Goal: Task Accomplishment & Management: Complete application form

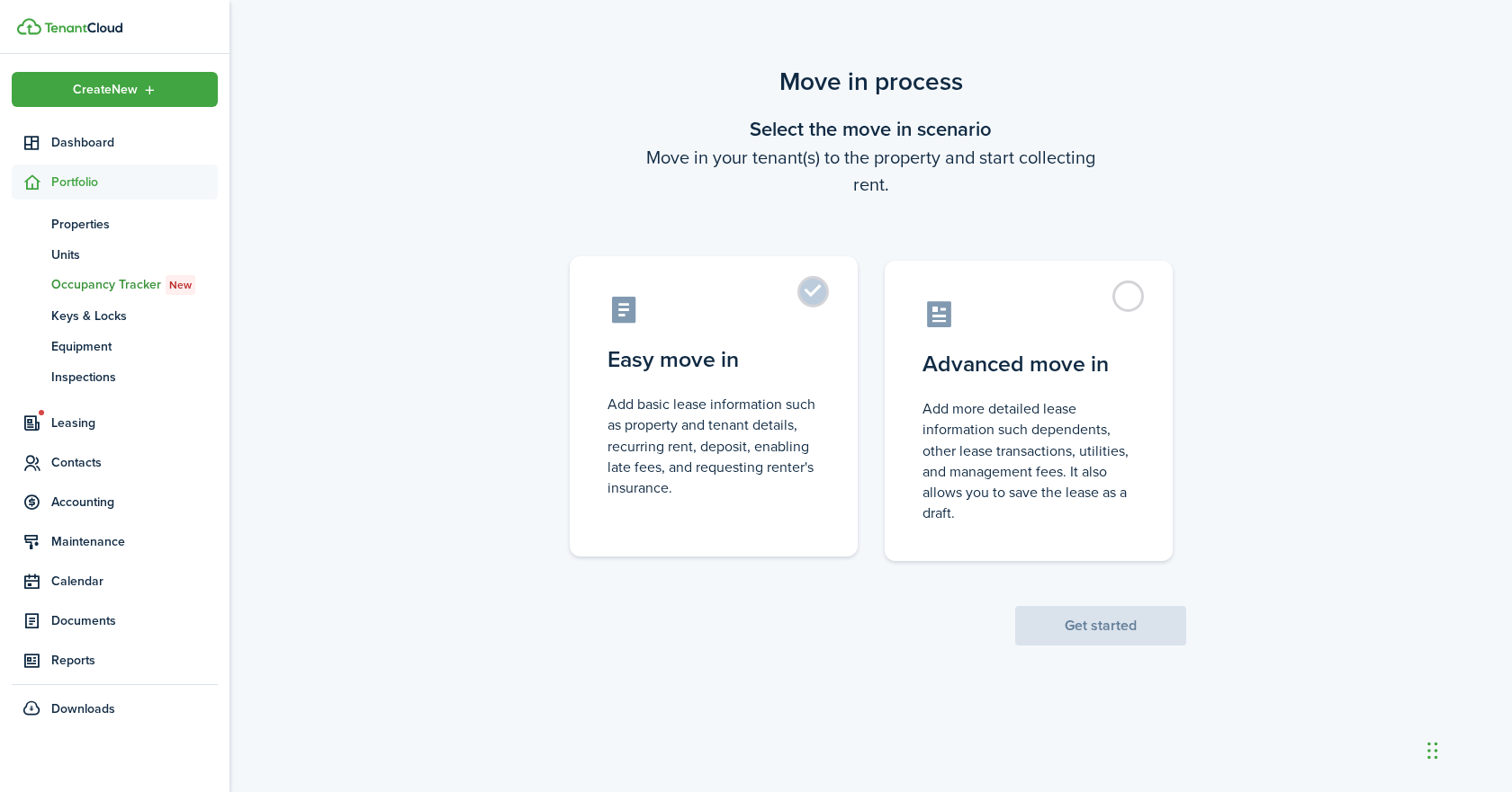
click at [808, 294] on label "Easy move in Add basic lease information such as property and tenant details, r…" at bounding box center [713, 407] width 288 height 300
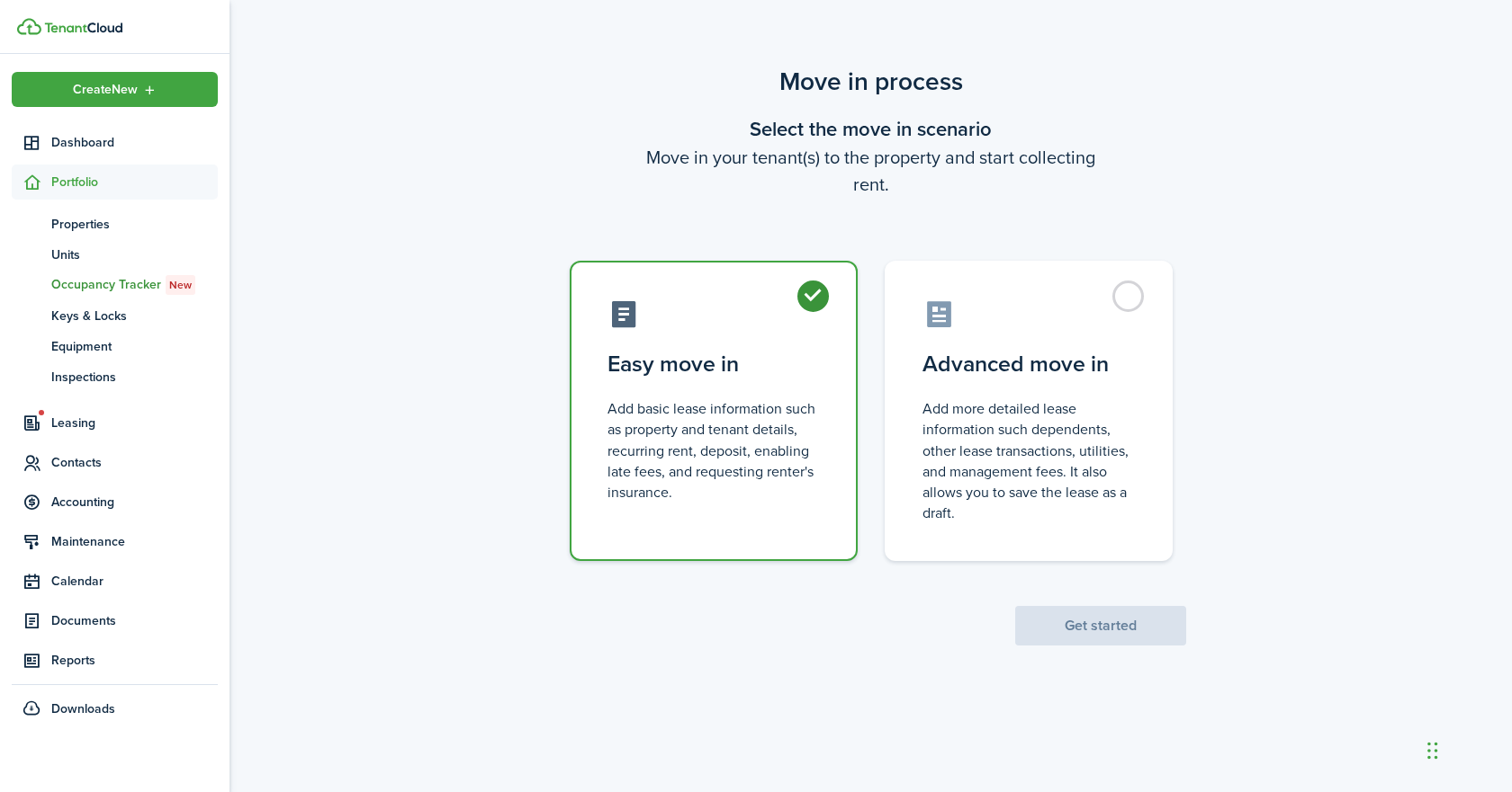
radio input "true"
click at [1111, 624] on button "Get started" at bounding box center [1100, 626] width 171 height 40
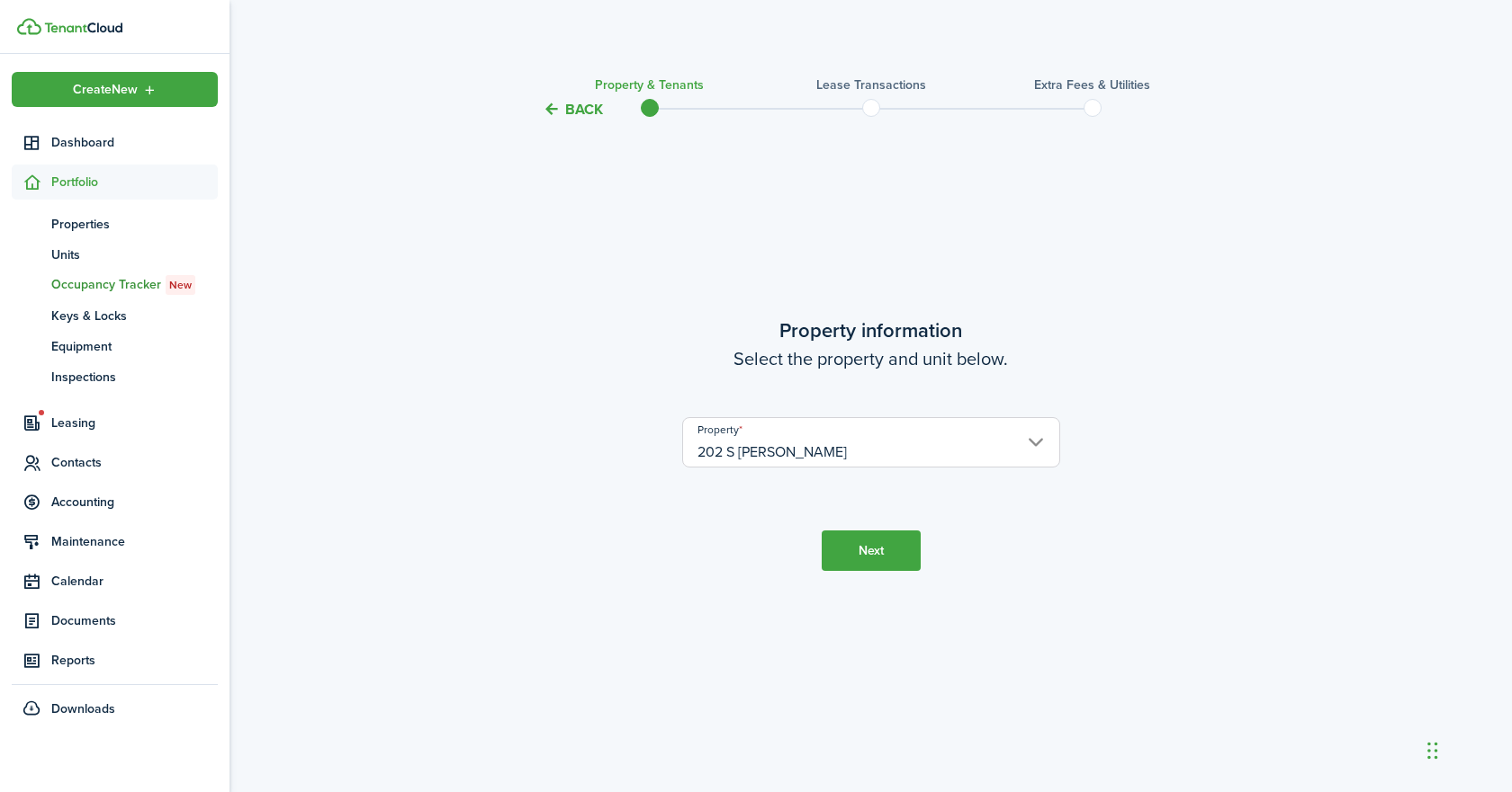
click at [875, 561] on button "Next" at bounding box center [871, 550] width 99 height 41
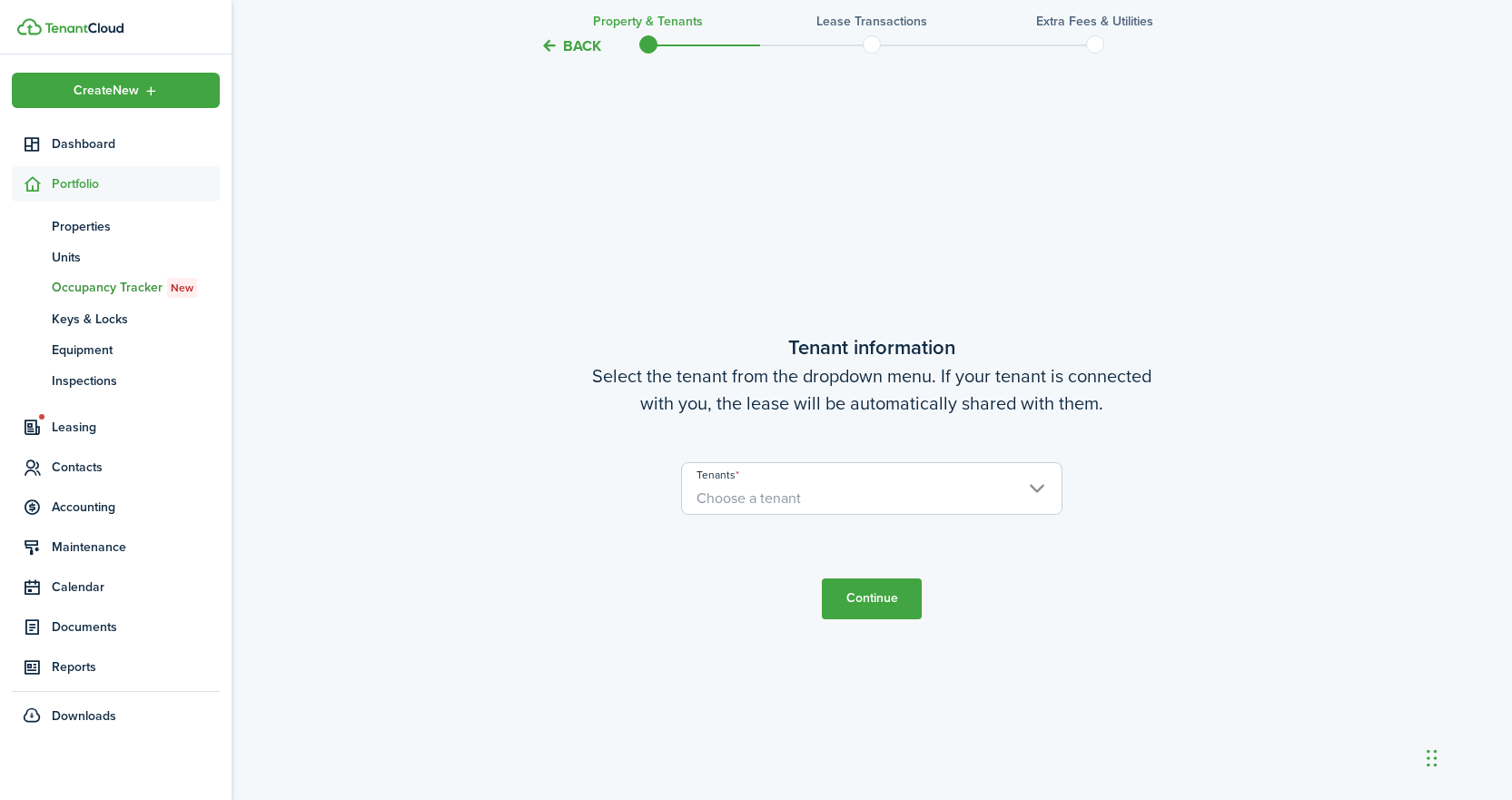
scroll to position [679, 0]
click at [786, 503] on span "Choose a tenant" at bounding box center [749, 495] width 105 height 21
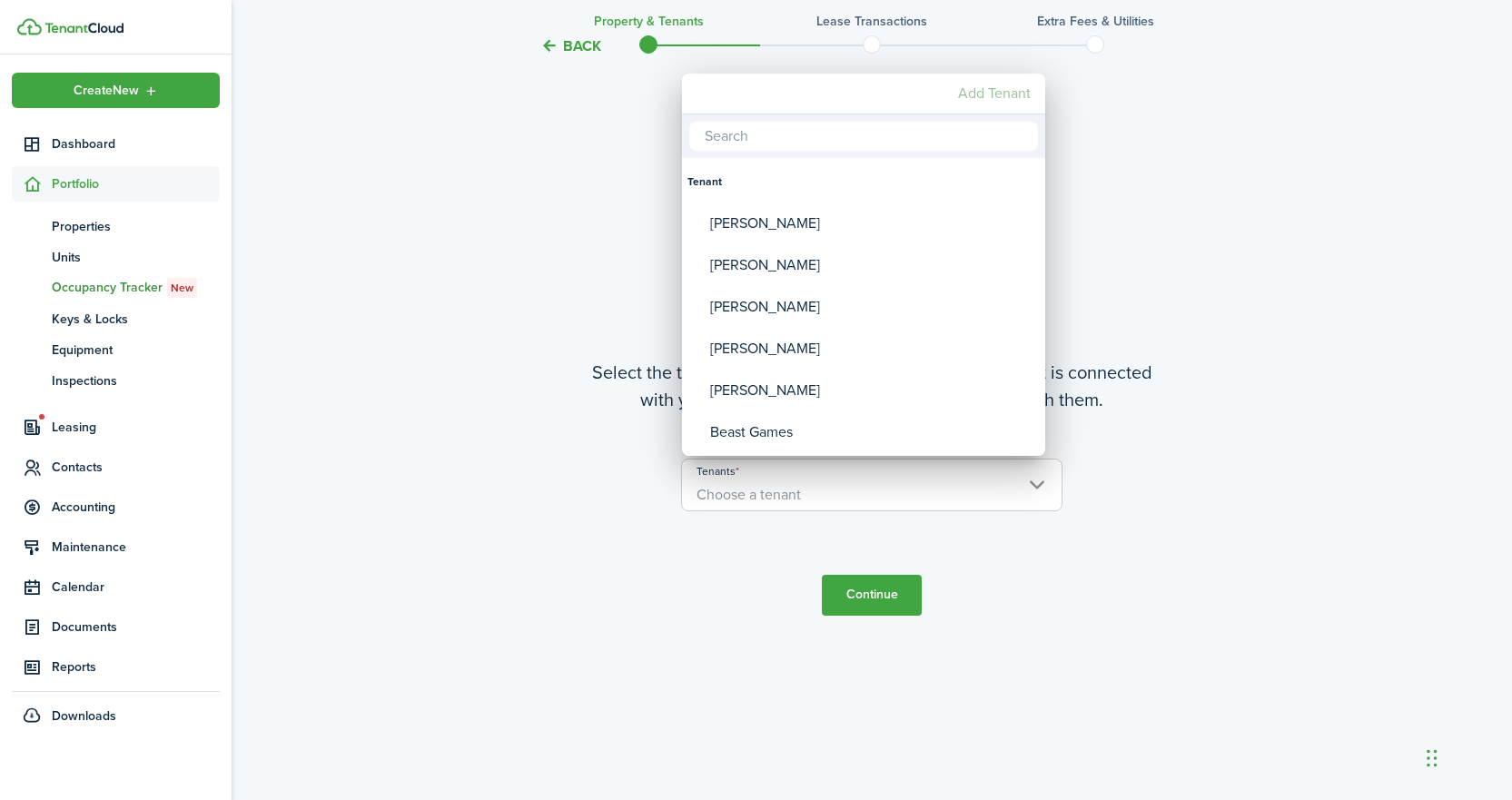
click at [1001, 97] on mbsc-button "Add Tenant" at bounding box center [994, 93] width 87 height 32
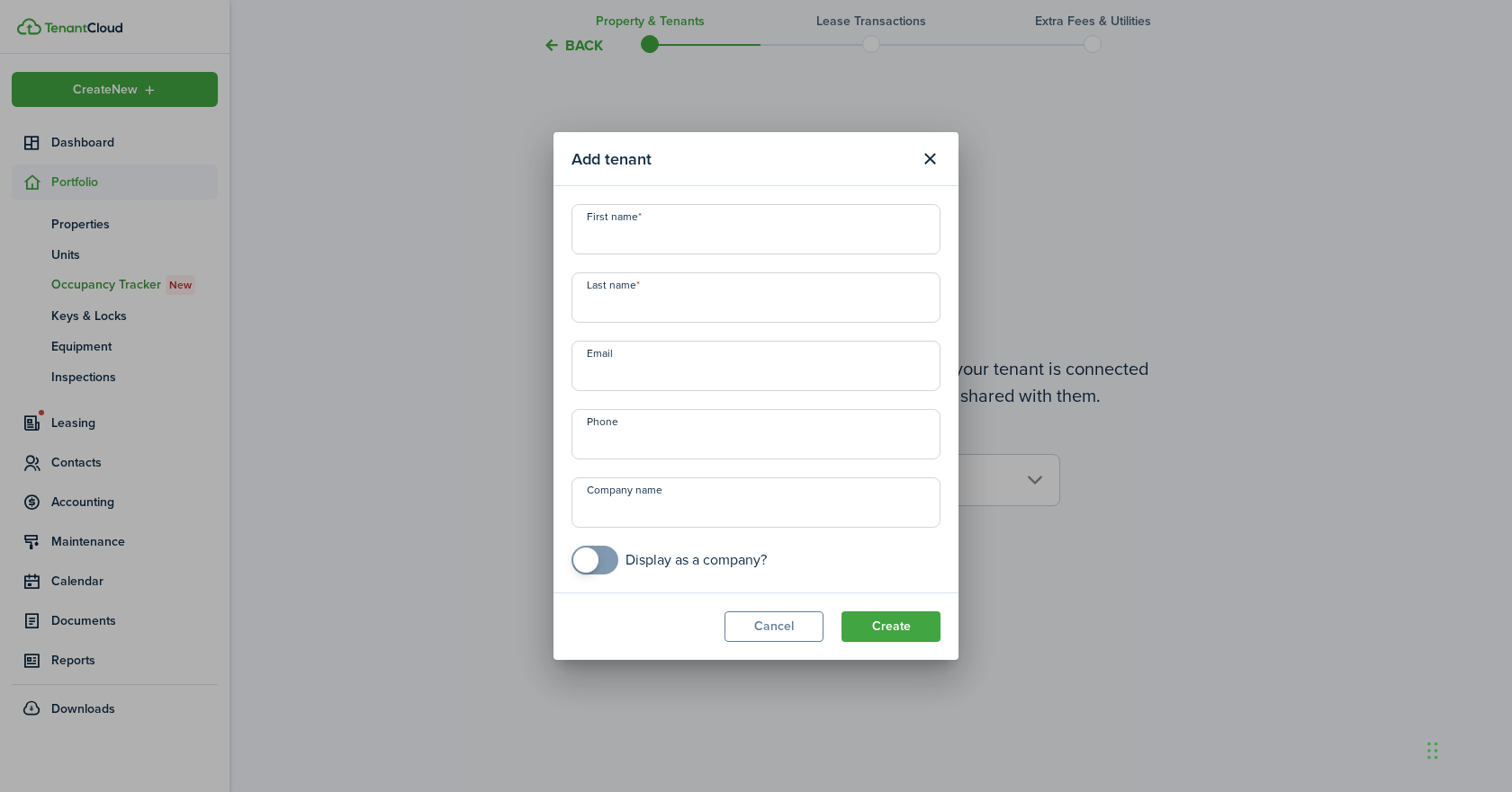
click at [646, 239] on input "First name" at bounding box center [756, 228] width 369 height 50
click at [758, 235] on input "First name" at bounding box center [756, 228] width 369 height 50
type input "Ella"
type input "Slate"
click at [682, 377] on input "Email" at bounding box center [756, 365] width 369 height 50
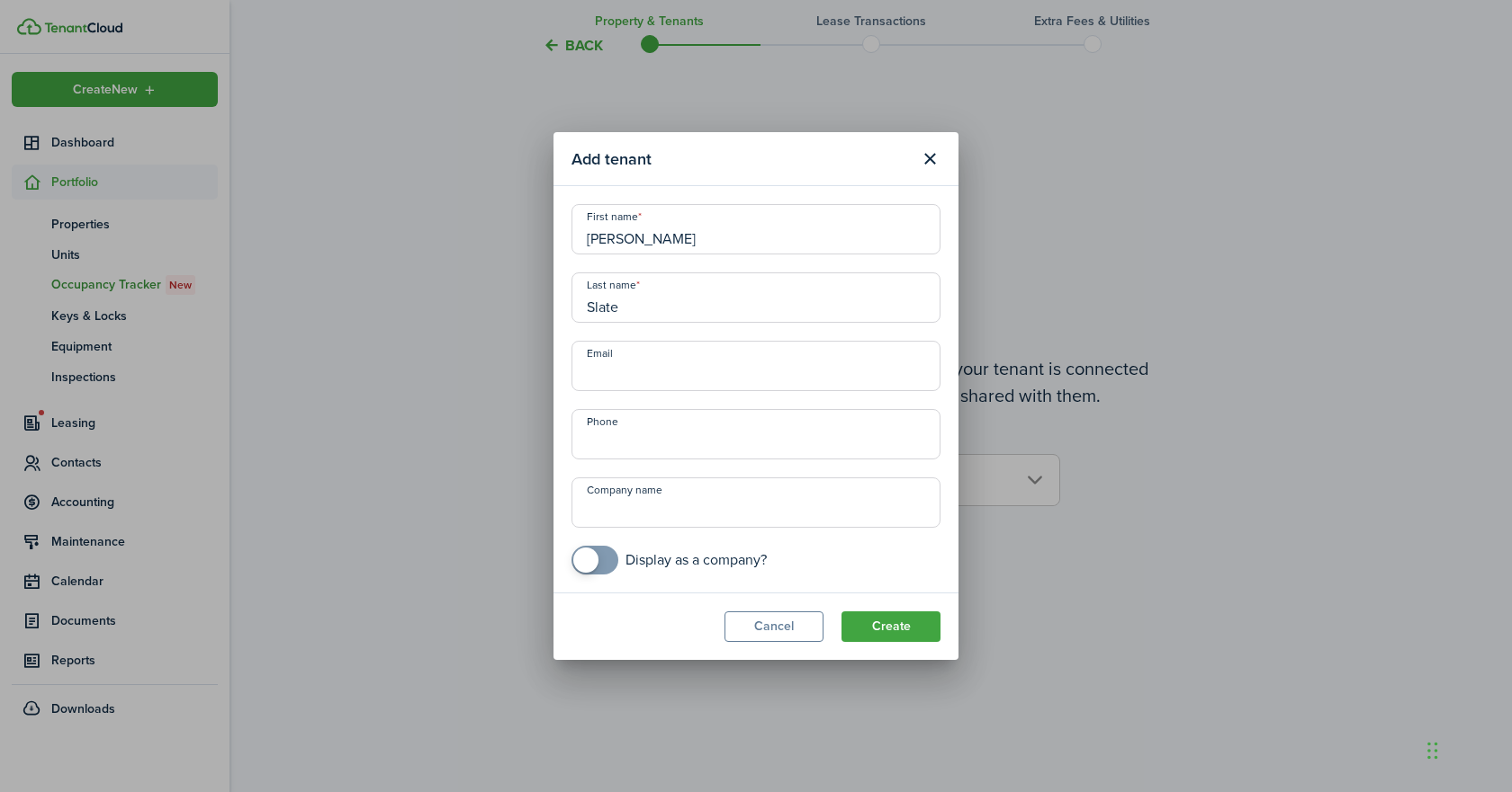
paste input "Ellaslate04@gmail.com"
type input "Ellaslate04@gmail.com"
click at [705, 435] on input "+1" at bounding box center [756, 434] width 369 height 50
type input "+1 973-722-1918"
click at [902, 624] on button "Create" at bounding box center [891, 627] width 99 height 30
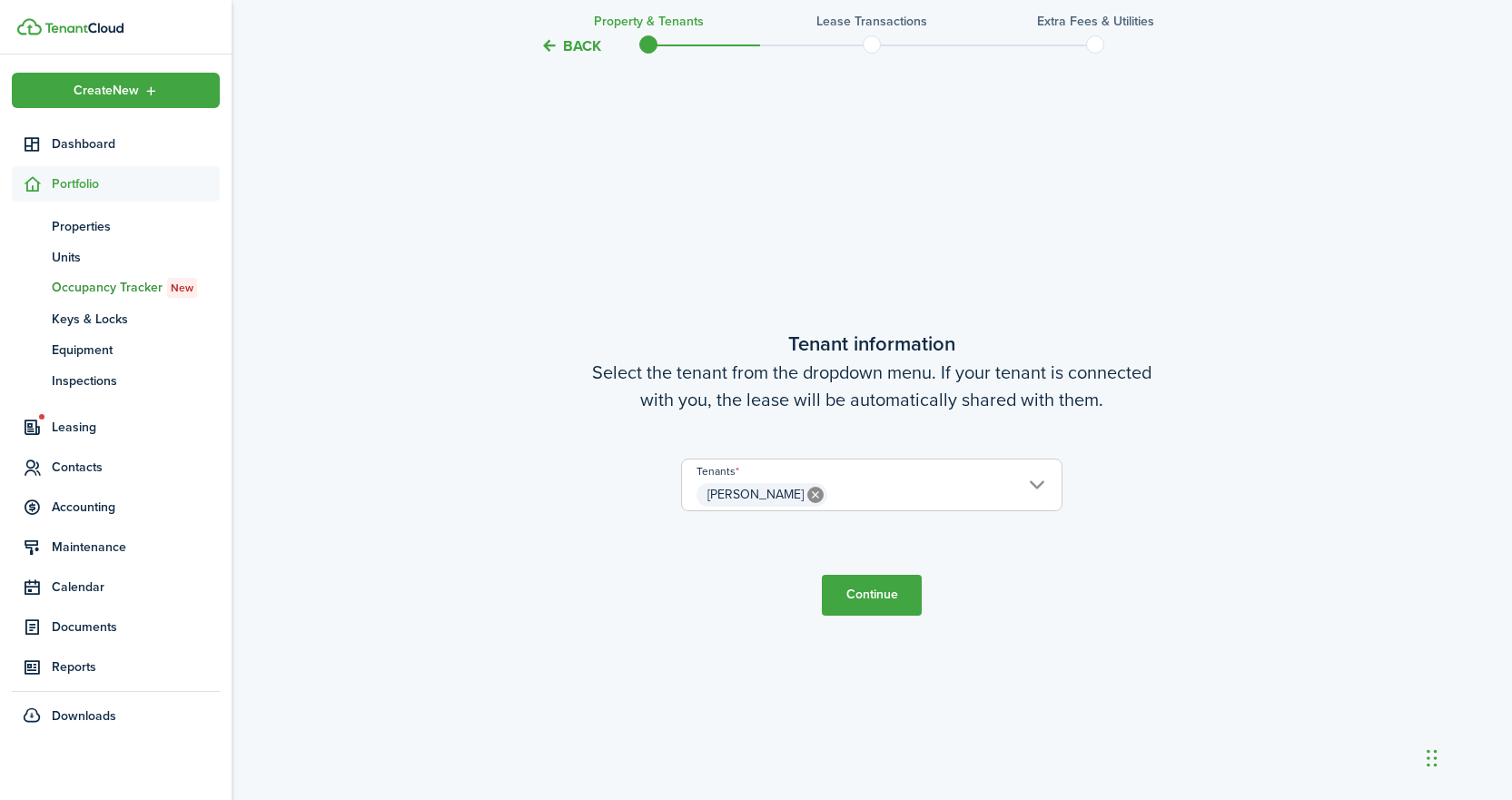
click at [868, 602] on button "Continue" at bounding box center [871, 595] width 100 height 41
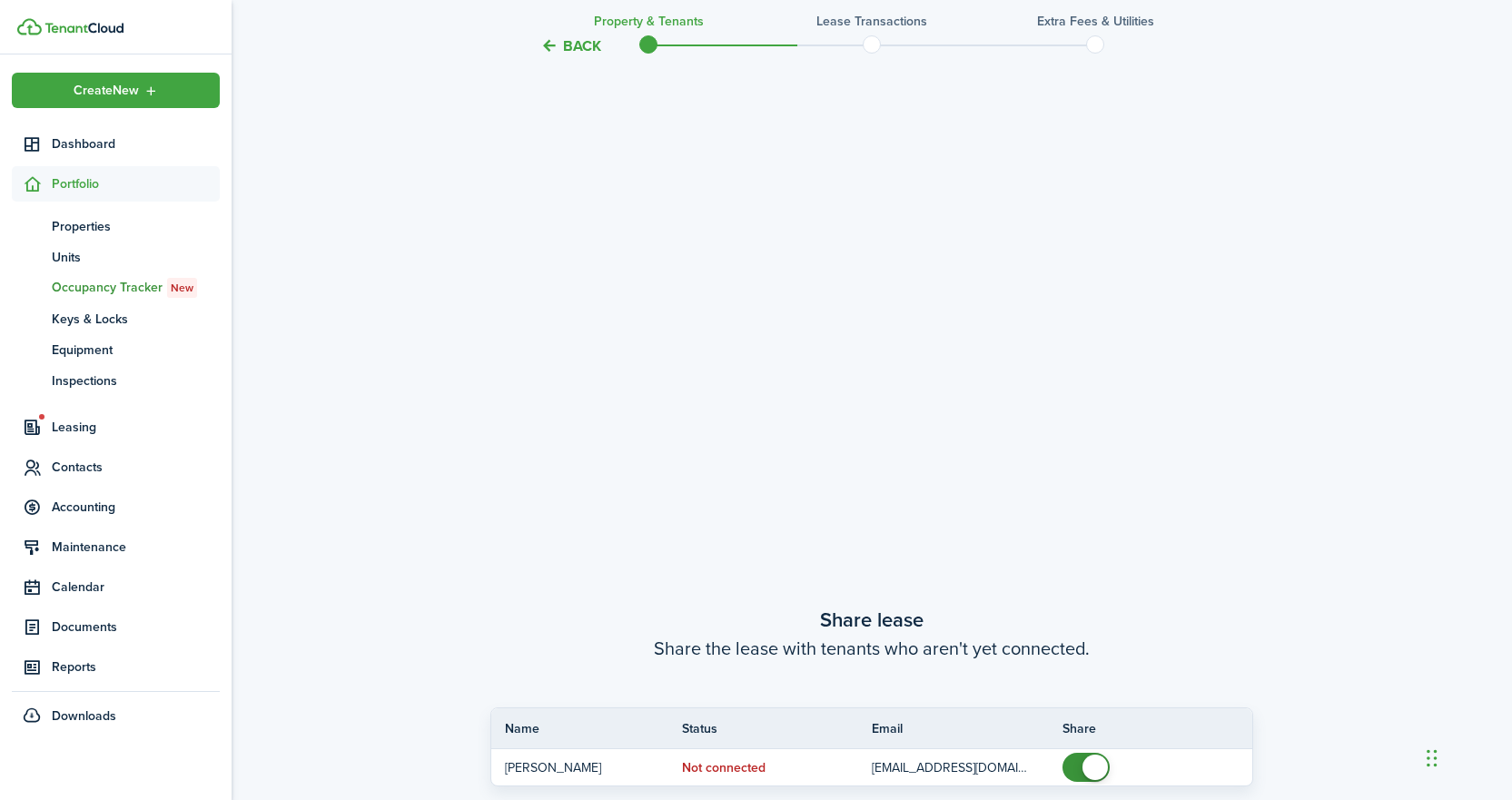
scroll to position [1206, 0]
click at [563, 48] on button "Back" at bounding box center [571, 46] width 61 height 19
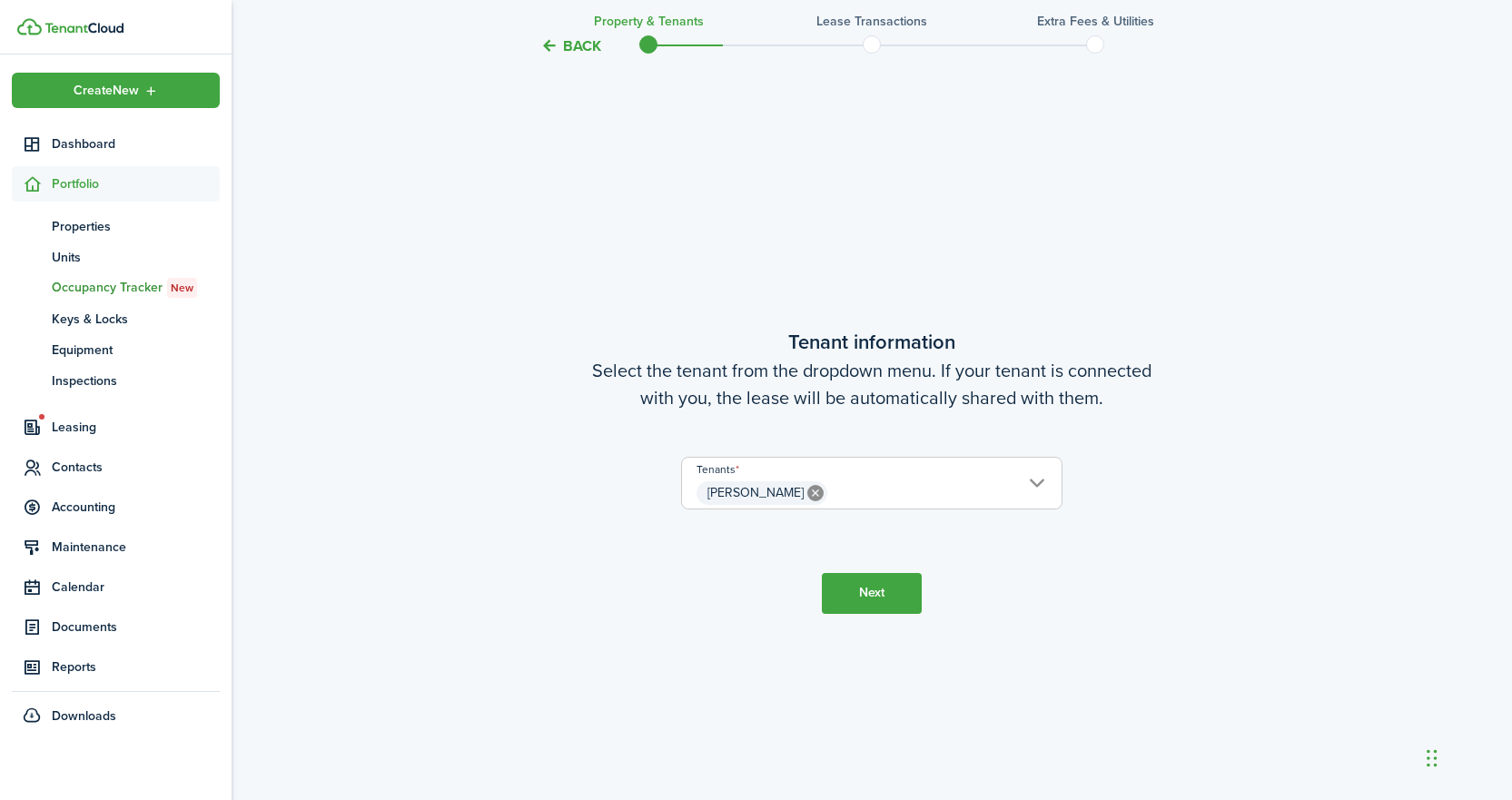
scroll to position [679, 0]
click at [1040, 483] on span "Ella Slate" at bounding box center [872, 495] width 379 height 31
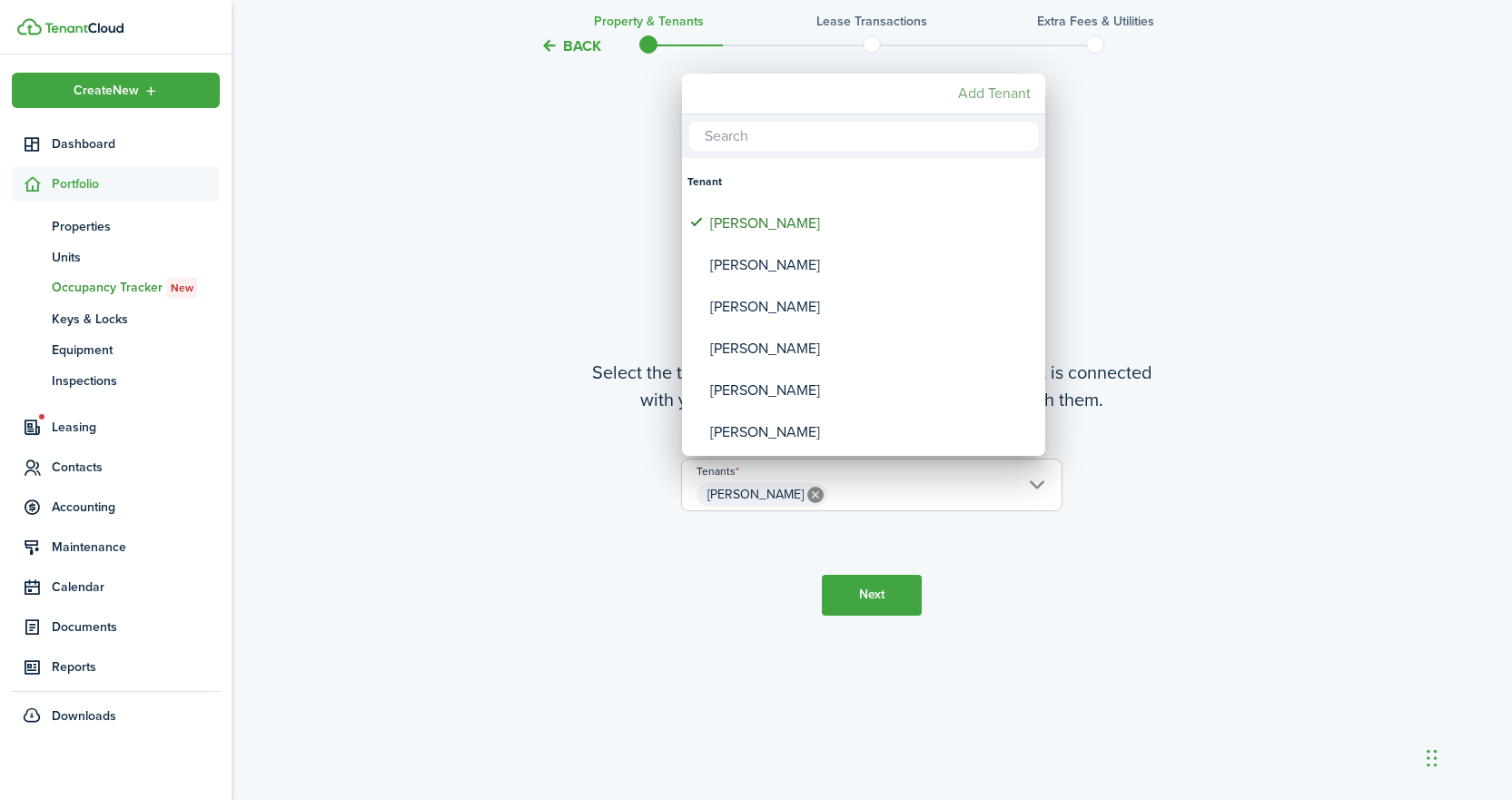
click at [993, 100] on mbsc-button "Add Tenant" at bounding box center [994, 93] width 87 height 32
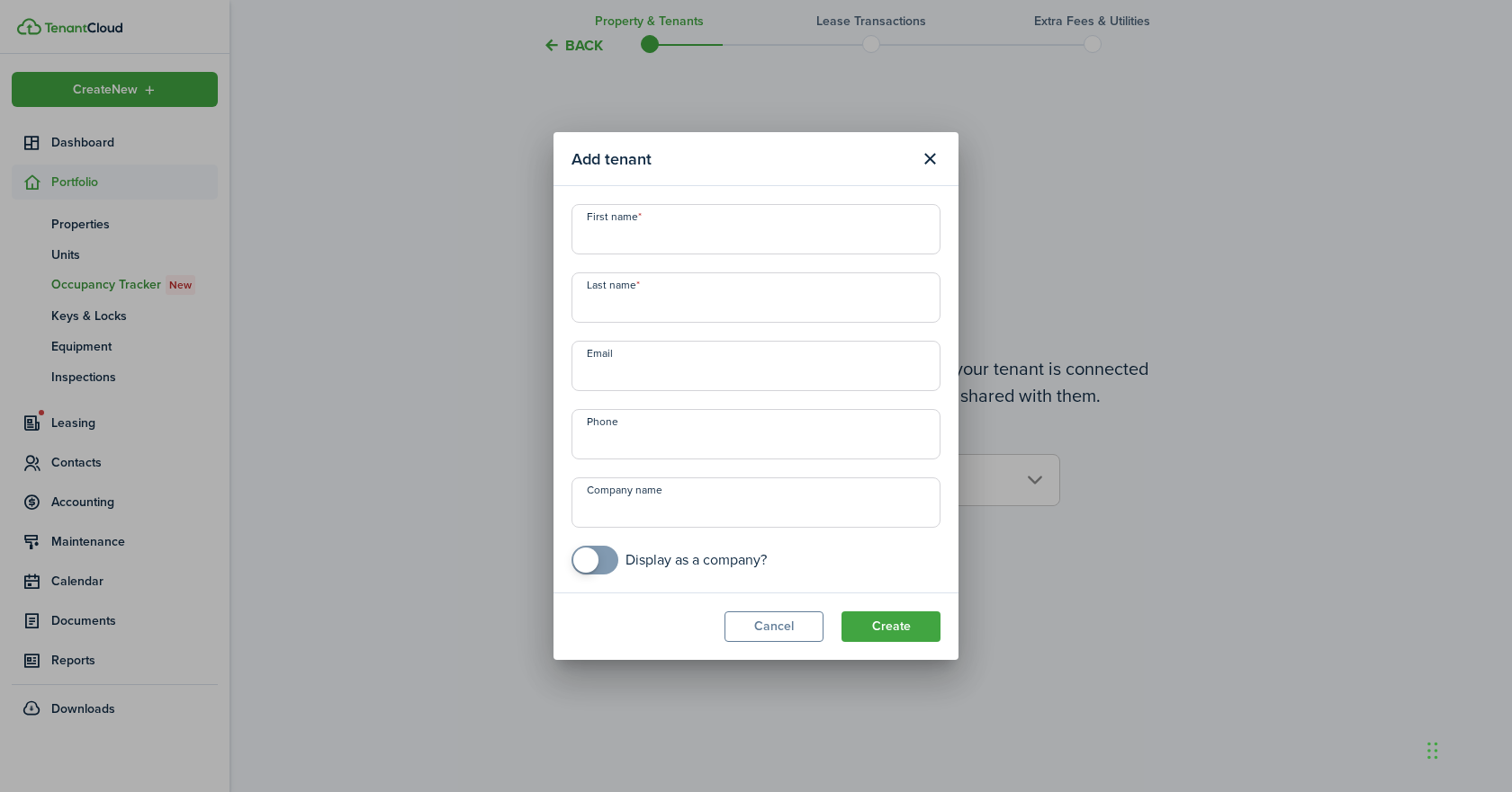
click at [680, 230] on input "First name" at bounding box center [756, 228] width 369 height 50
type input "Autumn"
type input "Callis"
click at [655, 372] on input "Email" at bounding box center [756, 365] width 369 height 50
paste input "Autumncallis06@gmail.com"
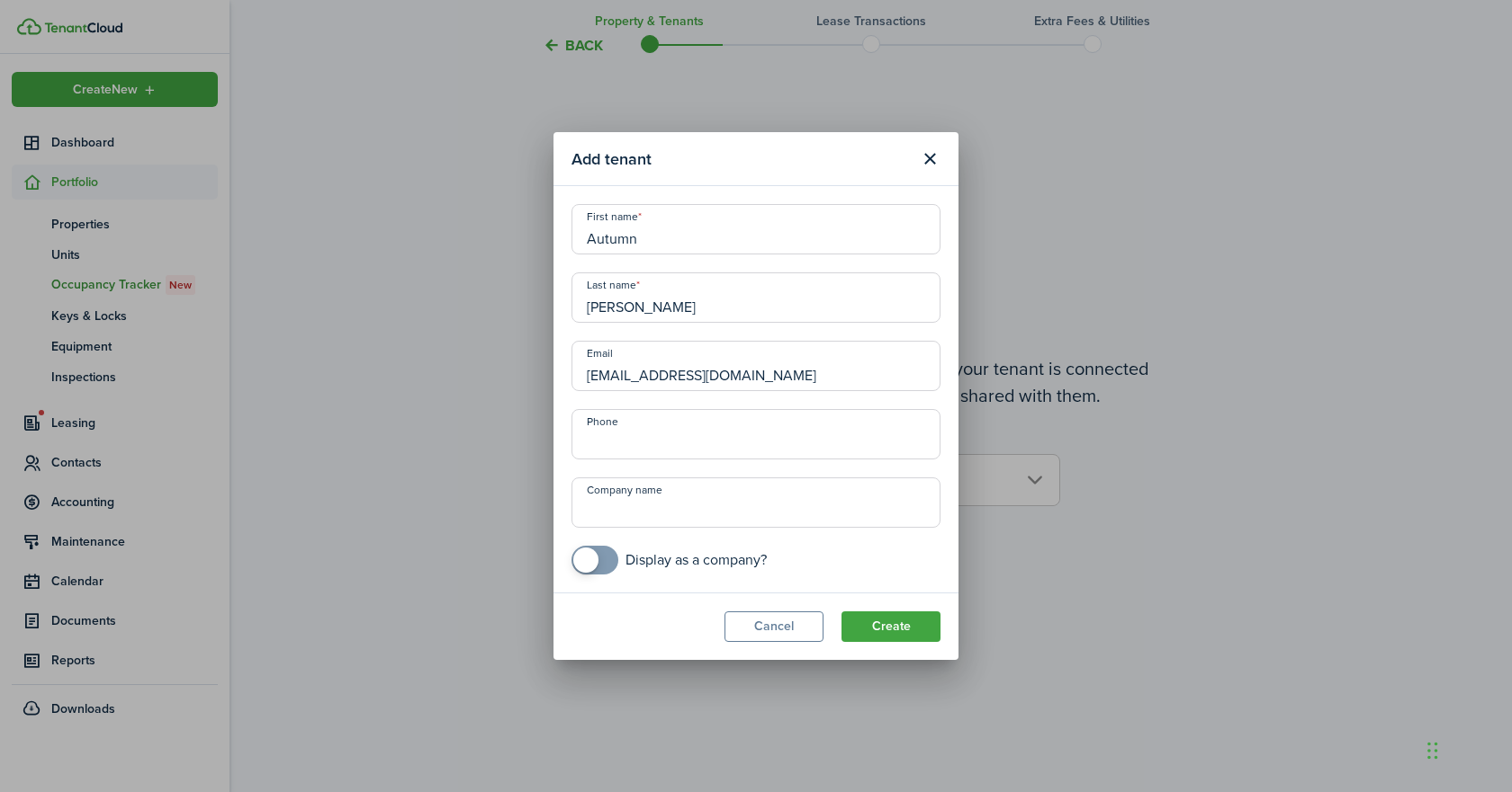
type input "Autumncallis06@gmail.com"
click at [697, 437] on input "+1" at bounding box center [756, 434] width 369 height 50
type input "+1 757-708-6021"
click at [900, 634] on button "Create" at bounding box center [891, 627] width 99 height 30
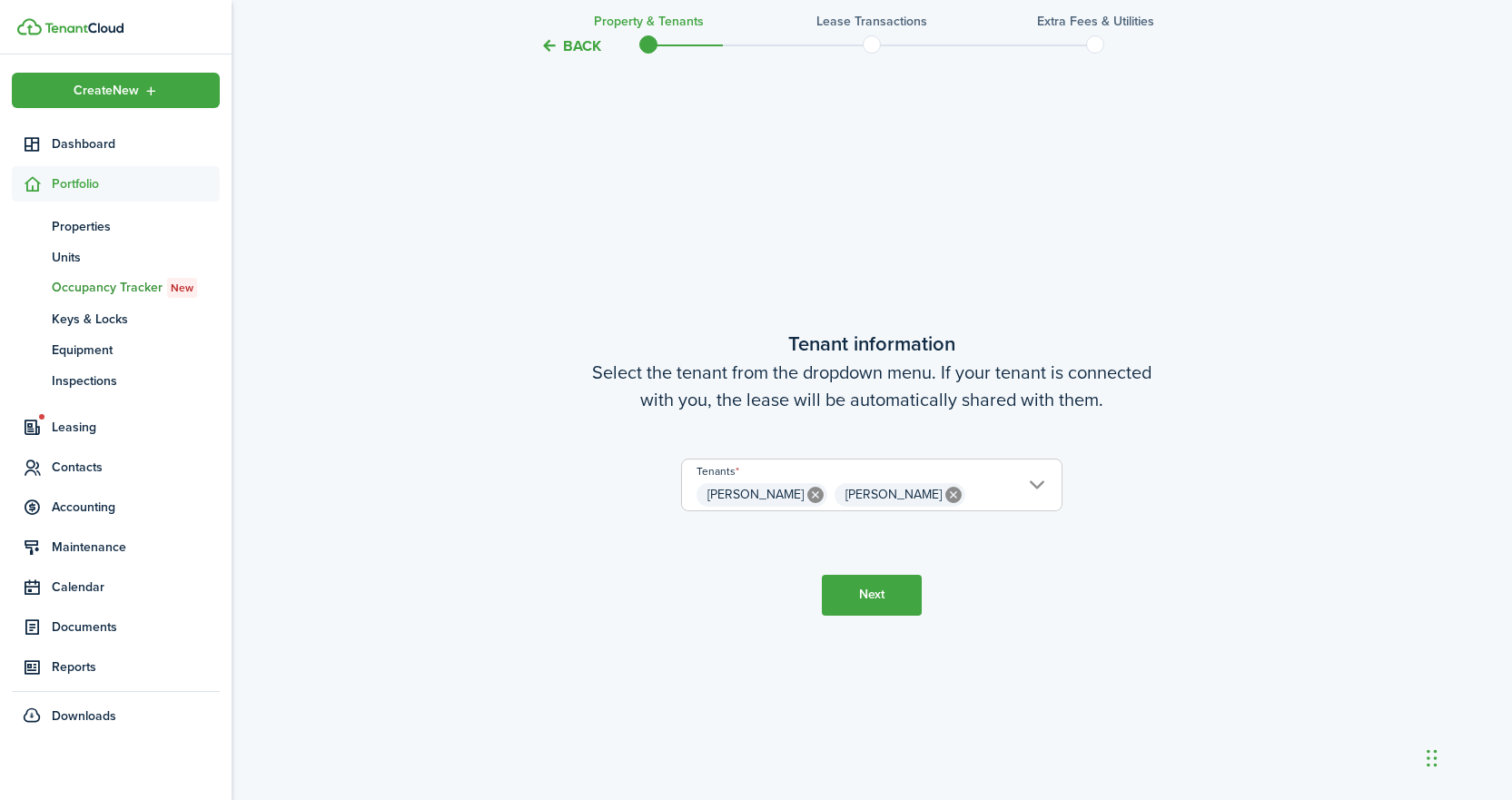
click at [1045, 482] on span "Ella Slate Autumn Callis" at bounding box center [872, 495] width 379 height 31
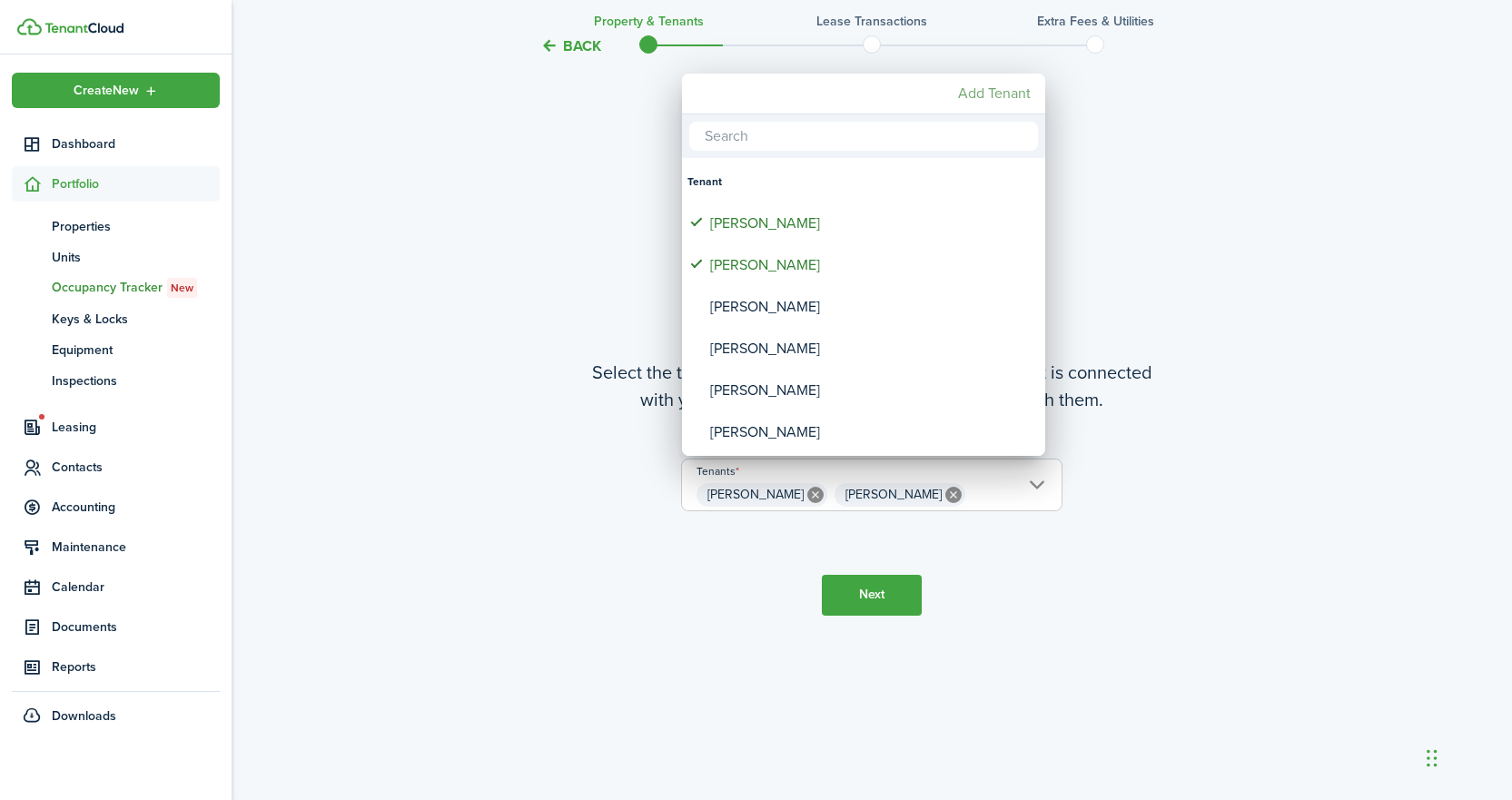
click at [994, 90] on mbsc-button "Add Tenant" at bounding box center [994, 93] width 87 height 32
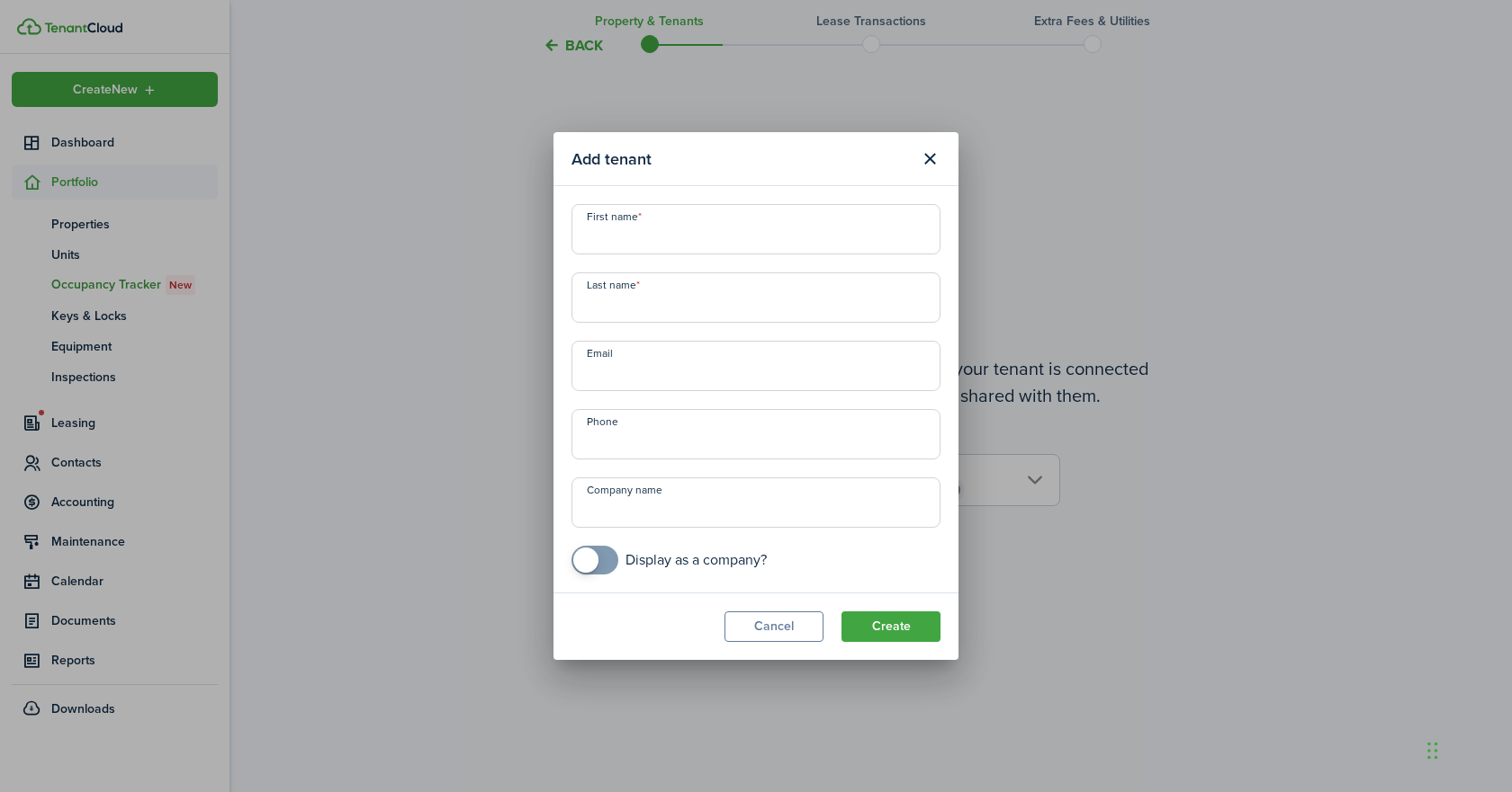
click at [662, 241] on input "First name" at bounding box center [756, 228] width 369 height 50
type input "Preslei"
type input "Pagan"
click at [604, 373] on input "Email" at bounding box center [756, 365] width 369 height 50
paste input "Preslei9@yahoo.com"
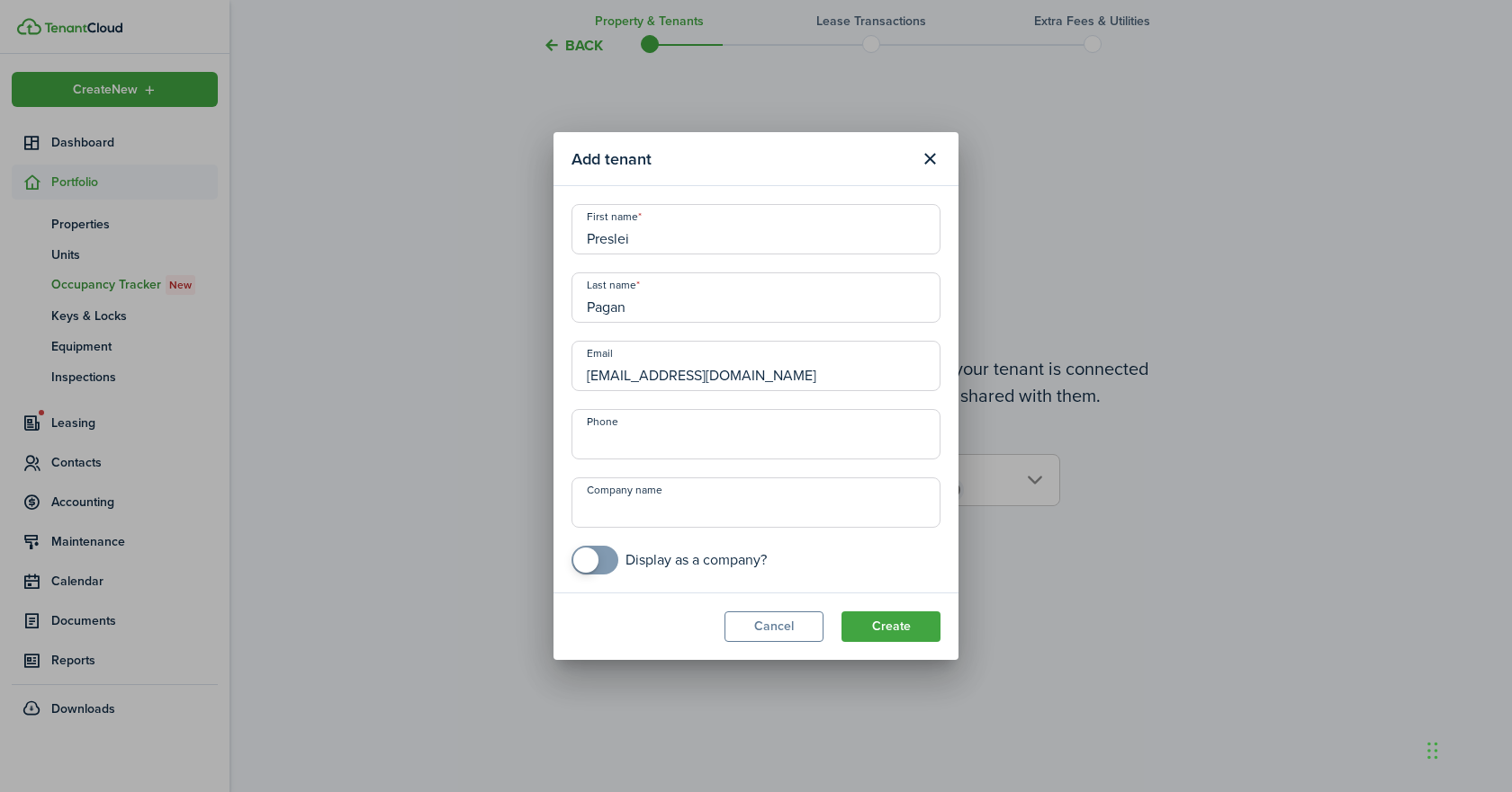
type input "Preslei9@yahoo.com"
click at [715, 430] on input "+1" at bounding box center [756, 434] width 369 height 50
type input "+1 757-803-5438"
click at [898, 637] on button "Create" at bounding box center [891, 627] width 99 height 30
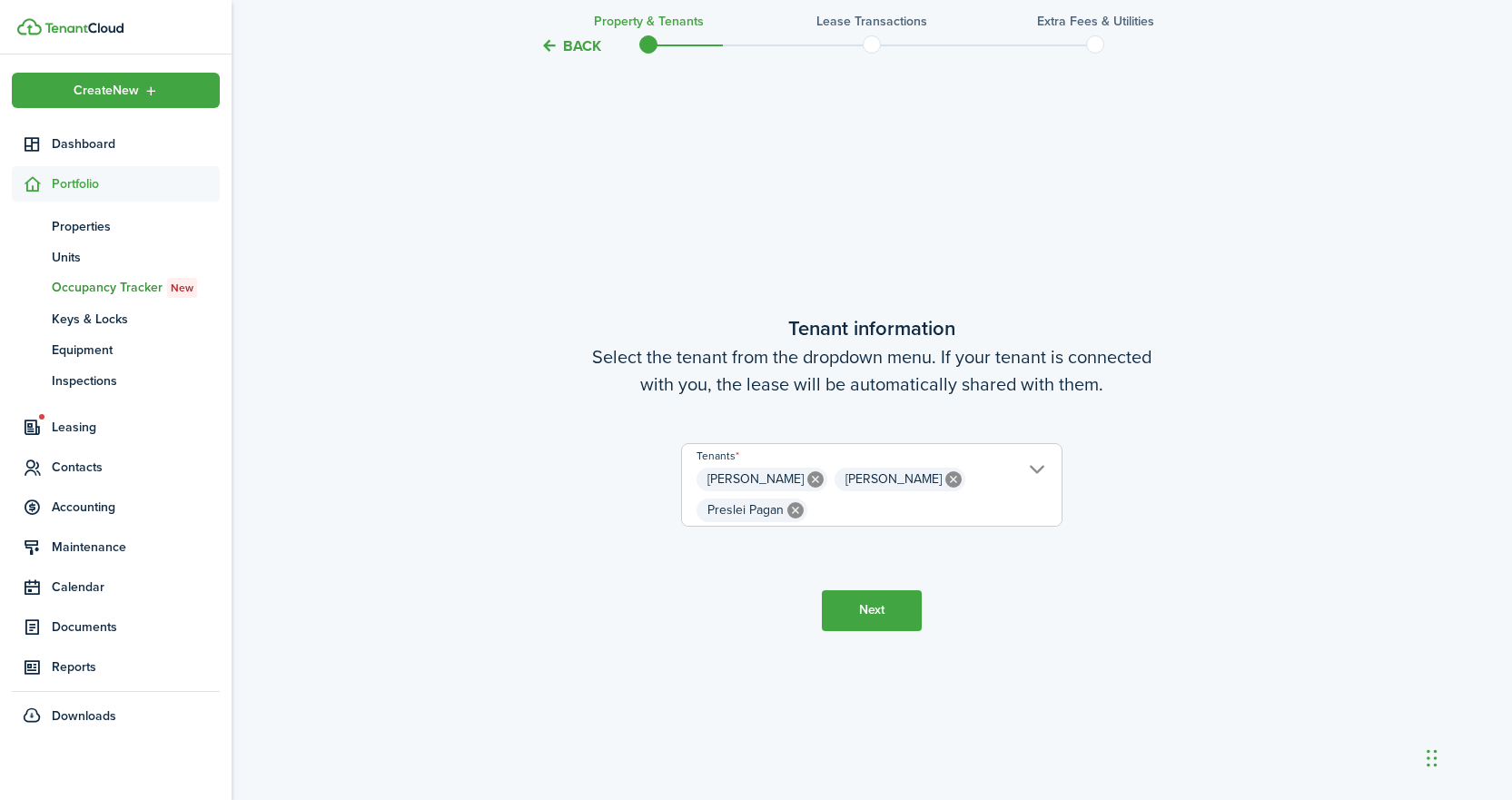
click at [1039, 482] on span "Ella Slate Autumn Callis Preslei Pagan" at bounding box center [872, 495] width 379 height 62
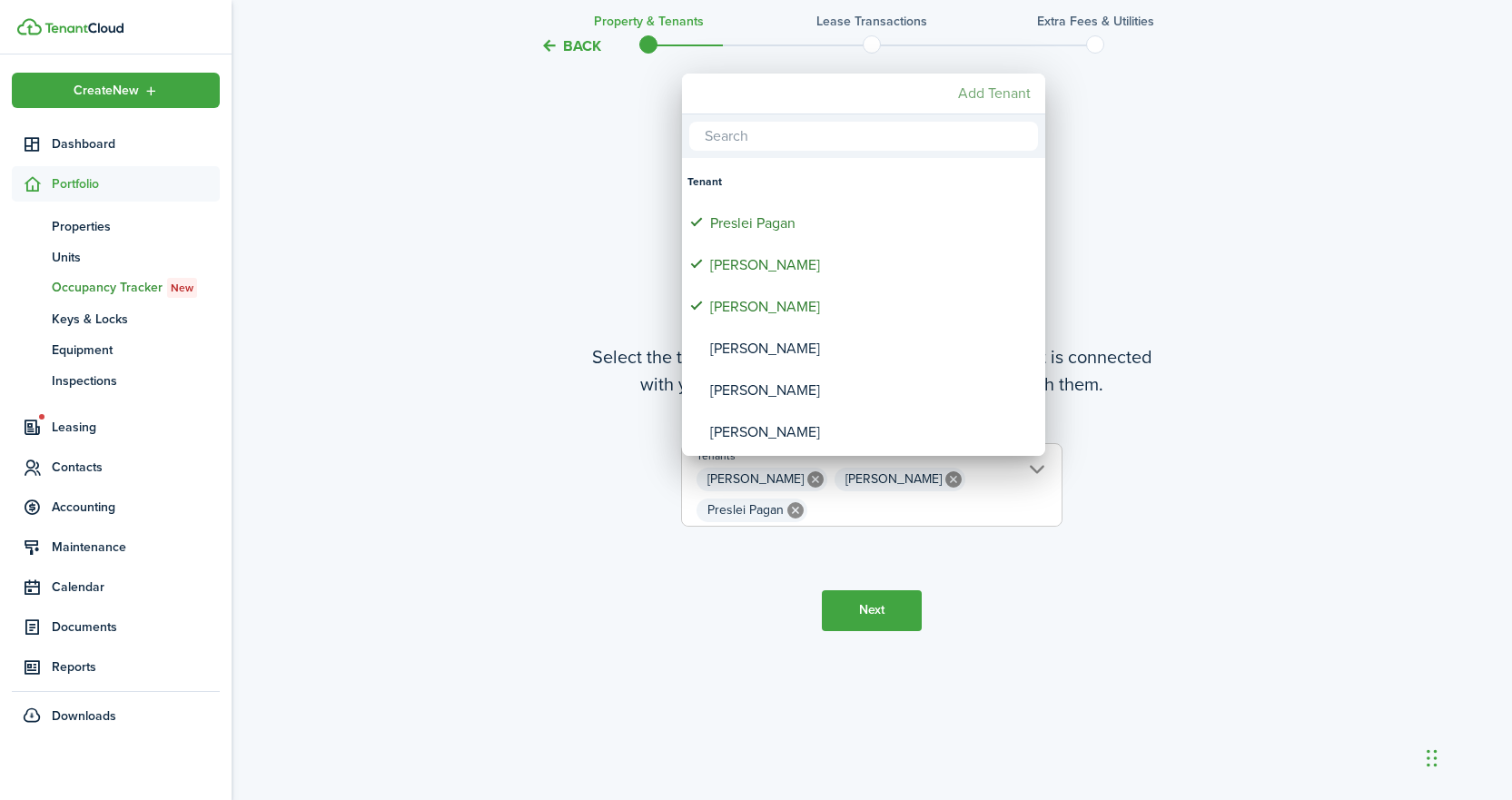
click at [971, 94] on mbsc-button "Add Tenant" at bounding box center [994, 93] width 87 height 32
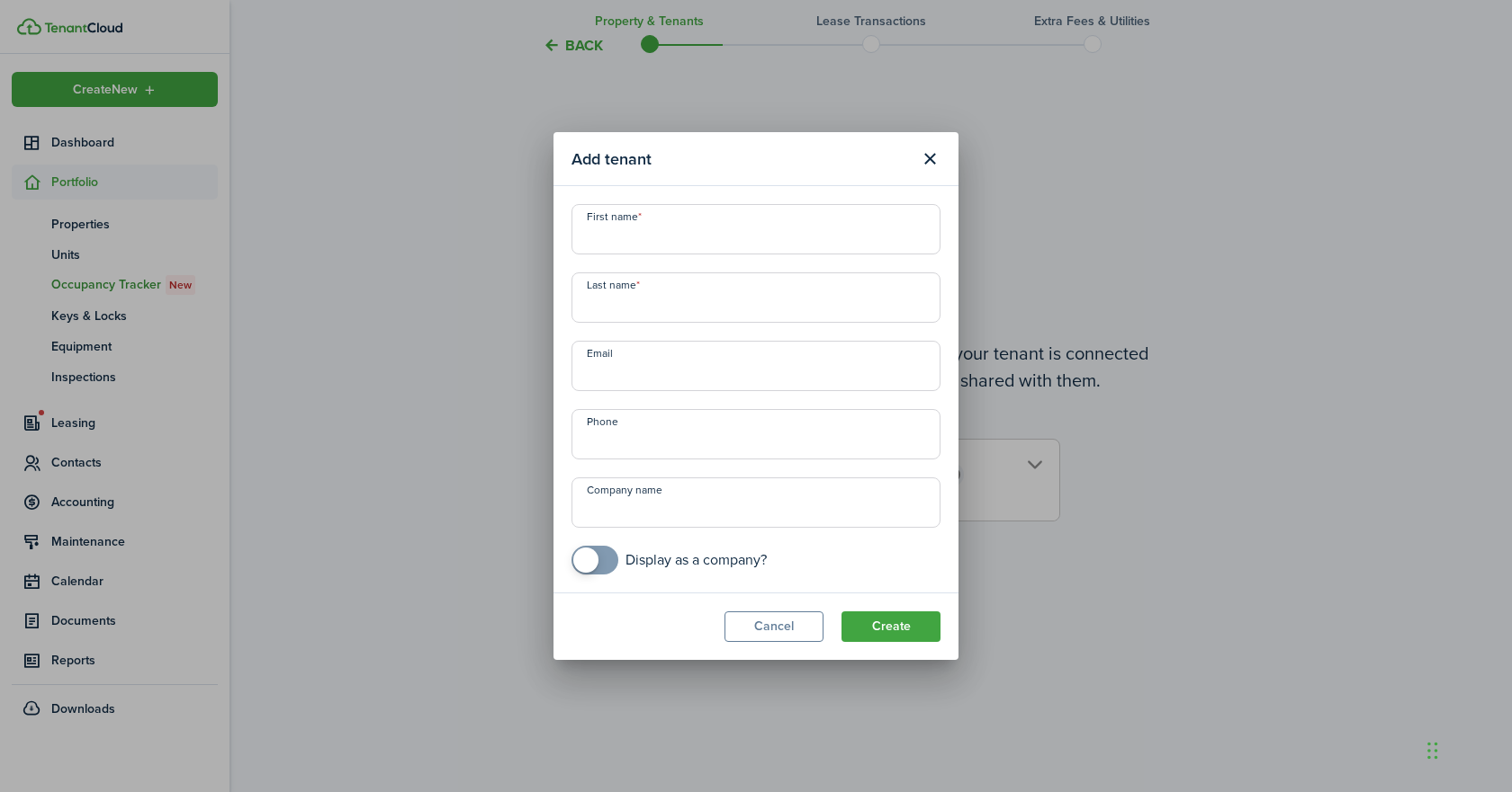
click at [693, 240] on input "First name" at bounding box center [756, 228] width 369 height 50
type input "Kylie"
type input "Jackson"
click at [612, 376] on input "Email" at bounding box center [756, 365] width 369 height 50
paste input "Kyliebee05@gmail.com"
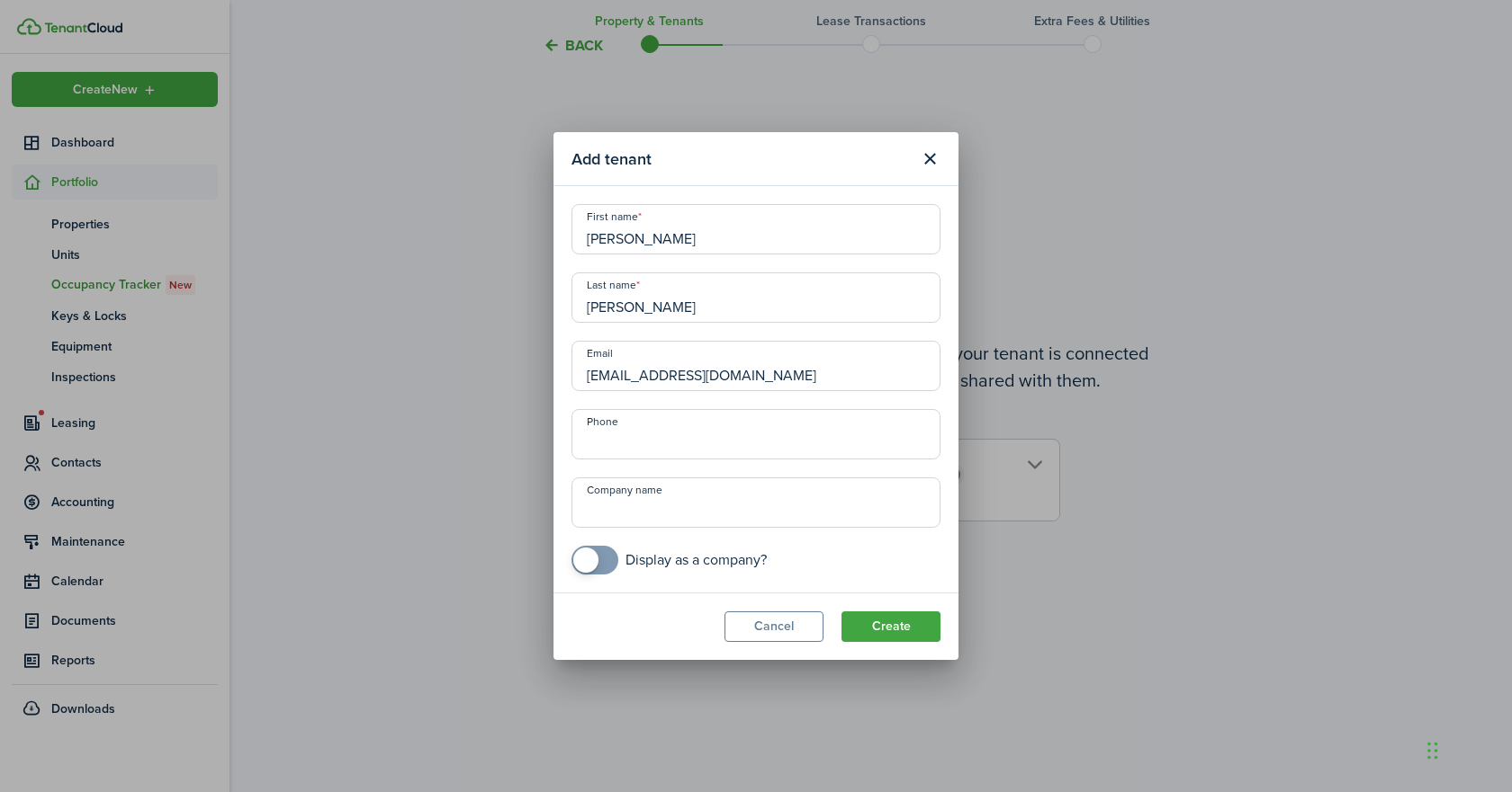
type input "Kyliebee05@gmail.com"
click at [680, 447] on input "+1" at bounding box center [756, 434] width 369 height 50
type input "+1 704-608-2108"
click at [897, 635] on button "Create" at bounding box center [891, 627] width 99 height 30
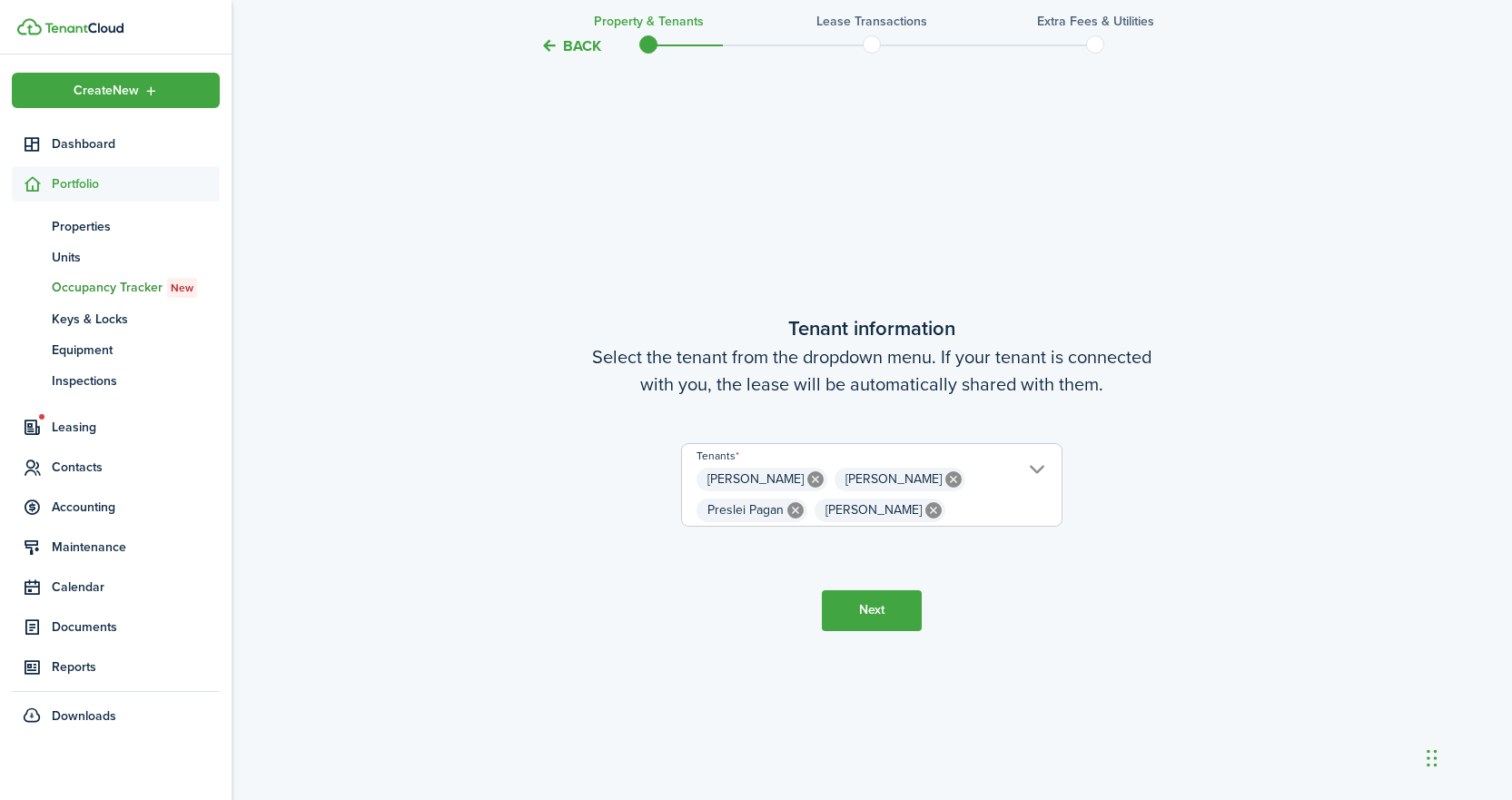
click at [859, 607] on button "Next" at bounding box center [871, 610] width 100 height 41
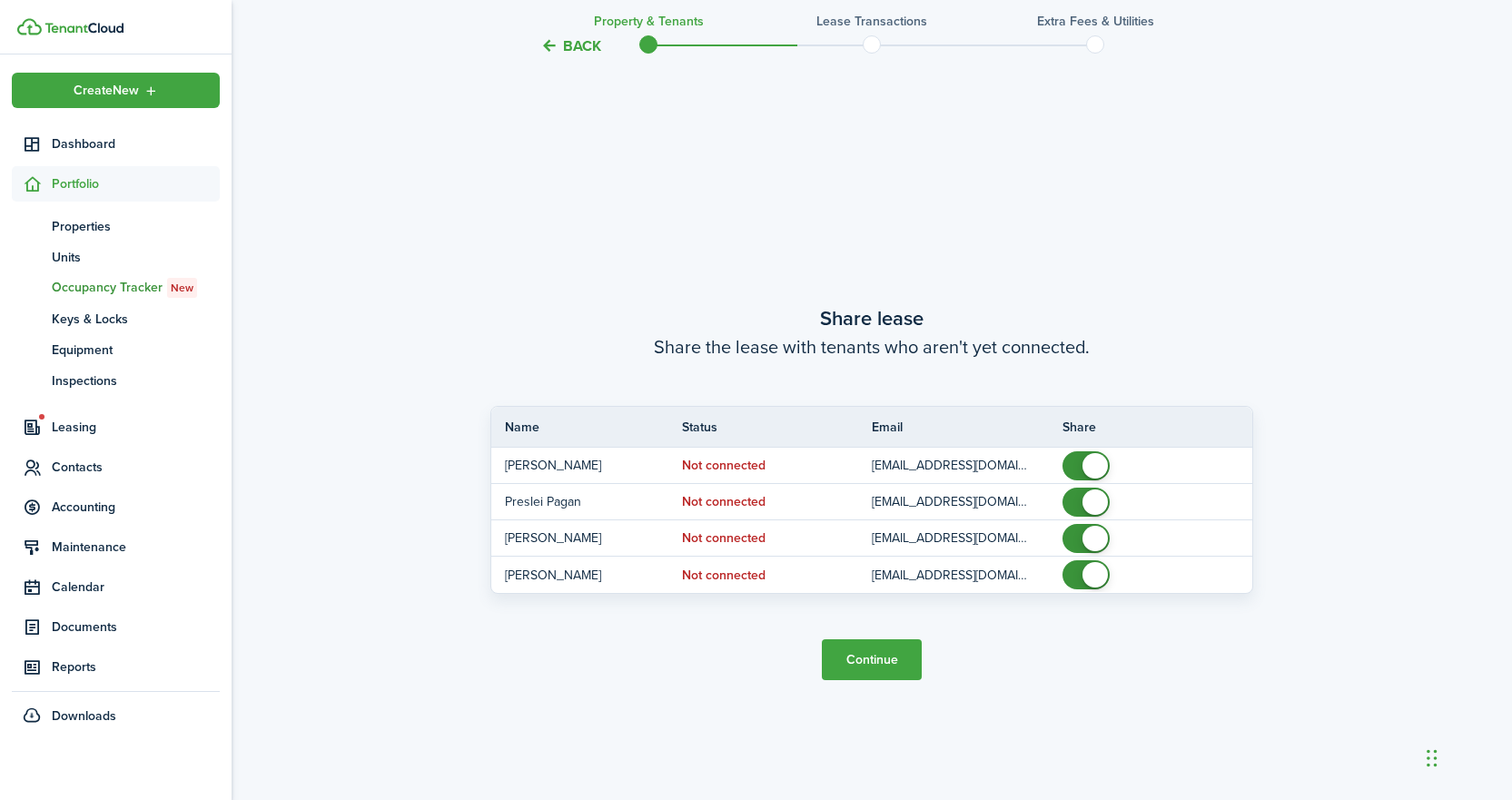
scroll to position [1479, 0]
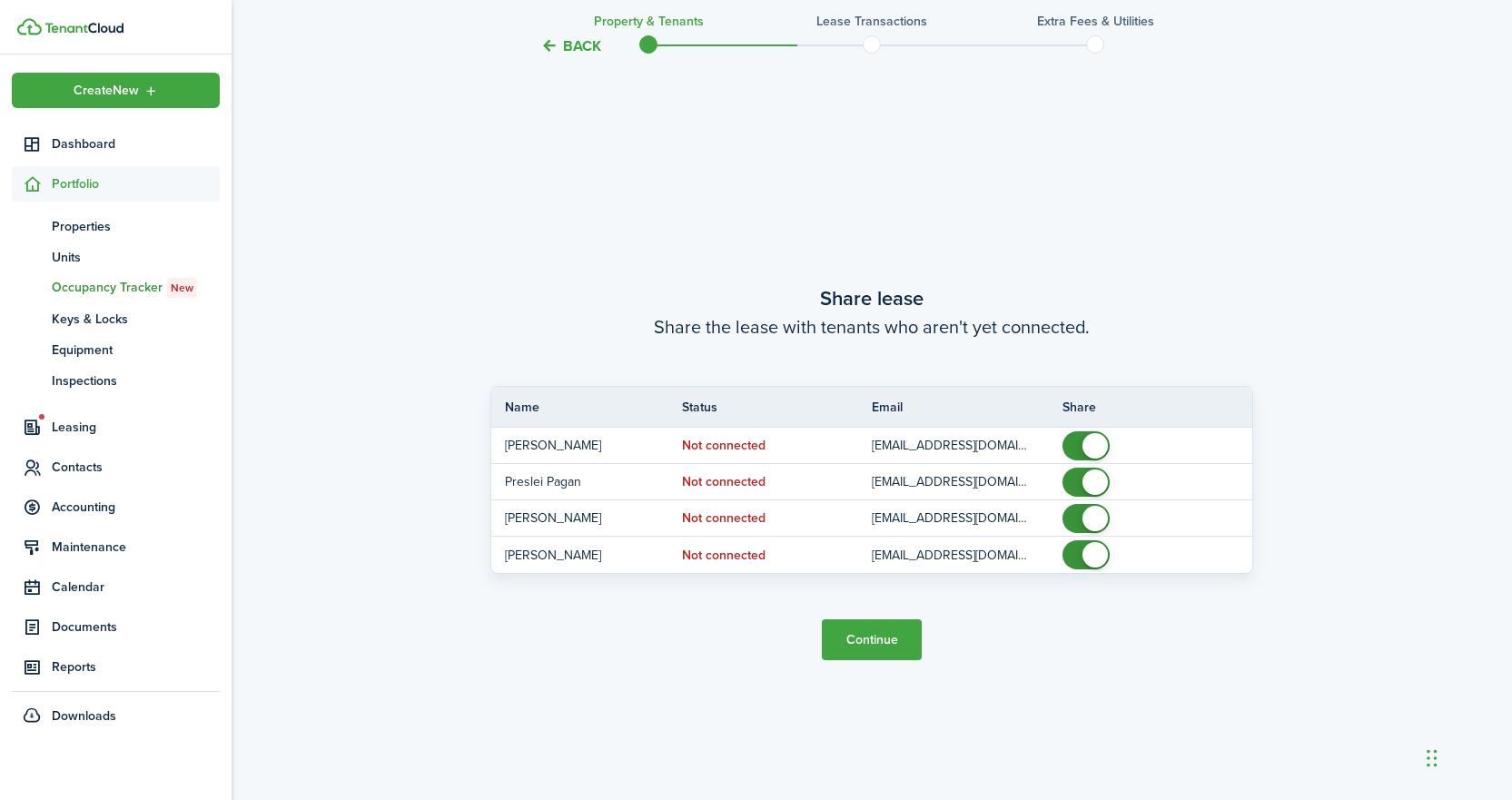
drag, startPoint x: 880, startPoint y: 643, endPoint x: 873, endPoint y: 631, distance: 13.9
click at [874, 635] on button "Continue" at bounding box center [871, 640] width 100 height 41
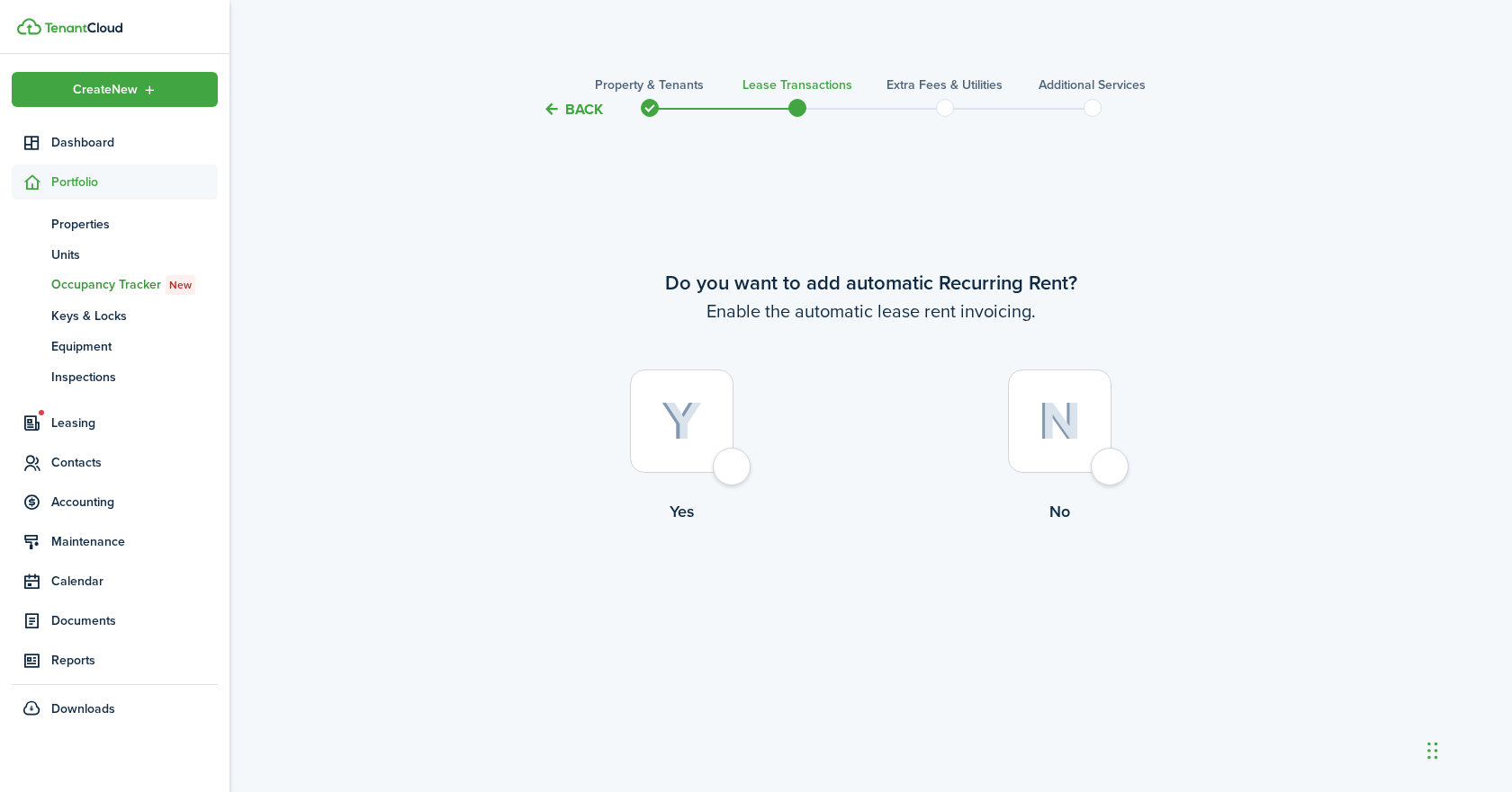
click at [734, 473] on div at bounding box center [682, 422] width 104 height 104
radio input "true"
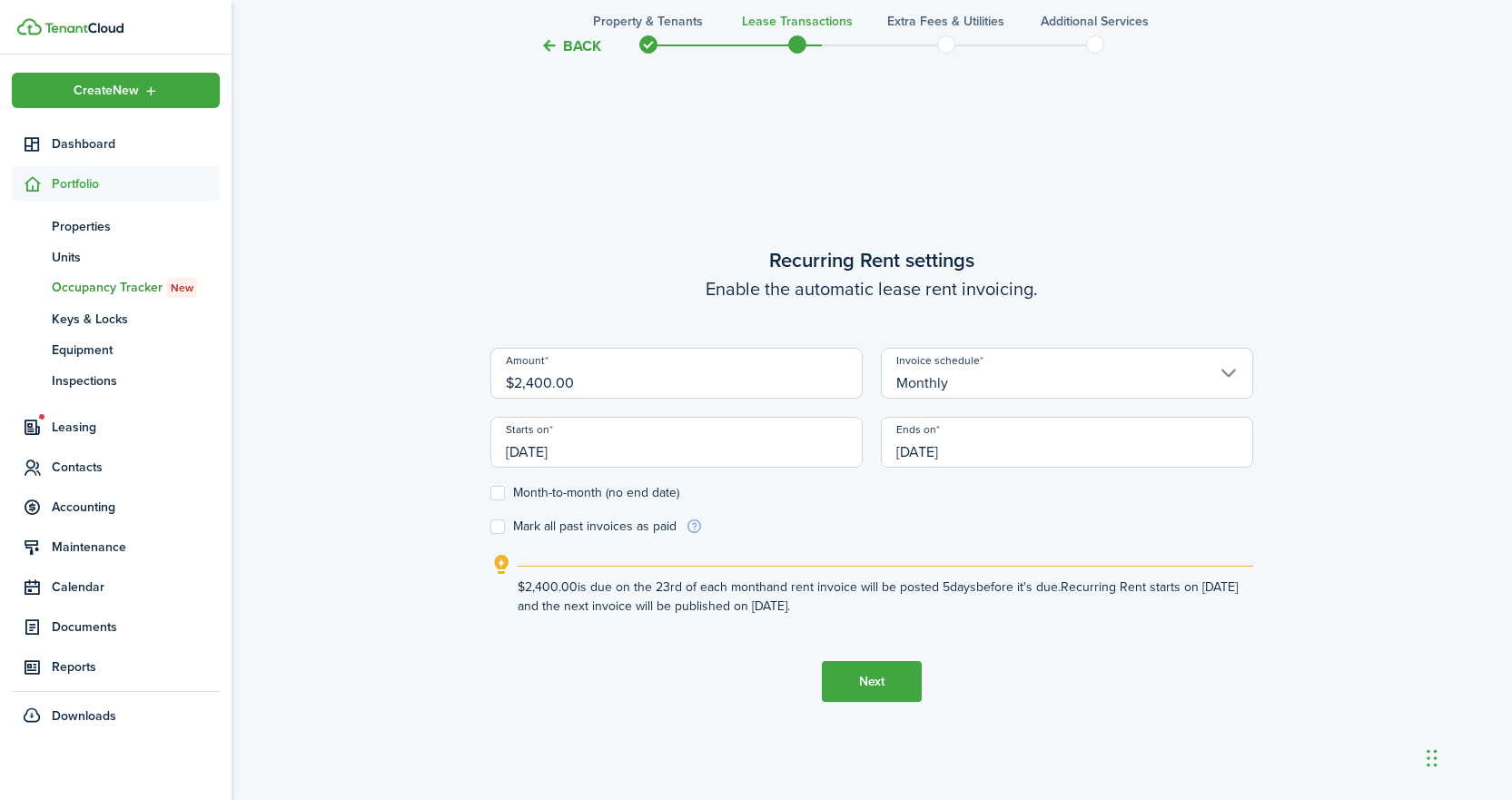
scroll to position [679, 0]
click at [582, 449] on input "[DATE]" at bounding box center [677, 440] width 373 height 51
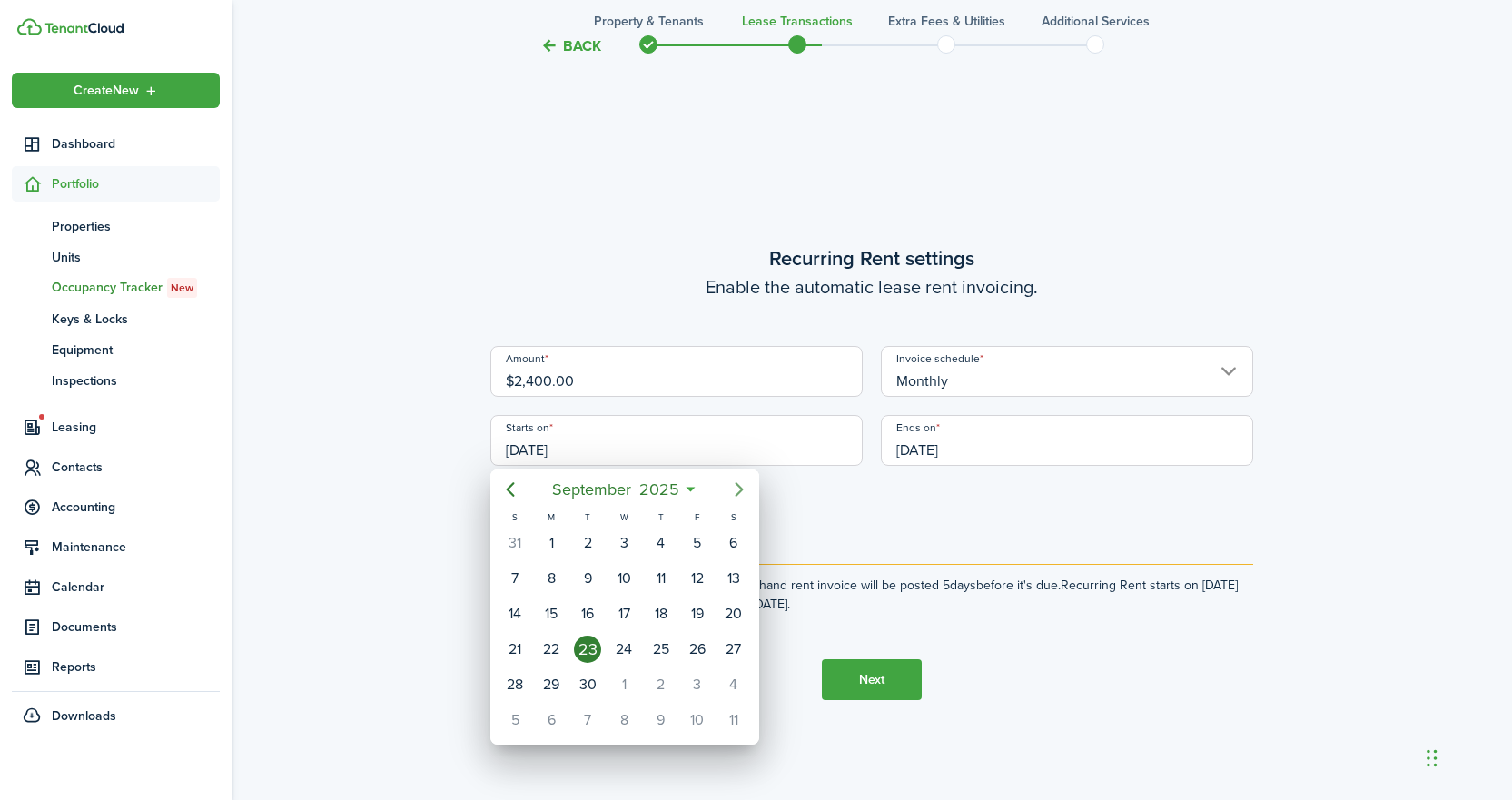
click at [742, 495] on icon "Next page" at bounding box center [739, 489] width 22 height 22
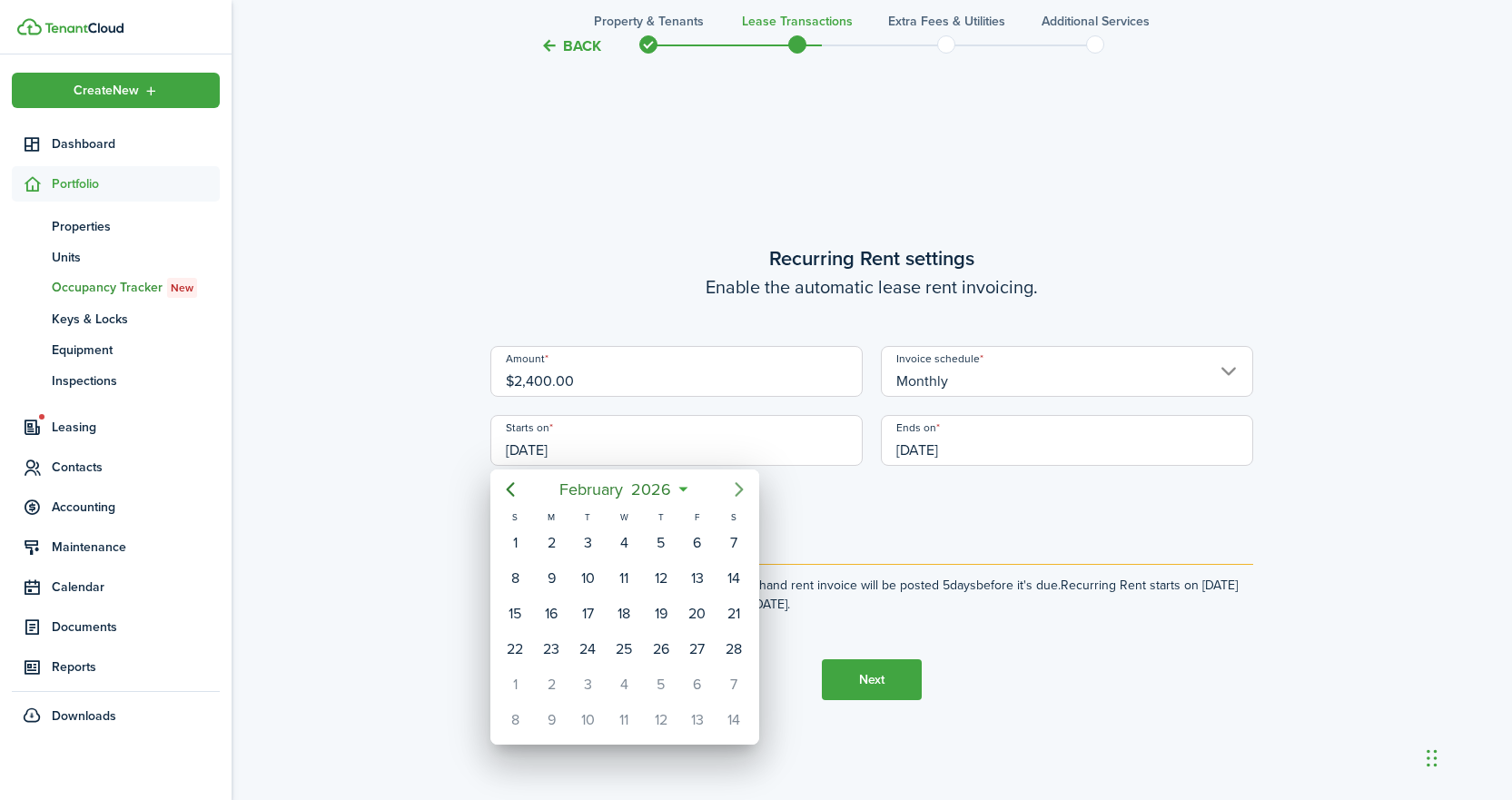
click at [742, 495] on icon "Next page" at bounding box center [739, 489] width 22 height 22
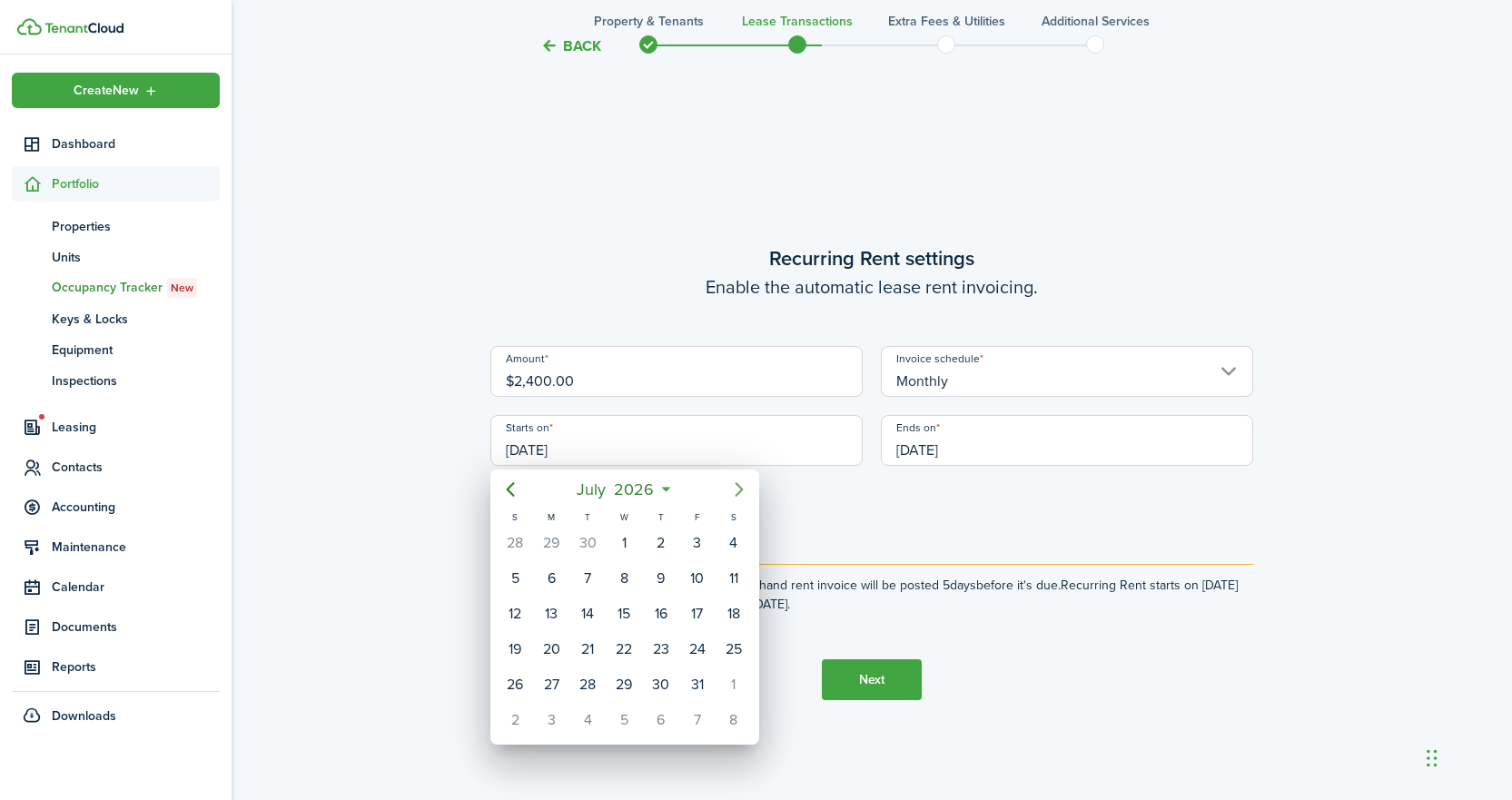
click at [742, 495] on icon "Next page" at bounding box center [739, 489] width 22 height 22
click at [726, 545] on div "1" at bounding box center [734, 543] width 28 height 28
type input "[DATE]"
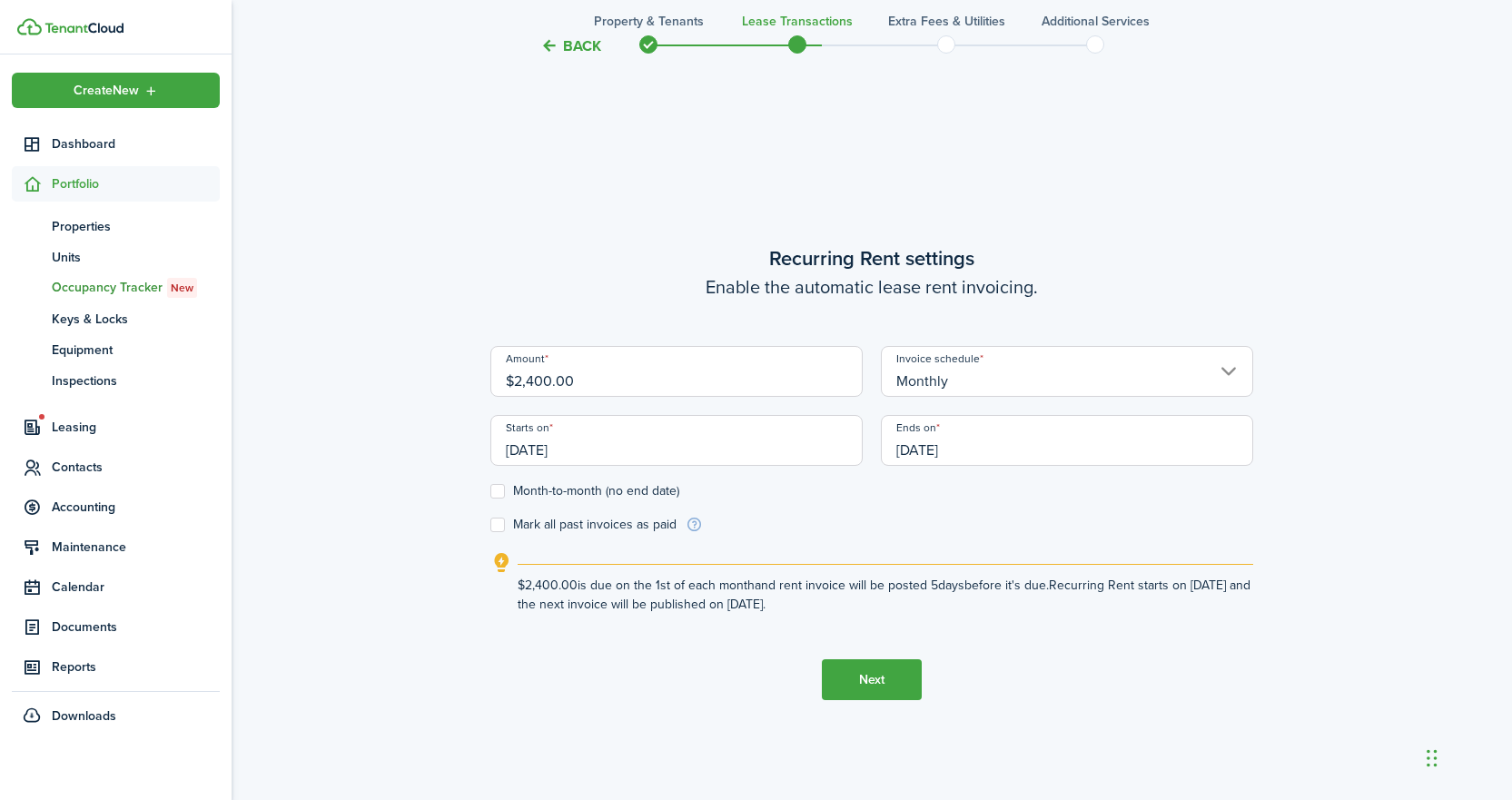
click at [726, 545] on div "1" at bounding box center [734, 543] width 28 height 28
click at [496, 496] on label "Month-to-month (no end date)" at bounding box center [585, 491] width 189 height 14
click at [491, 492] on input "Month-to-month (no end date)" at bounding box center [490, 491] width 1 height 1
checkbox input "true"
click at [879, 686] on button "Next" at bounding box center [871, 680] width 100 height 41
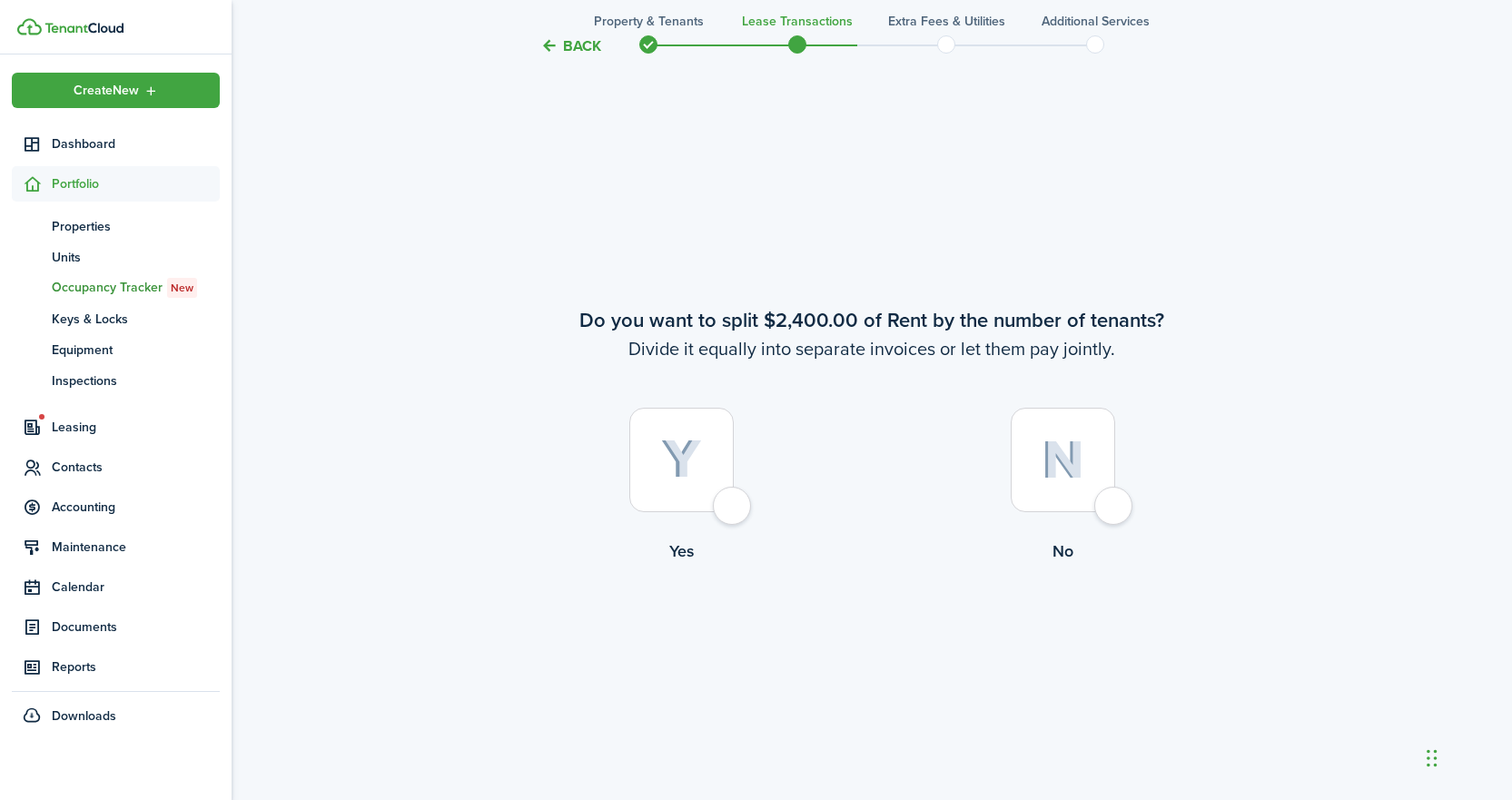
scroll to position [1479, 0]
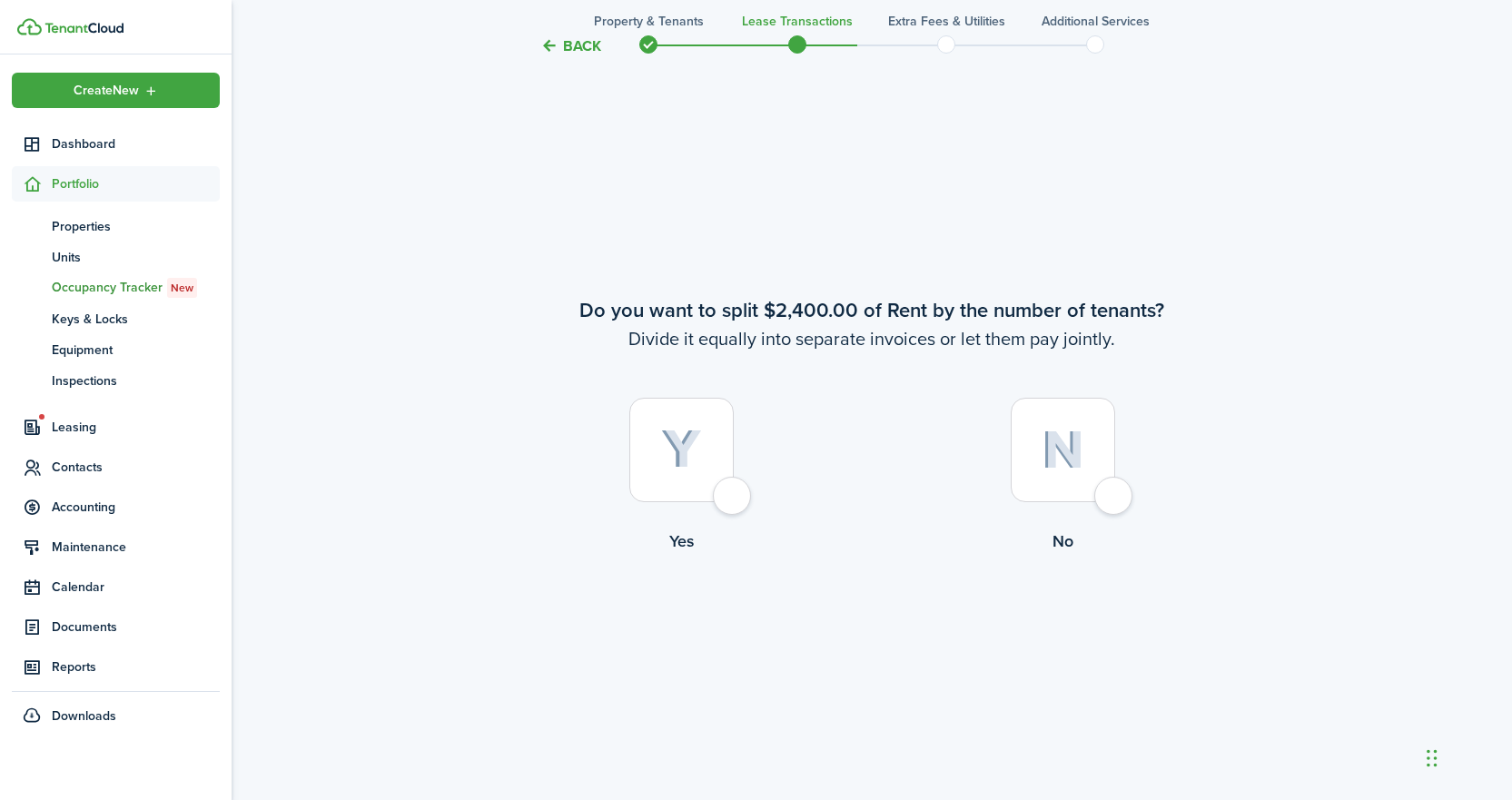
click at [1114, 495] on div at bounding box center [1063, 450] width 105 height 105
radio input "true"
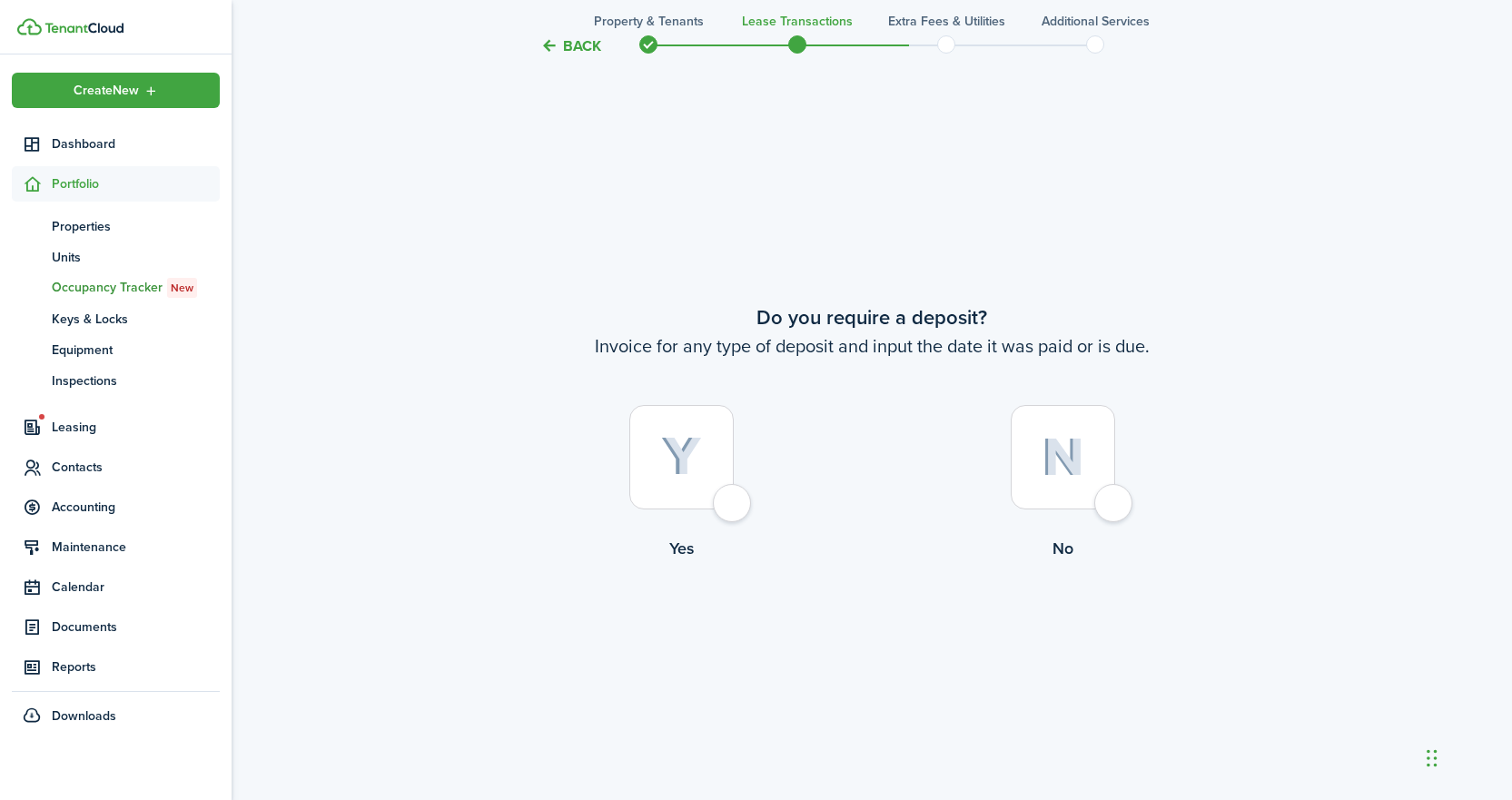
scroll to position [2280, 0]
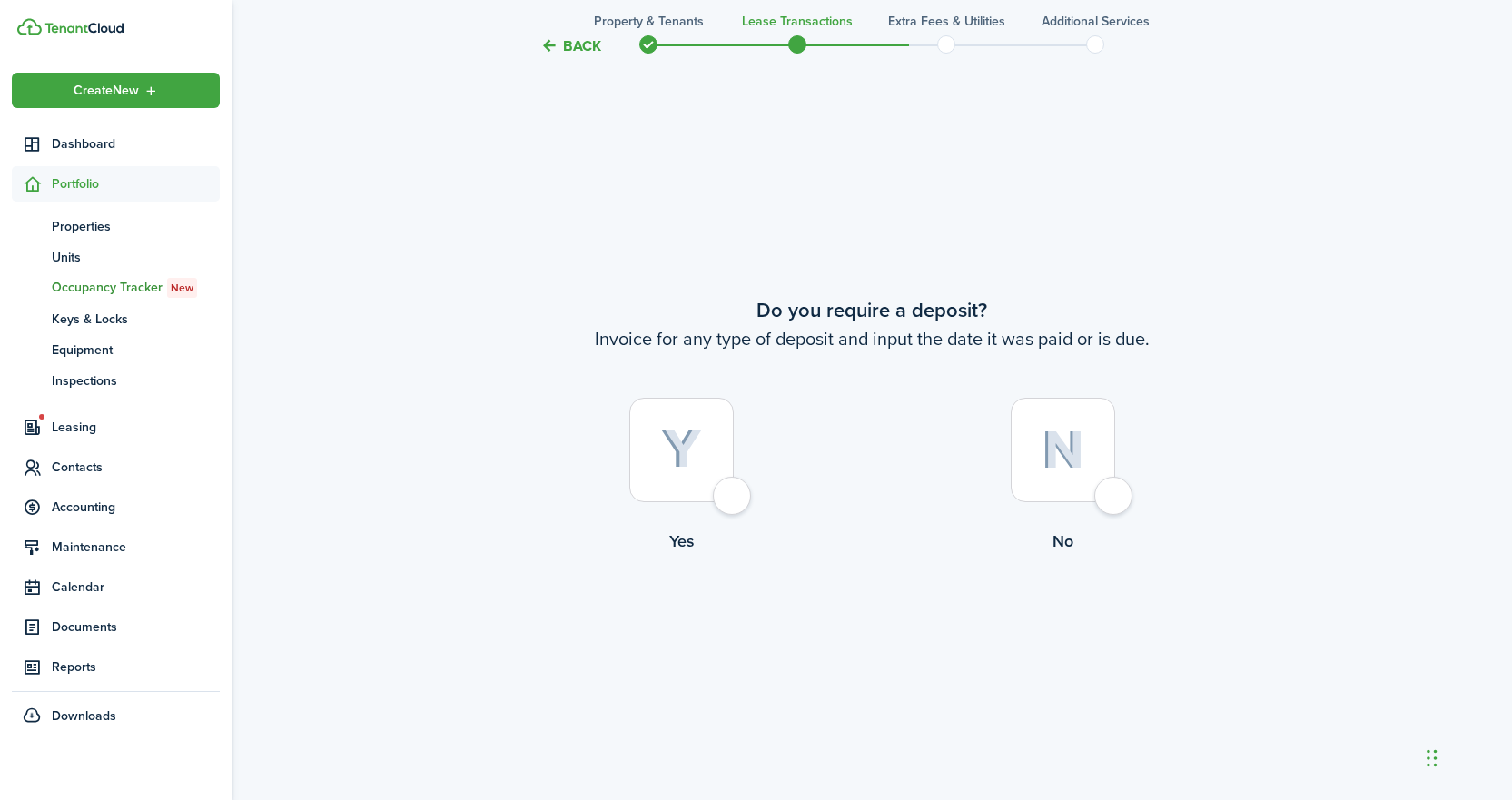
click at [734, 491] on div at bounding box center [682, 450] width 105 height 105
radio input "true"
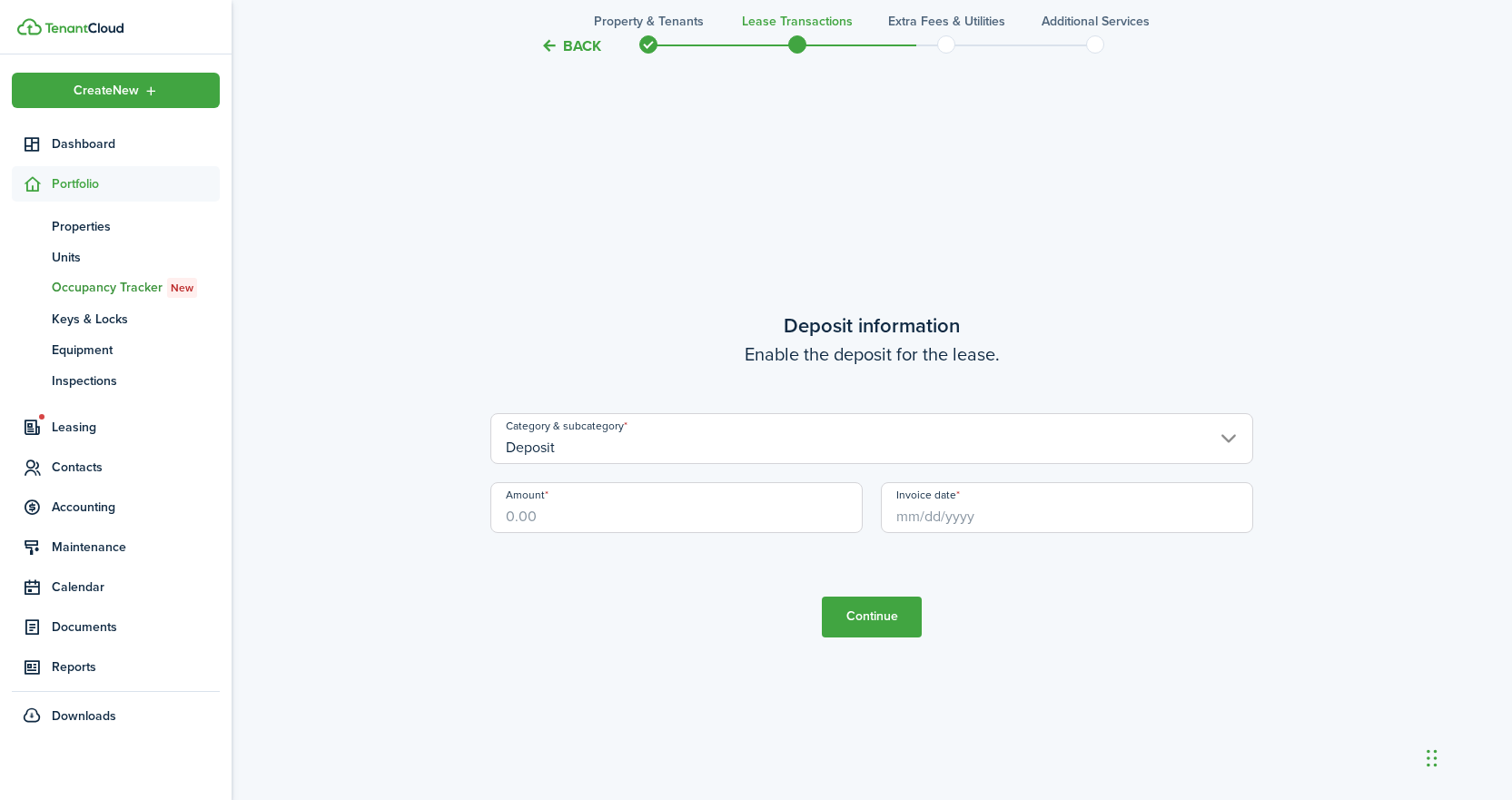
scroll to position [3080, 0]
click at [581, 515] on input "Amount" at bounding box center [677, 505] width 373 height 51
click at [942, 507] on input "Invoice date" at bounding box center [1067, 505] width 373 height 51
type input "$2,400.00"
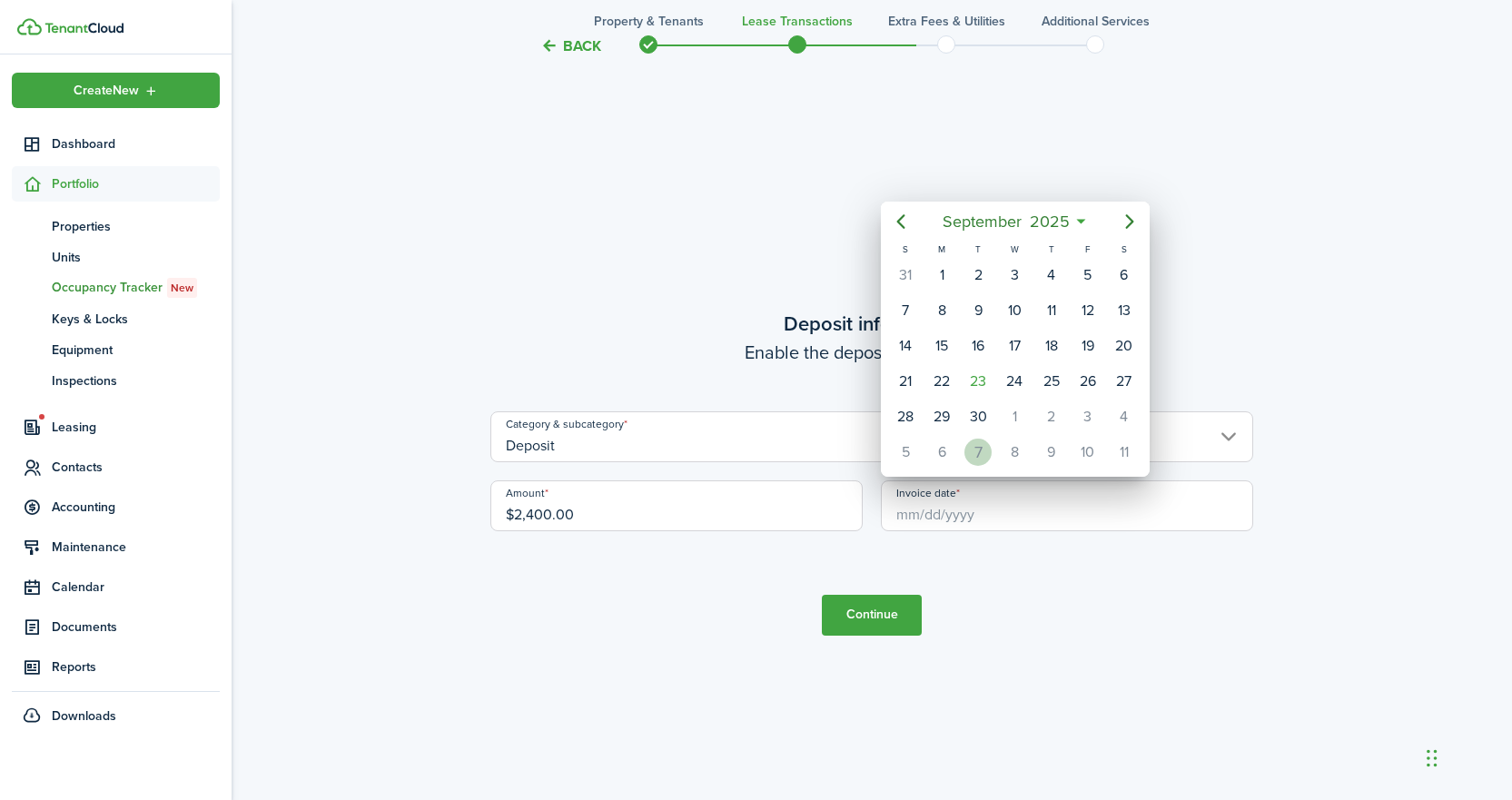
click at [978, 454] on div "7" at bounding box center [978, 452] width 28 height 28
type input "[DATE]"
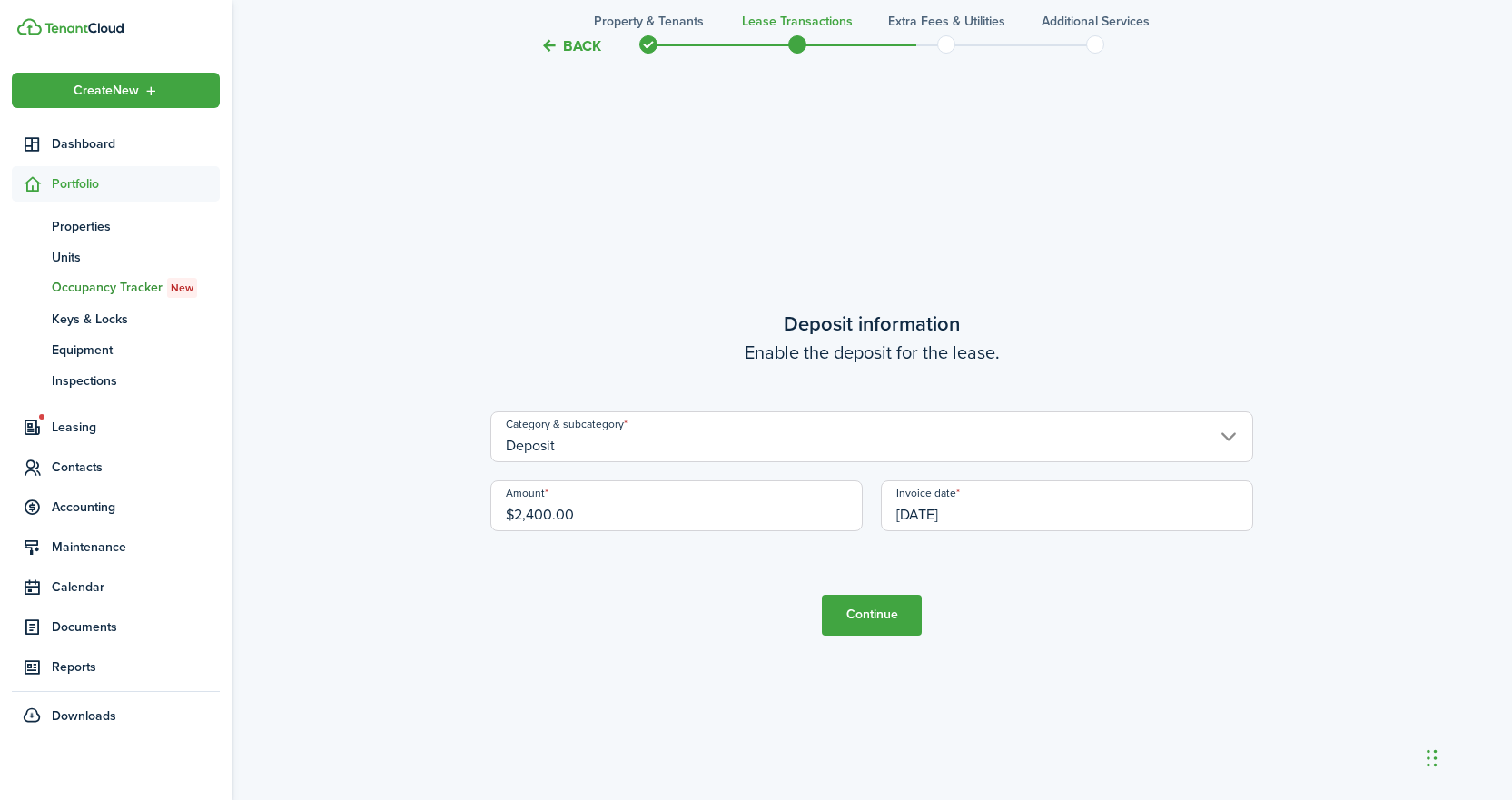
click at [870, 614] on button "Continue" at bounding box center [871, 615] width 100 height 41
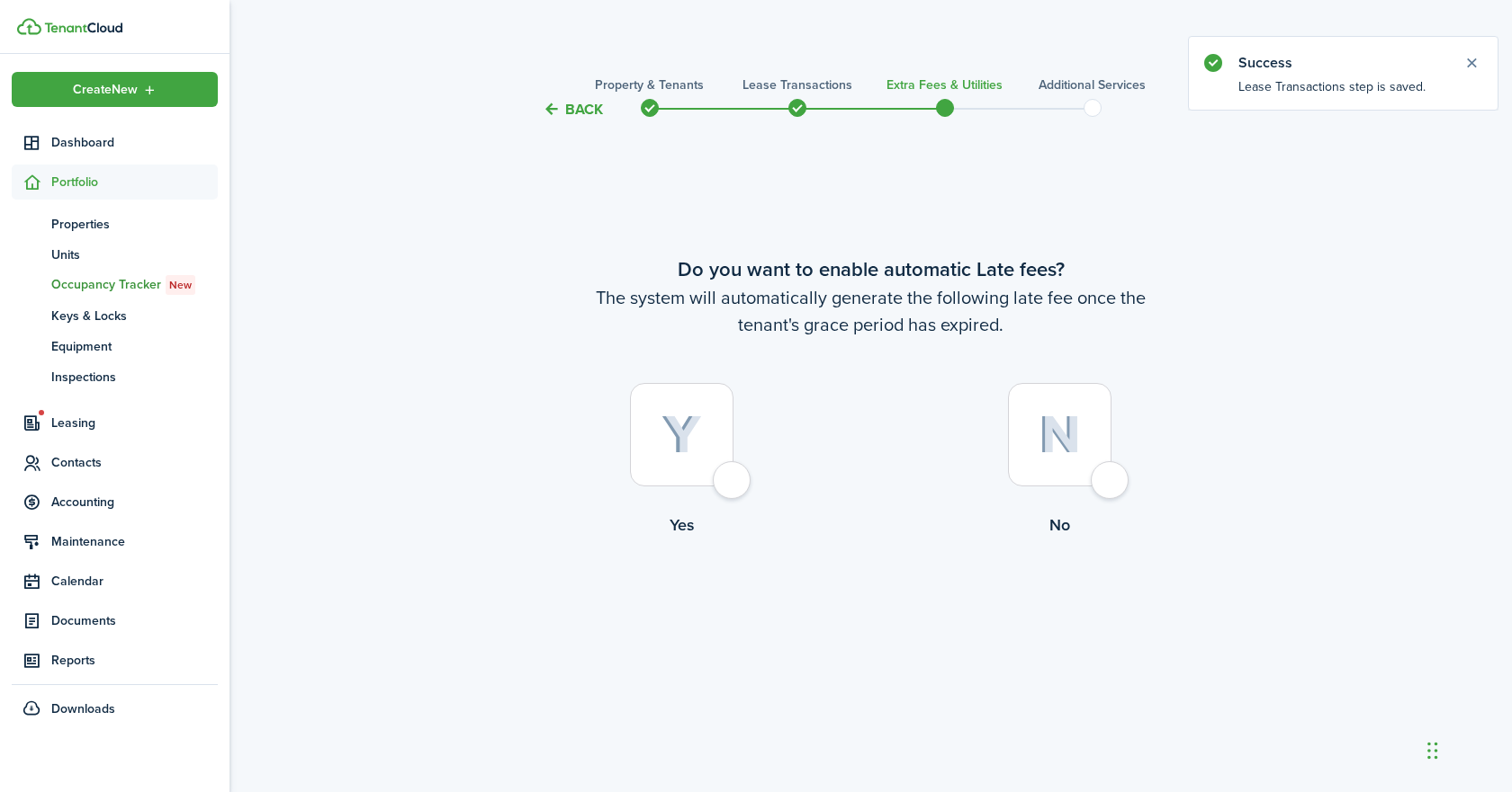
click at [731, 474] on div at bounding box center [682, 435] width 104 height 104
radio input "true"
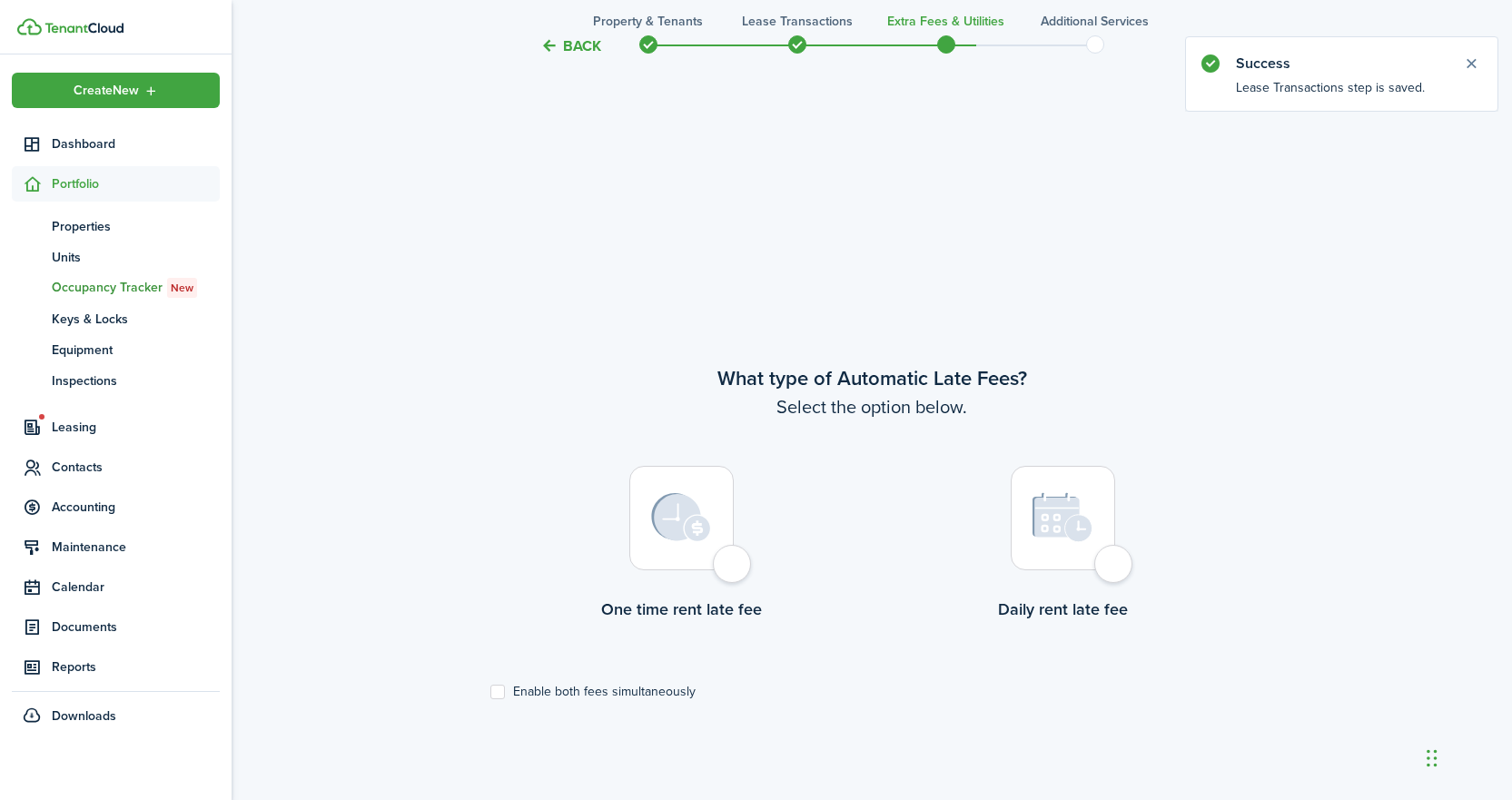
scroll to position [679, 0]
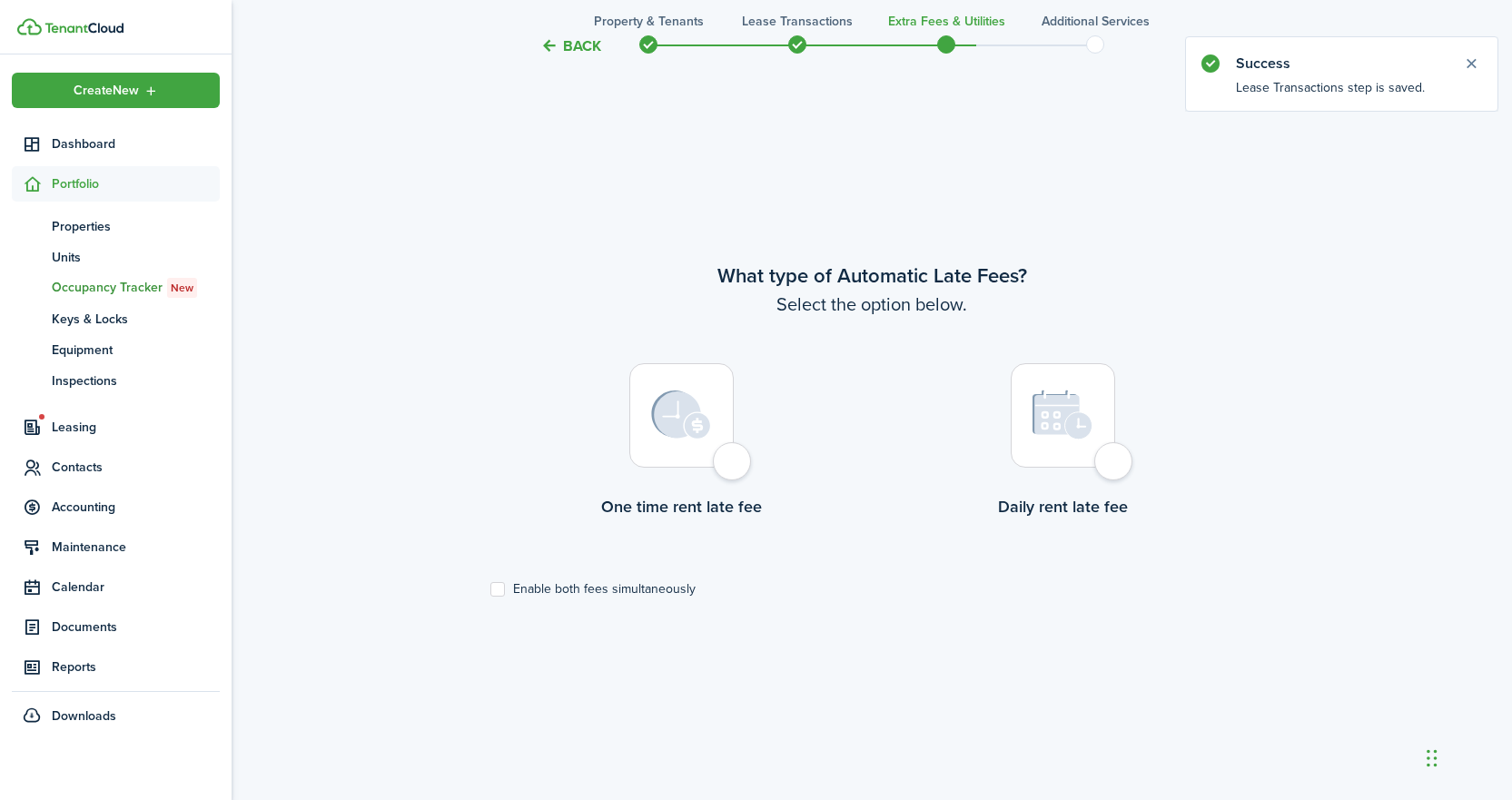
click at [734, 468] on div at bounding box center [682, 416] width 105 height 105
radio input "true"
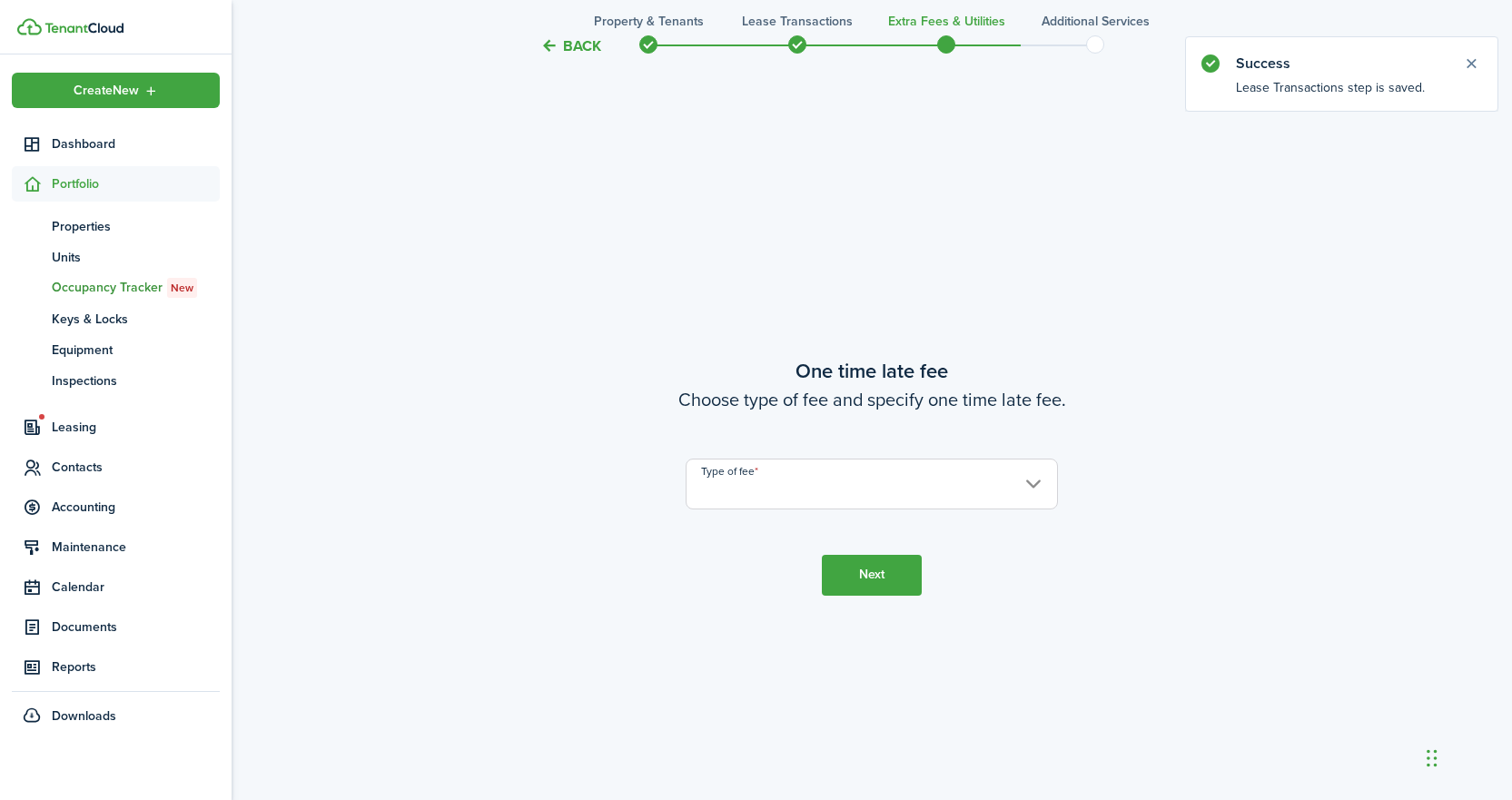
scroll to position [1479, 0]
click at [847, 482] on input "Type of fee" at bounding box center [871, 480] width 373 height 51
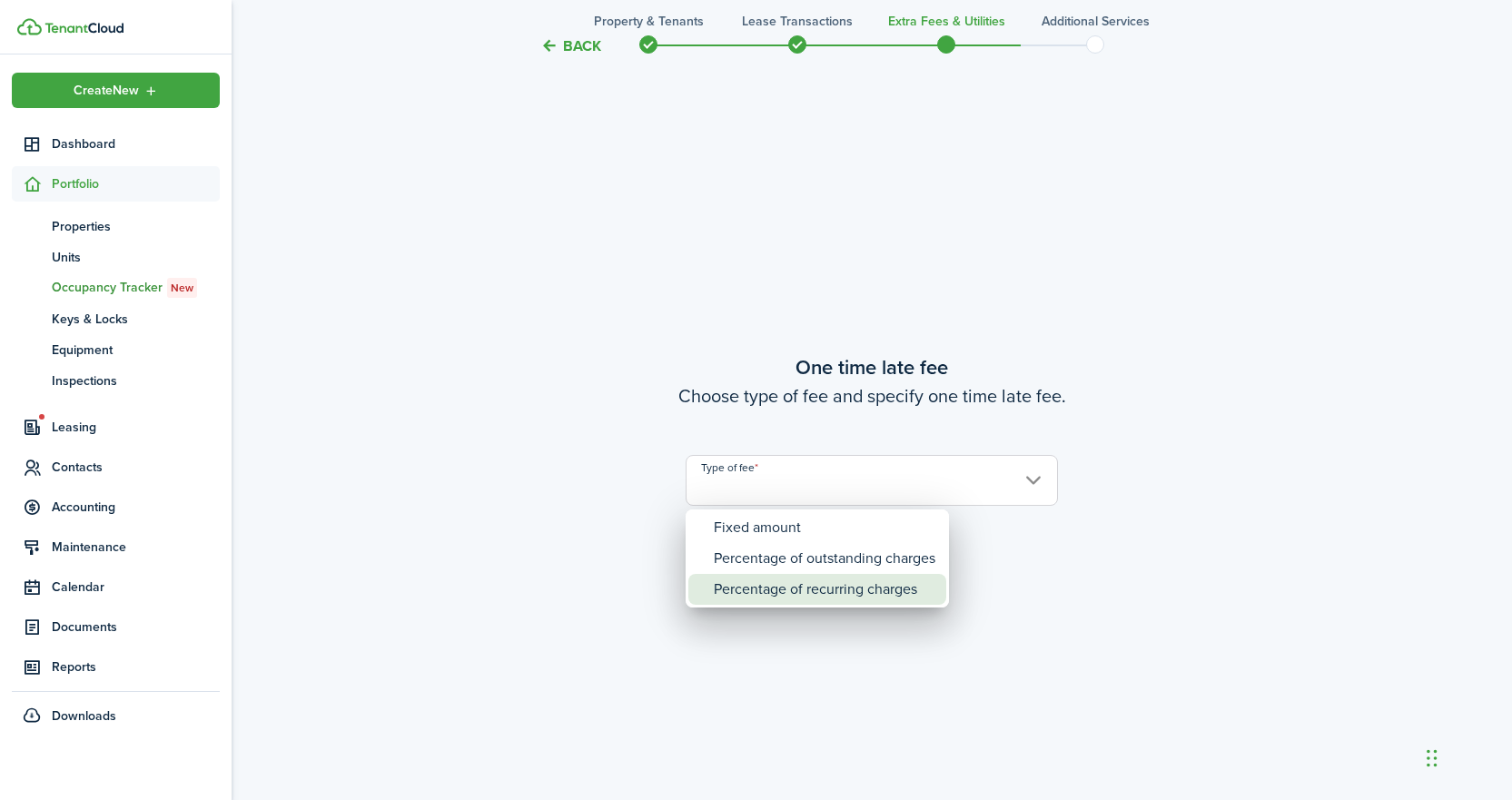
click at [804, 582] on div "Percentage of recurring charges" at bounding box center [825, 589] width 221 height 31
type input "Percentage of recurring charges"
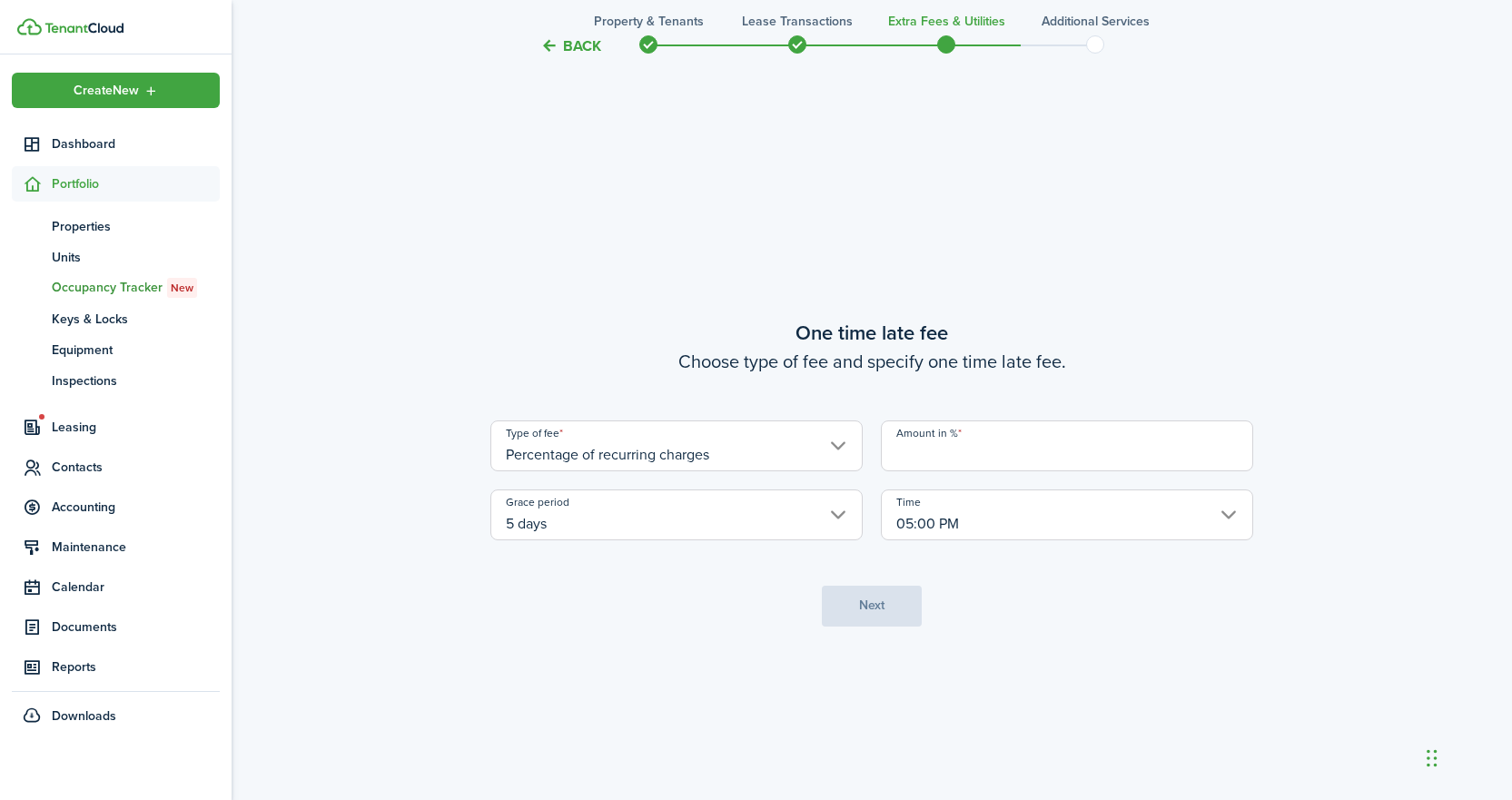
click at [914, 456] on input "Amount in %" at bounding box center [1067, 445] width 373 height 51
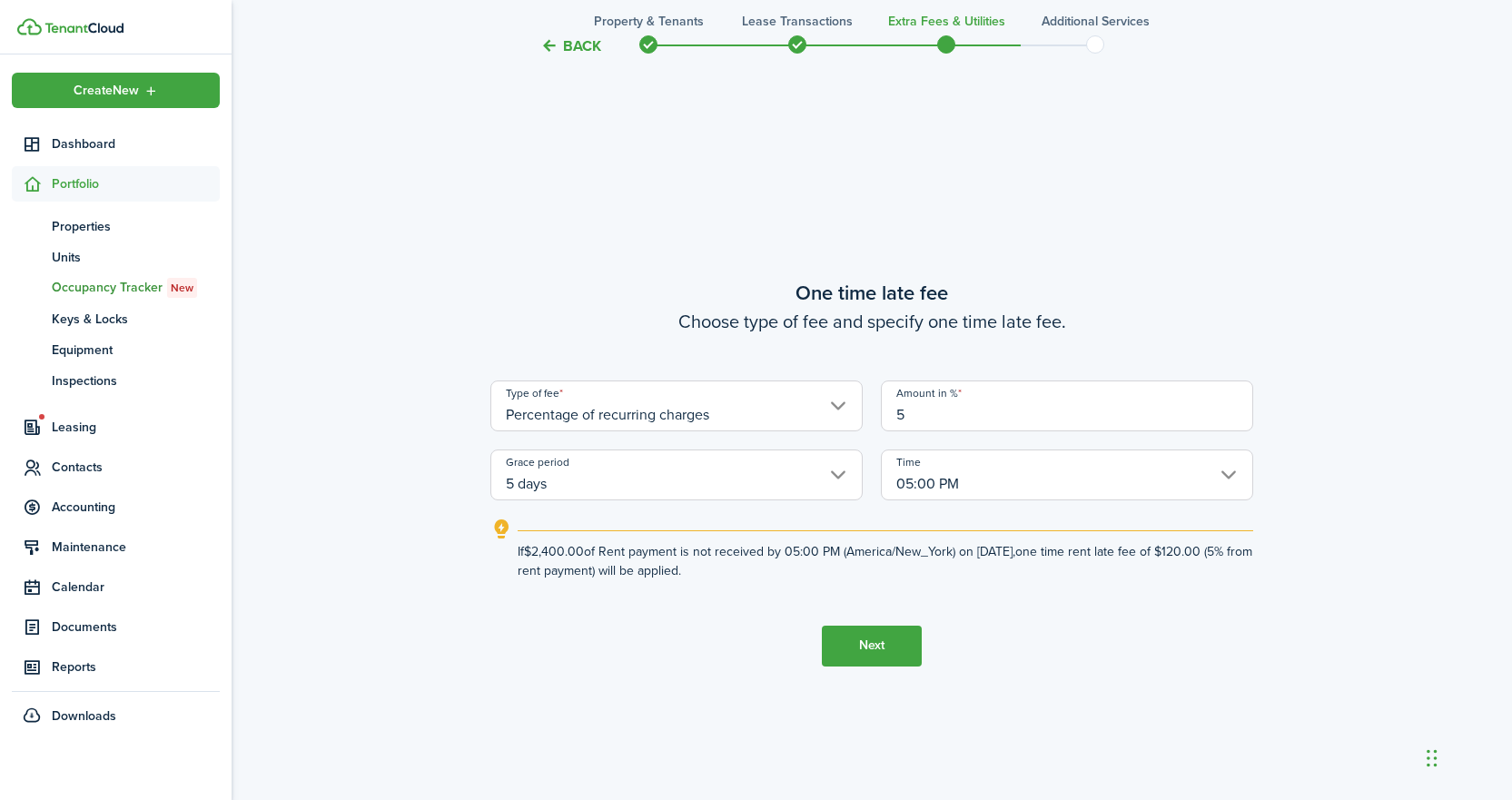
type input "5"
click at [880, 640] on button "Next" at bounding box center [871, 646] width 100 height 41
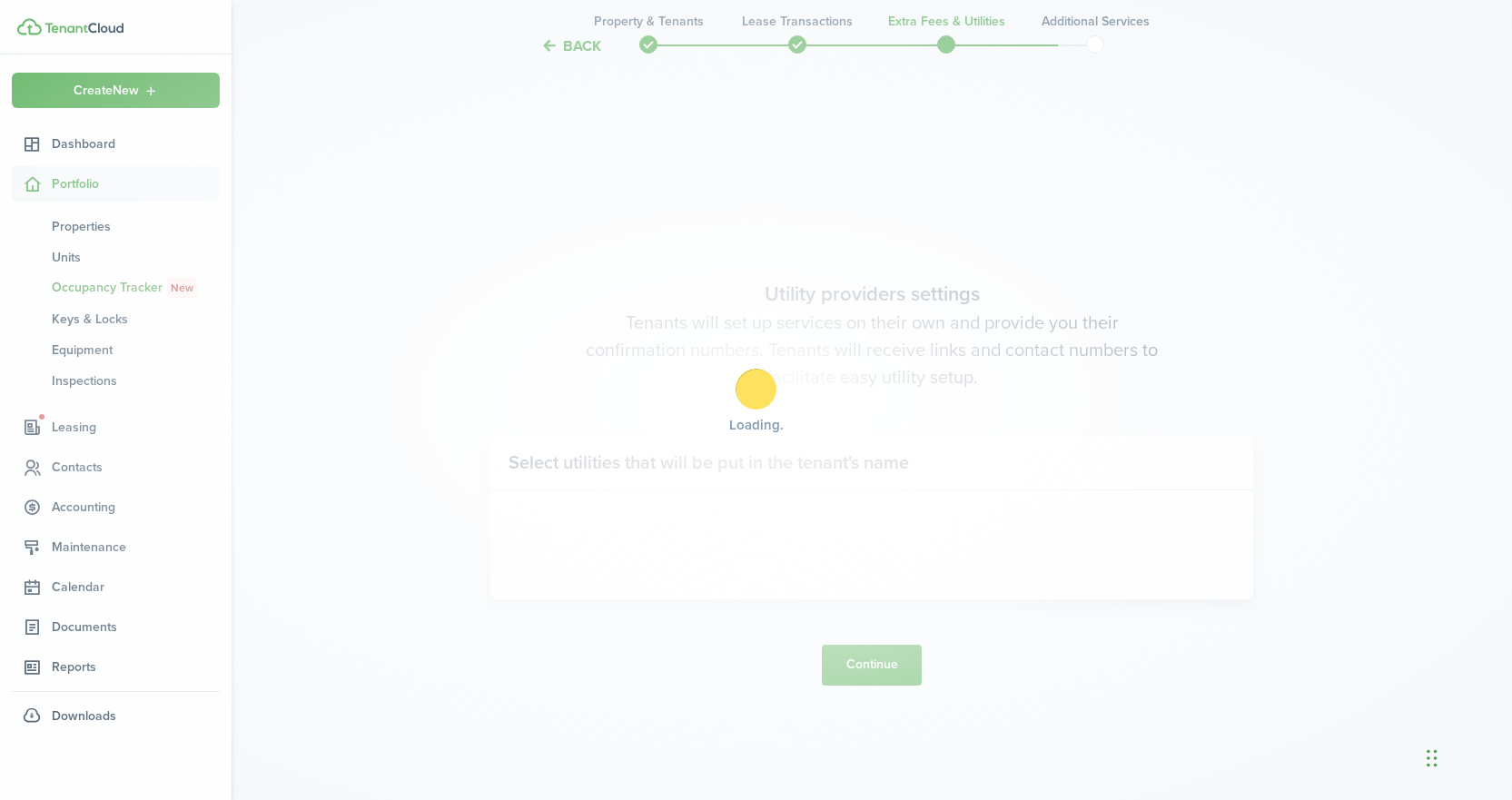
scroll to position [2280, 0]
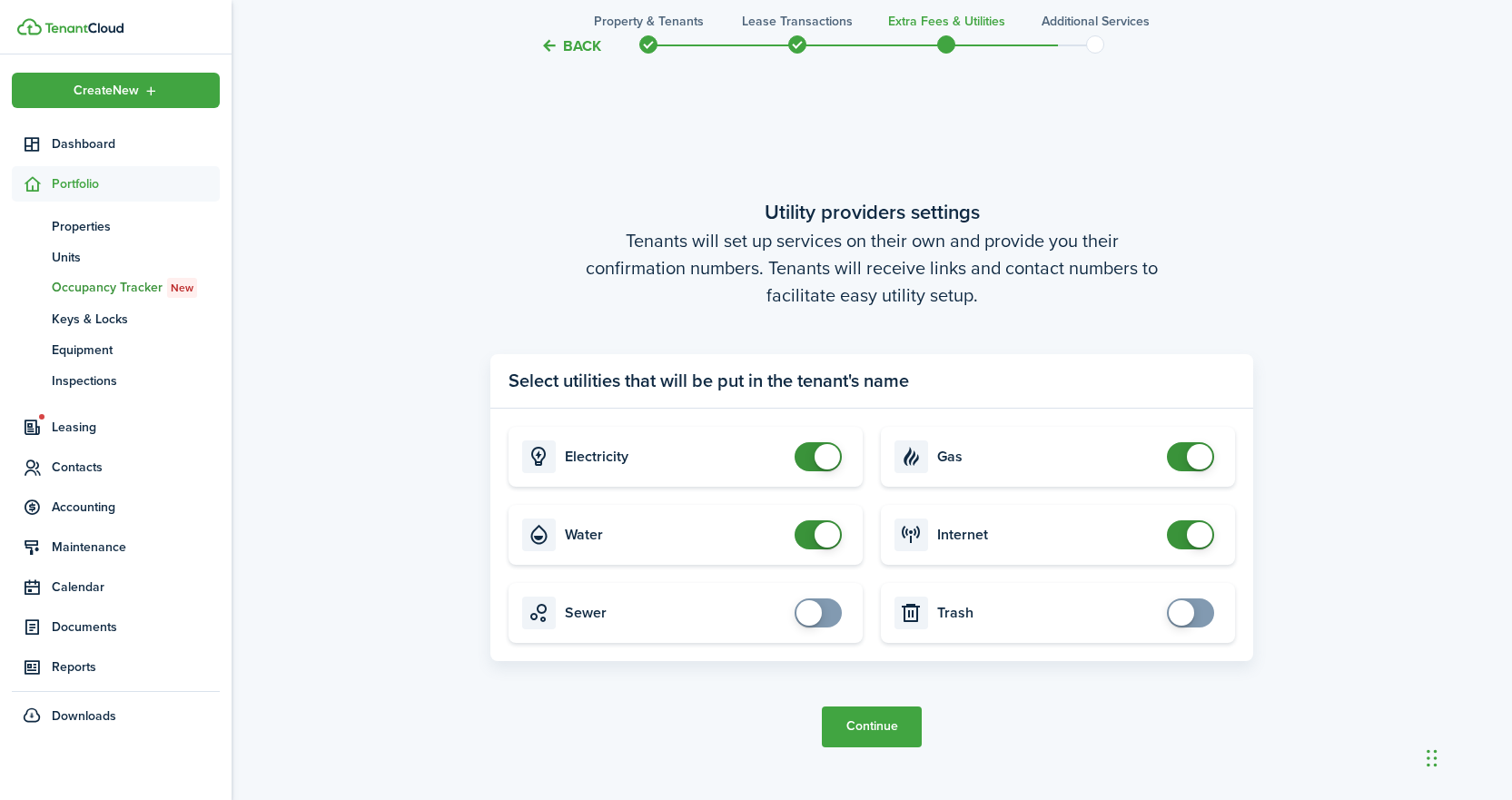
checkbox input "true"
click at [828, 611] on span at bounding box center [818, 613] width 18 height 29
checkbox input "true"
click at [1195, 609] on span at bounding box center [1191, 613] width 18 height 29
click at [876, 727] on button "Continue" at bounding box center [871, 727] width 100 height 41
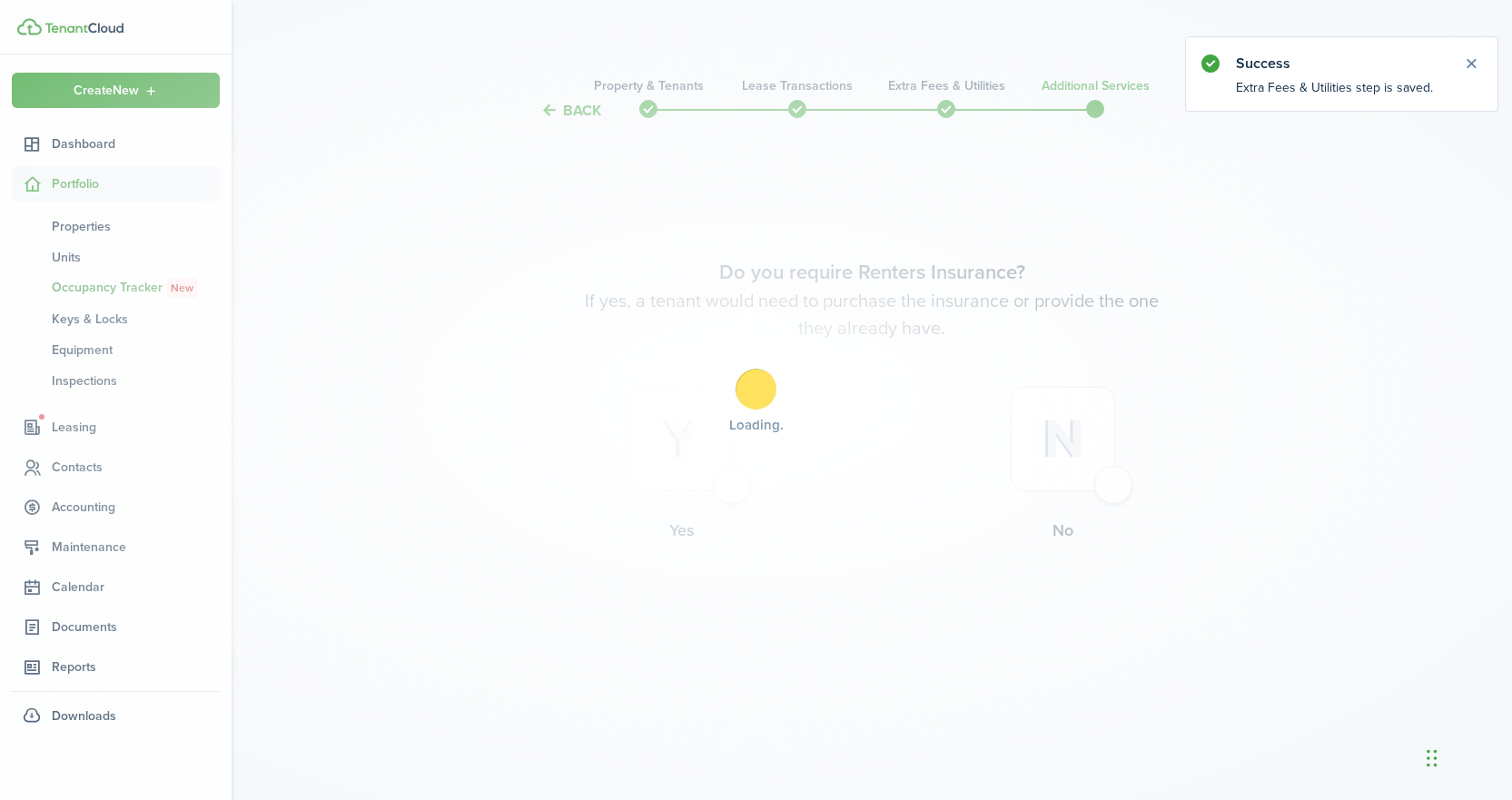
scroll to position [0, 0]
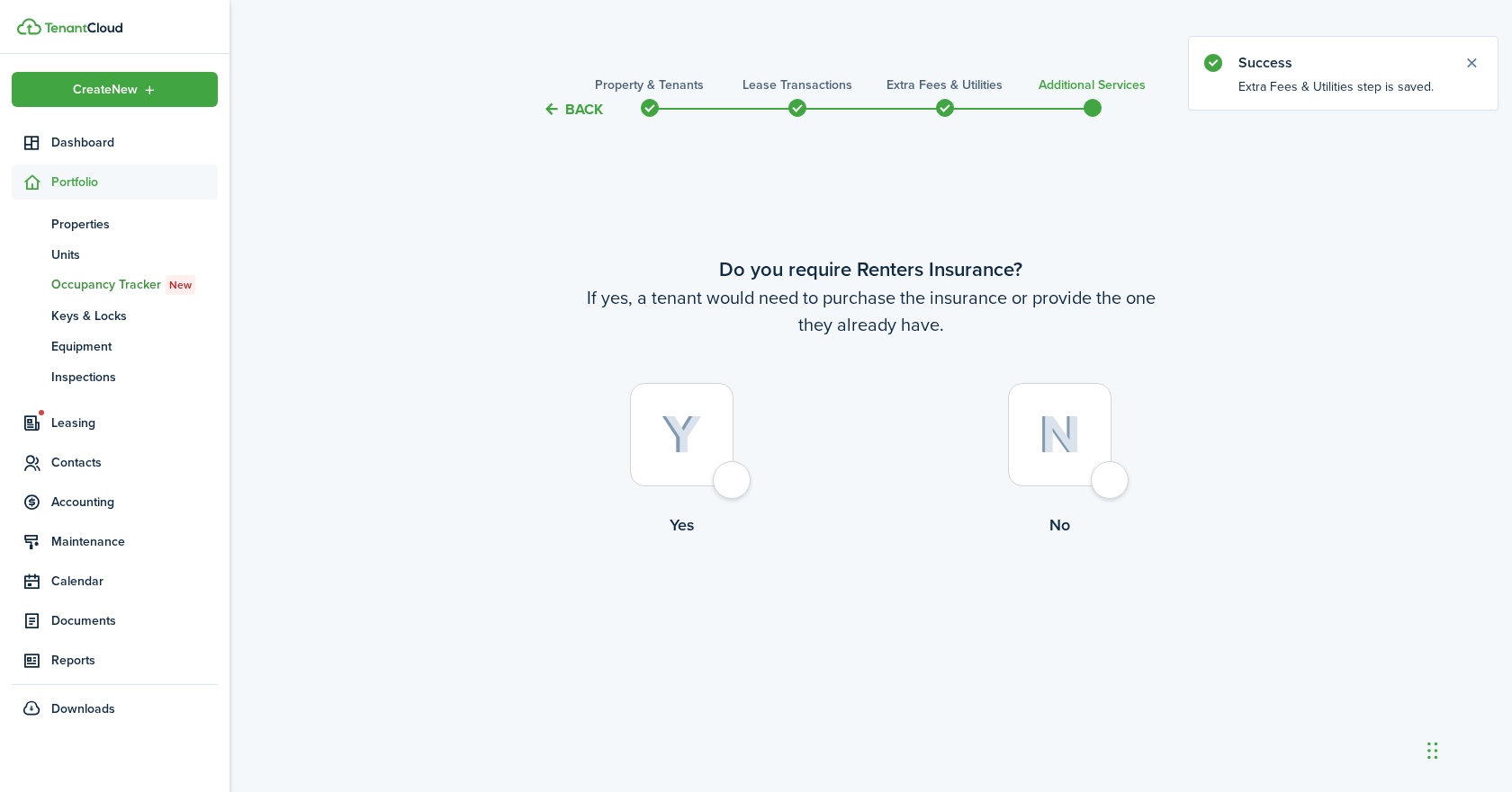
click at [1107, 477] on div at bounding box center [1060, 435] width 104 height 104
radio input "true"
click at [892, 620] on button "Complete move in" at bounding box center [871, 612] width 132 height 41
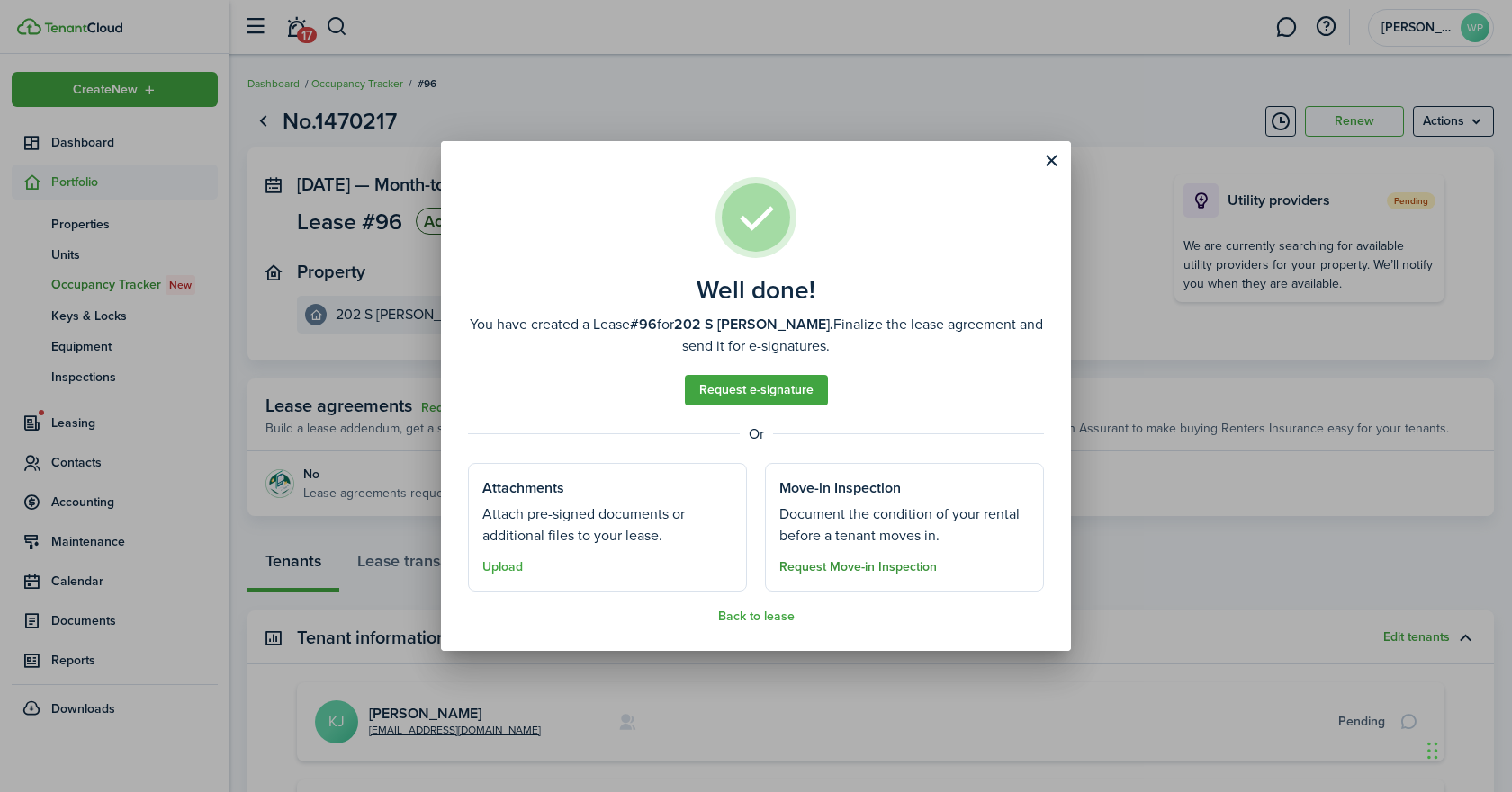
click at [873, 570] on button "Request Move-in Inspection" at bounding box center [858, 567] width 158 height 14
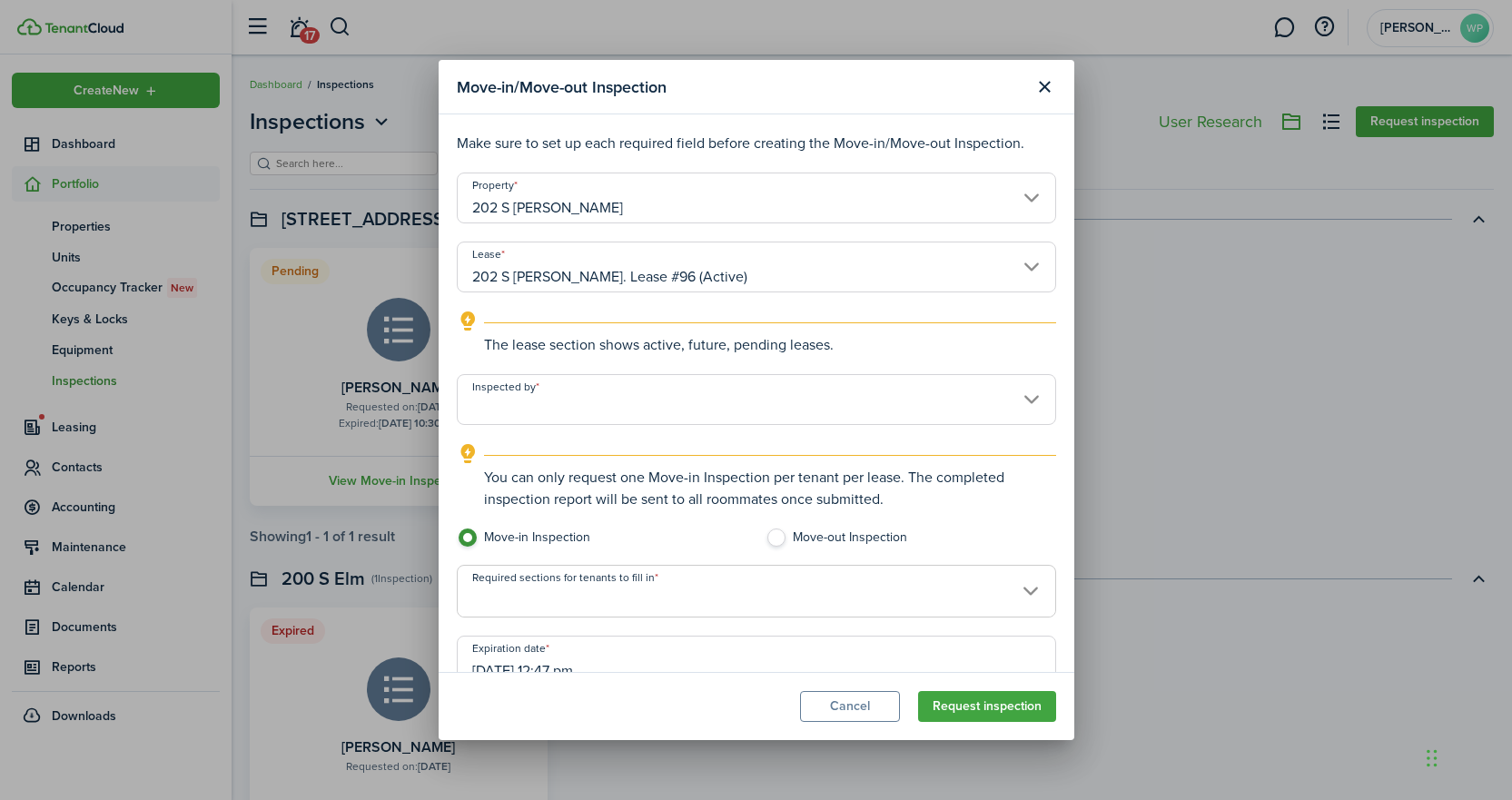
click at [606, 400] on input "Inspected by" at bounding box center [756, 400] width 600 height 51
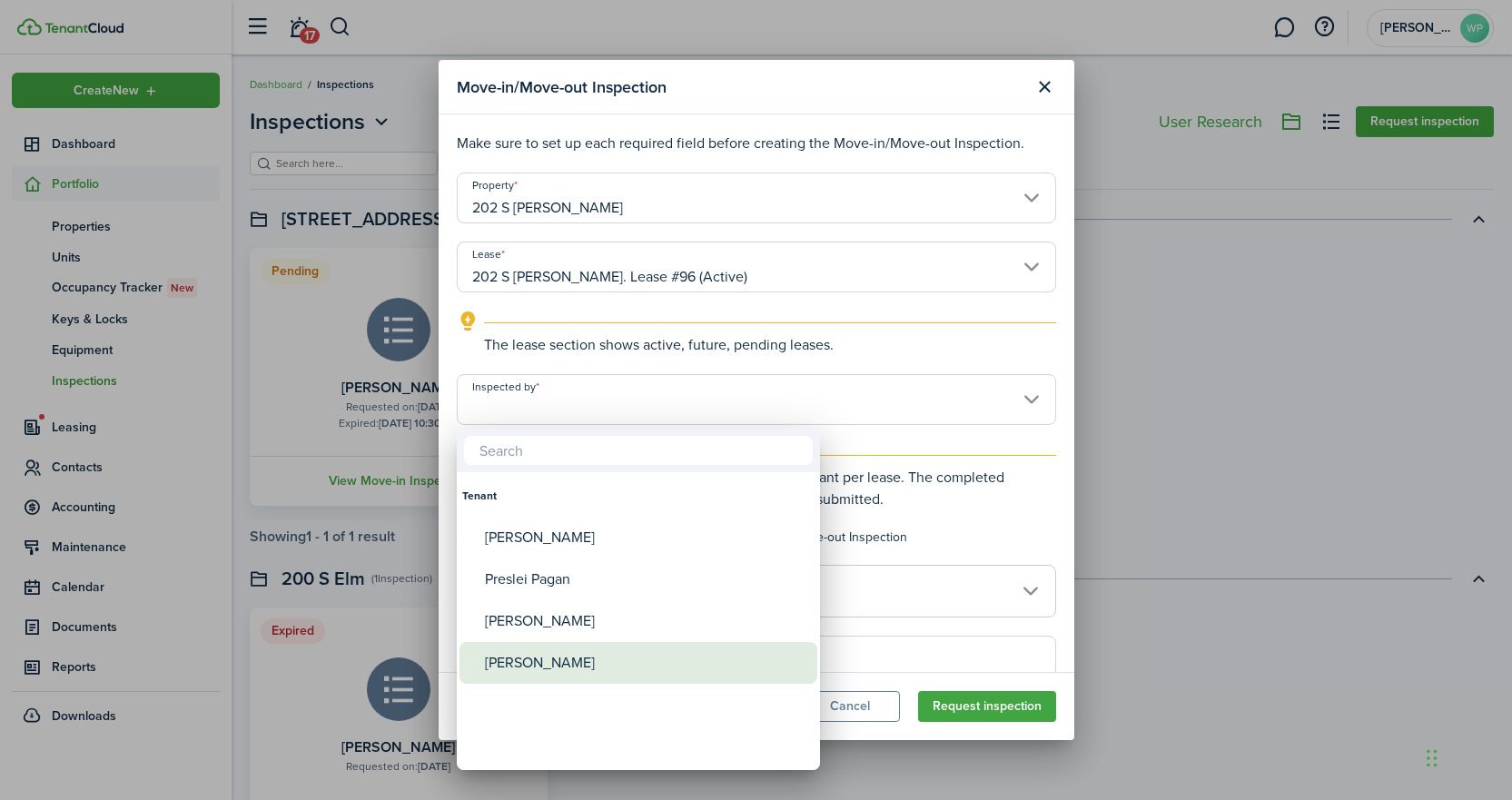
click at [529, 664] on div "Ella Slate" at bounding box center [645, 664] width 321 height 42
type input "Ella Slate"
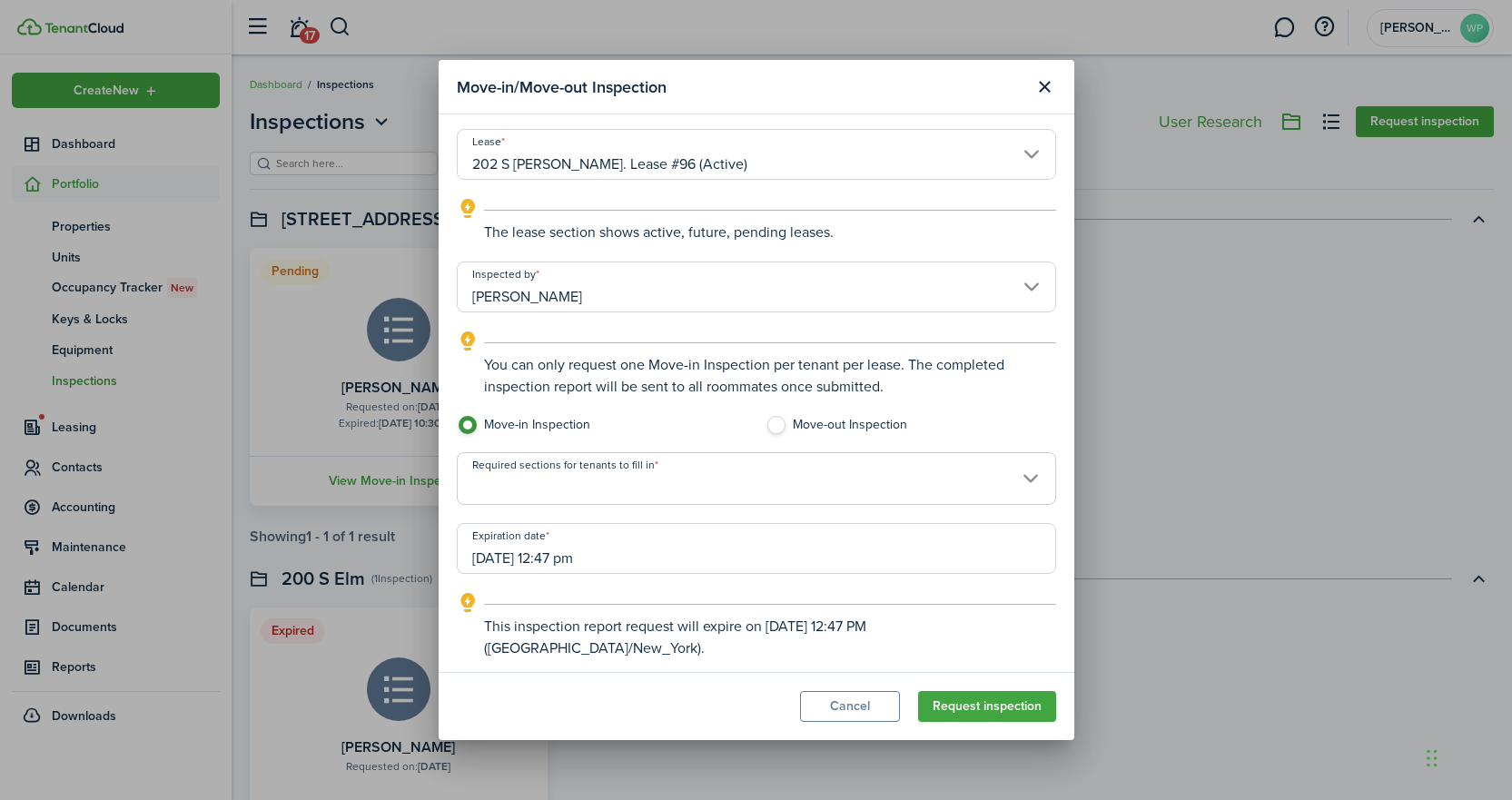
scroll to position [118, 0]
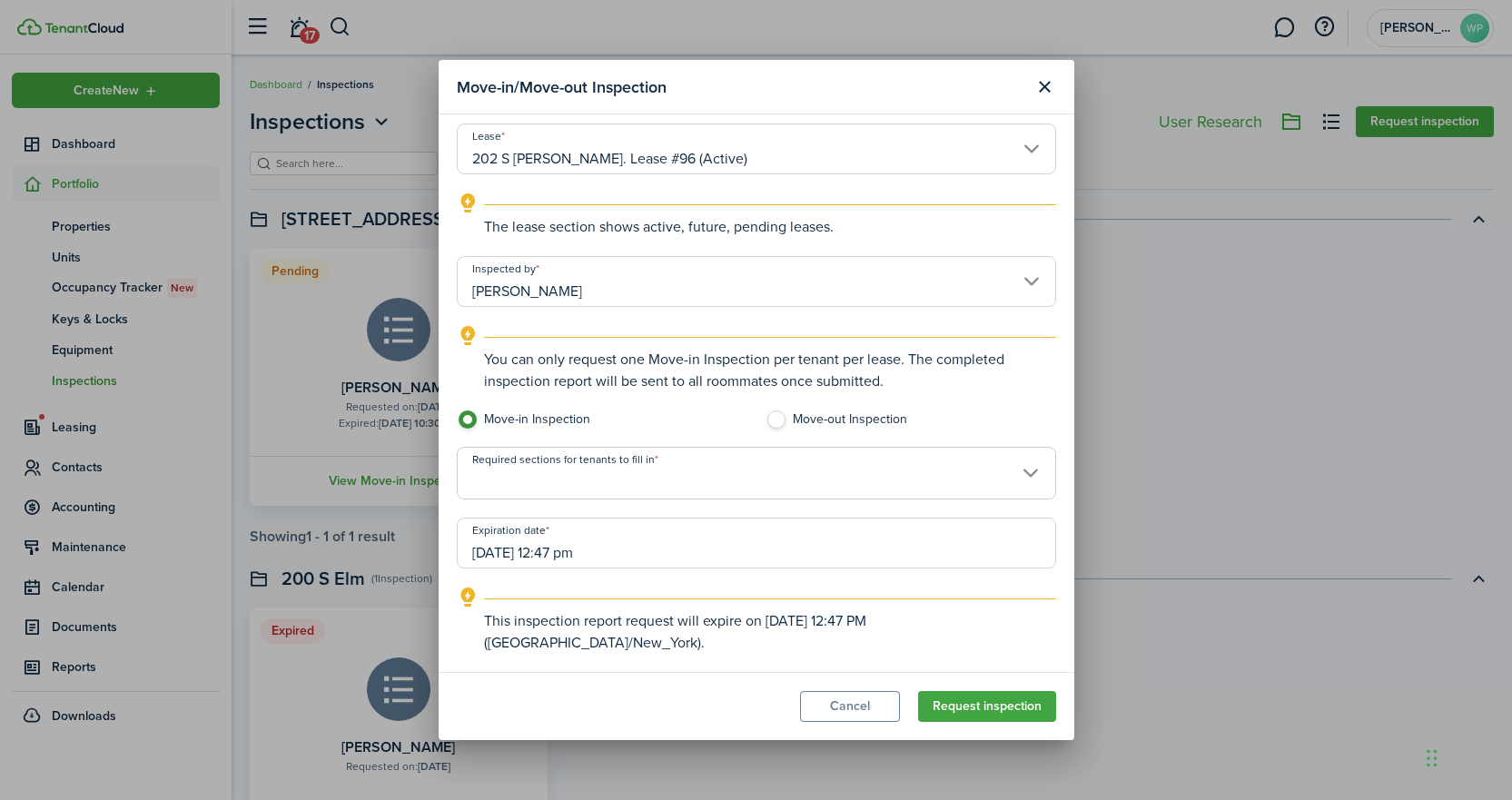
click at [623, 488] on span at bounding box center [756, 483] width 598 height 31
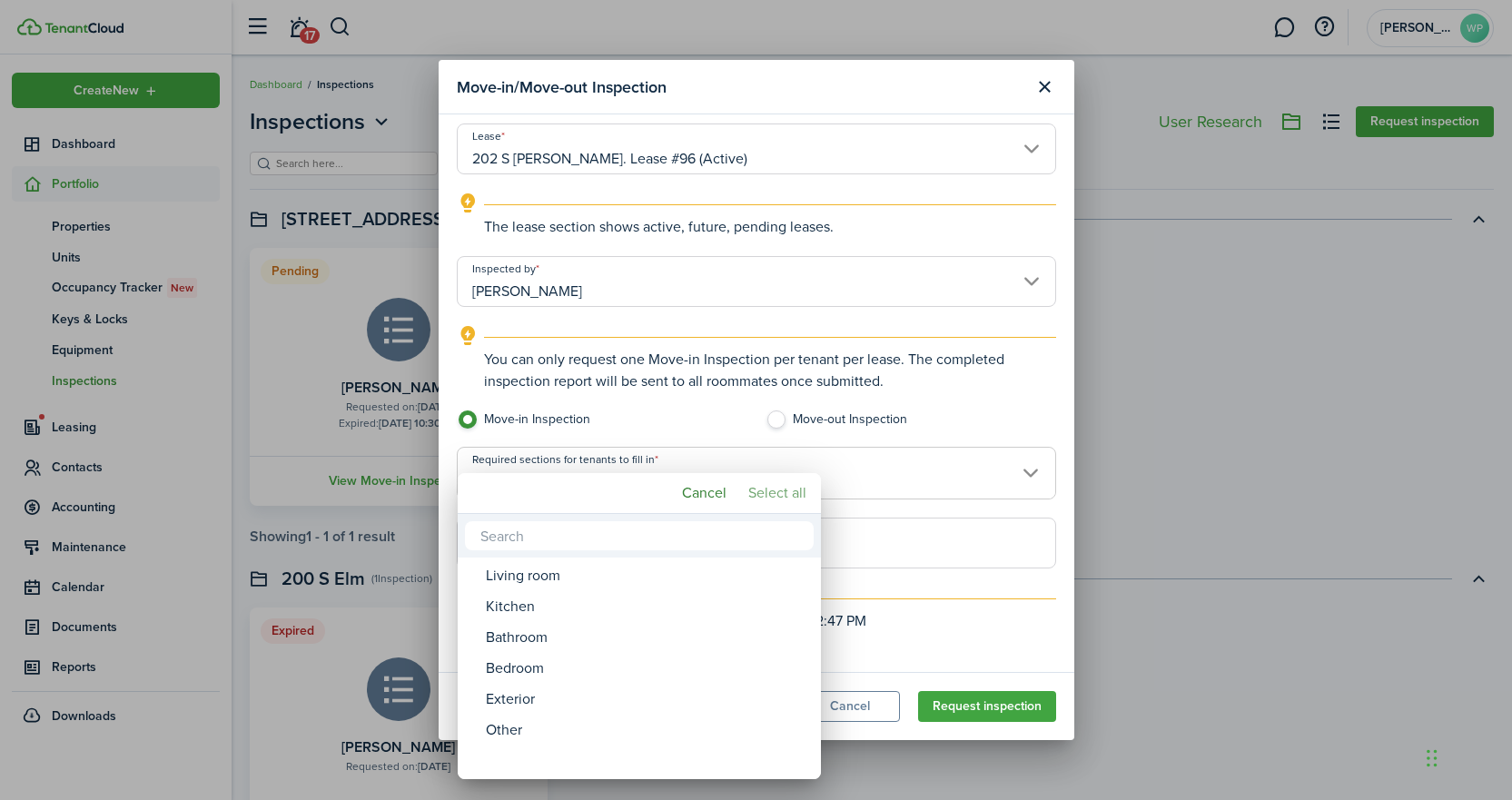
click at [758, 488] on mbsc-button "Select all" at bounding box center [778, 493] width 72 height 32
type input "Living room, Kitchen, Bathroom, Bedroom, Exterior, Other"
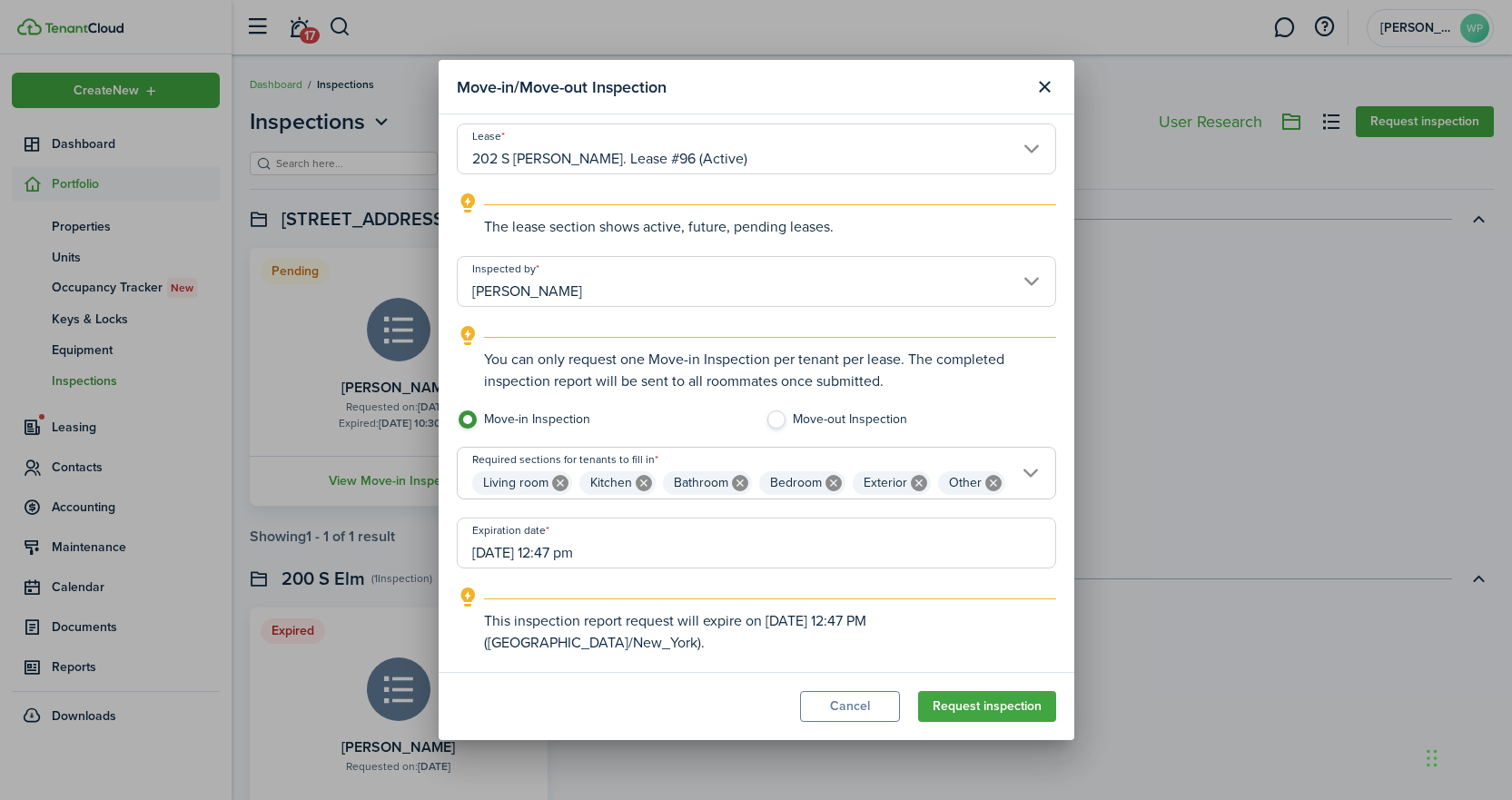
scroll to position [149, 0]
click at [573, 558] on input "10/03/2025 12:47 pm" at bounding box center [756, 543] width 600 height 51
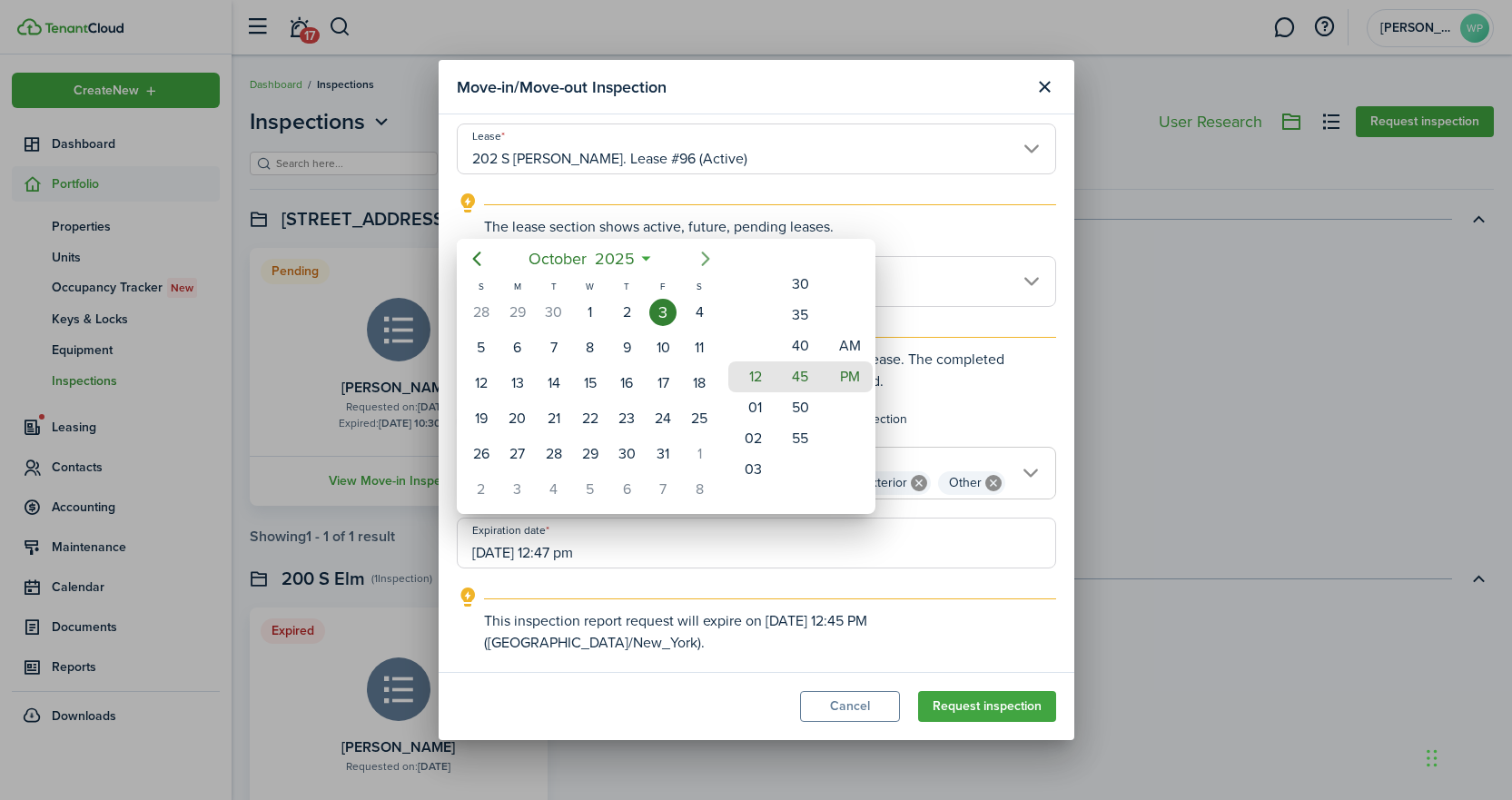
click at [707, 259] on icon "Next page" at bounding box center [705, 259] width 9 height 14
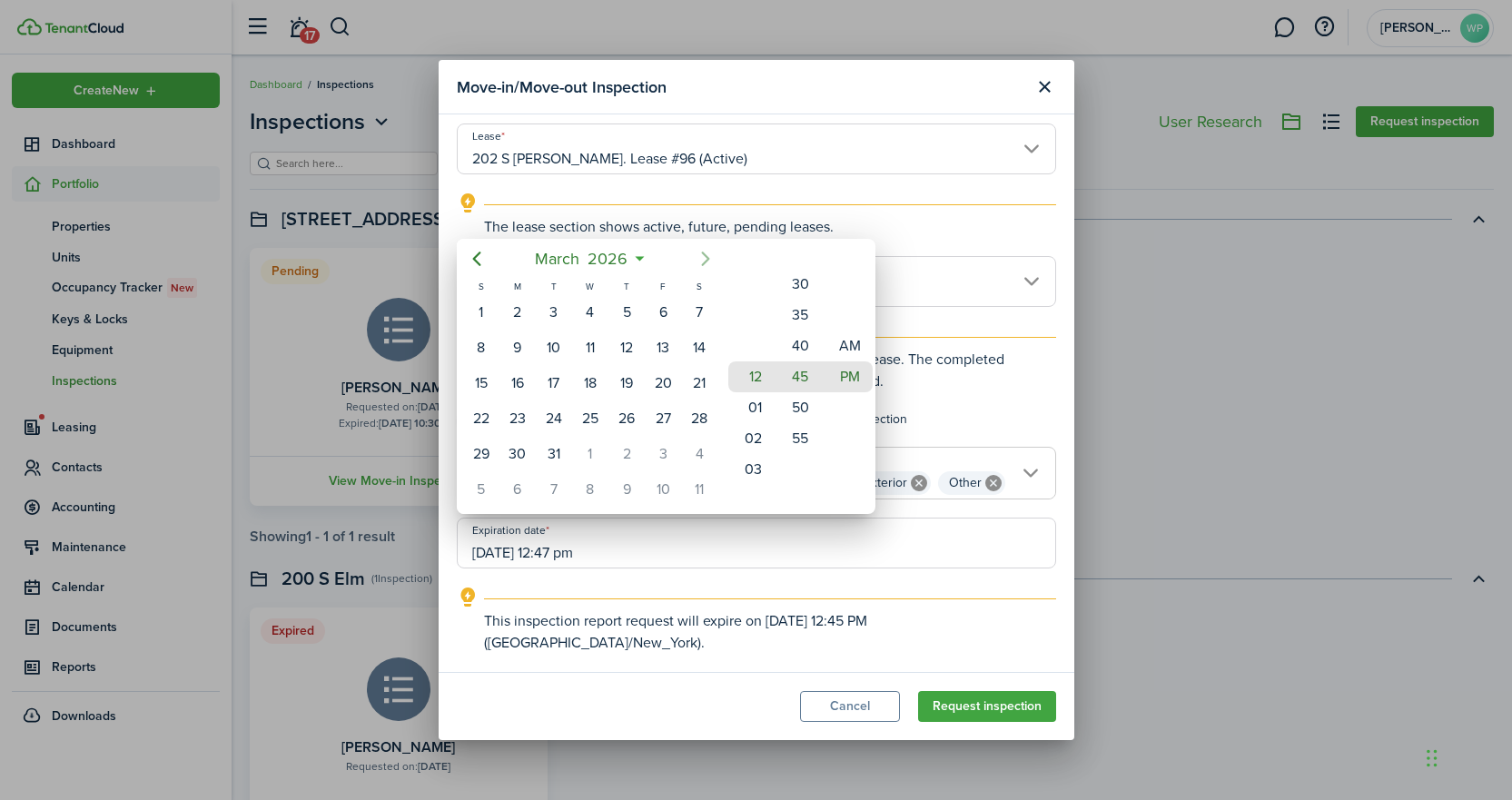
click at [707, 259] on icon "Next page" at bounding box center [705, 259] width 9 height 14
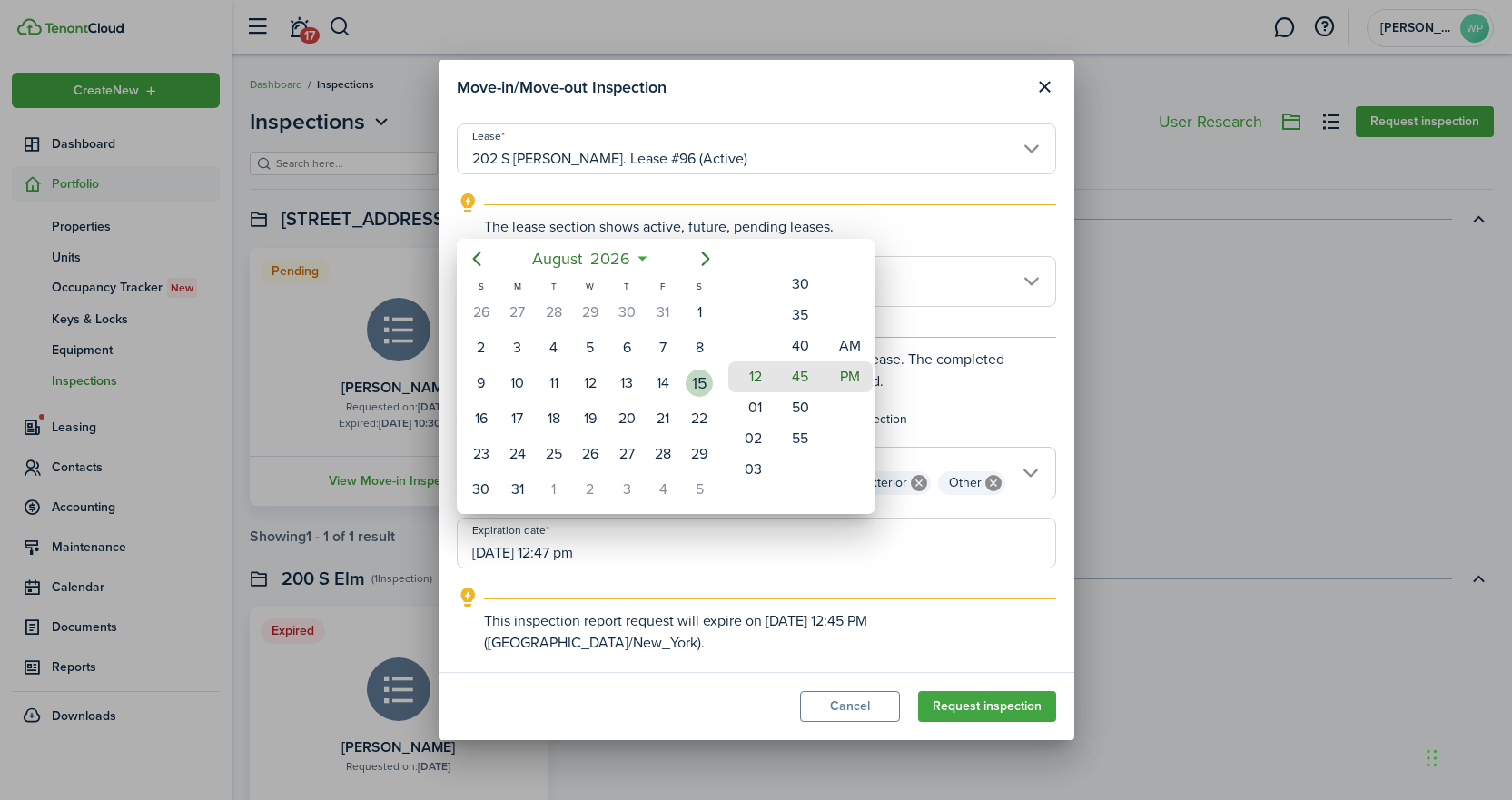
click at [699, 384] on div "15" at bounding box center [699, 383] width 28 height 28
type input "08/15/2026 12:45 pm"
click at [696, 376] on div "15" at bounding box center [699, 383] width 28 height 28
click at [1170, 388] on div at bounding box center [756, 400] width 1803 height 1091
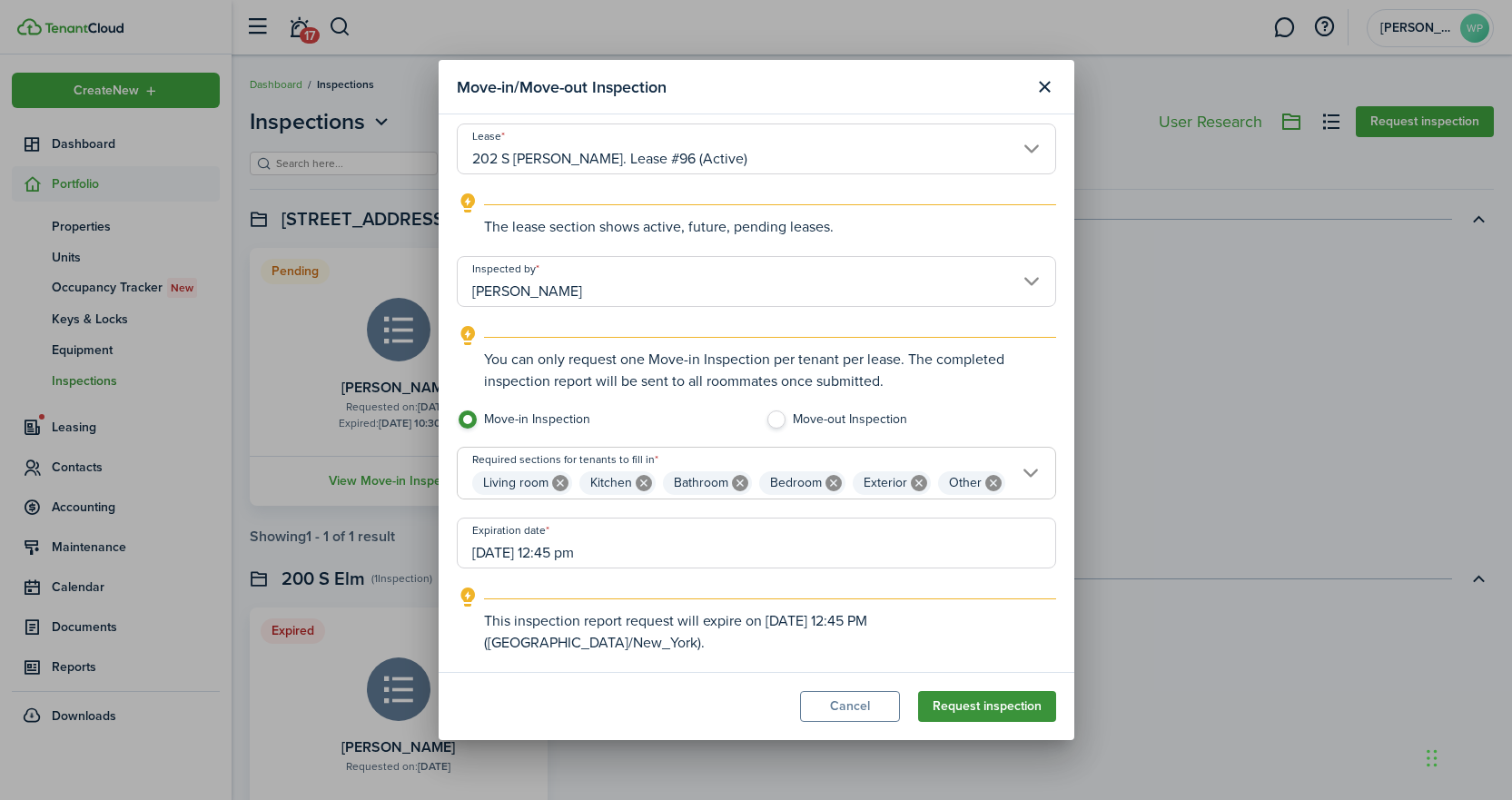
click at [985, 713] on button "Request inspection" at bounding box center [987, 707] width 138 height 31
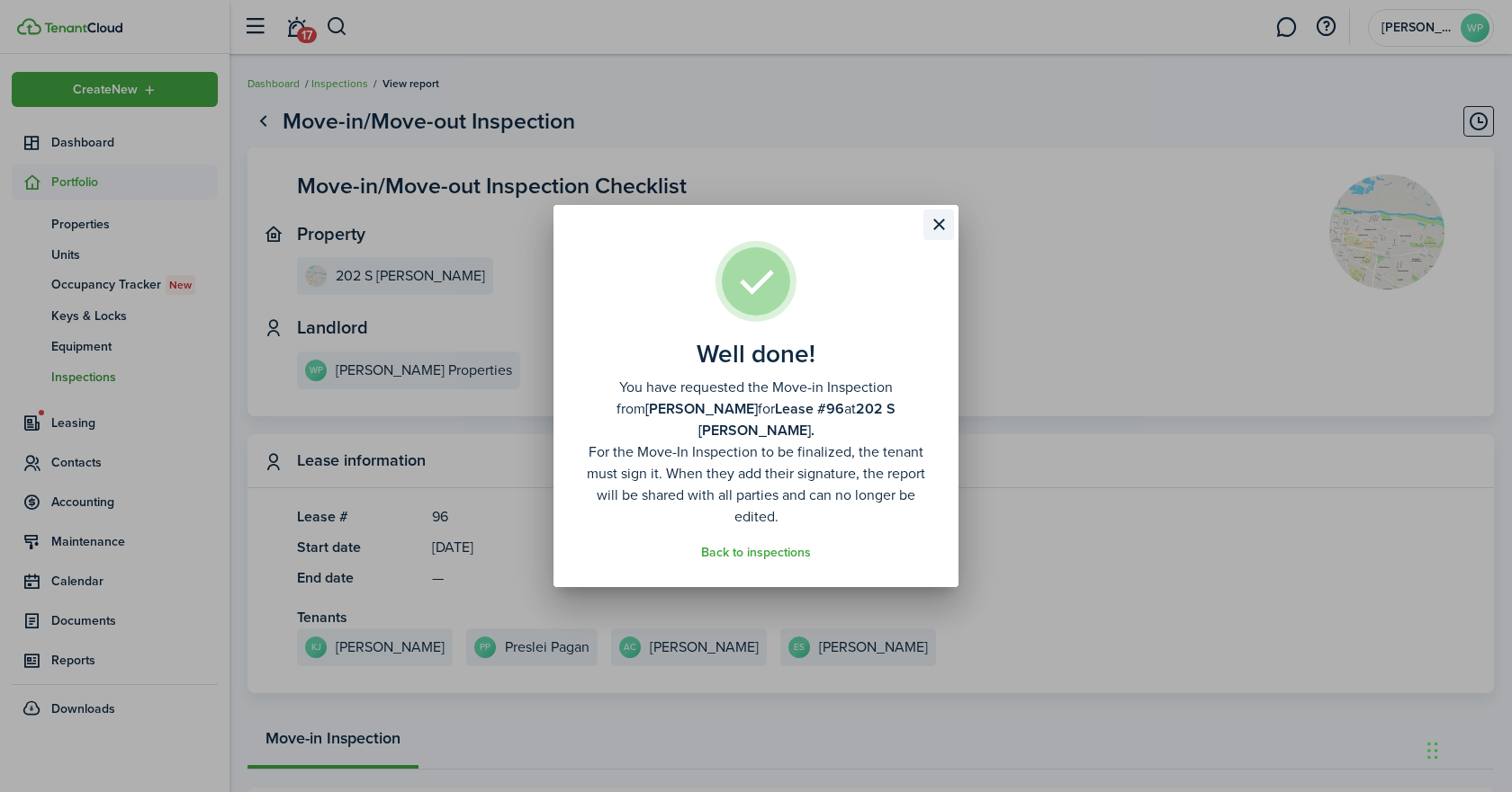
click at [935, 240] on button "Close modal" at bounding box center [939, 225] width 30 height 30
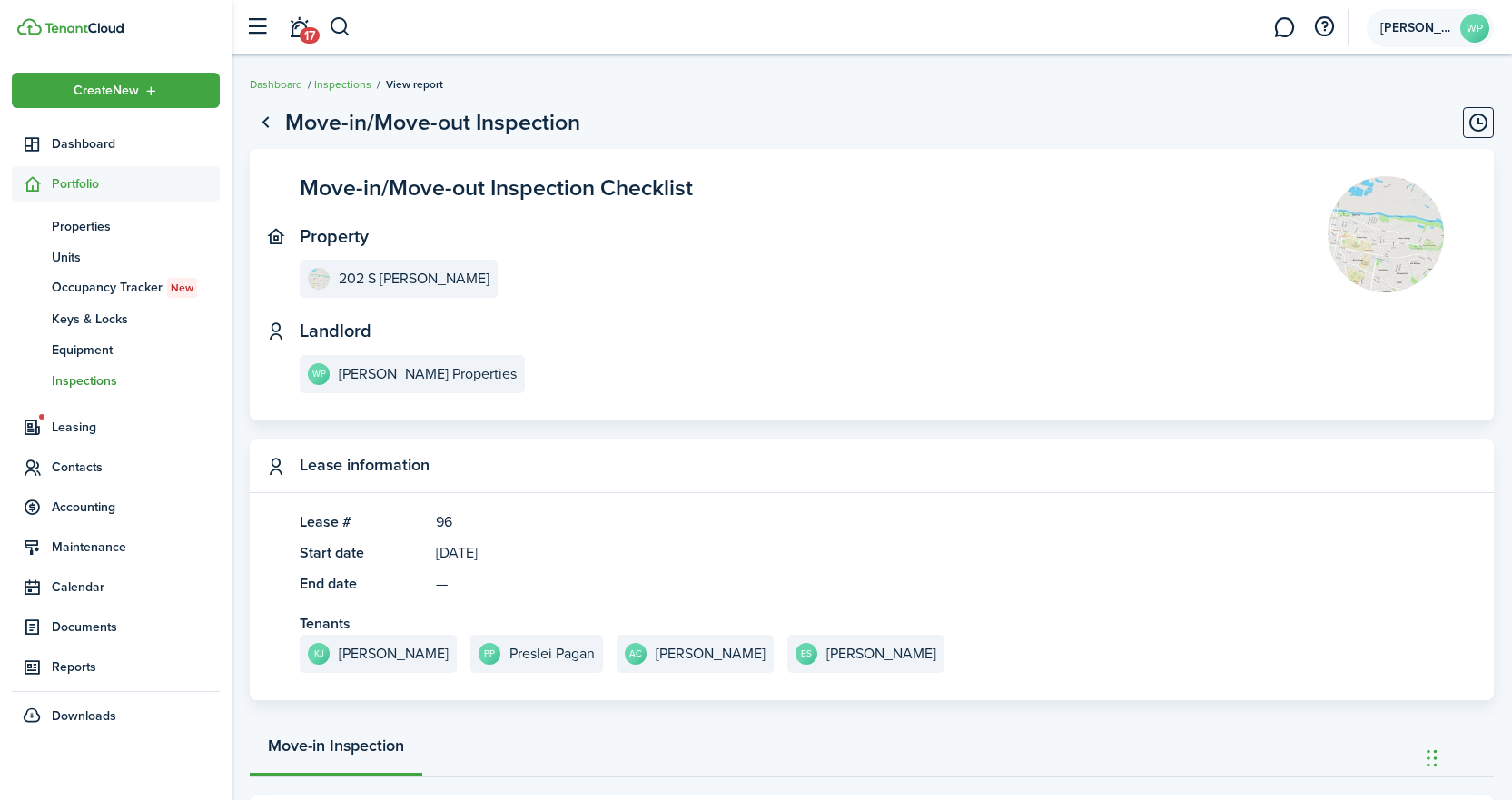
click at [1421, 27] on span "Walker Properties" at bounding box center [1417, 28] width 72 height 12
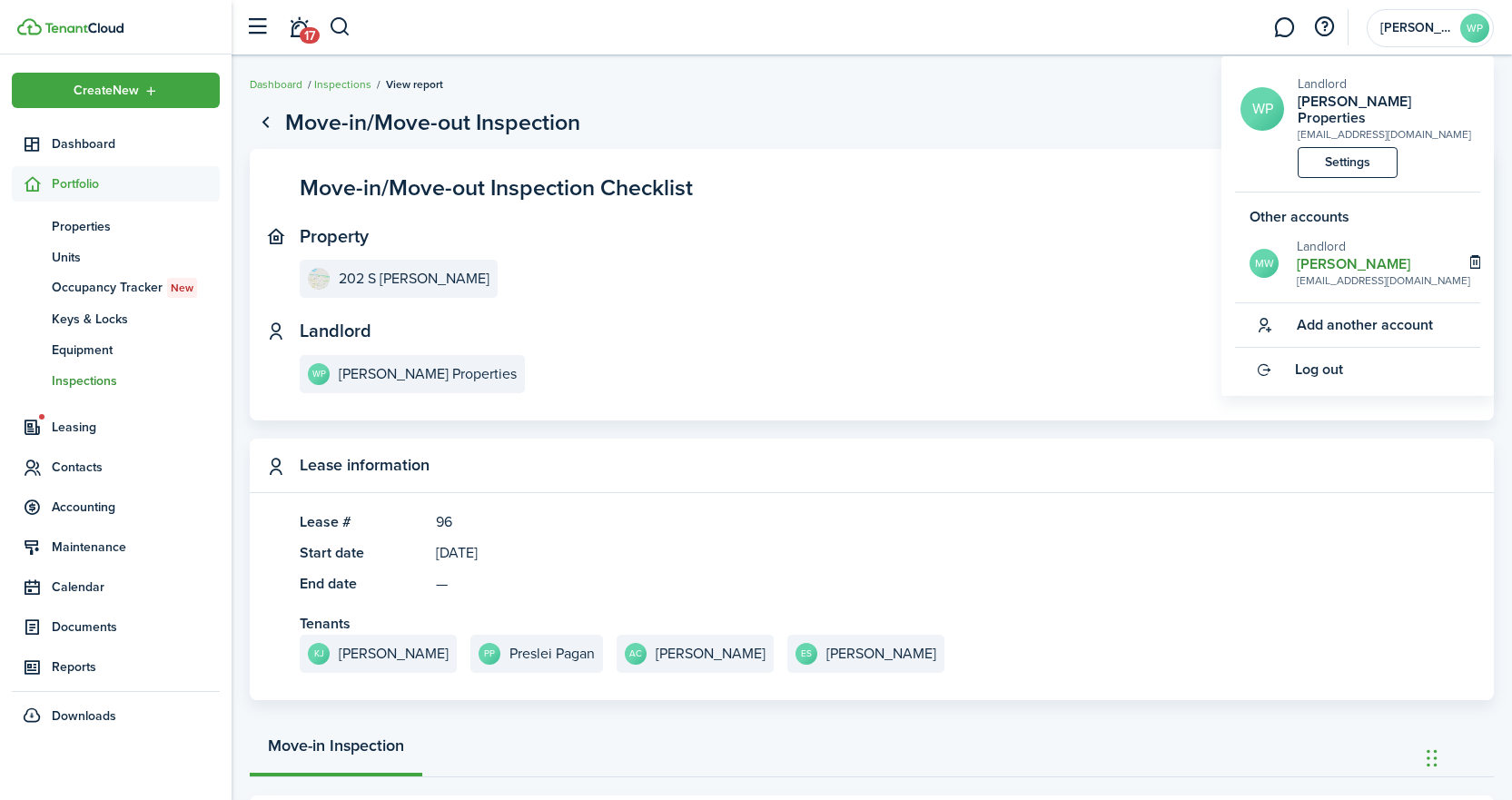
click at [1328, 256] on h2 "Matthew Waters" at bounding box center [1384, 264] width 174 height 16
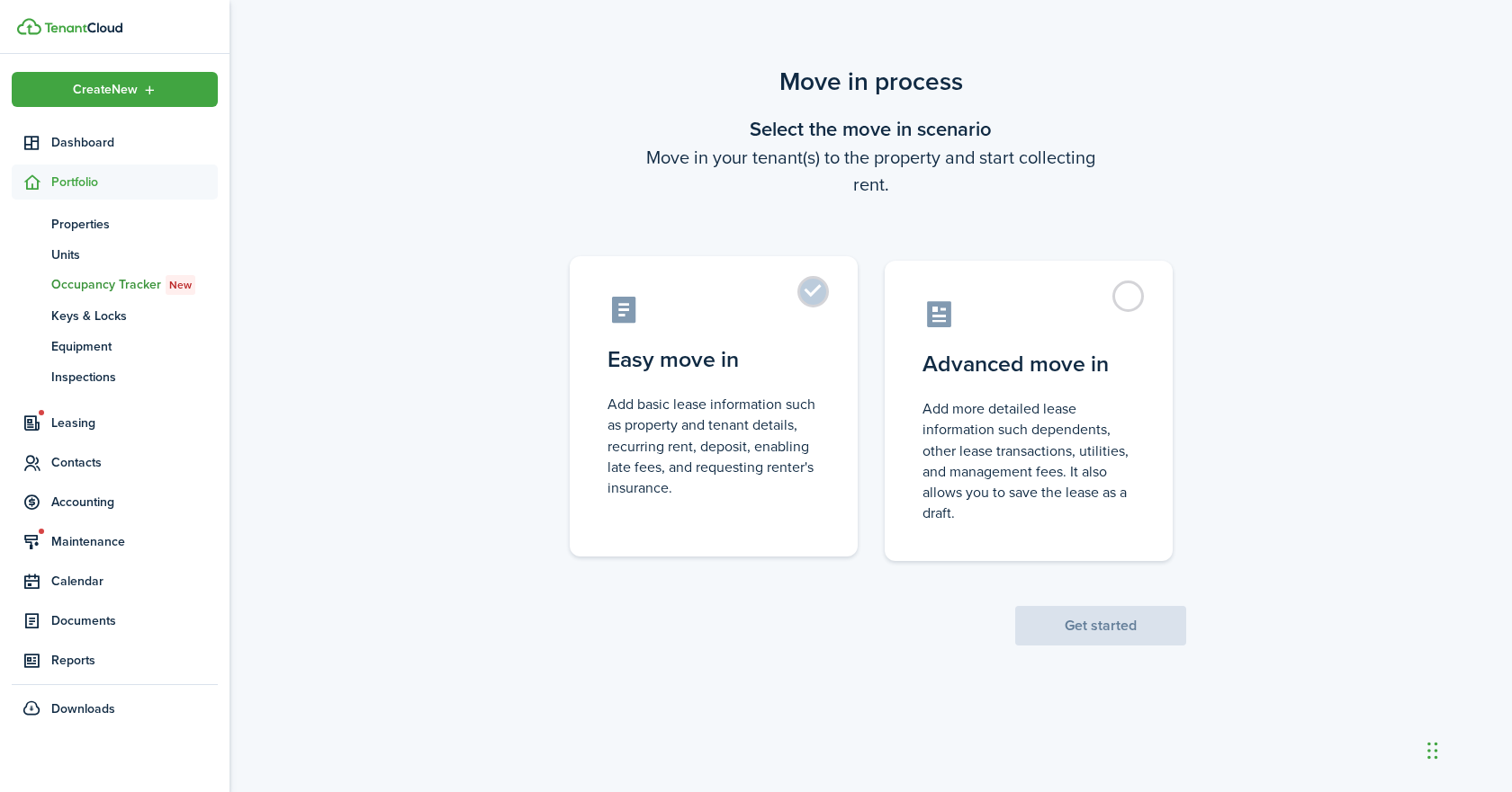
click at [804, 293] on label "Easy move in Add basic lease information such as property and tenant details, r…" at bounding box center [713, 407] width 288 height 300
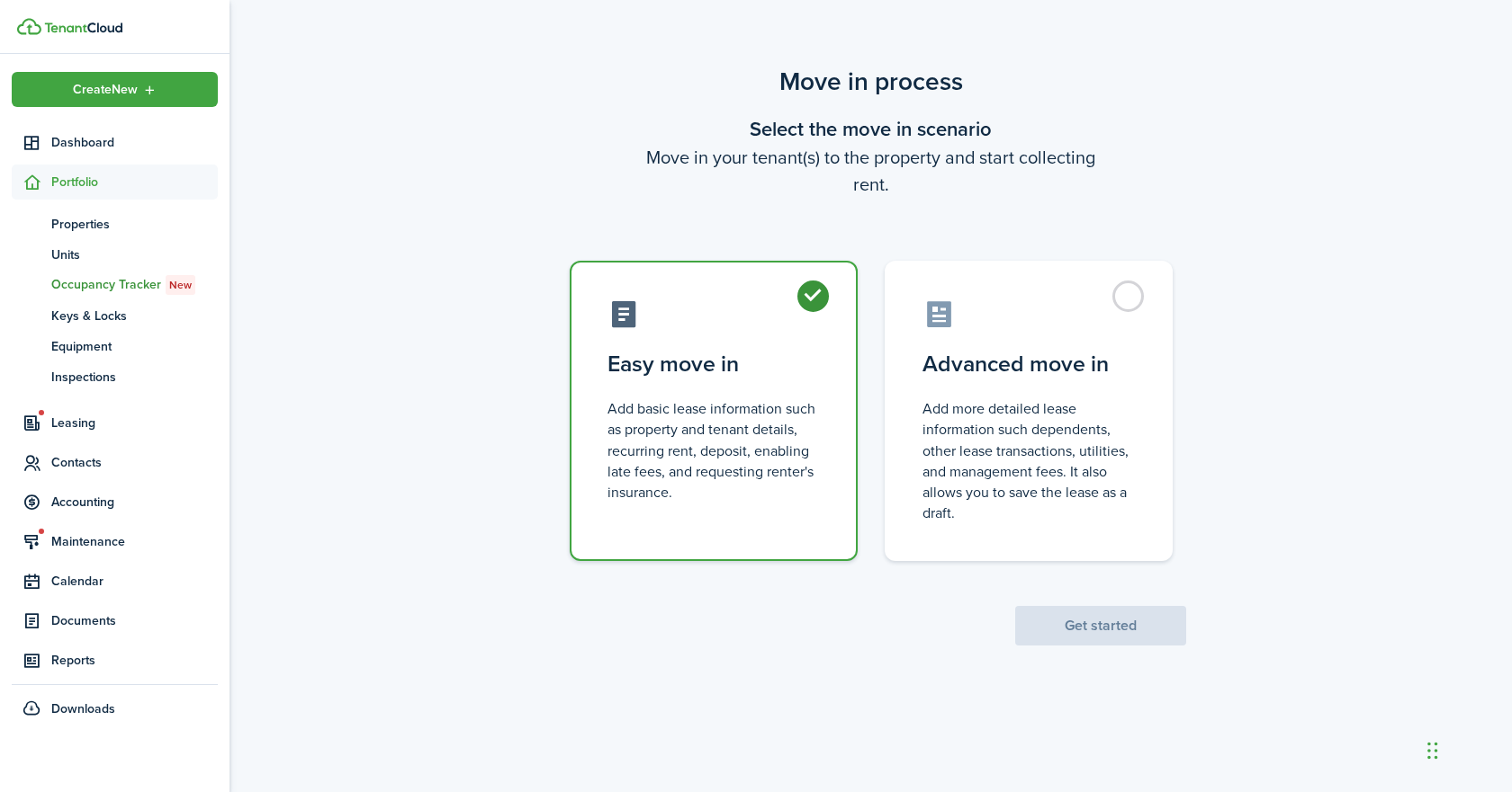
radio input "true"
click at [1094, 631] on button "Get started" at bounding box center [1100, 626] width 171 height 40
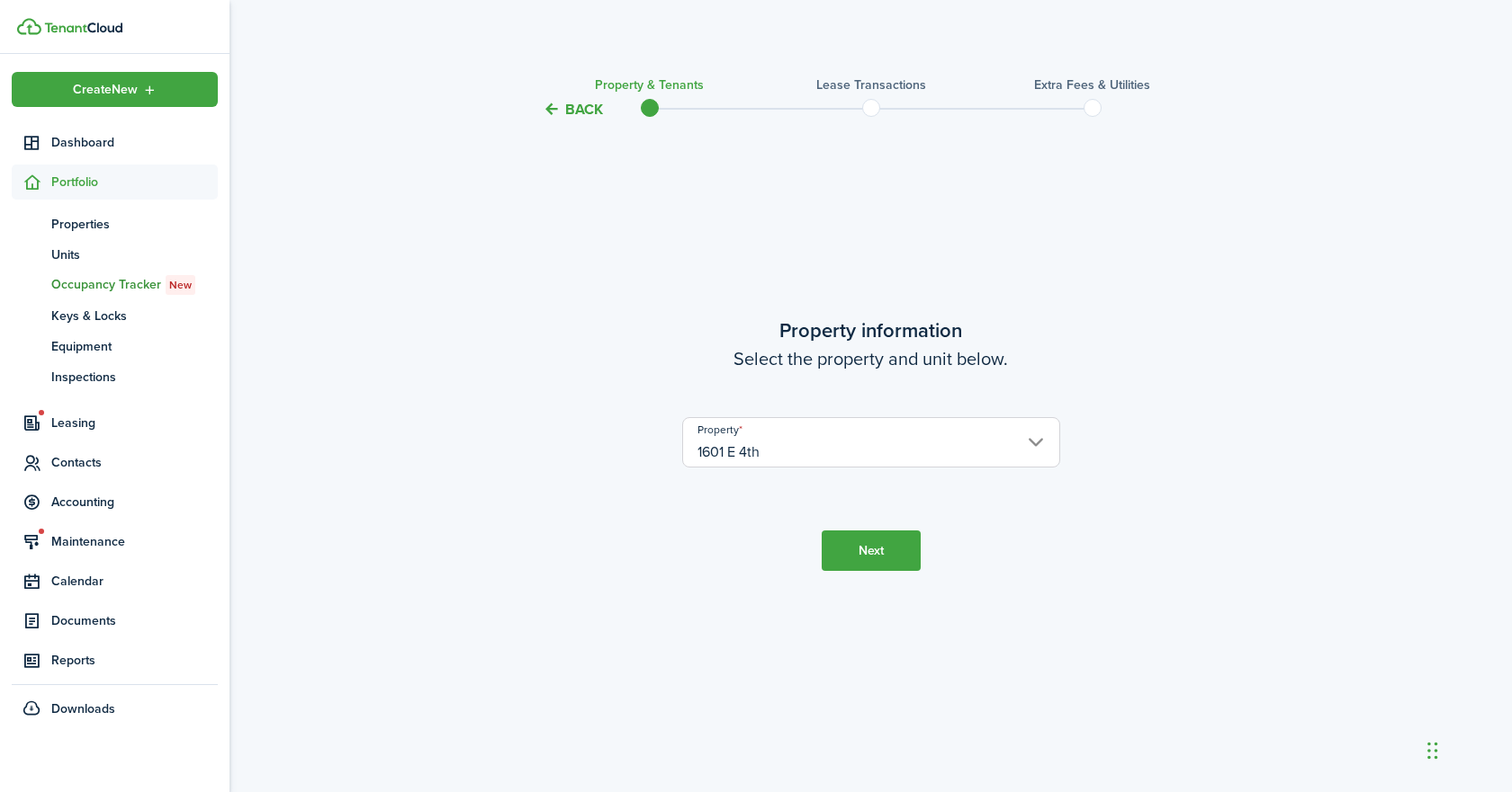
click at [882, 561] on button "Next" at bounding box center [871, 550] width 99 height 41
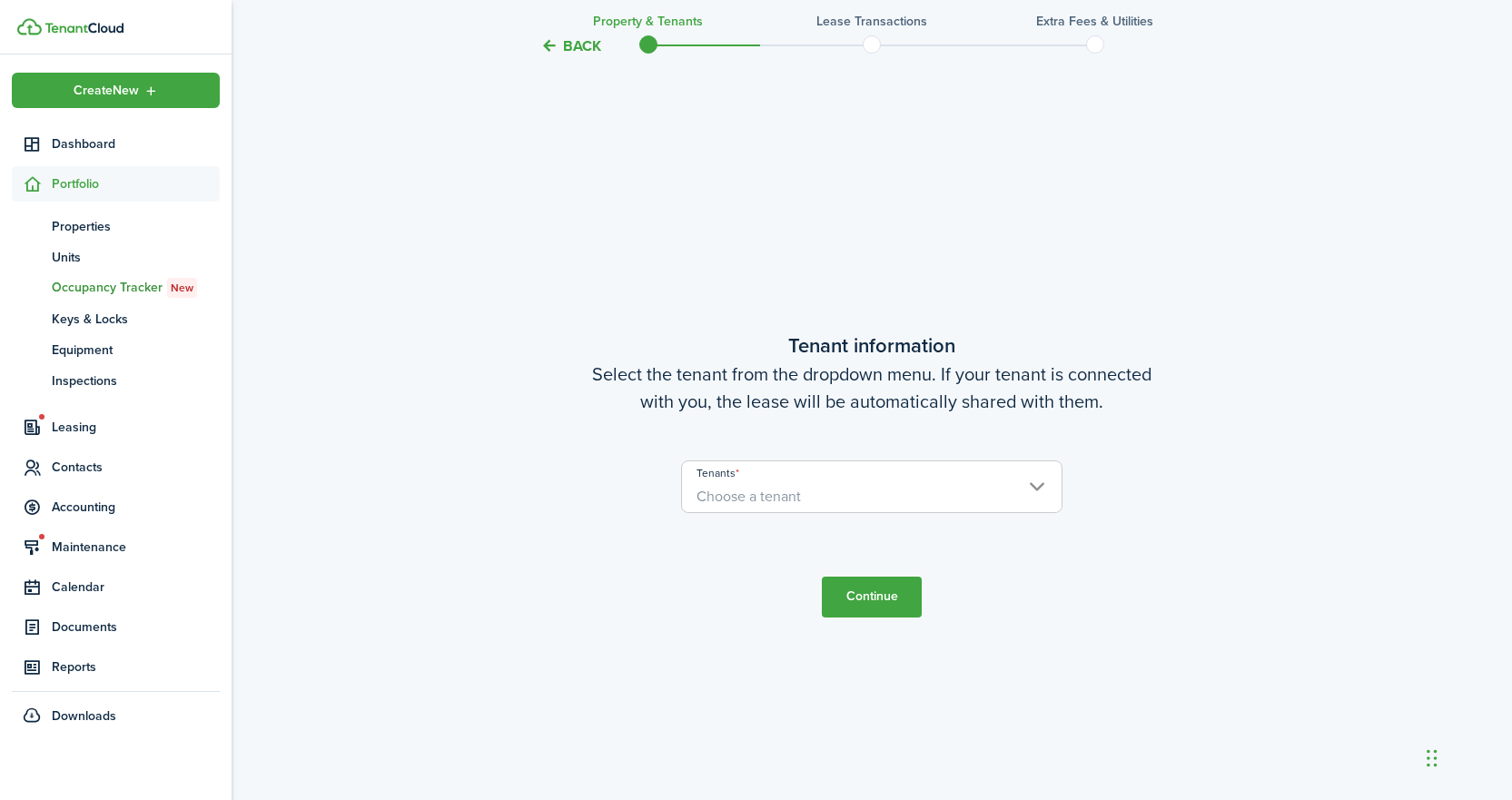
scroll to position [679, 0]
click at [789, 491] on span "Choose a tenant" at bounding box center [749, 495] width 105 height 21
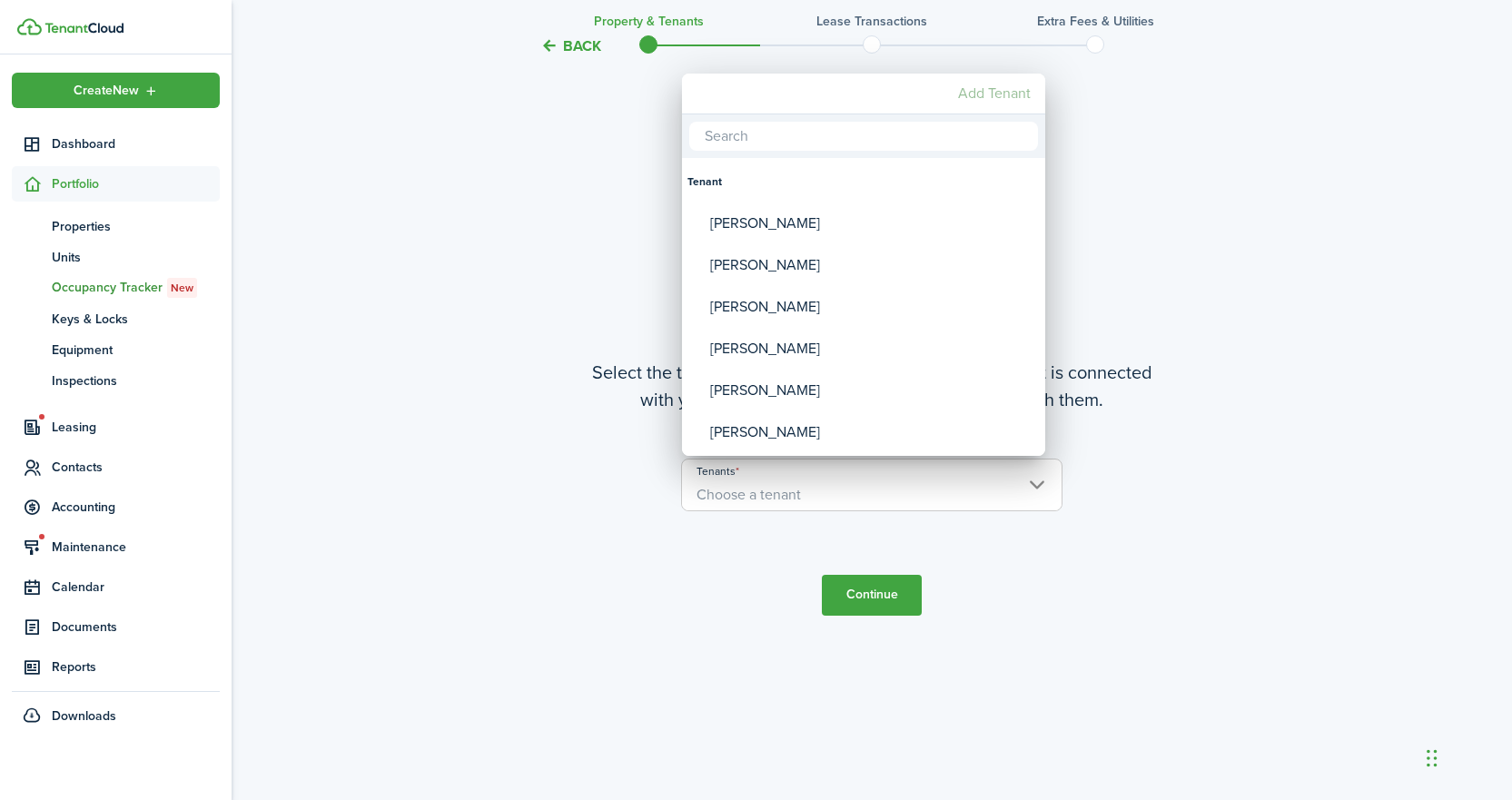
click at [991, 94] on mbsc-button "Add Tenant" at bounding box center [994, 93] width 87 height 32
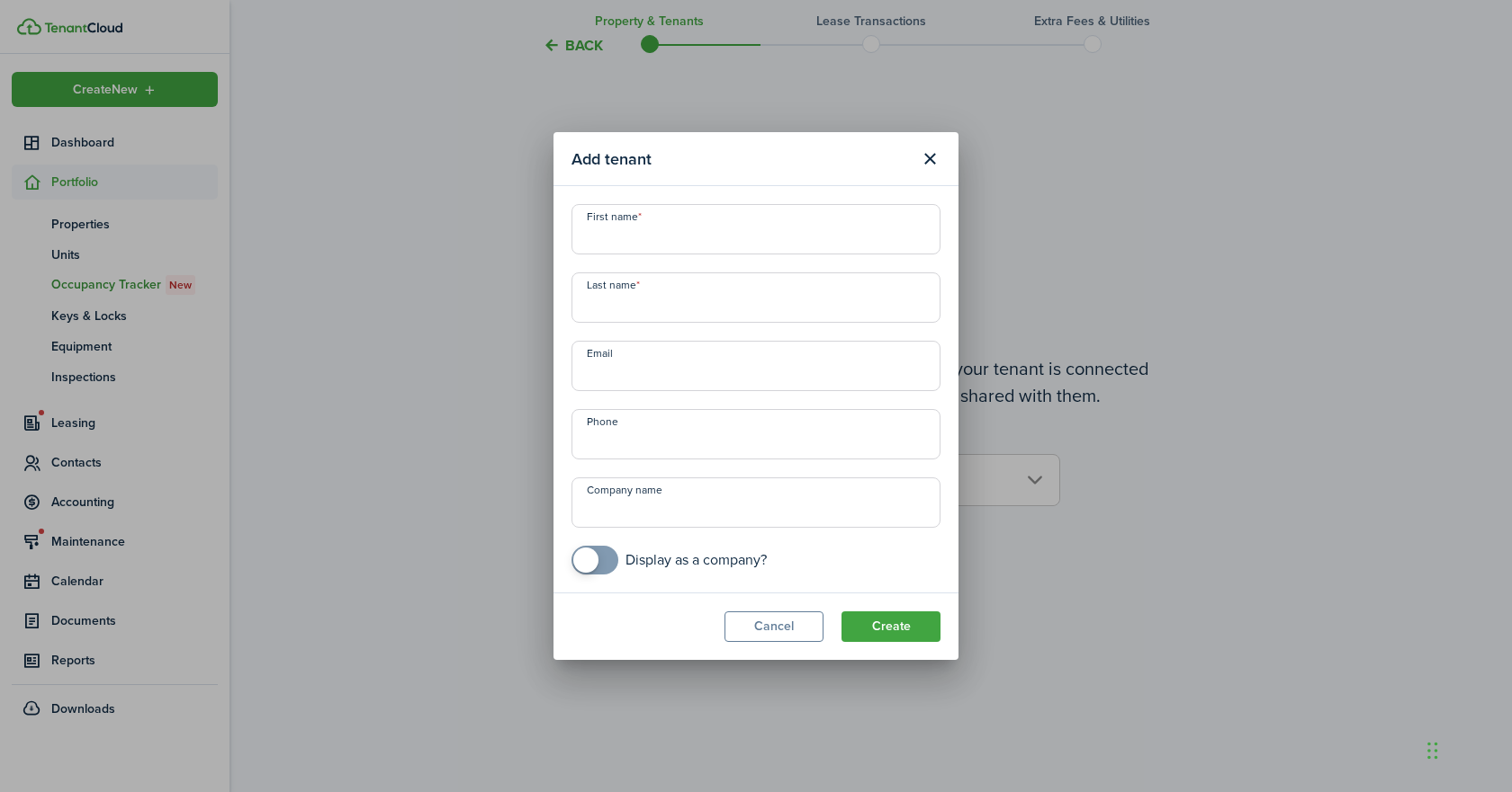
click at [782, 232] on input "First name" at bounding box center [756, 228] width 369 height 50
click at [669, 244] on input "First name" at bounding box center [756, 228] width 369 height 50
type input "[PERSON_NAME]"
click at [662, 372] on input "Email" at bounding box center [756, 365] width 369 height 50
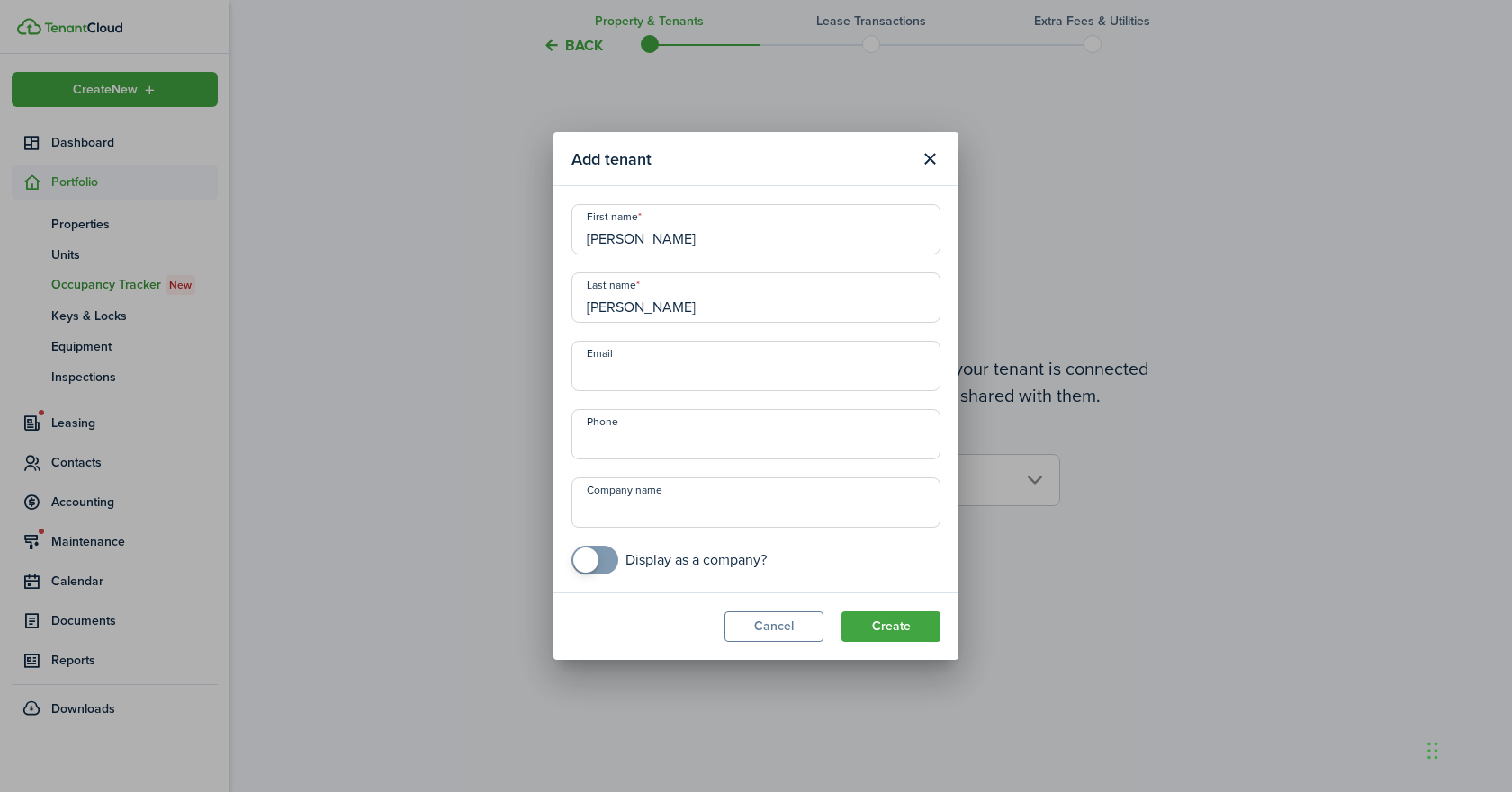
paste input "[EMAIL_ADDRESS][DOMAIN_NAME]"
type input "[EMAIL_ADDRESS][DOMAIN_NAME]"
click at [694, 445] on input "+1" at bounding box center [756, 434] width 369 height 50
type input "[PHONE_NUMBER]"
click at [890, 631] on button "Create" at bounding box center [891, 627] width 99 height 30
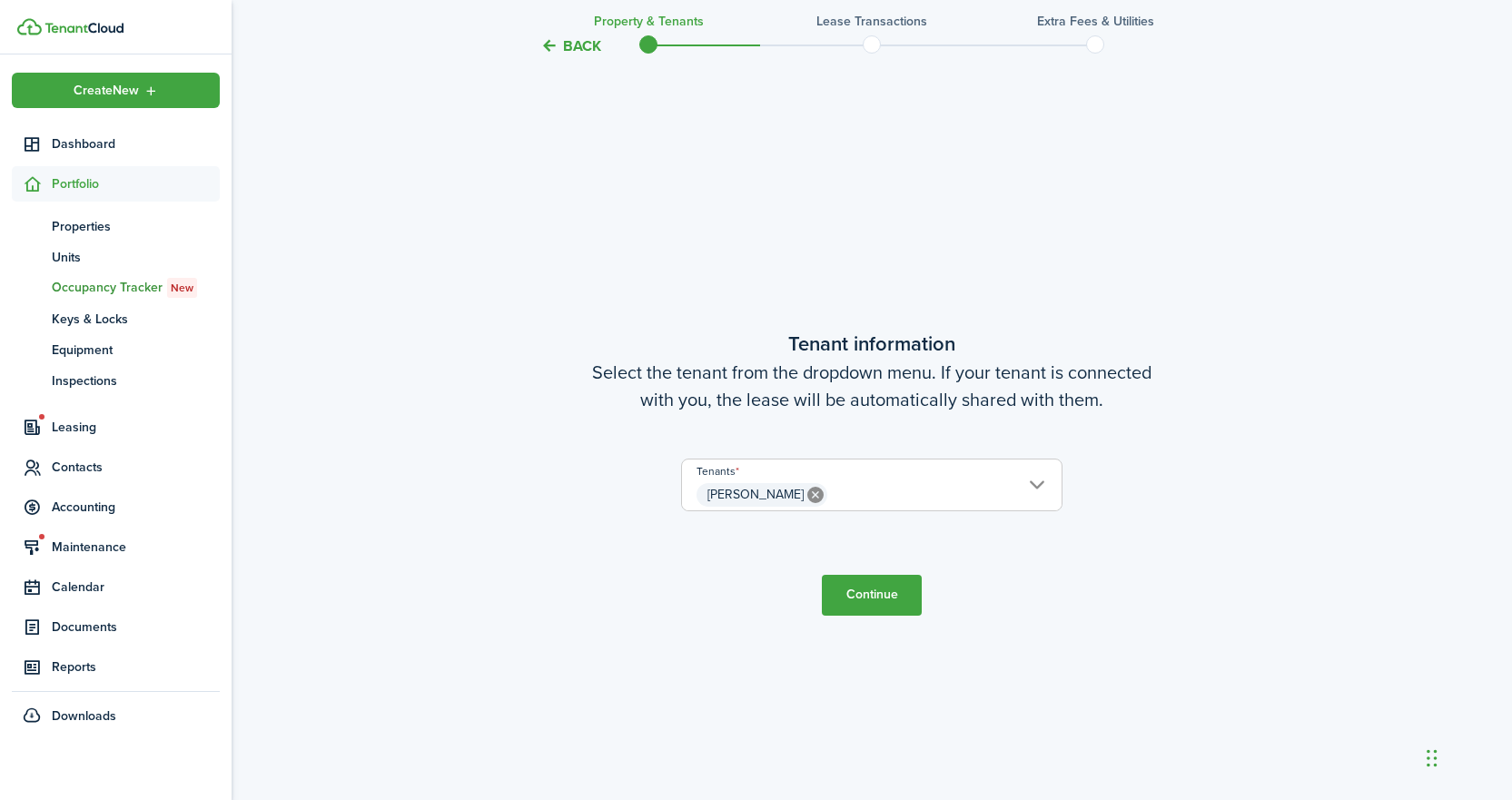
click at [1035, 482] on span "[PERSON_NAME]" at bounding box center [872, 495] width 379 height 31
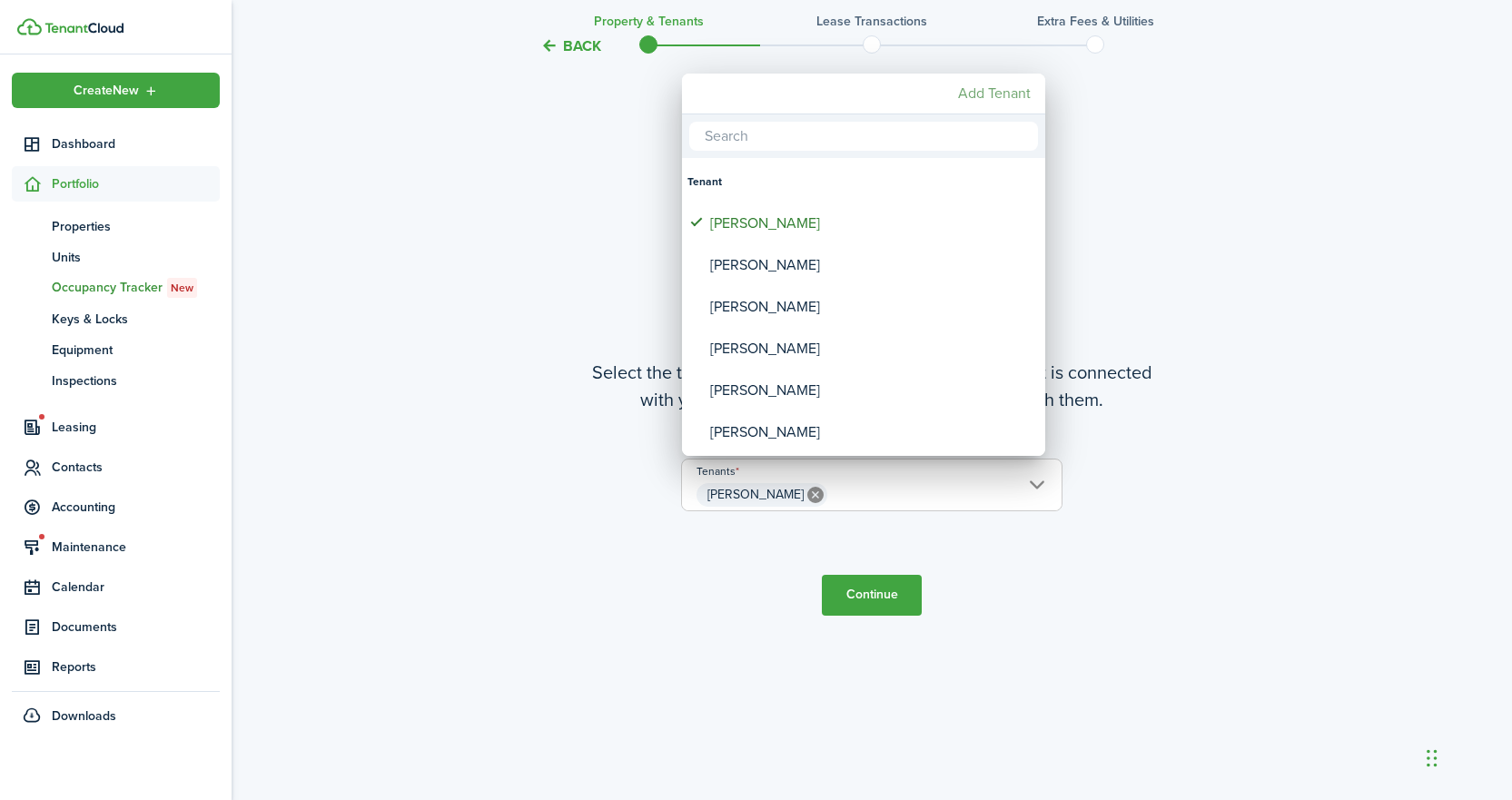
click at [1003, 103] on mbsc-button "Add Tenant" at bounding box center [994, 93] width 87 height 32
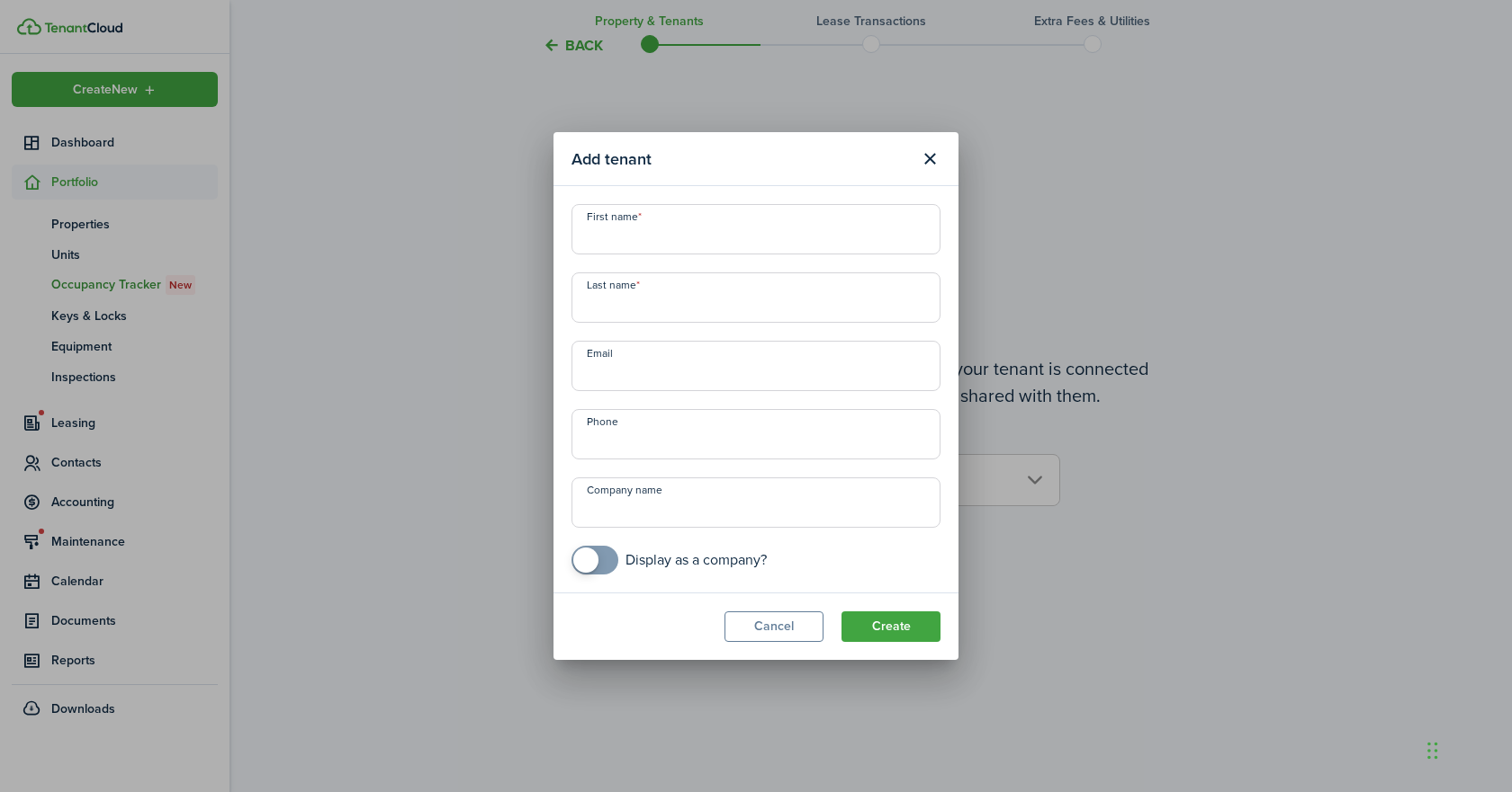
click at [710, 232] on input "First name" at bounding box center [756, 228] width 369 height 50
type input "A"
type input "[PERSON_NAME]"
click at [627, 372] on input "Email" at bounding box center [756, 365] width 369 height 50
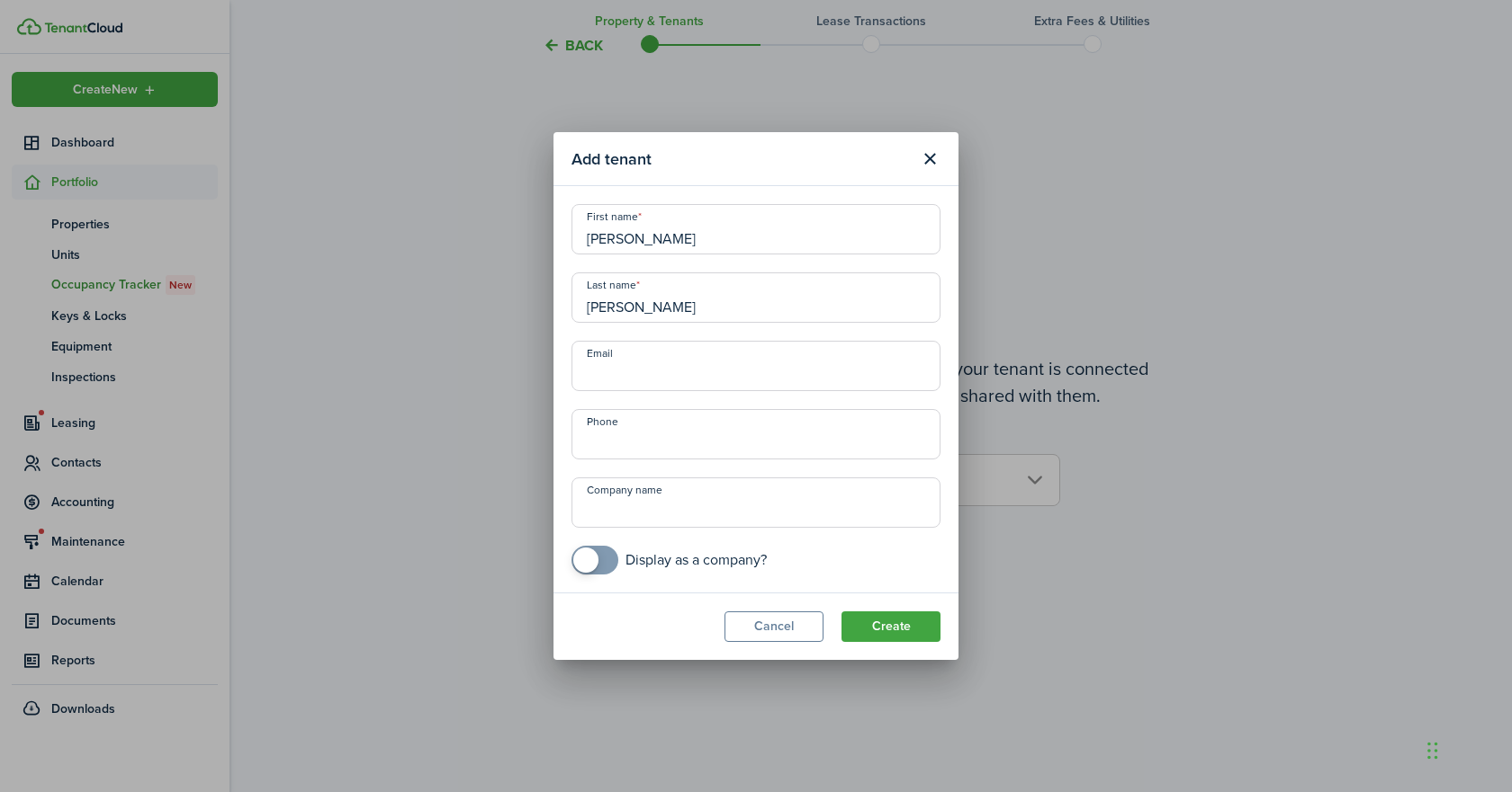
paste input "[EMAIL_ADDRESS][DOMAIN_NAME]"
type input "[EMAIL_ADDRESS][DOMAIN_NAME]"
click at [772, 439] on input "+1" at bounding box center [756, 434] width 369 height 50
type input "[PHONE_NUMBER]"
click at [891, 633] on button "Create" at bounding box center [891, 627] width 99 height 30
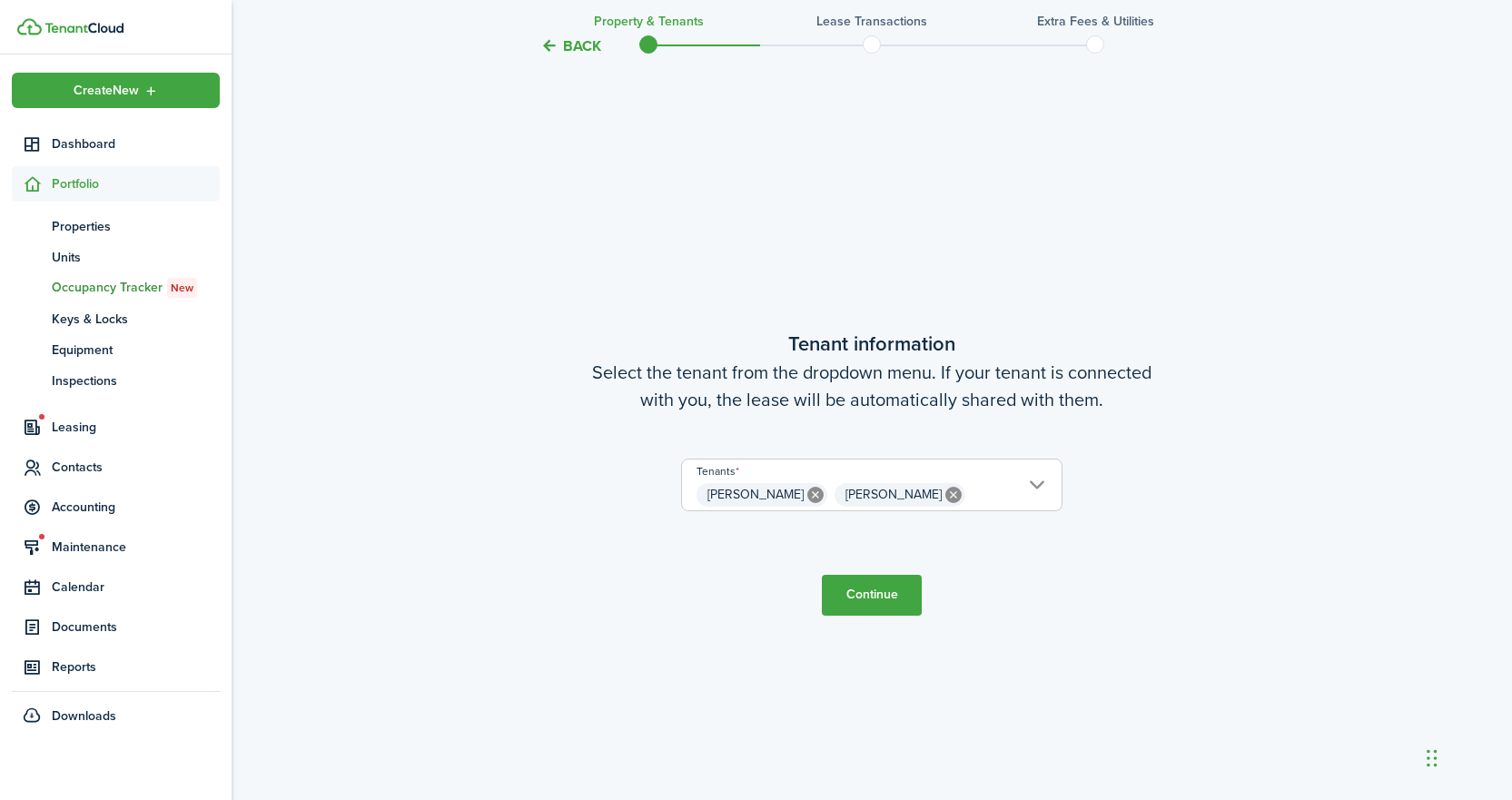
click at [1038, 482] on span "[PERSON_NAME] [PERSON_NAME]" at bounding box center [872, 495] width 379 height 31
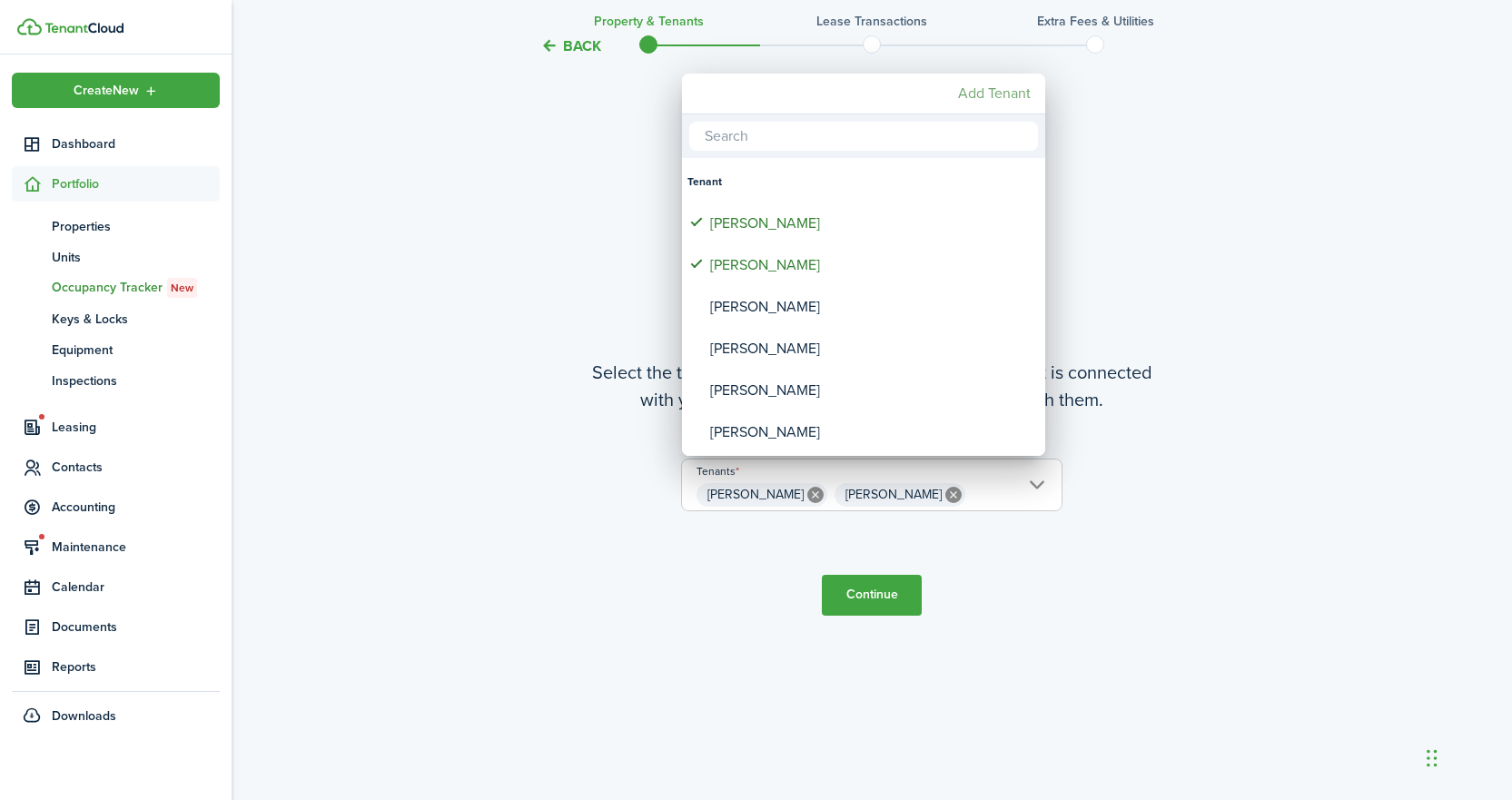
click at [998, 96] on mbsc-button "Add Tenant" at bounding box center [994, 93] width 87 height 32
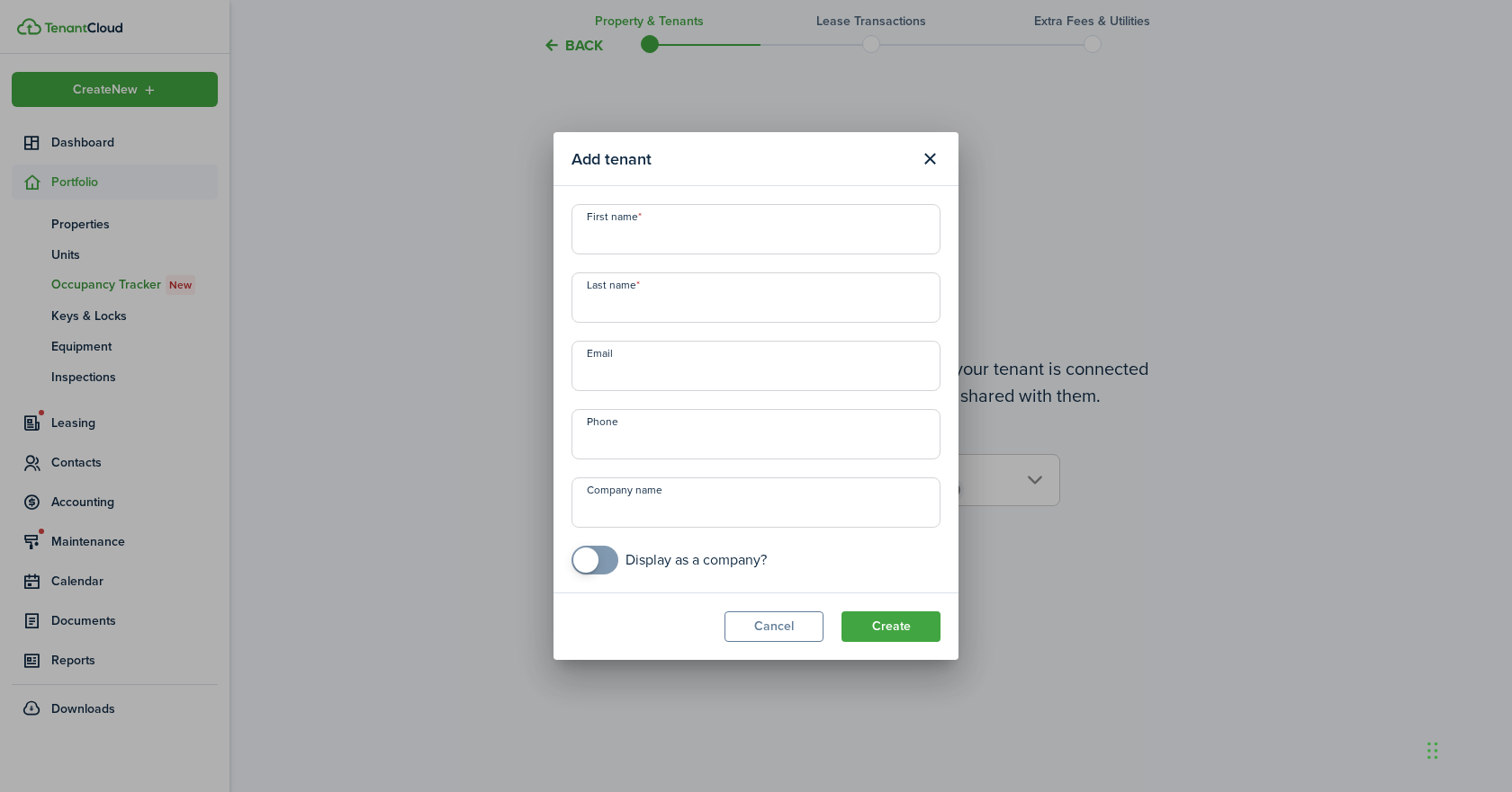
click at [659, 235] on input "First name" at bounding box center [756, 228] width 369 height 50
type input "[PERSON_NAME]"
click at [688, 447] on input "+1" at bounding box center [756, 434] width 369 height 50
type input "[PHONE_NUMBER]"
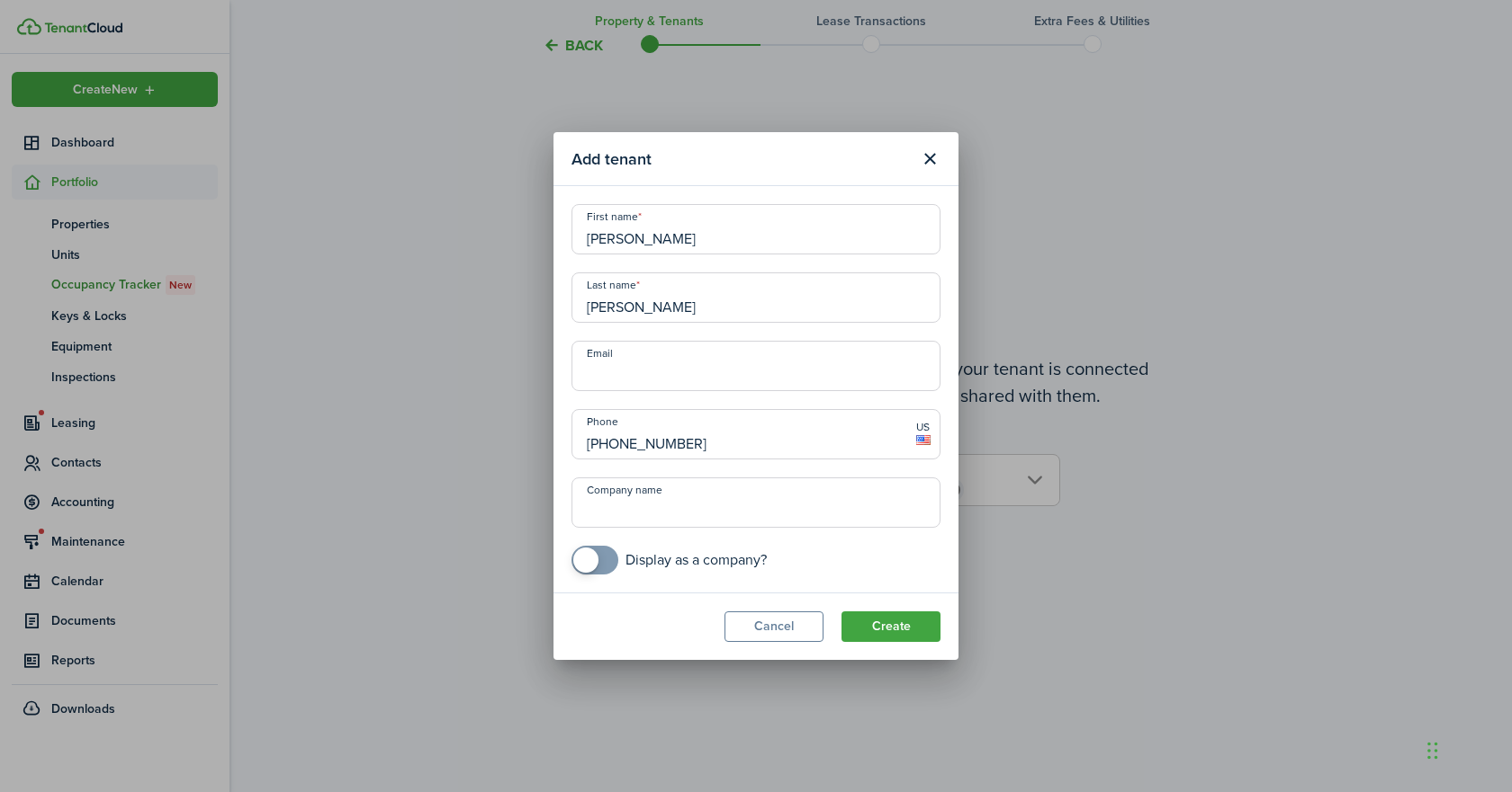
click at [670, 363] on input "Email" at bounding box center [756, 365] width 369 height 50
paste input "[EMAIL_ADDRESS][DOMAIN_NAME]"
type input "[EMAIL_ADDRESS][DOMAIN_NAME]"
click at [886, 631] on button "Create" at bounding box center [891, 627] width 99 height 30
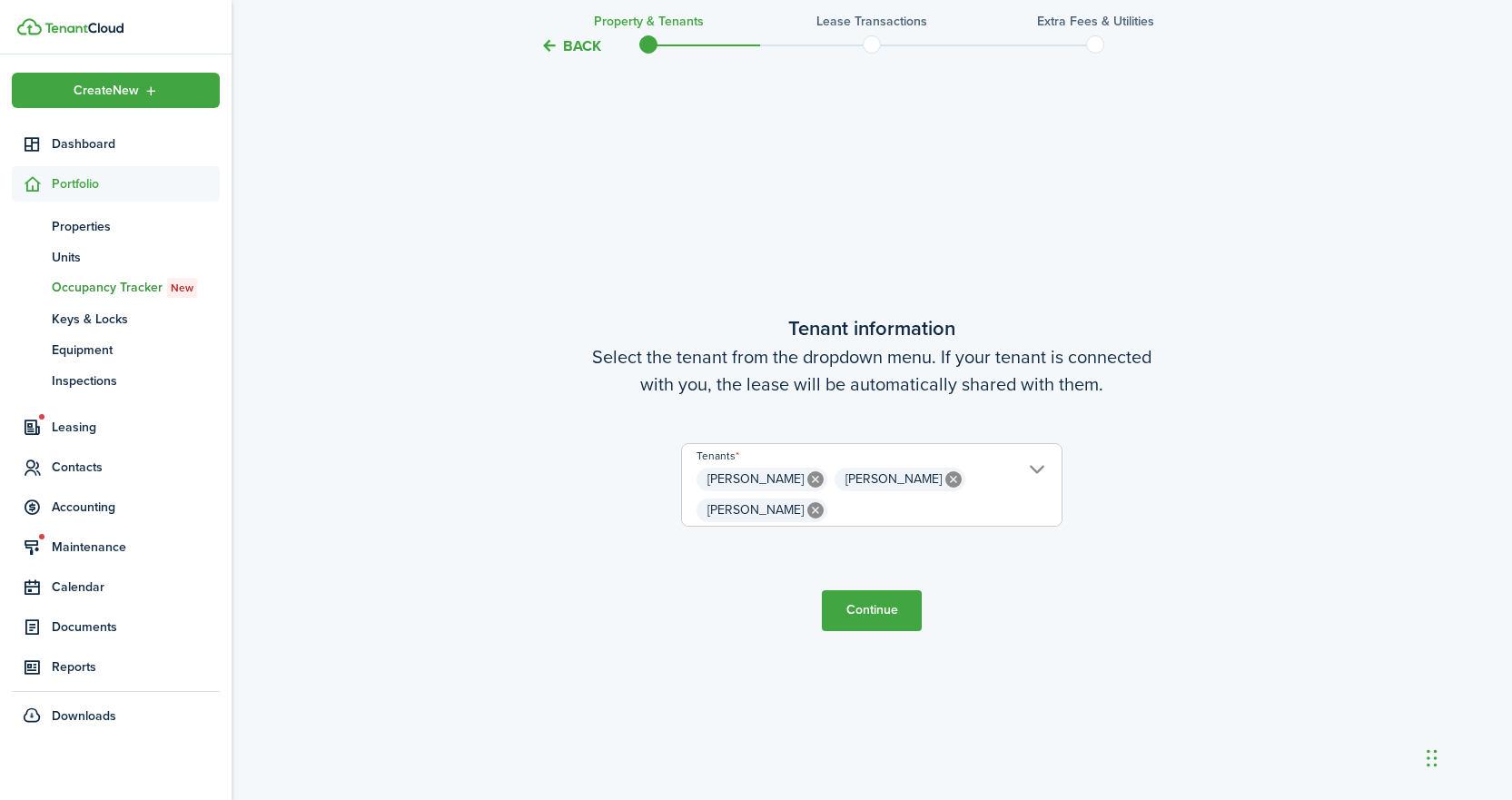
click at [1039, 470] on span "[PERSON_NAME] [PERSON_NAME] [PERSON_NAME]" at bounding box center [872, 495] width 379 height 62
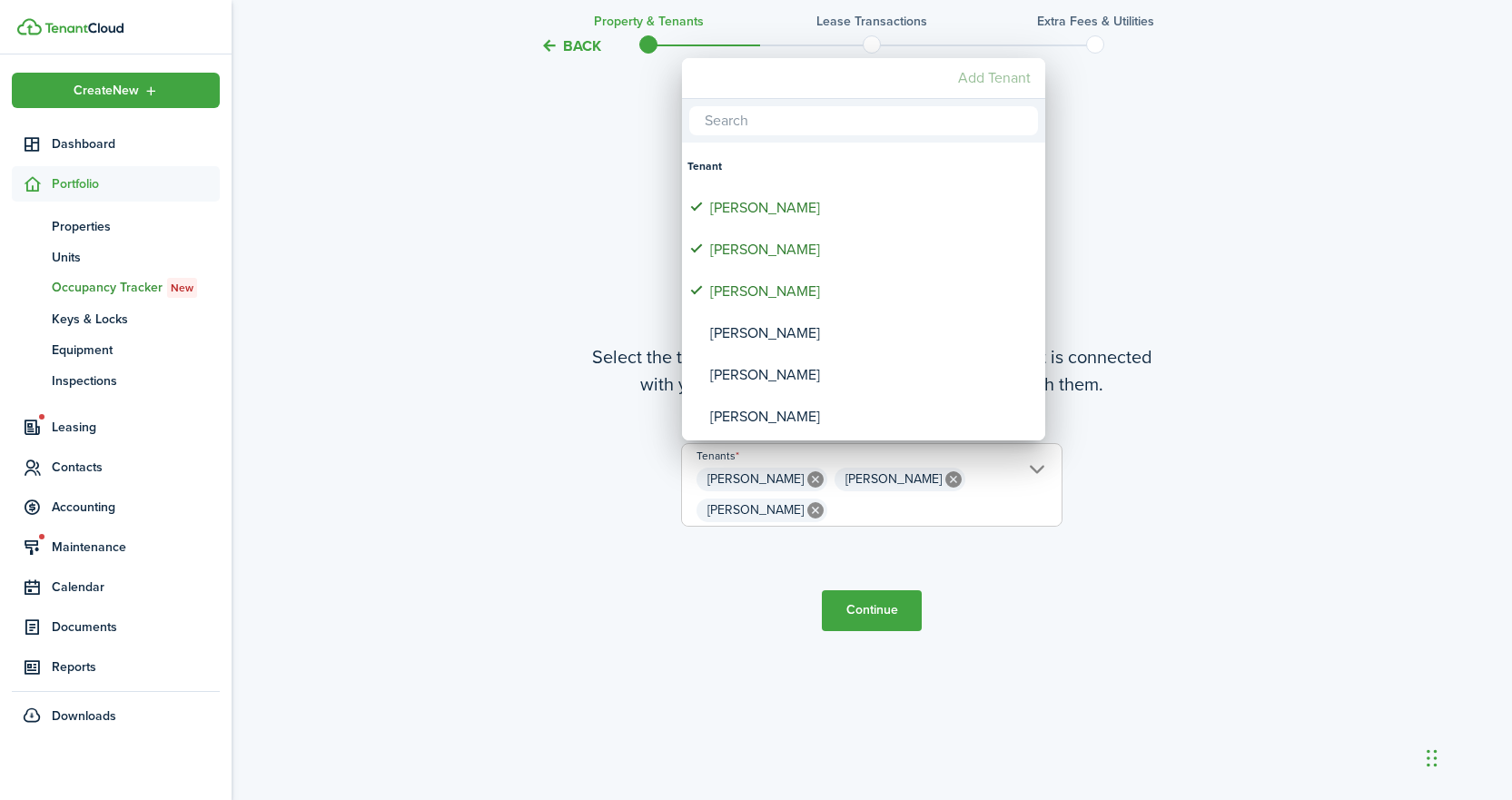
click at [1001, 75] on mbsc-button "Add Tenant" at bounding box center [994, 78] width 87 height 32
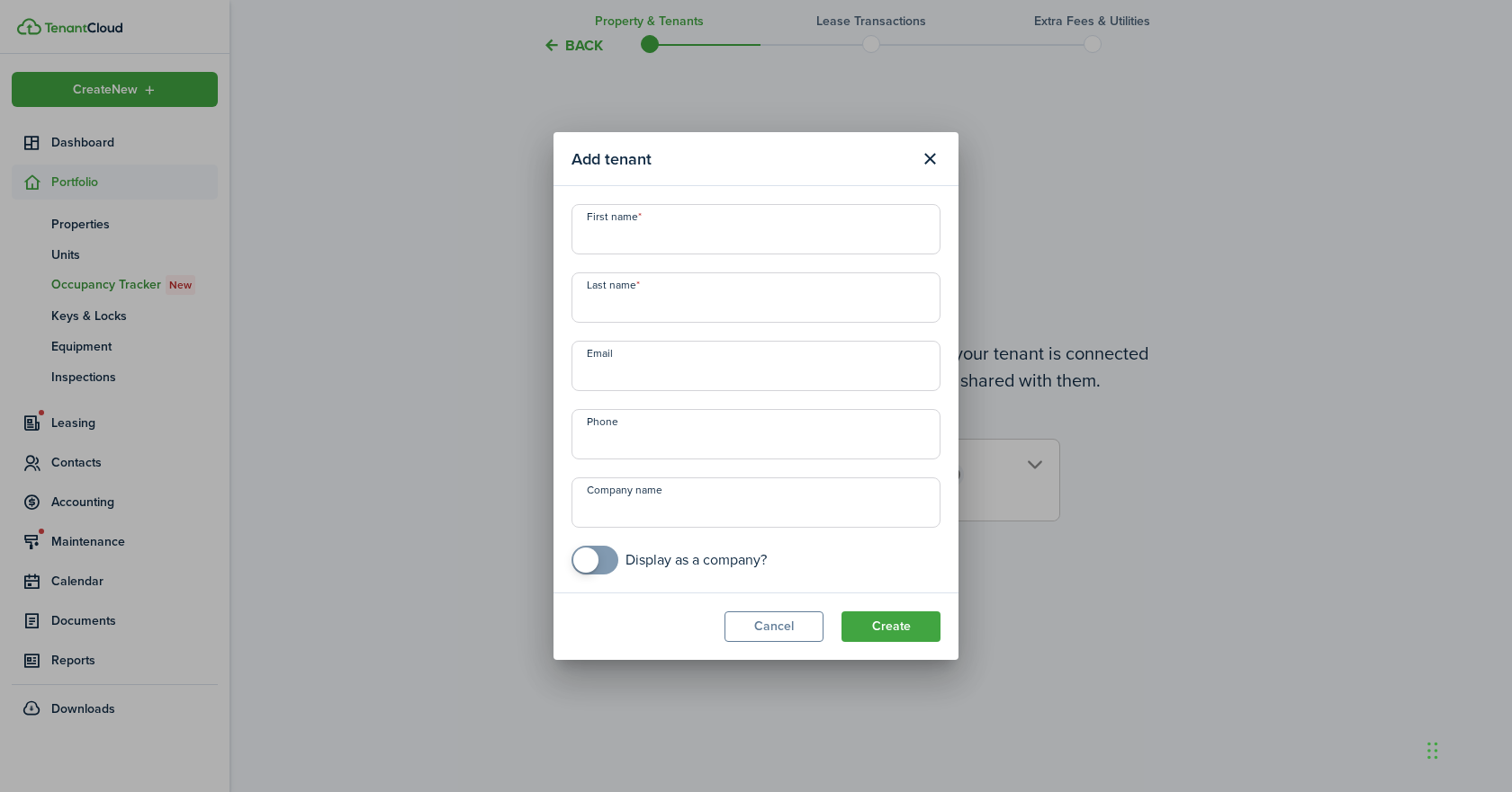
click at [741, 234] on input "First name" at bounding box center [756, 228] width 369 height 50
type input "[PERSON_NAME]"
click at [620, 372] on input "Email" at bounding box center [756, 365] width 369 height 50
paste input "[EMAIL_ADDRESS][DOMAIN_NAME]"
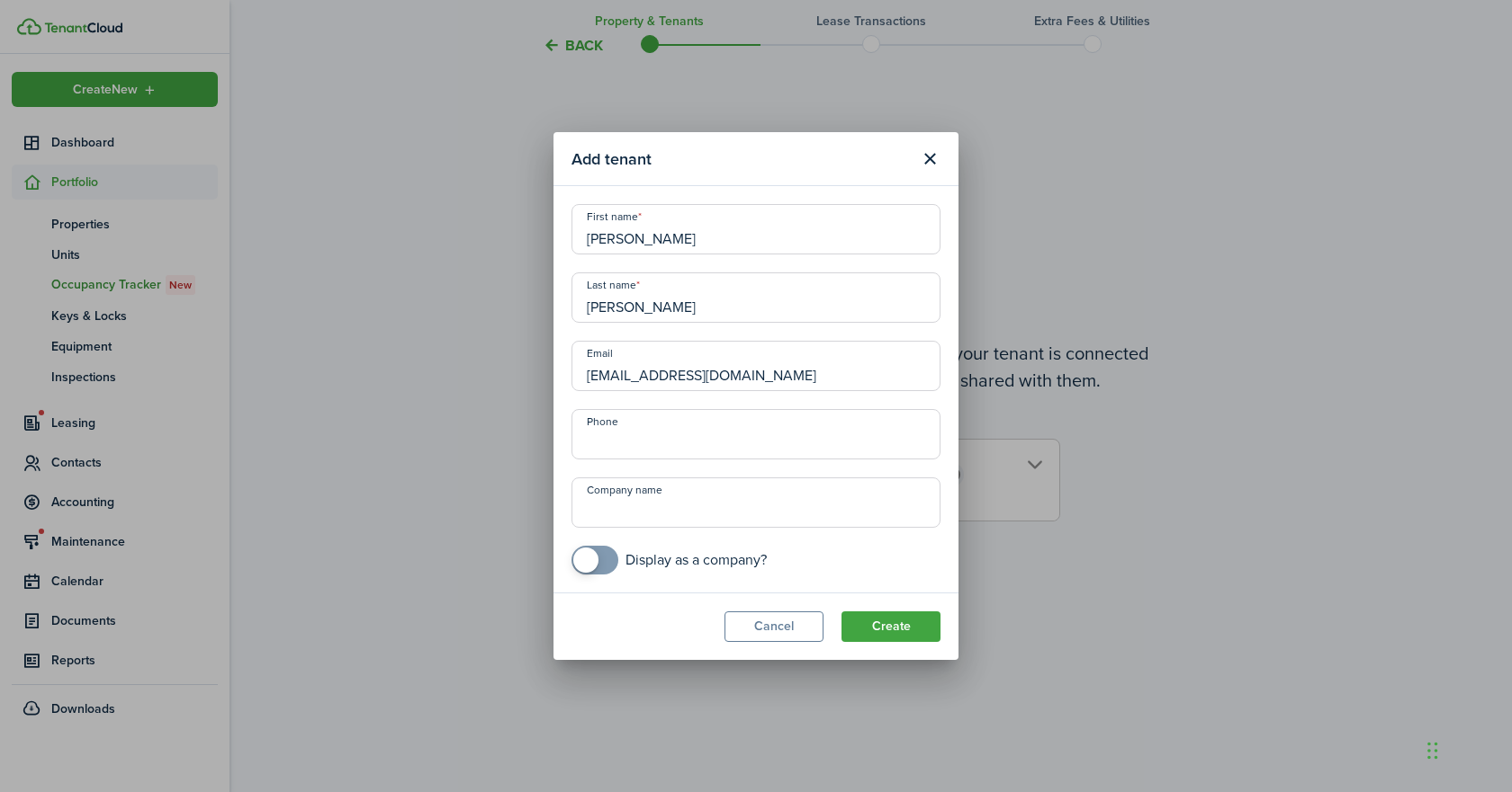
type input "[EMAIL_ADDRESS][DOMAIN_NAME]"
click at [636, 434] on input "+1" at bounding box center [756, 434] width 369 height 50
click at [675, 444] on input "+1" at bounding box center [756, 434] width 369 height 50
type input "[PHONE_NUMBER]"
click at [889, 619] on button "Create" at bounding box center [891, 627] width 99 height 30
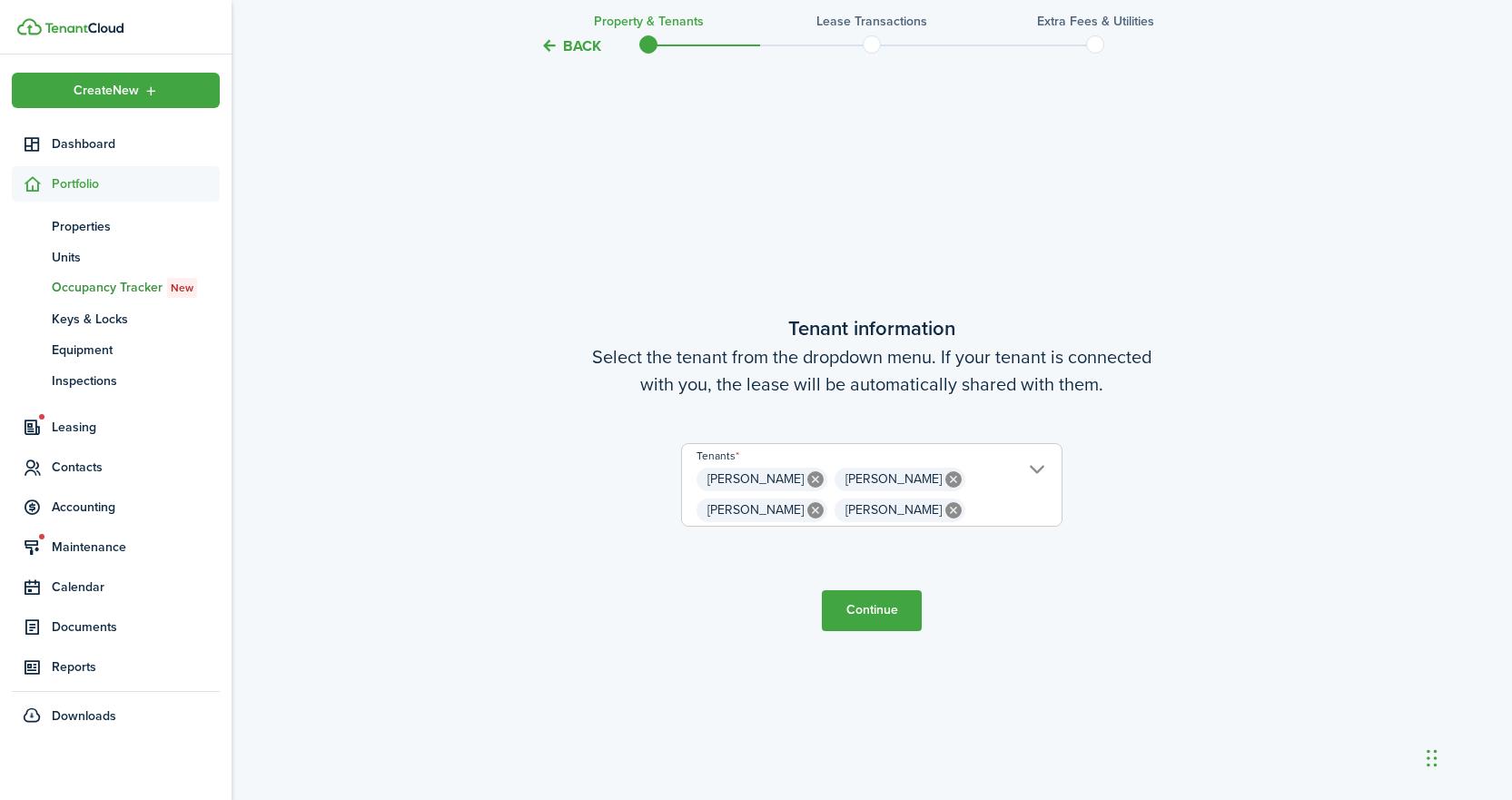
click at [876, 622] on button "Continue" at bounding box center [871, 610] width 100 height 41
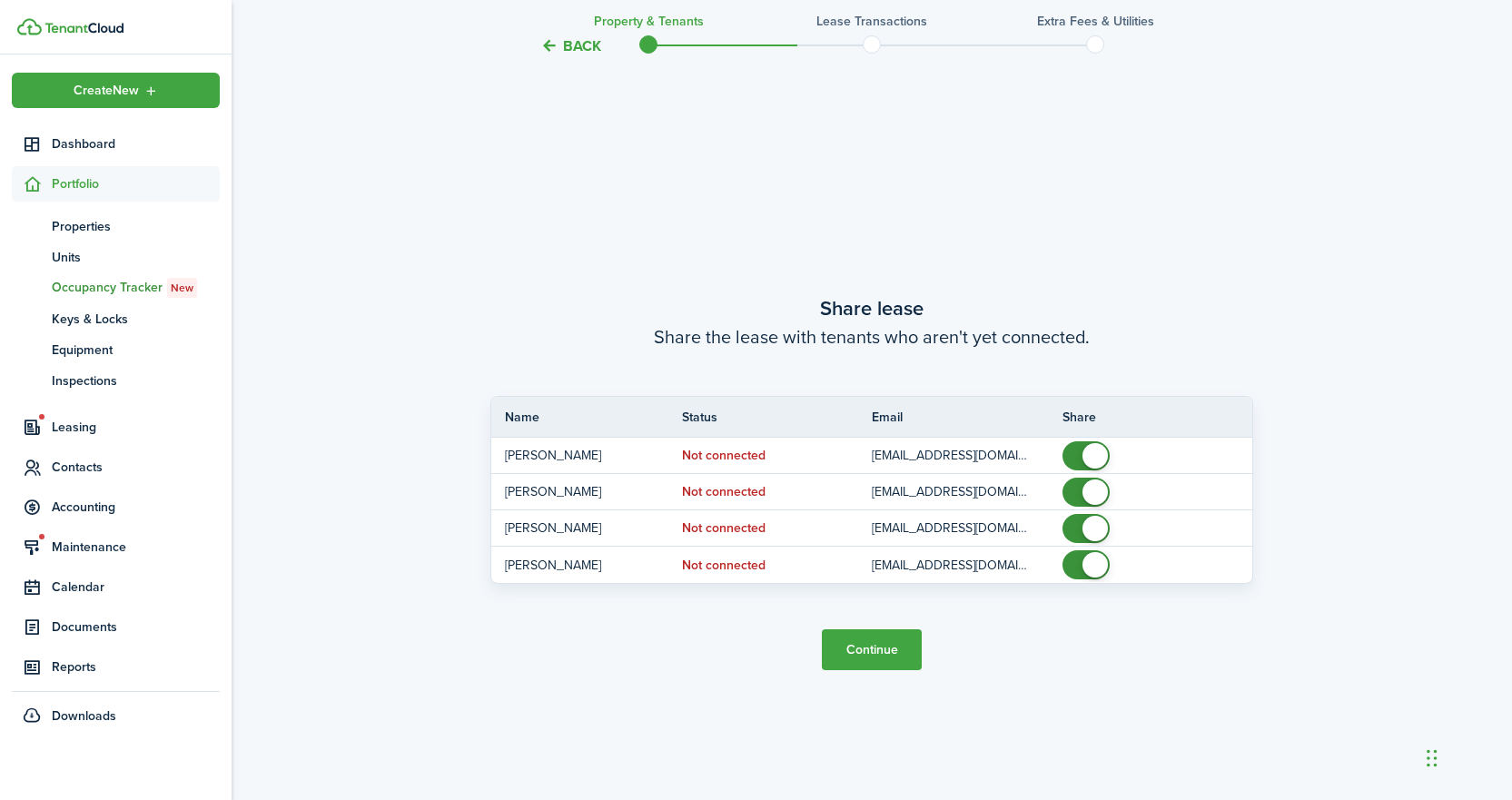
scroll to position [1479, 0]
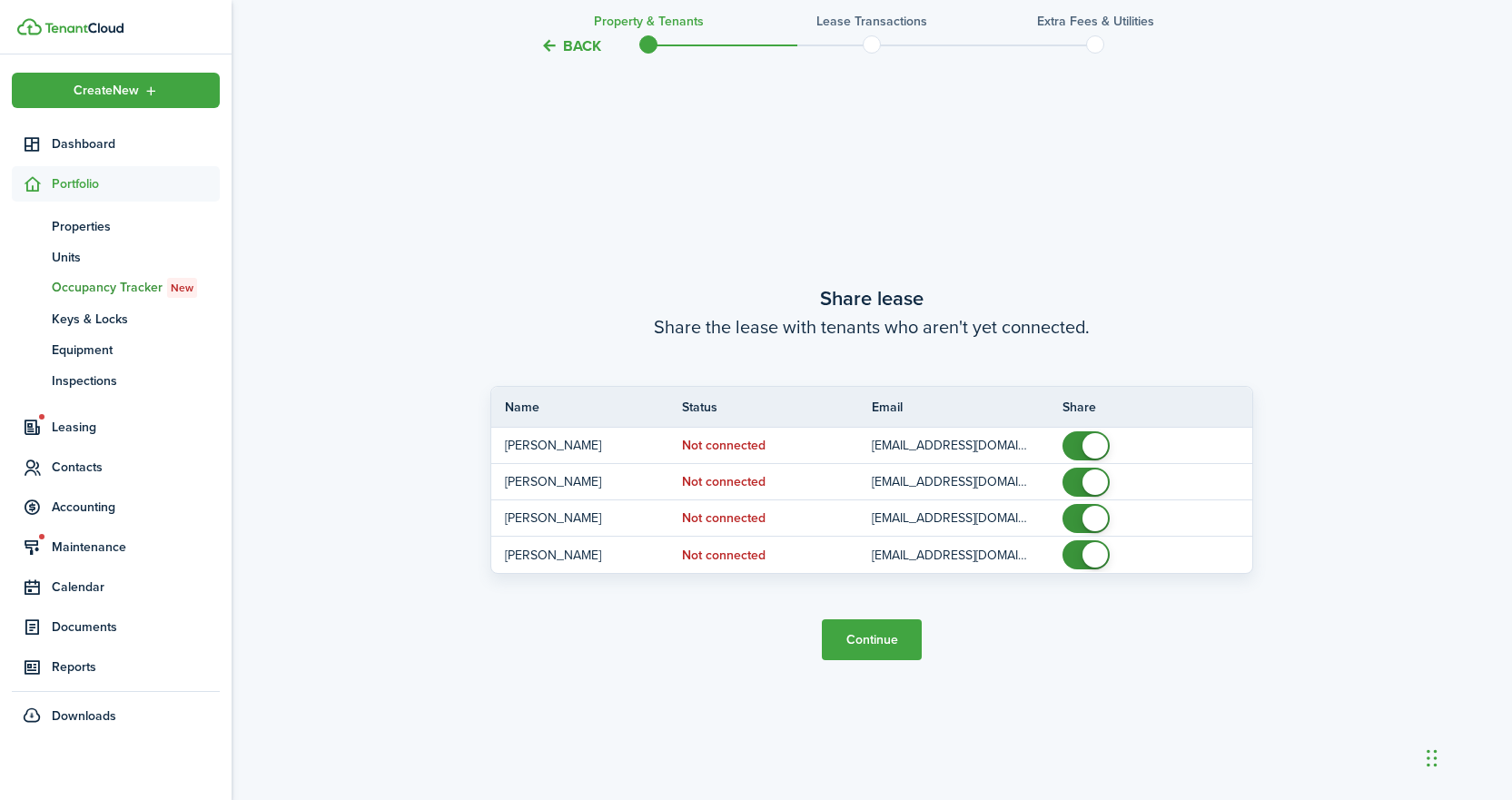
click at [875, 653] on button "Continue" at bounding box center [871, 640] width 100 height 41
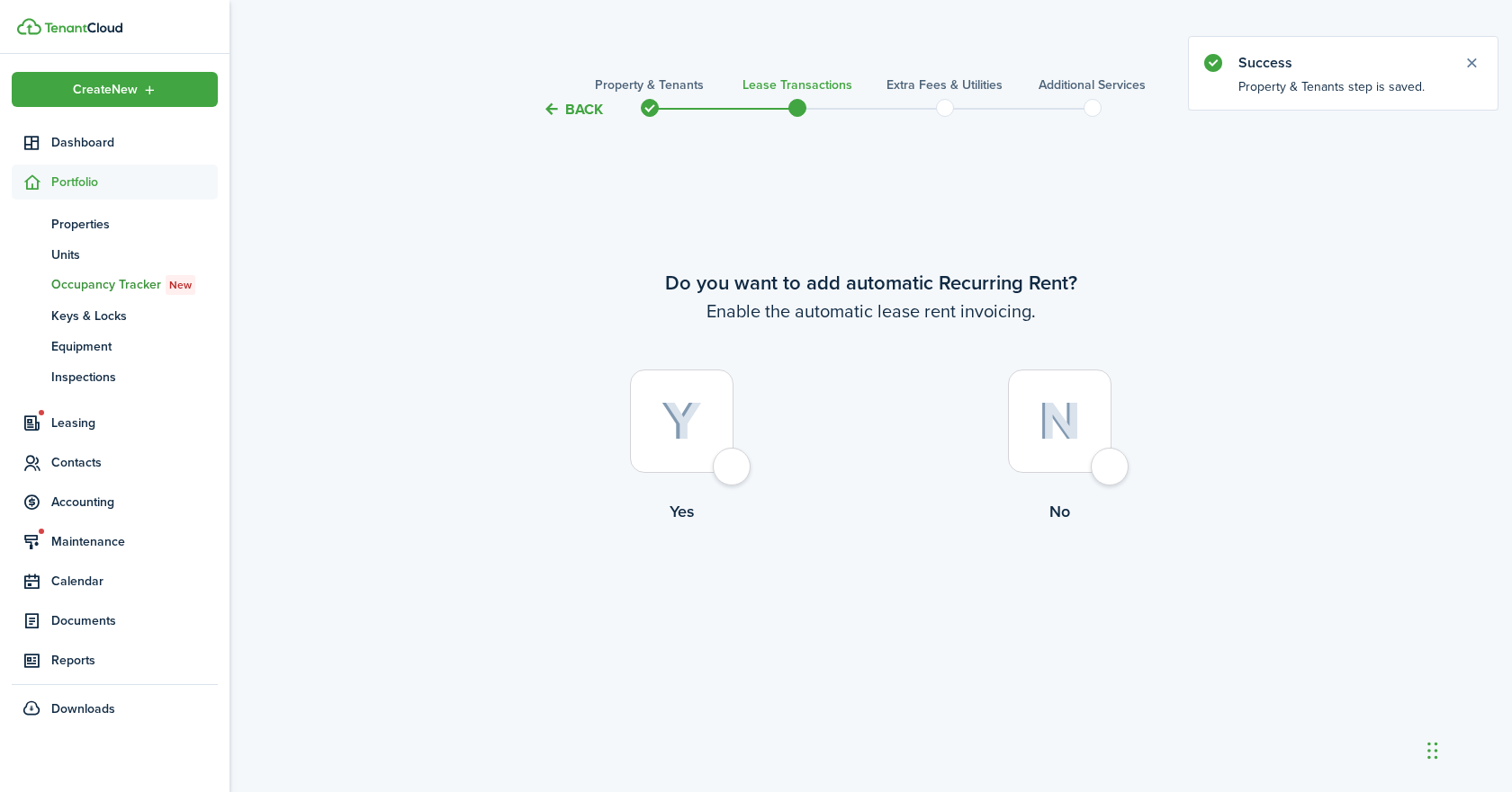
click at [728, 463] on div at bounding box center [682, 422] width 104 height 104
radio input "true"
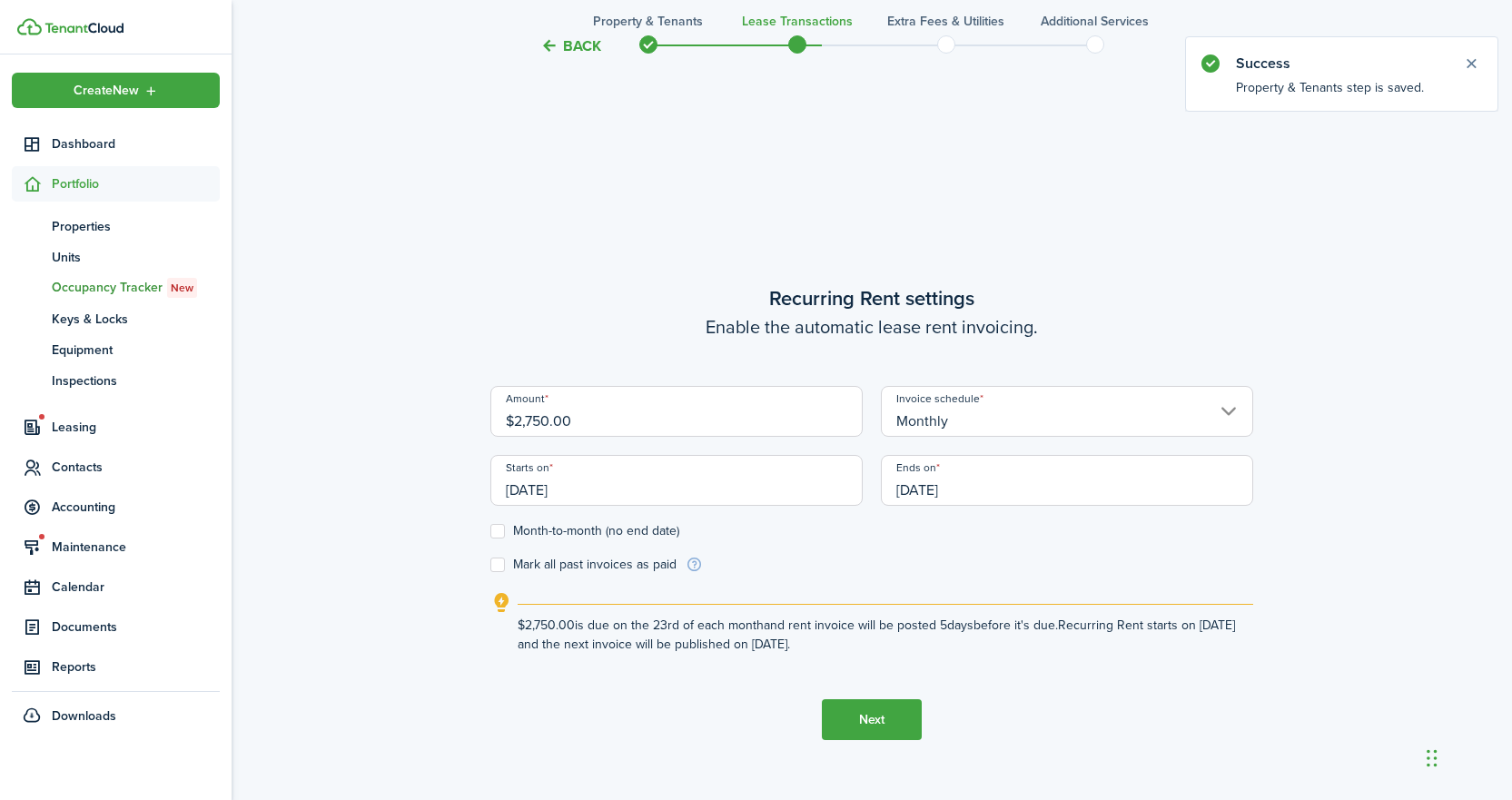
scroll to position [679, 0]
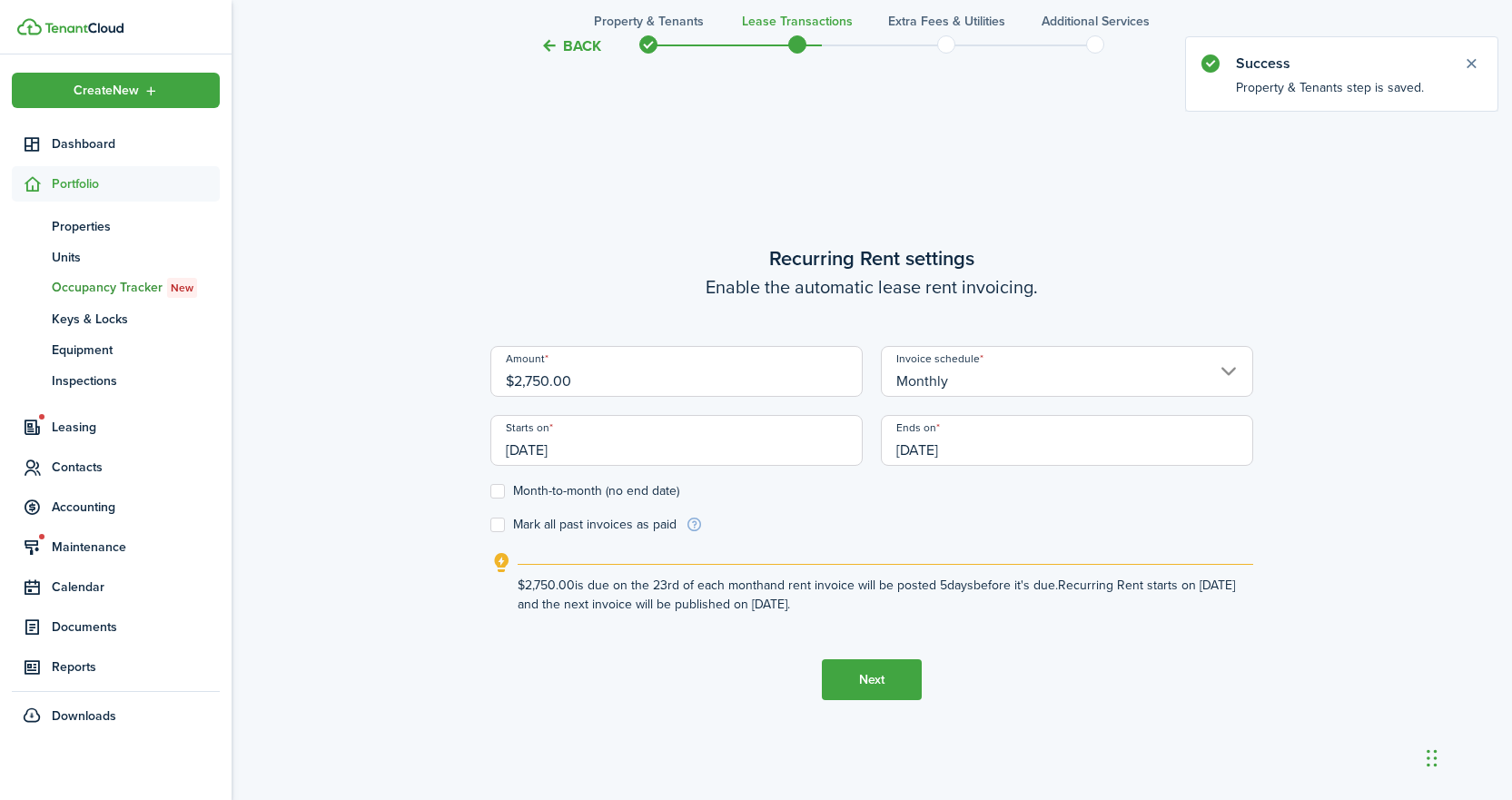
click at [532, 381] on input "$2,750.00" at bounding box center [677, 371] width 373 height 51
click at [548, 385] on input "$2,750.00" at bounding box center [677, 371] width 373 height 51
click at [538, 380] on input "$2,750.00" at bounding box center [677, 371] width 373 height 51
click at [596, 453] on input "[DATE]" at bounding box center [677, 440] width 373 height 51
type input "$2,800.00"
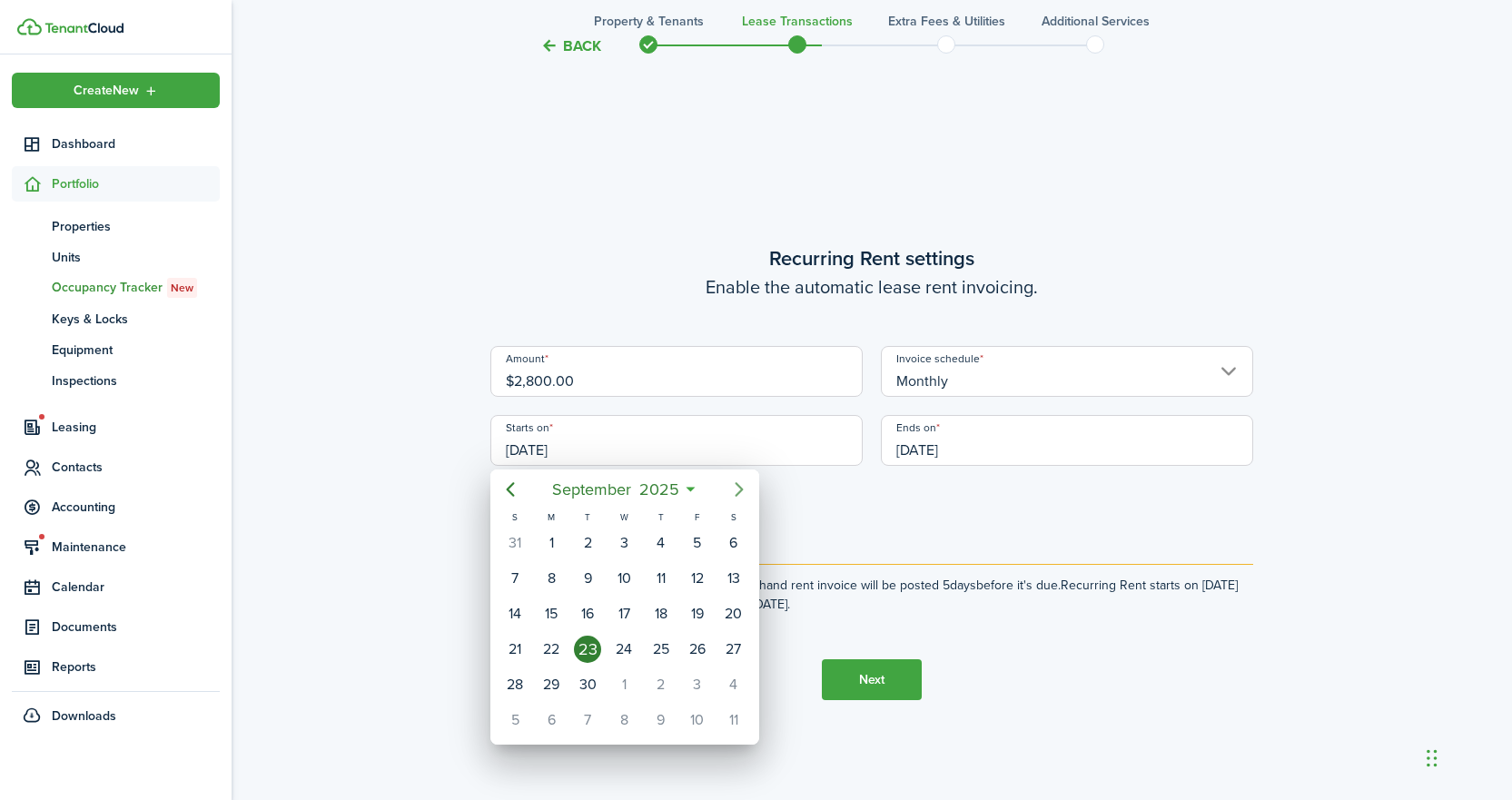
click at [736, 496] on icon "Next page" at bounding box center [739, 489] width 9 height 14
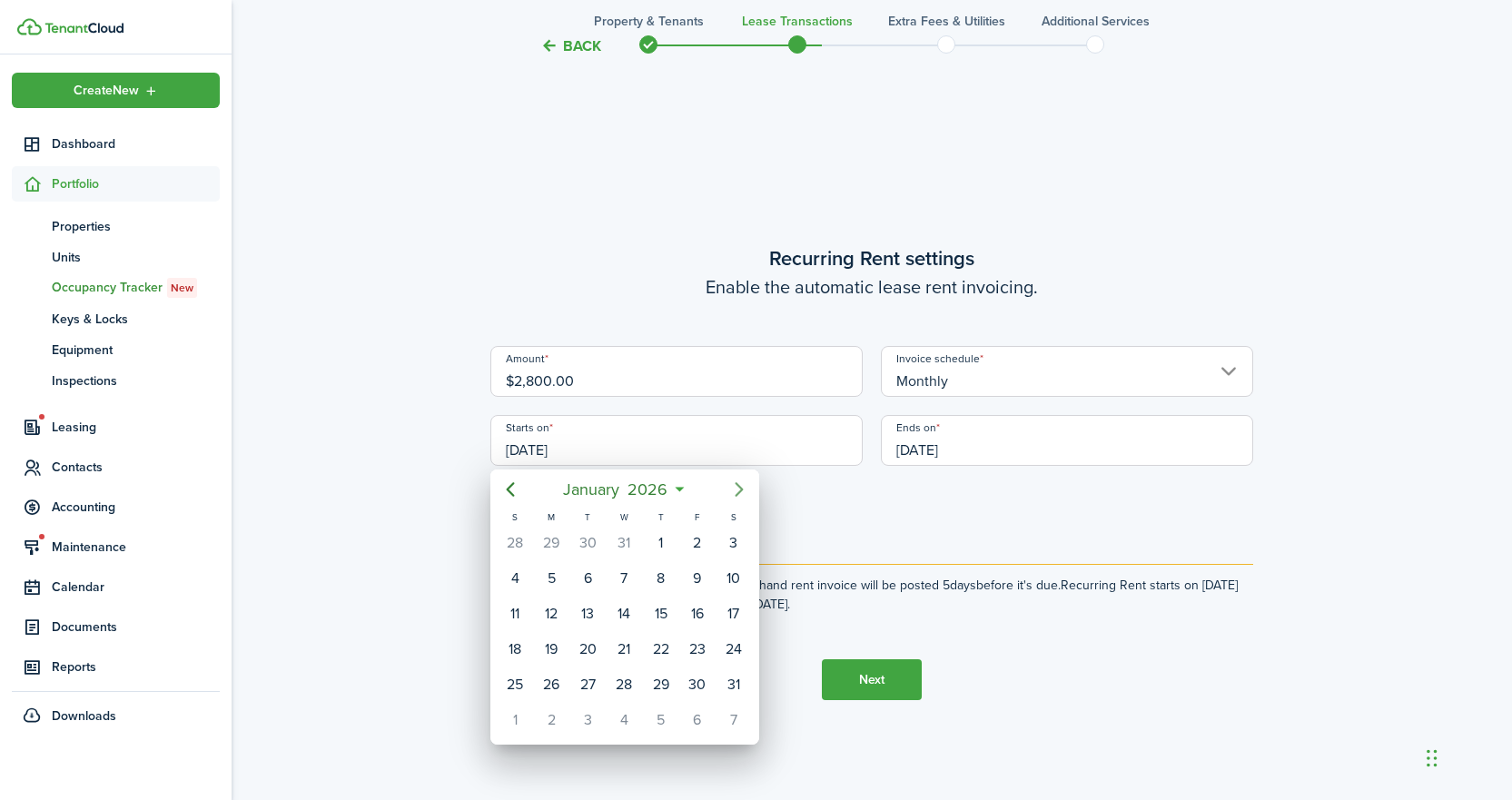
click at [736, 496] on icon "Next page" at bounding box center [739, 489] width 9 height 14
click at [736, 495] on icon "Next page" at bounding box center [739, 489] width 9 height 14
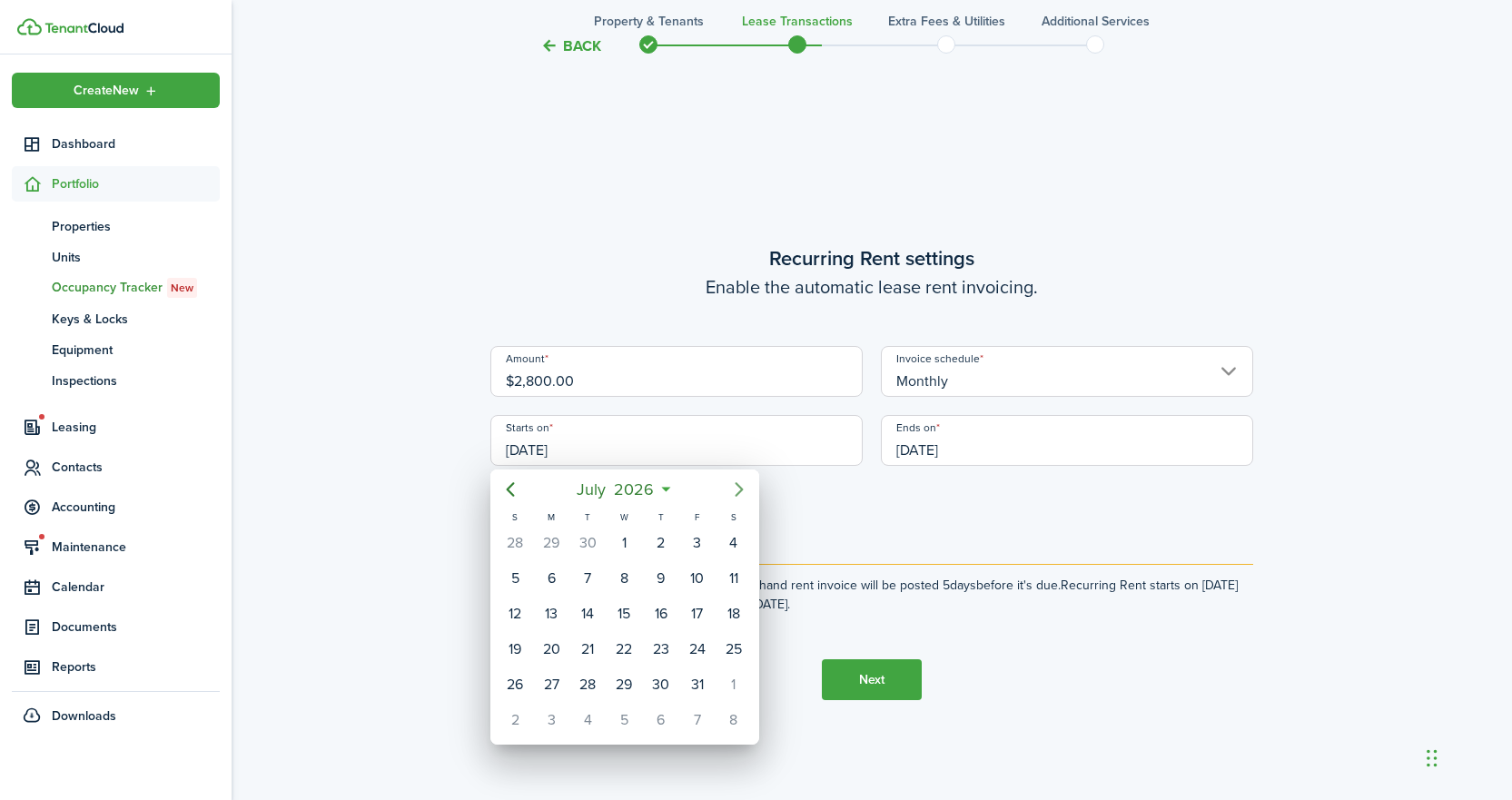
click at [738, 492] on icon "Next page" at bounding box center [739, 489] width 22 height 22
click at [724, 537] on div "1" at bounding box center [734, 543] width 28 height 28
type input "[DATE]"
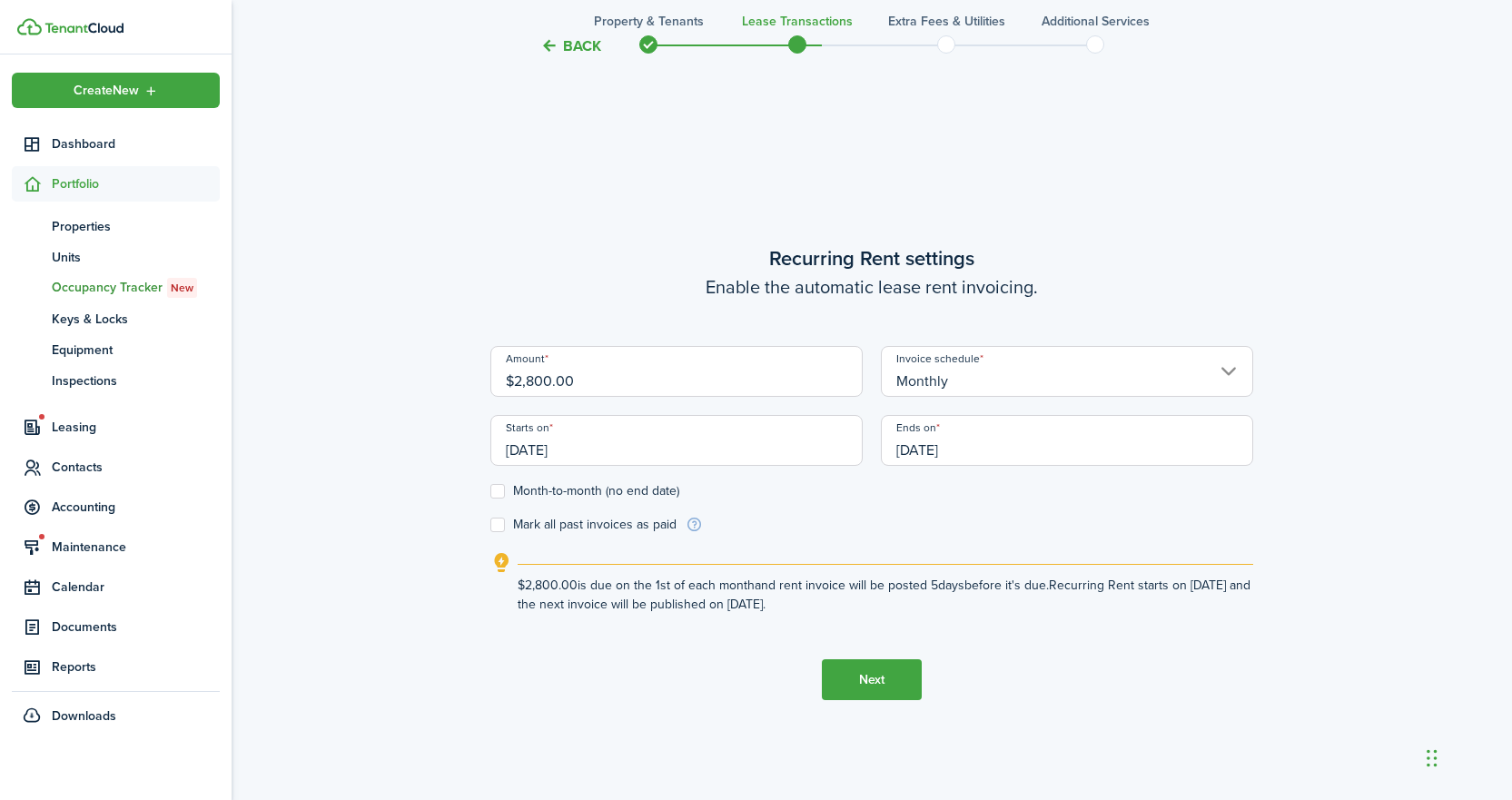
click at [503, 489] on label "Month-to-month (no end date)" at bounding box center [585, 491] width 189 height 14
click at [491, 491] on input "Month-to-month (no end date)" at bounding box center [490, 491] width 1 height 1
checkbox input "true"
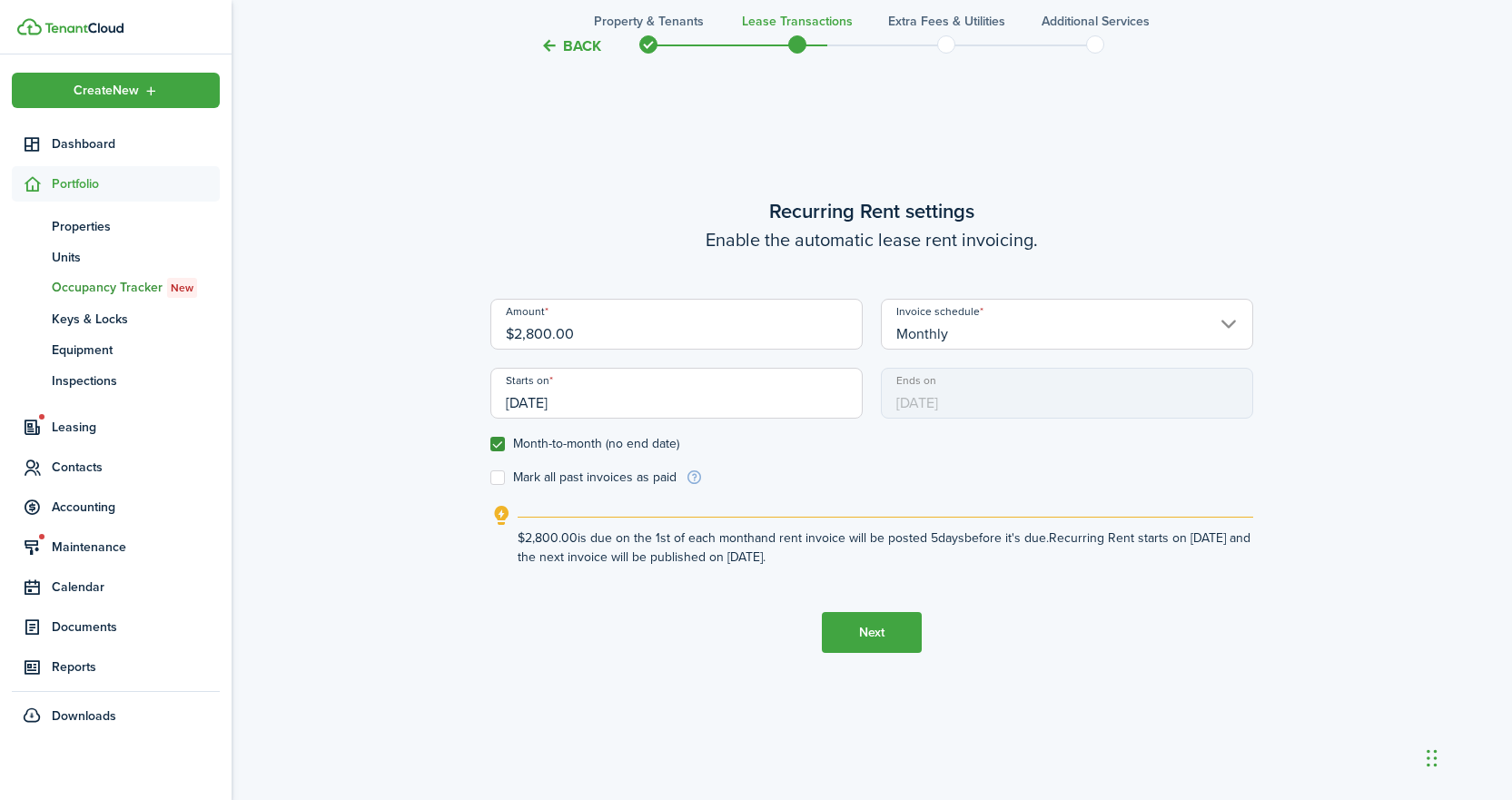
scroll to position [769, 0]
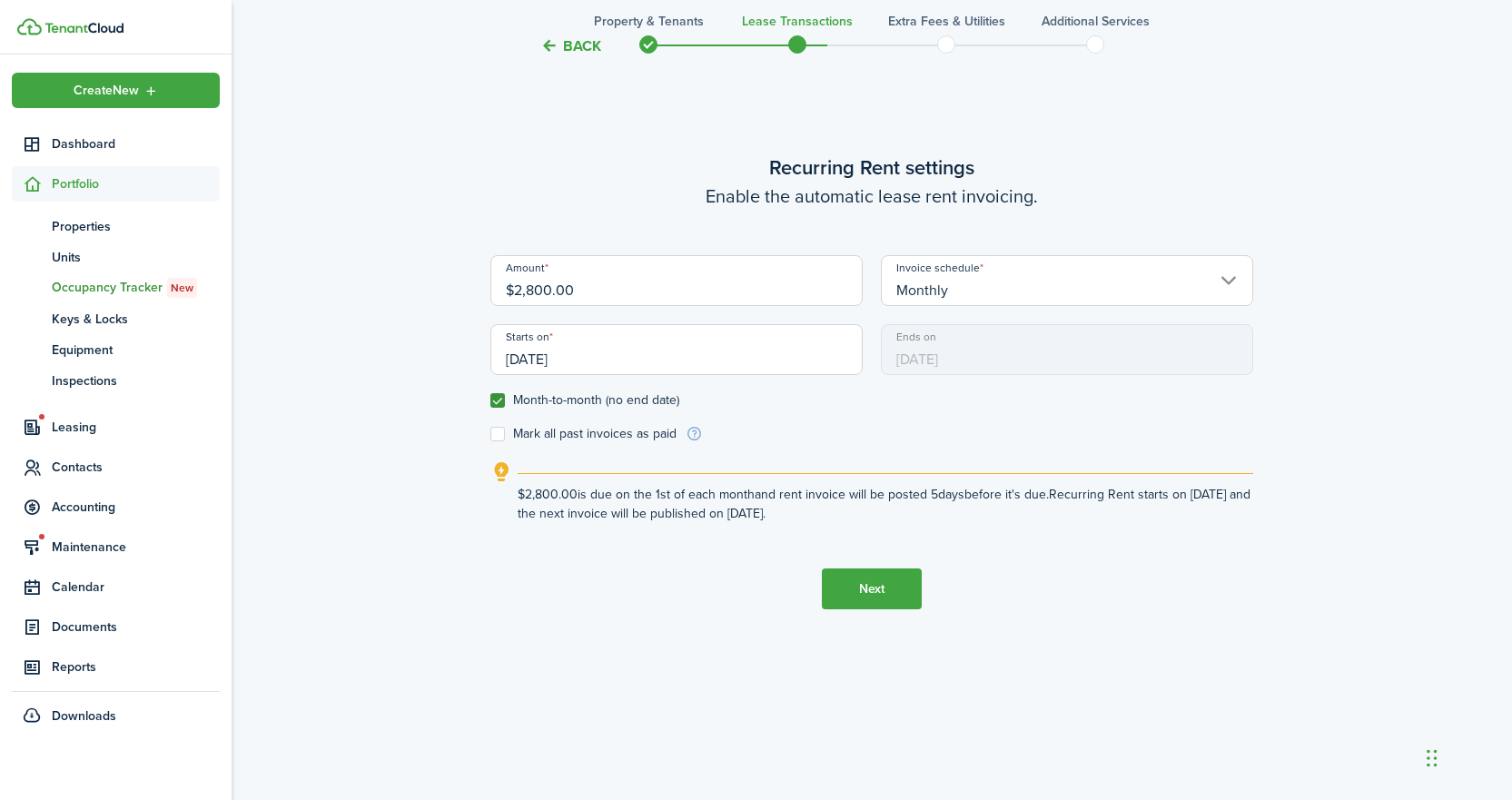
click at [861, 582] on button "Next" at bounding box center [871, 588] width 100 height 41
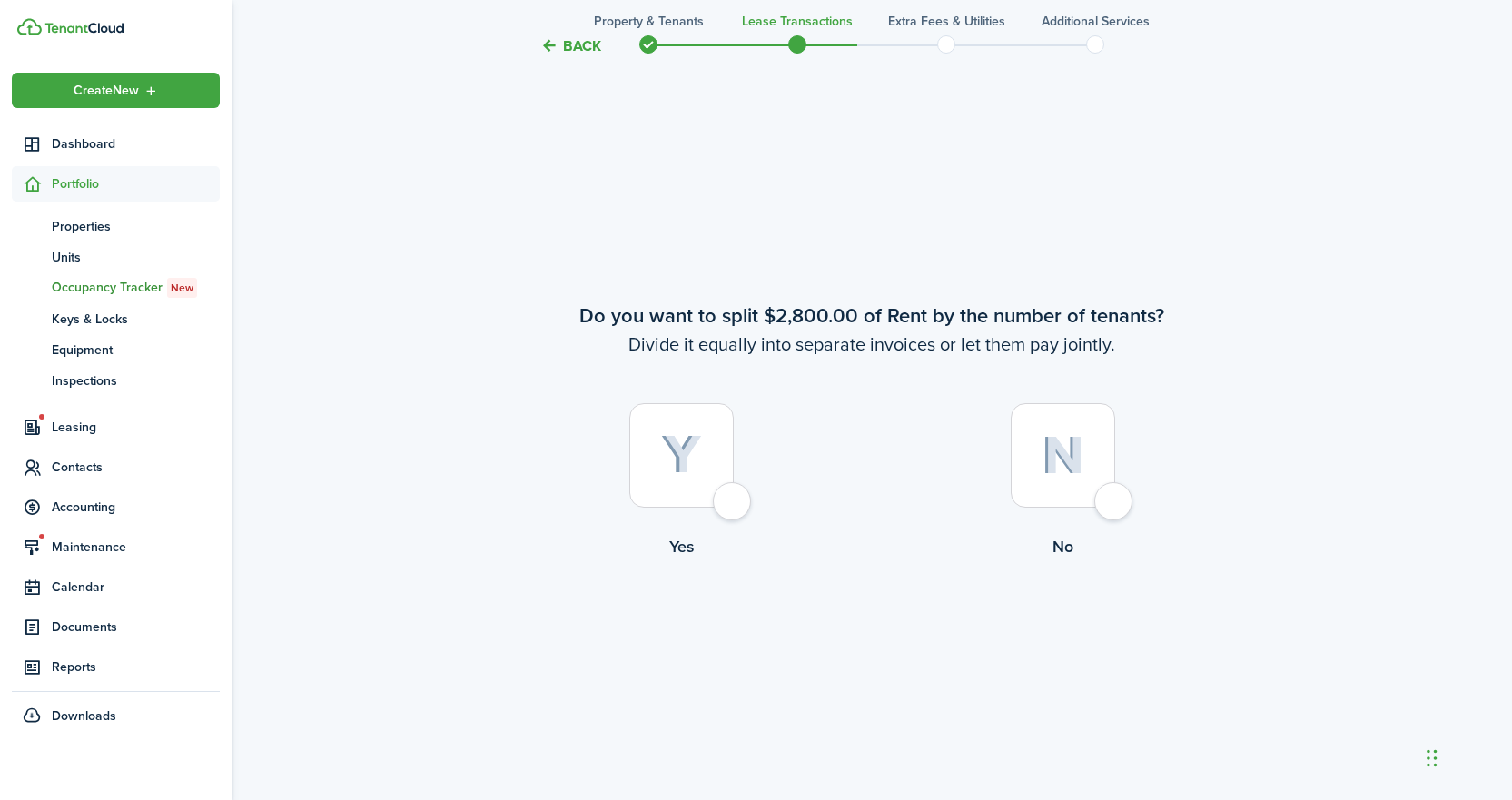
scroll to position [1479, 0]
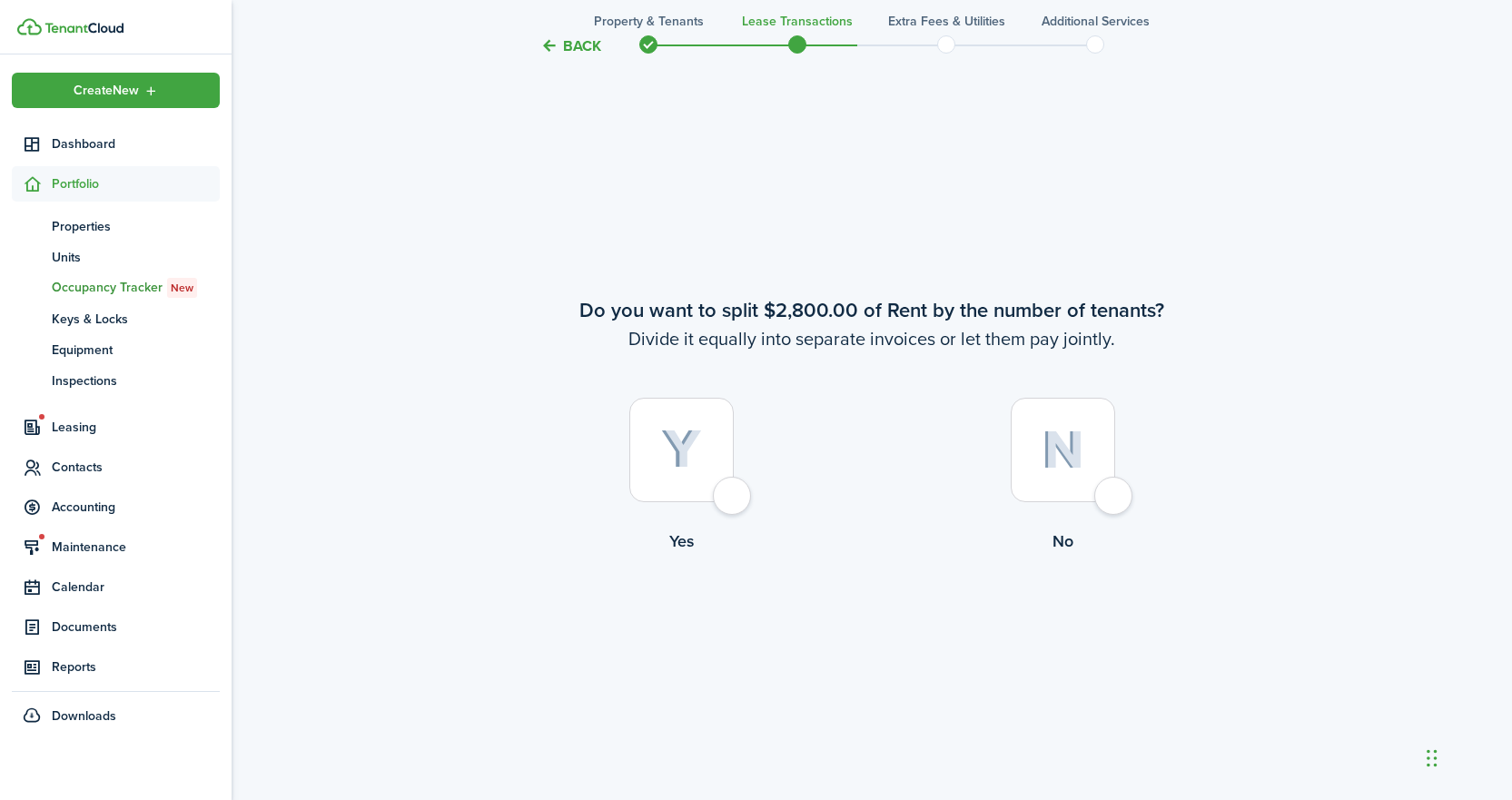
click at [1113, 497] on div at bounding box center [1063, 450] width 105 height 105
radio input "true"
click at [727, 503] on div at bounding box center [682, 450] width 105 height 105
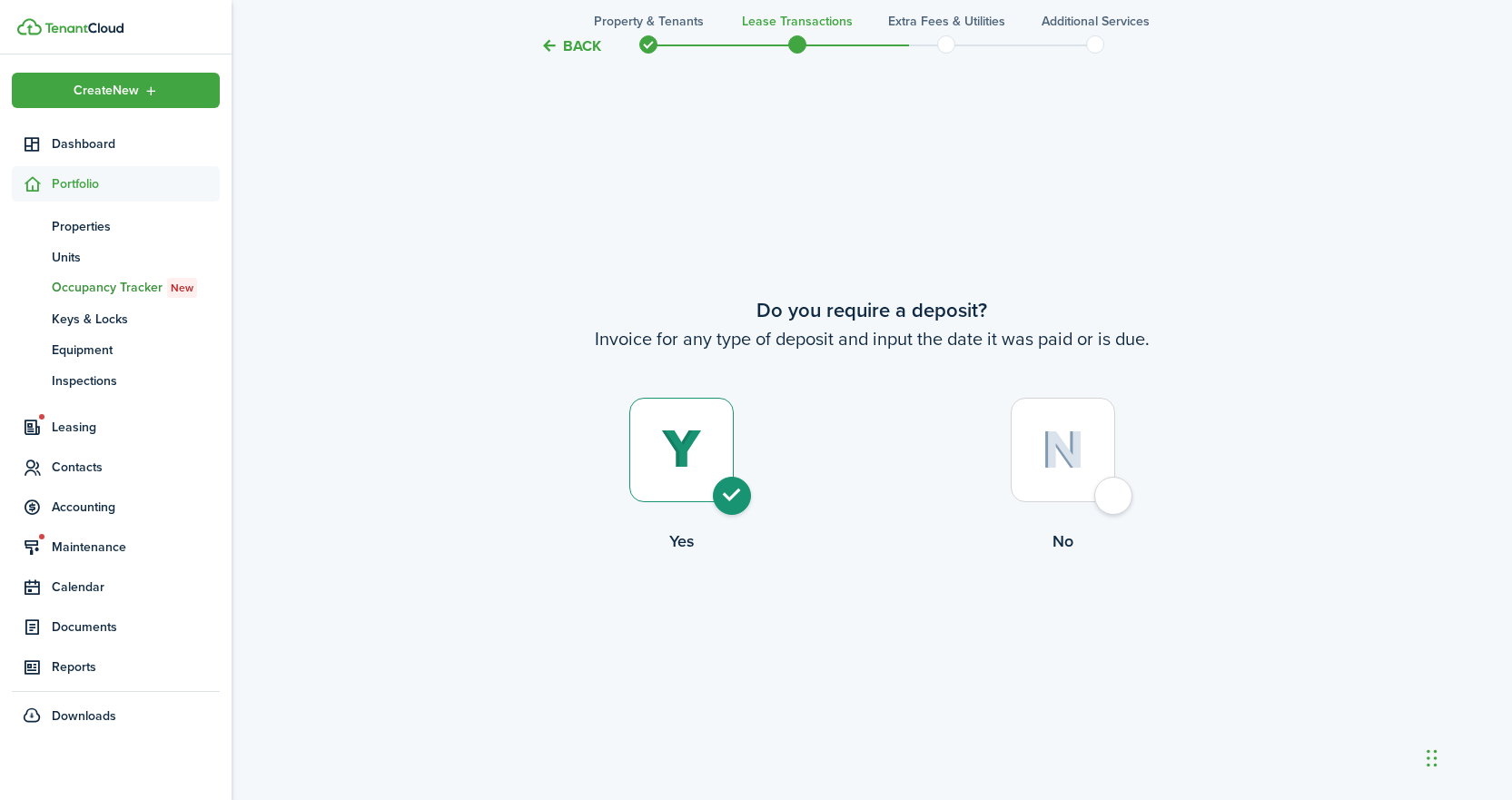
radio input "true"
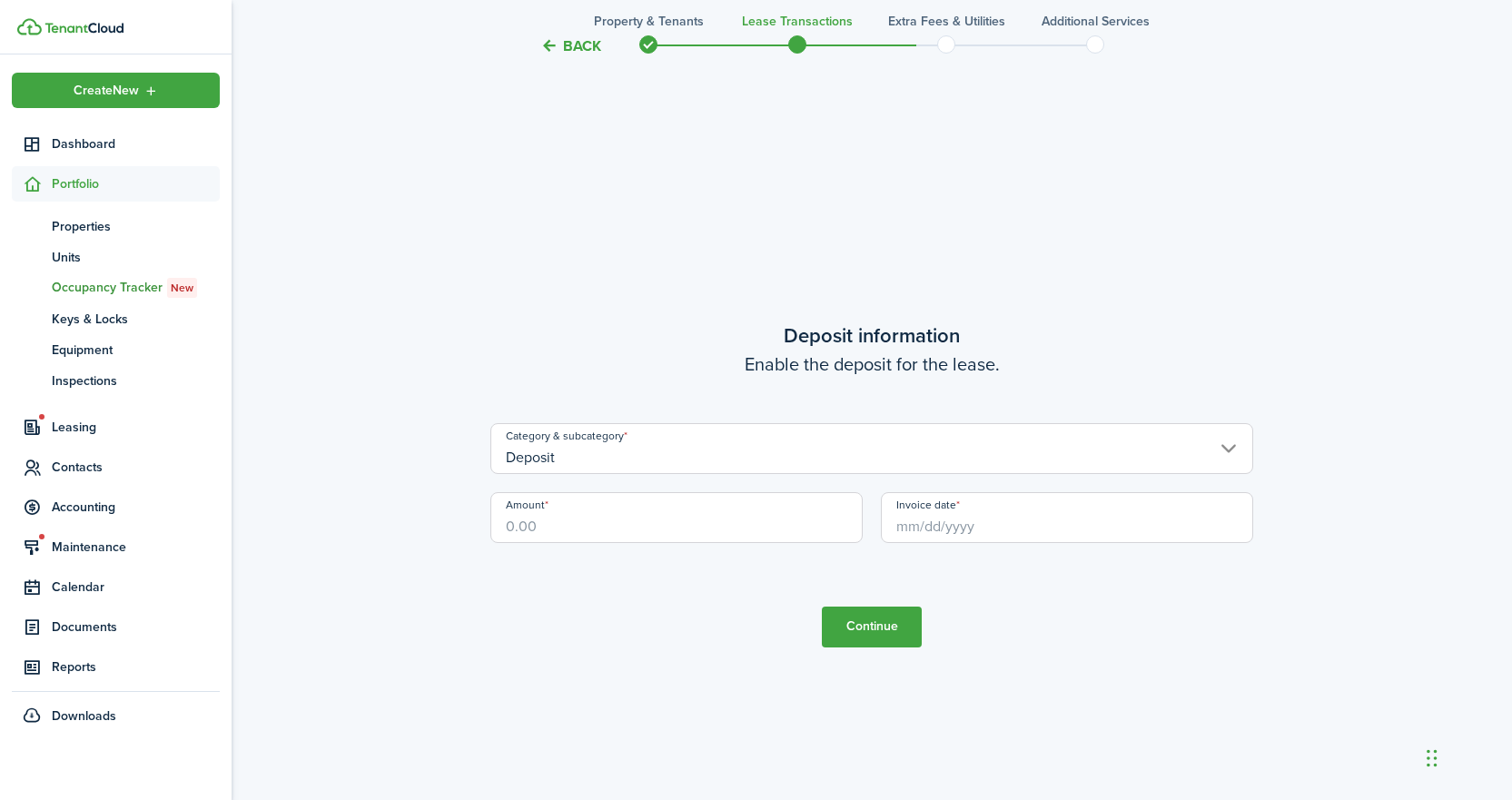
scroll to position [3080, 0]
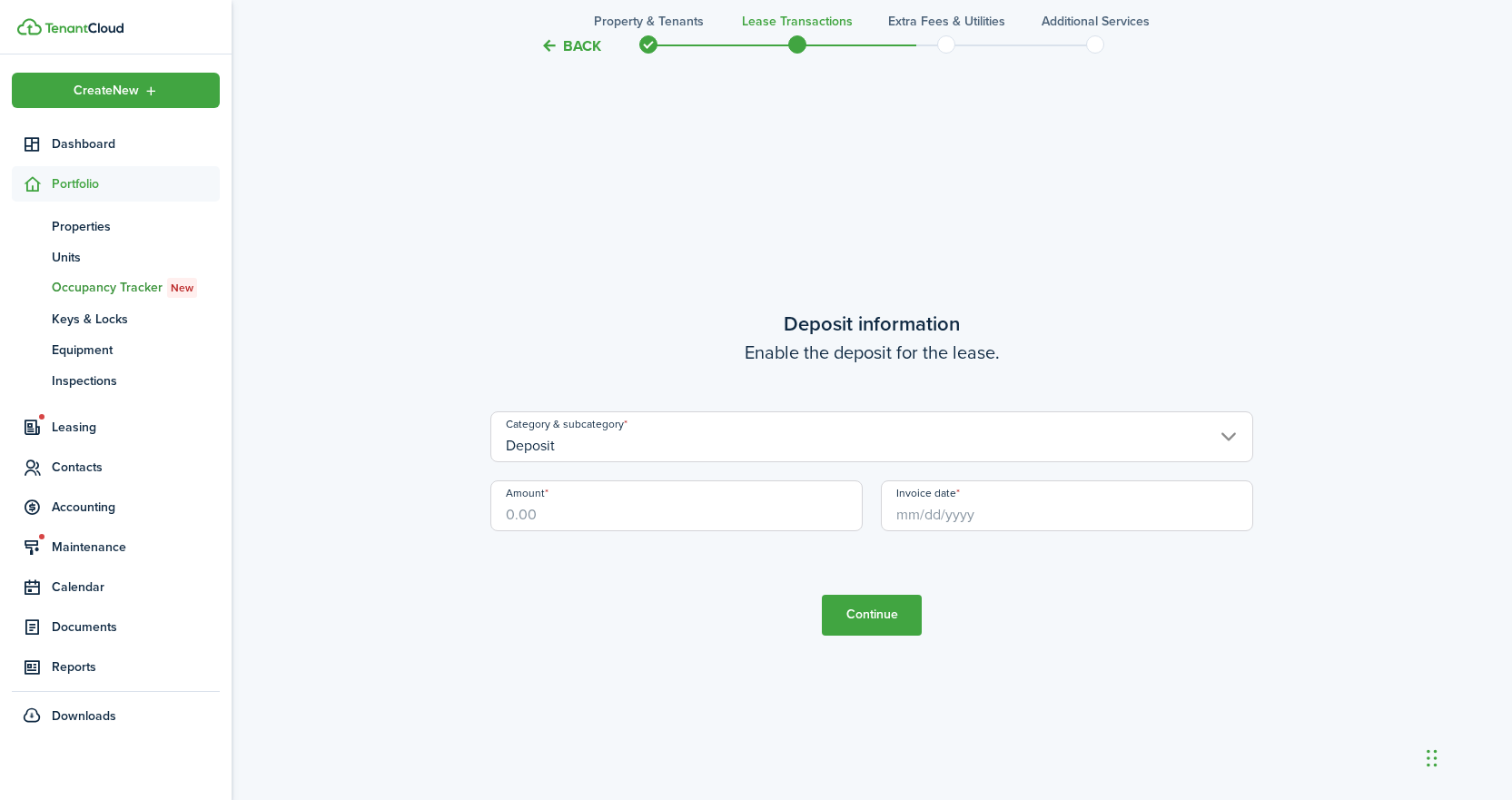
click at [563, 511] on input "Amount" at bounding box center [677, 505] width 373 height 51
type input "$2,800.00"
click at [941, 531] on div "Invoice date" at bounding box center [1068, 515] width 391 height 69
click at [942, 518] on input "Invoice date" at bounding box center [1067, 505] width 373 height 51
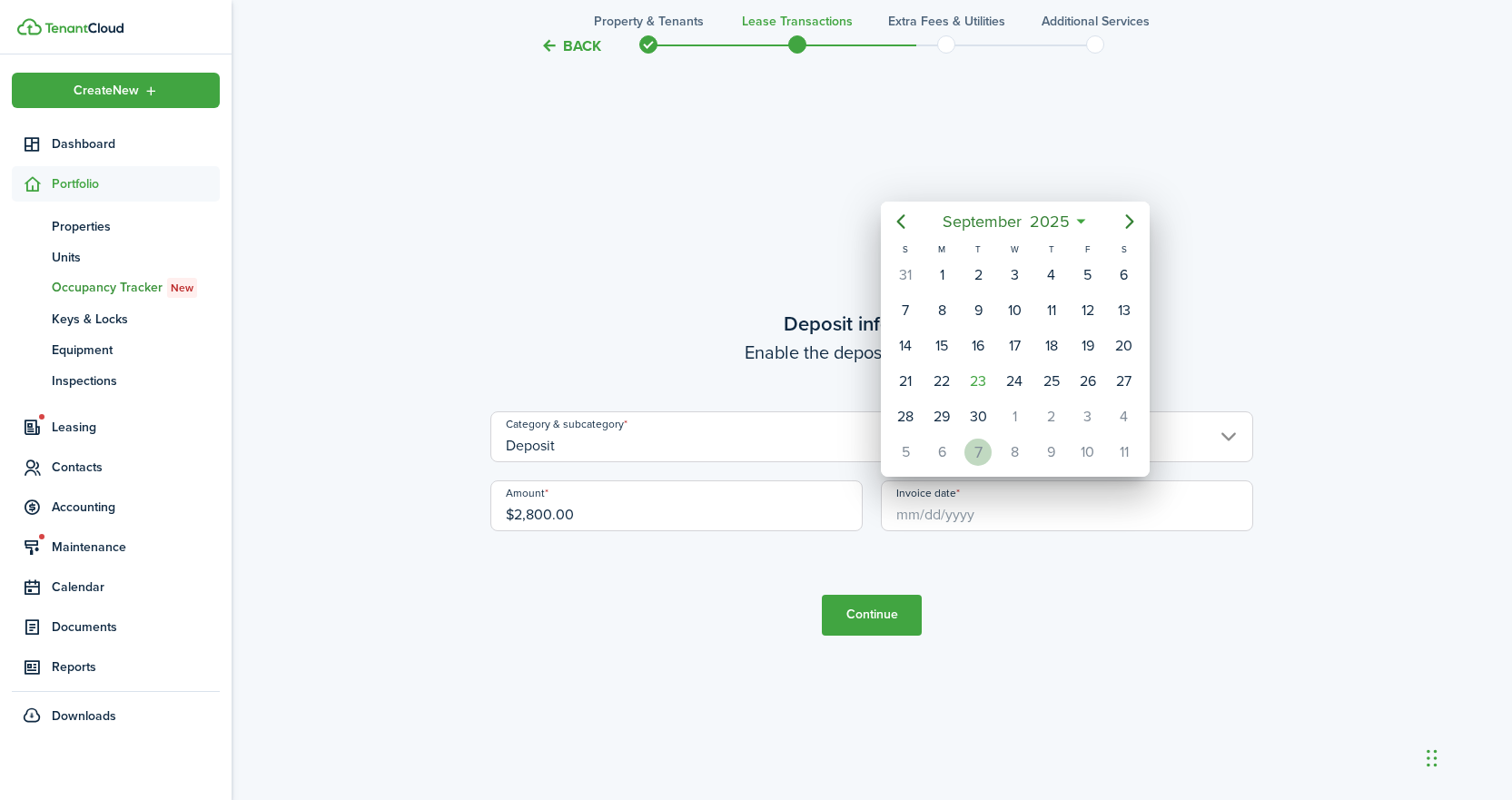
click at [979, 457] on div "7" at bounding box center [978, 452] width 28 height 28
type input "[DATE]"
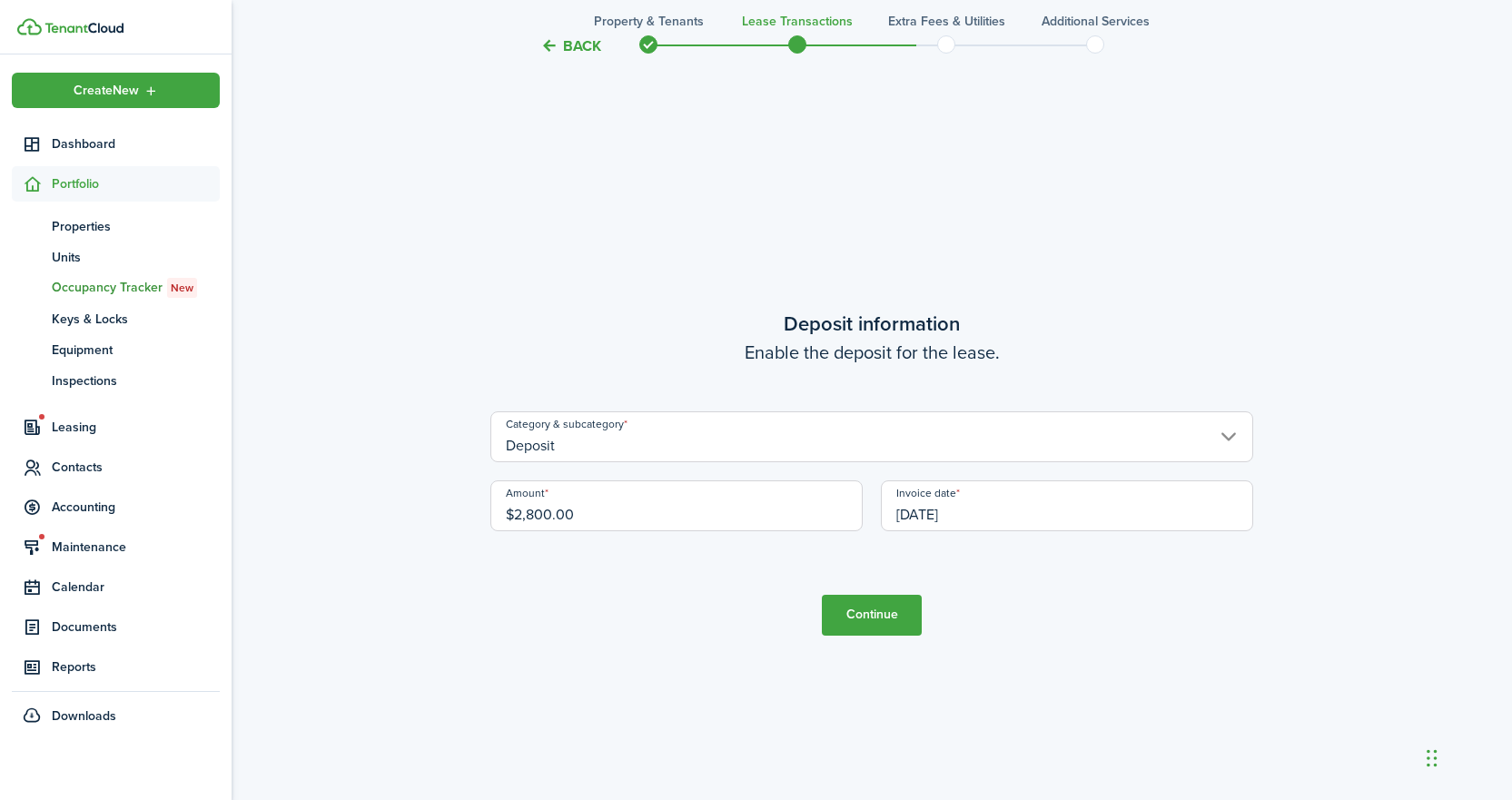
scroll to position [0, 0]
click at [870, 614] on button "Continue" at bounding box center [871, 615] width 100 height 41
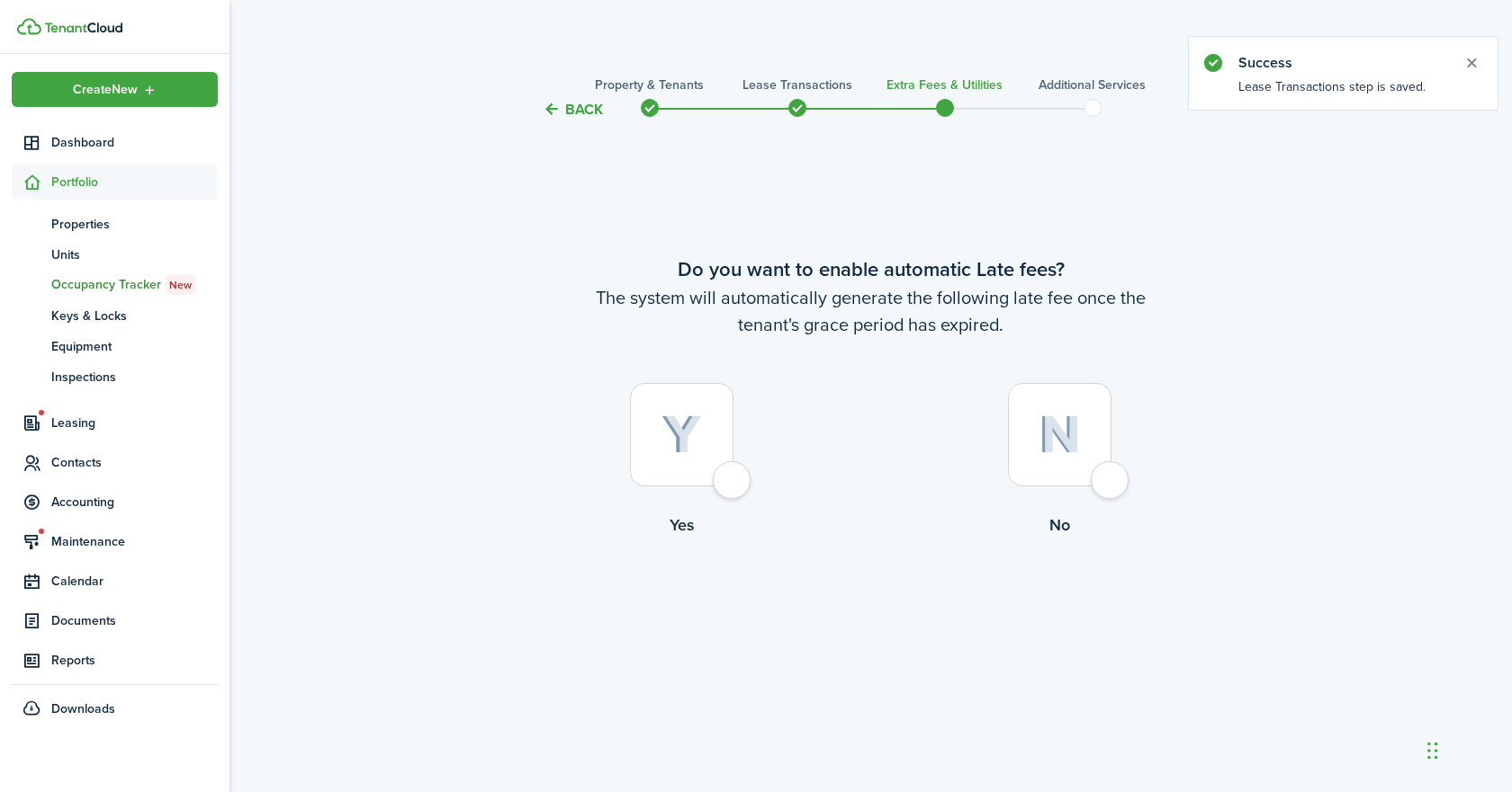
click at [734, 486] on div at bounding box center [682, 435] width 104 height 104
radio input "true"
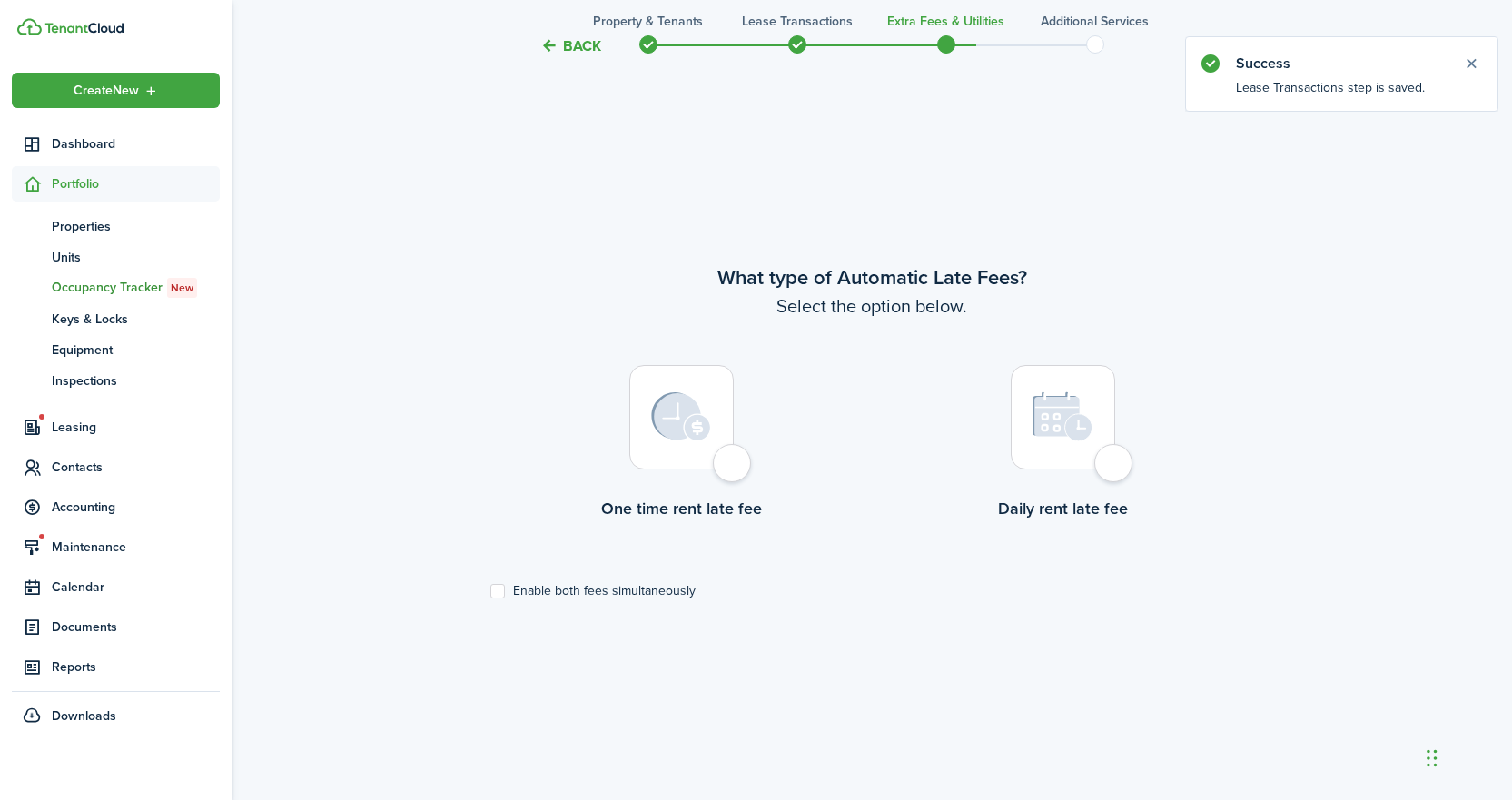
scroll to position [679, 0]
click at [734, 468] on div at bounding box center [682, 416] width 105 height 105
radio input "true"
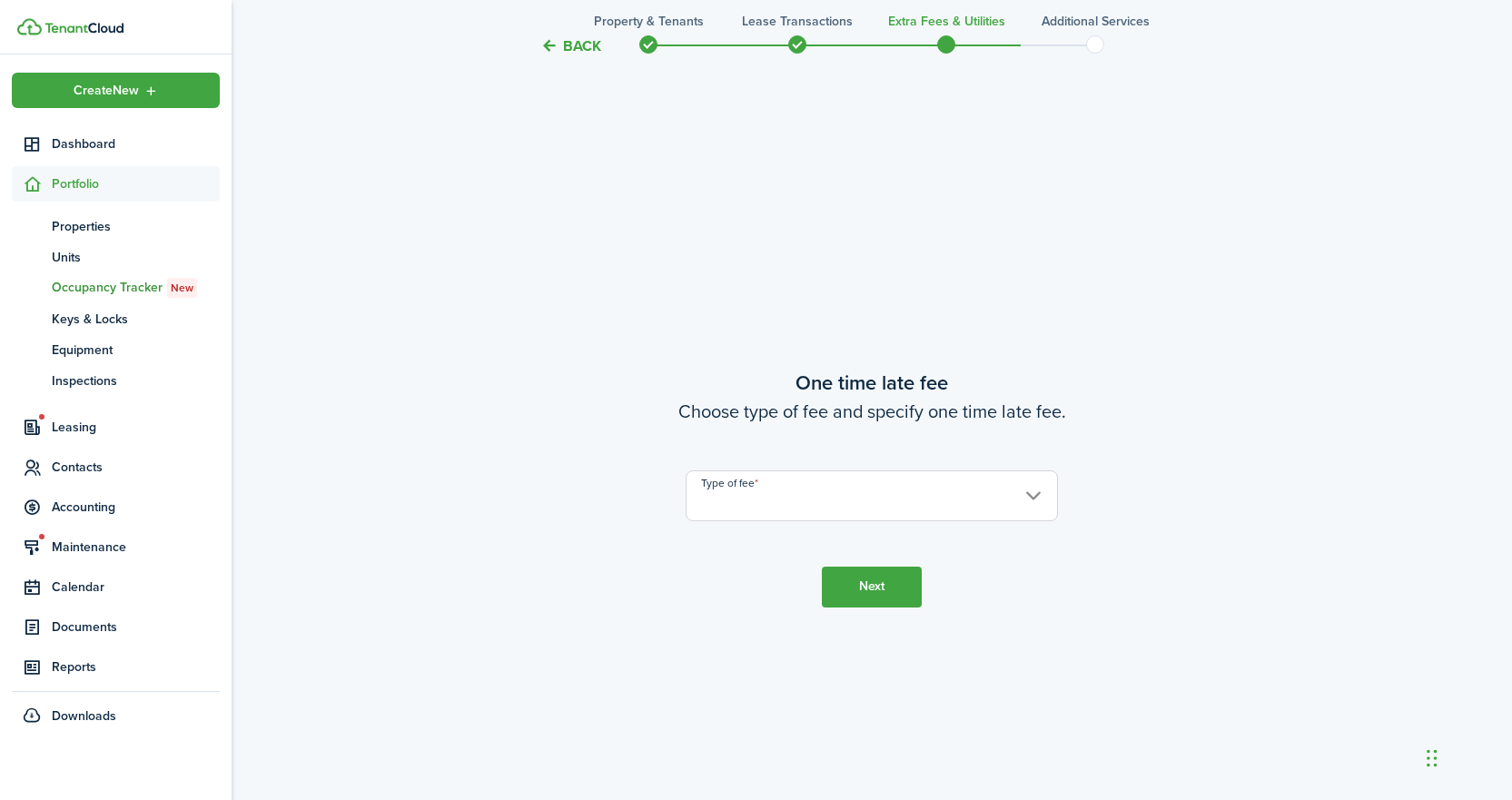
scroll to position [1479, 0]
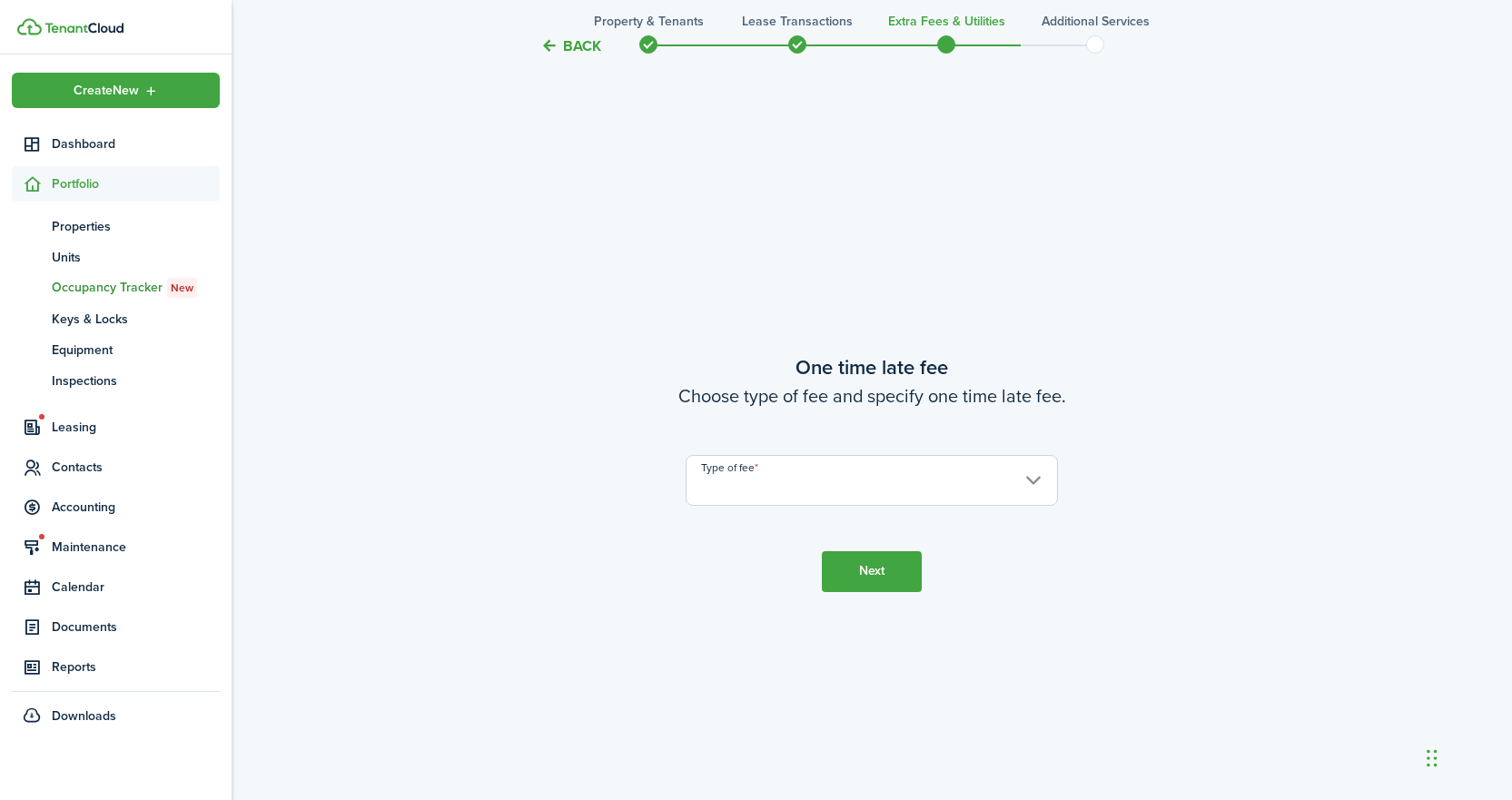
click at [809, 492] on input "Type of fee" at bounding box center [871, 480] width 373 height 51
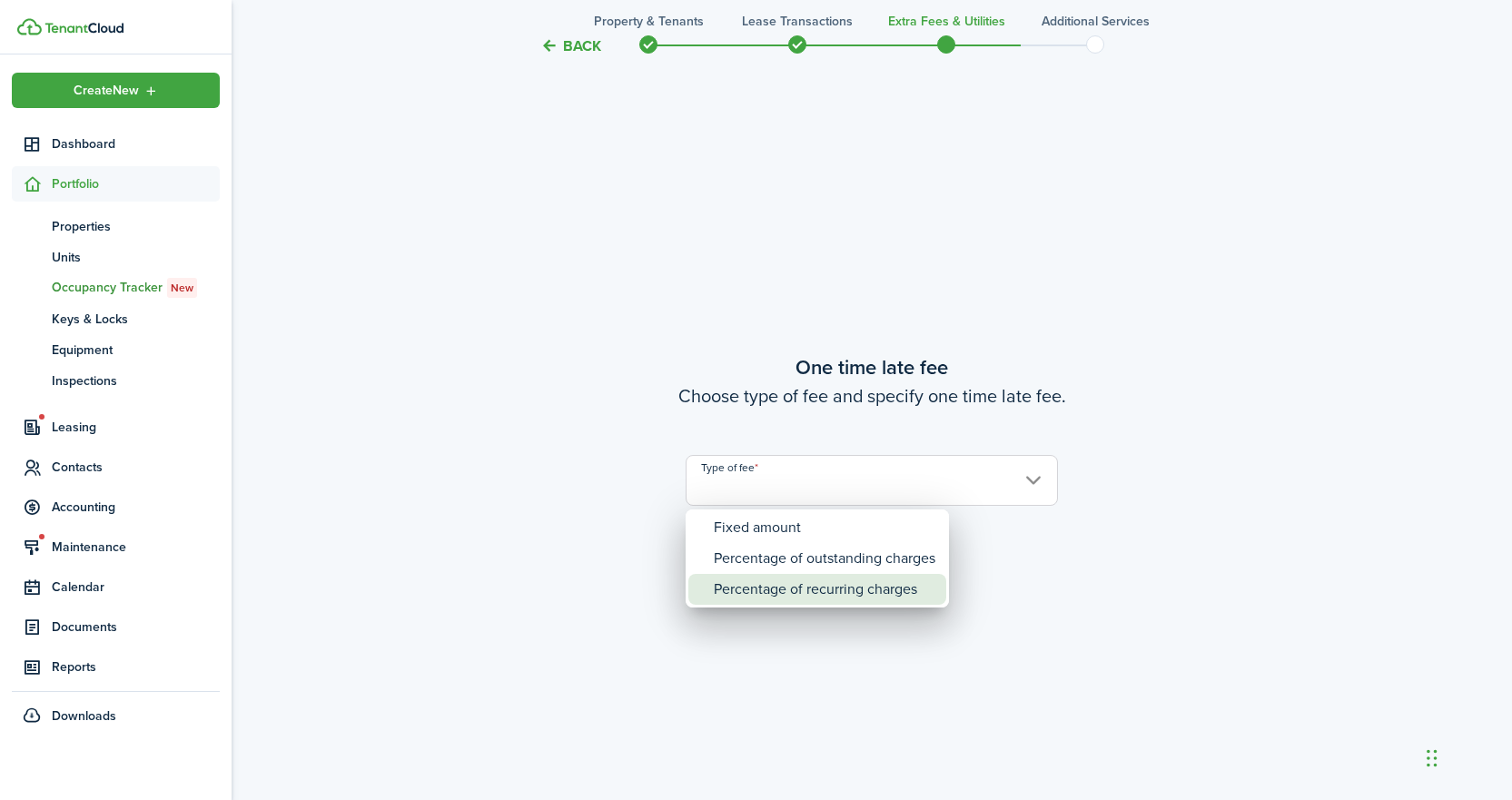
click at [769, 598] on div "Percentage of recurring charges" at bounding box center [825, 589] width 221 height 31
type input "Percentage of recurring charges"
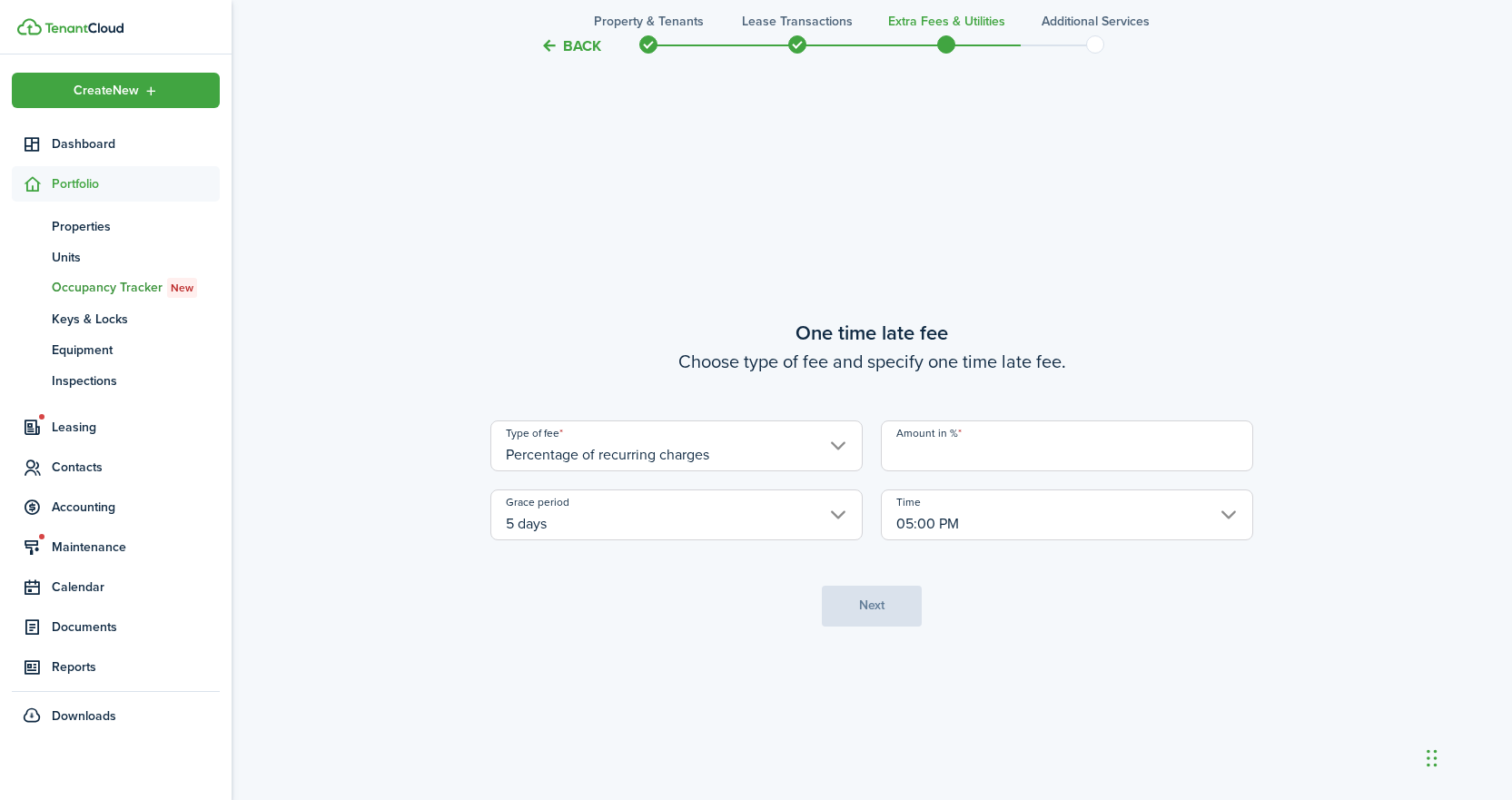
click at [976, 460] on input "Amount in %" at bounding box center [1067, 445] width 373 height 51
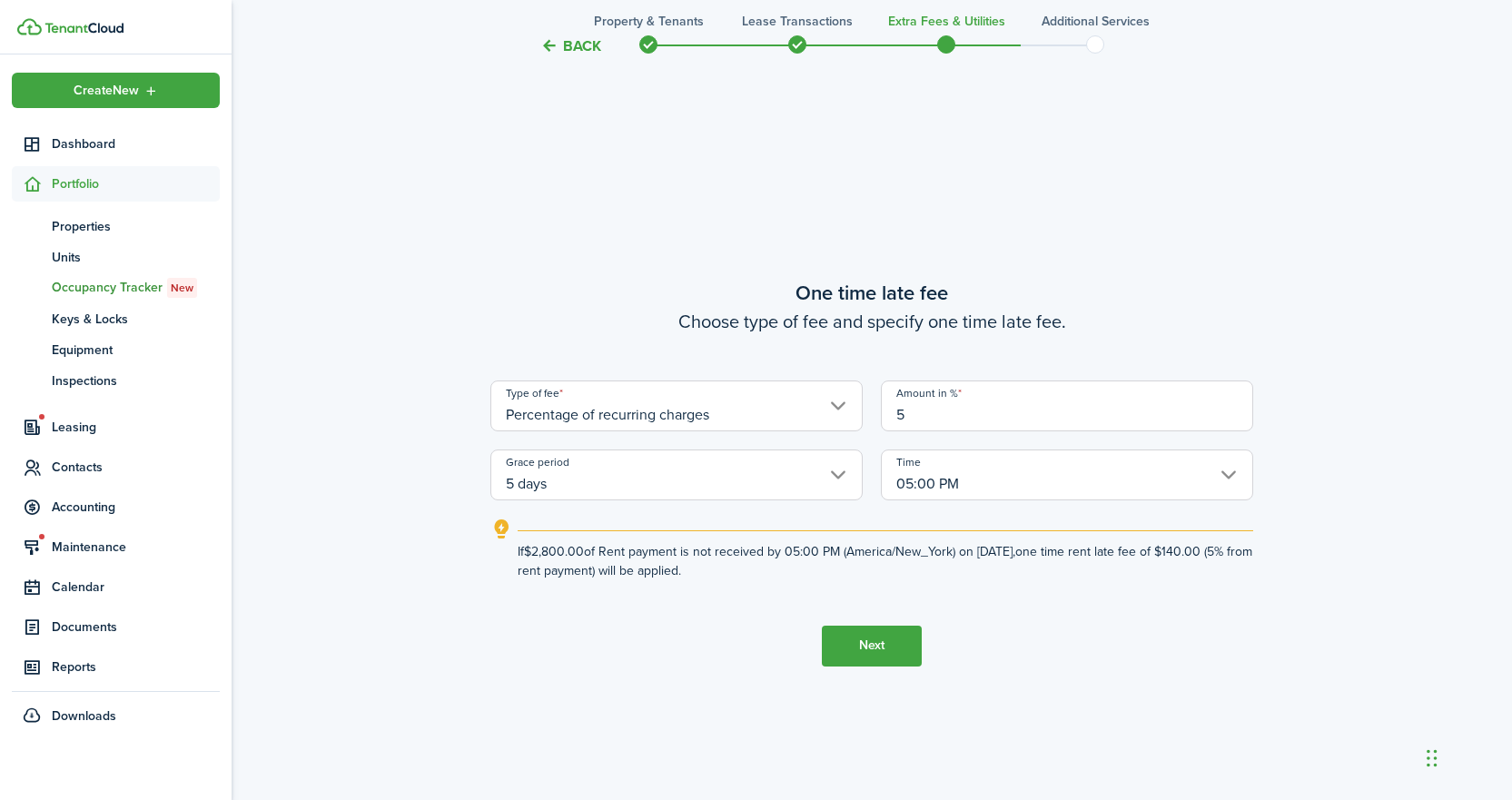
type input "5"
click at [1040, 664] on tc-wizard-step "One time late fee Choose type of fee and specify one time late fee. Type of fee…" at bounding box center [872, 471] width 763 height 800
click at [896, 656] on button "Next" at bounding box center [871, 646] width 100 height 41
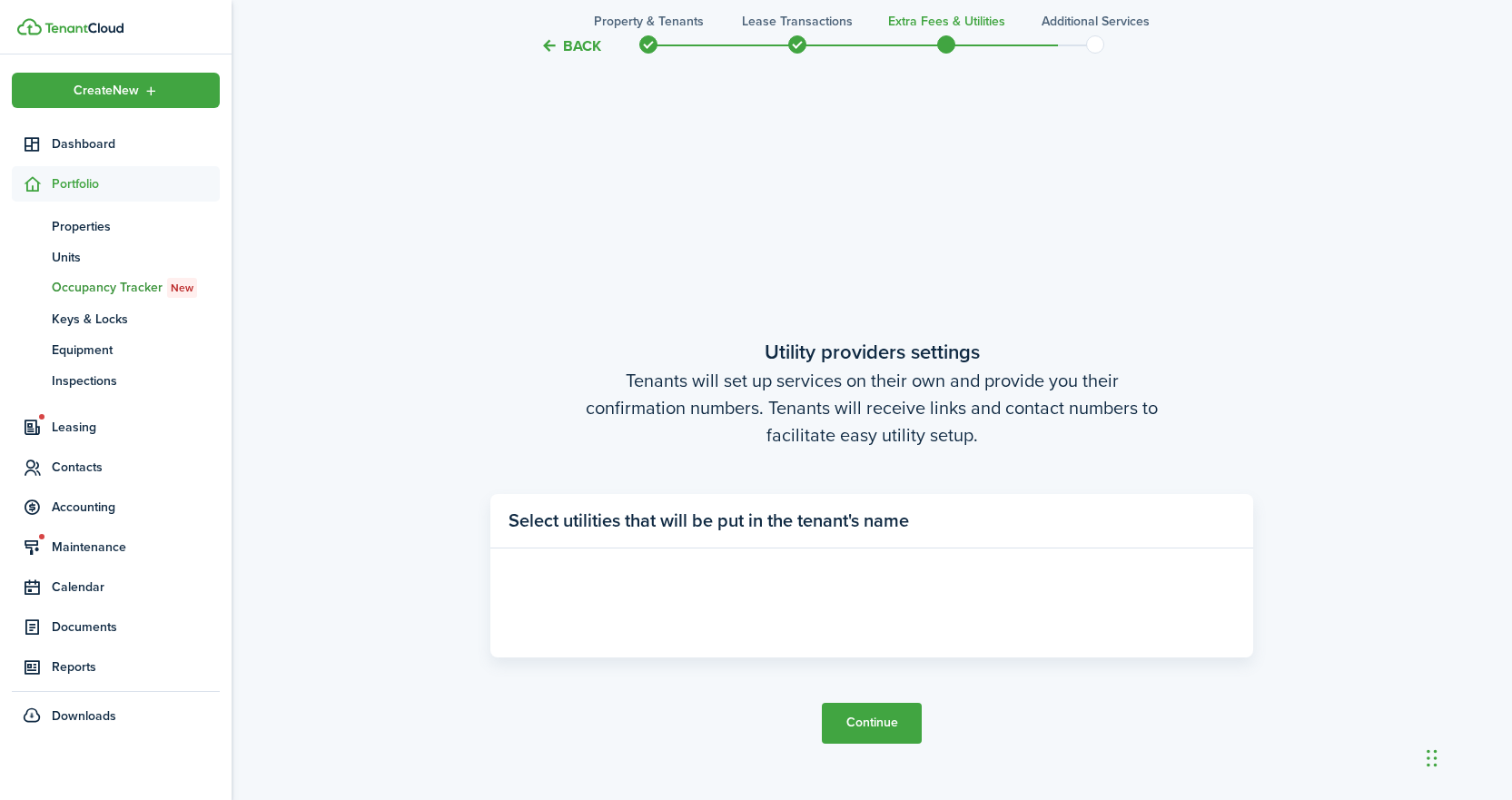
scroll to position [2280, 0]
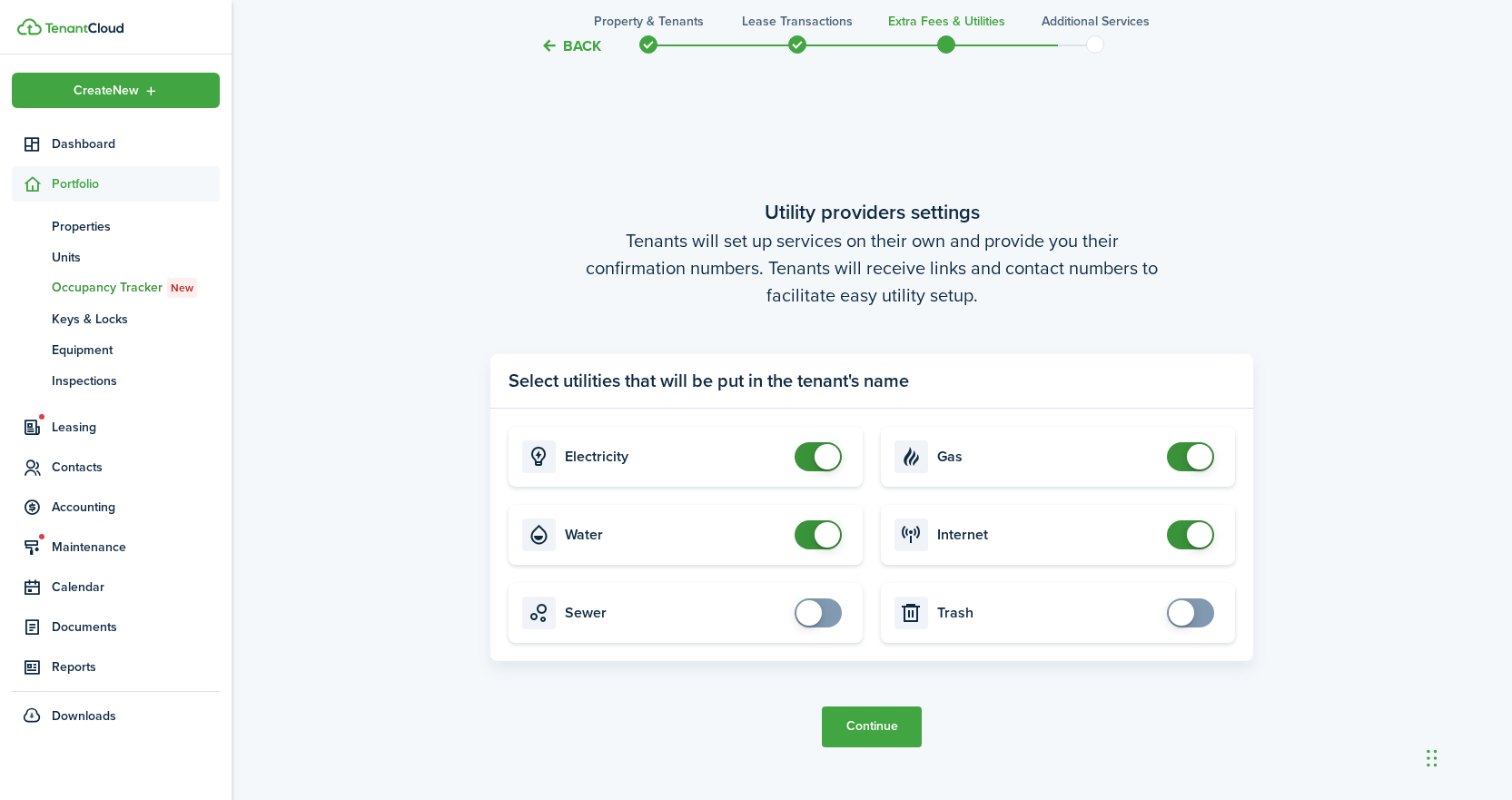
checkbox input "true"
click at [828, 610] on span at bounding box center [818, 613] width 18 height 29
checkbox input "true"
click at [1197, 615] on span at bounding box center [1191, 613] width 18 height 29
click at [891, 745] on button "Continue" at bounding box center [871, 727] width 100 height 41
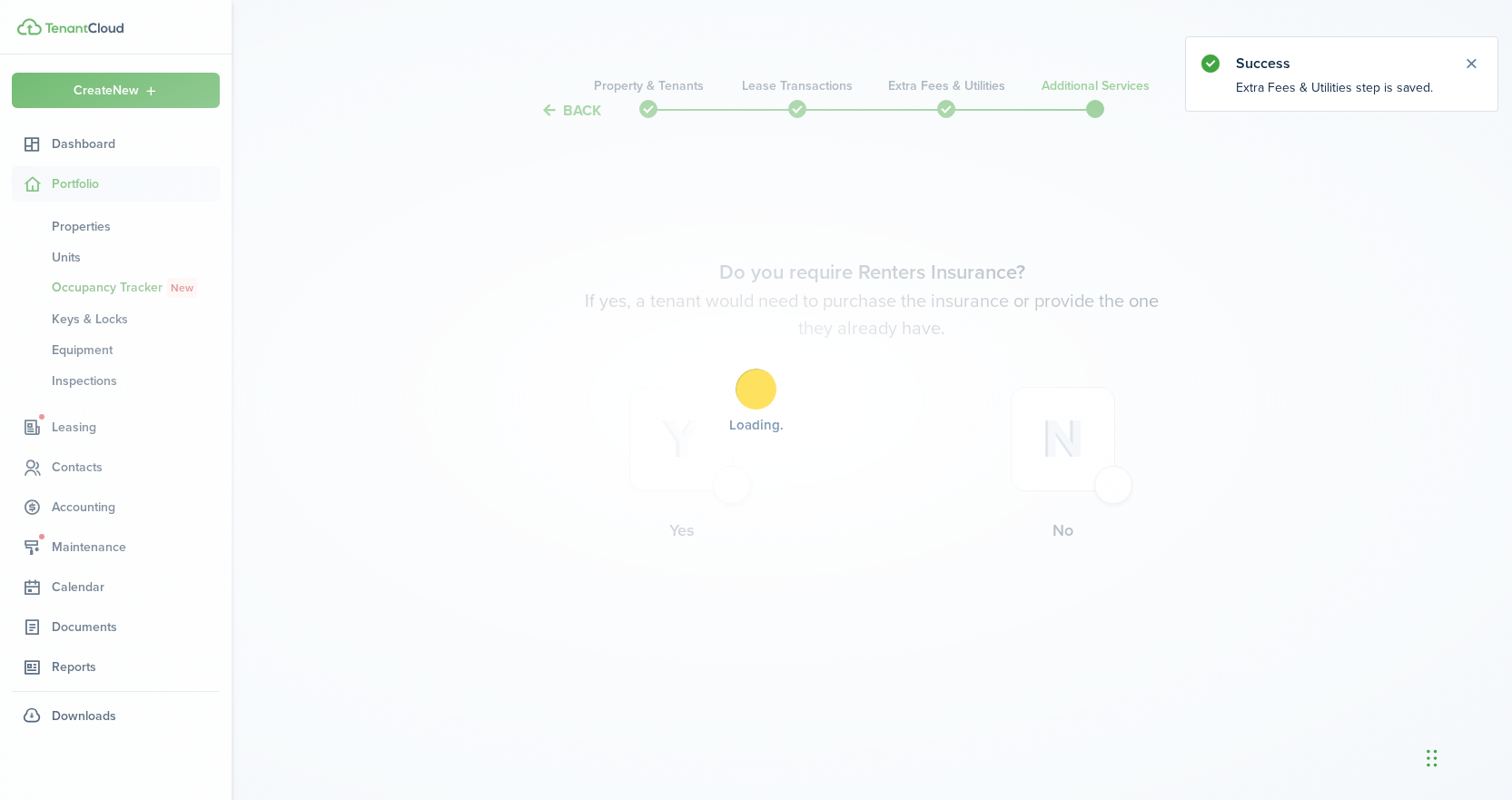
scroll to position [0, 0]
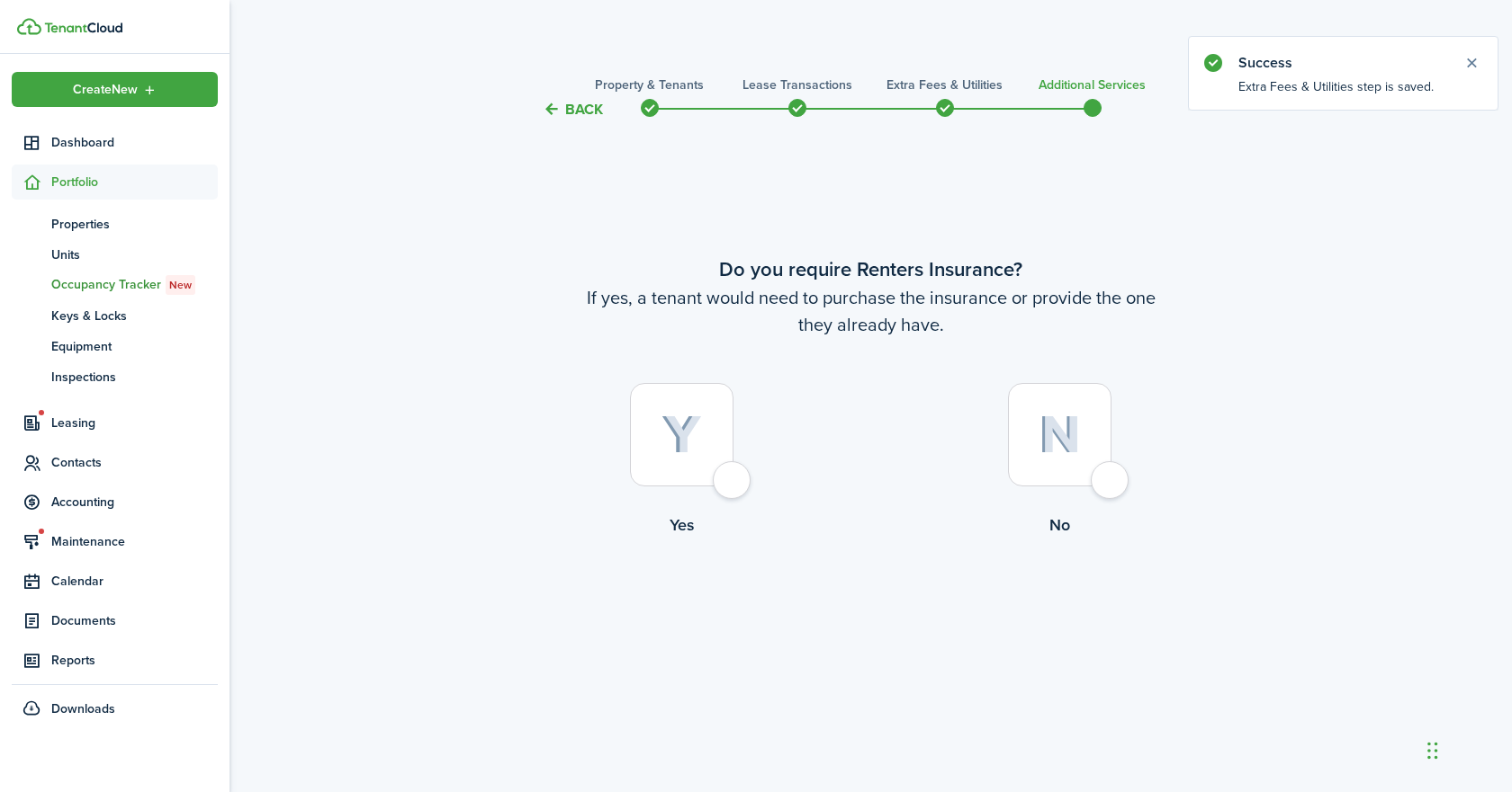
click at [1110, 480] on div at bounding box center [1060, 435] width 104 height 104
radio input "true"
click at [866, 605] on button "Complete move in" at bounding box center [871, 612] width 132 height 41
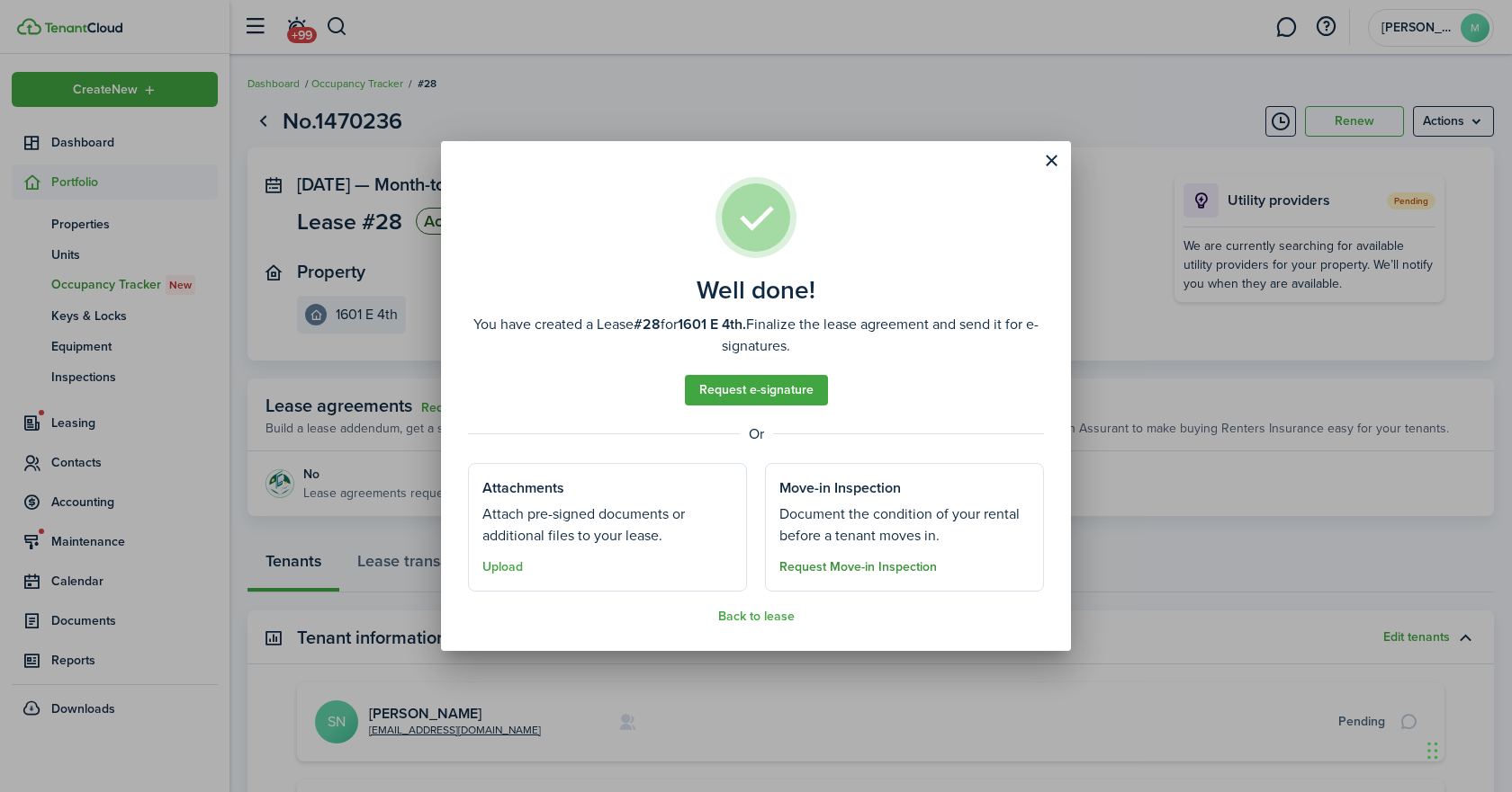
click at [846, 565] on button "Request Move-in Inspection" at bounding box center [858, 567] width 158 height 14
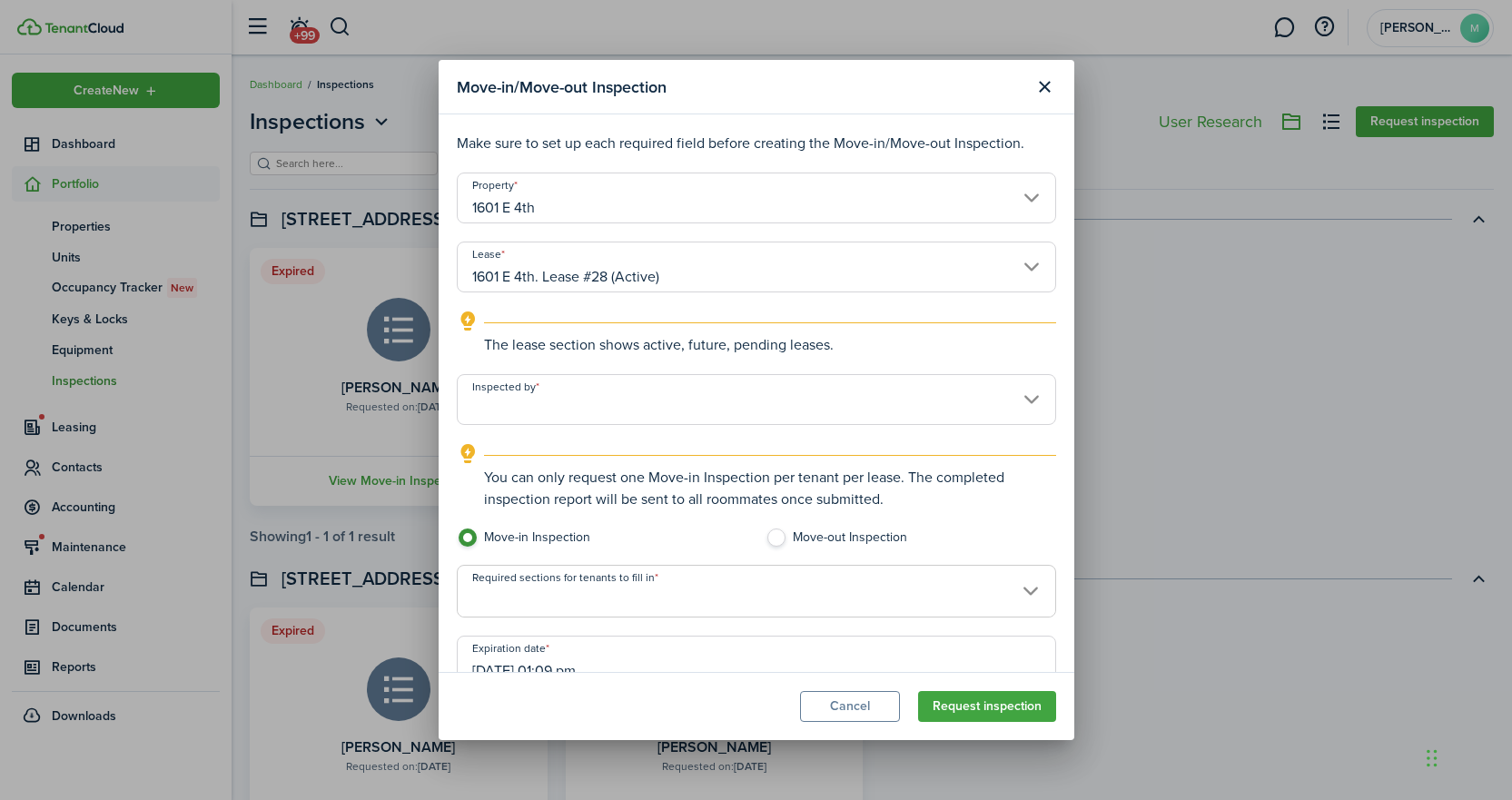
click at [582, 401] on input "Inspected by" at bounding box center [756, 400] width 600 height 51
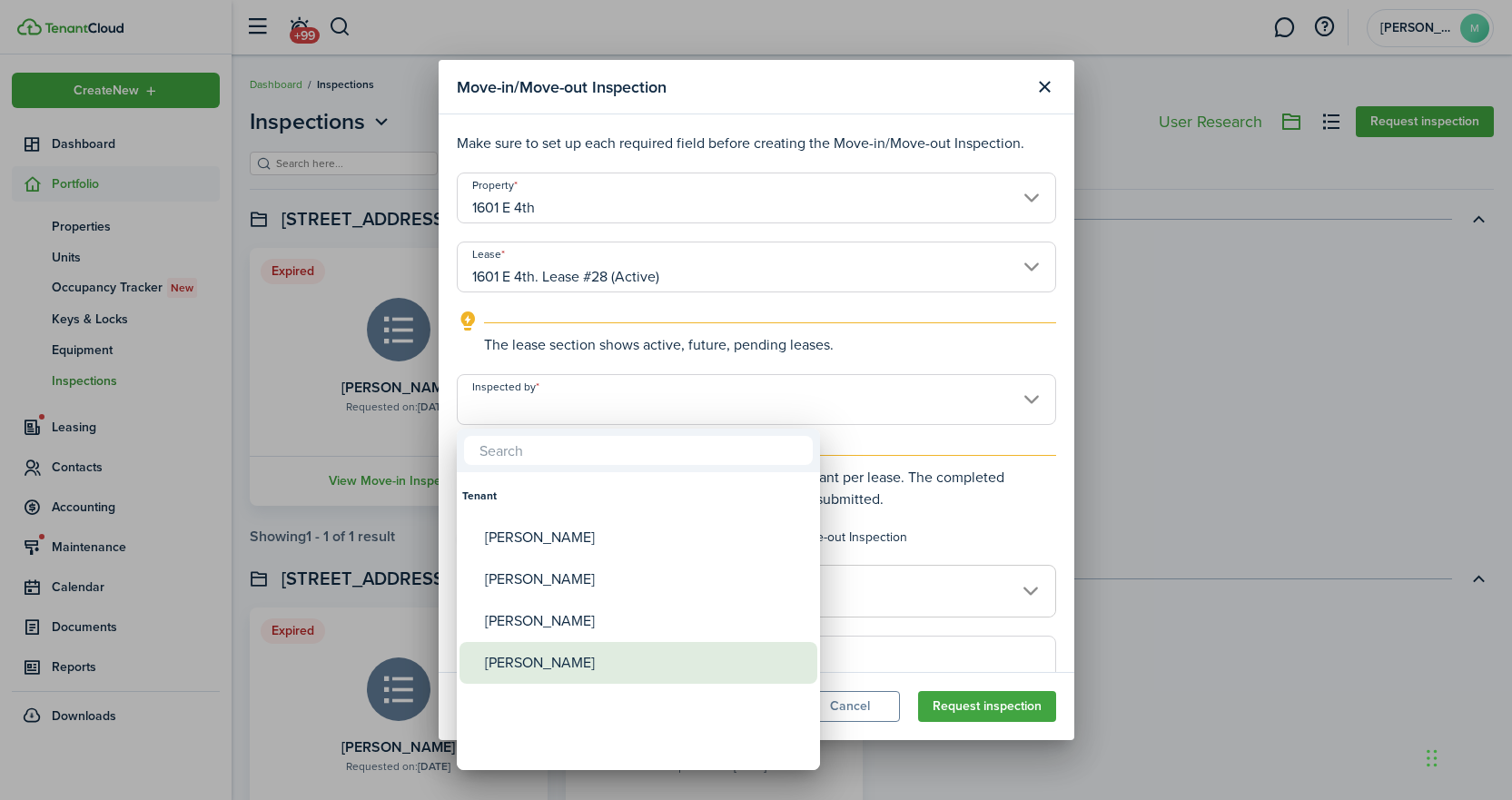
click at [523, 667] on div "[PERSON_NAME]" at bounding box center [645, 664] width 321 height 42
type input "[PERSON_NAME]"
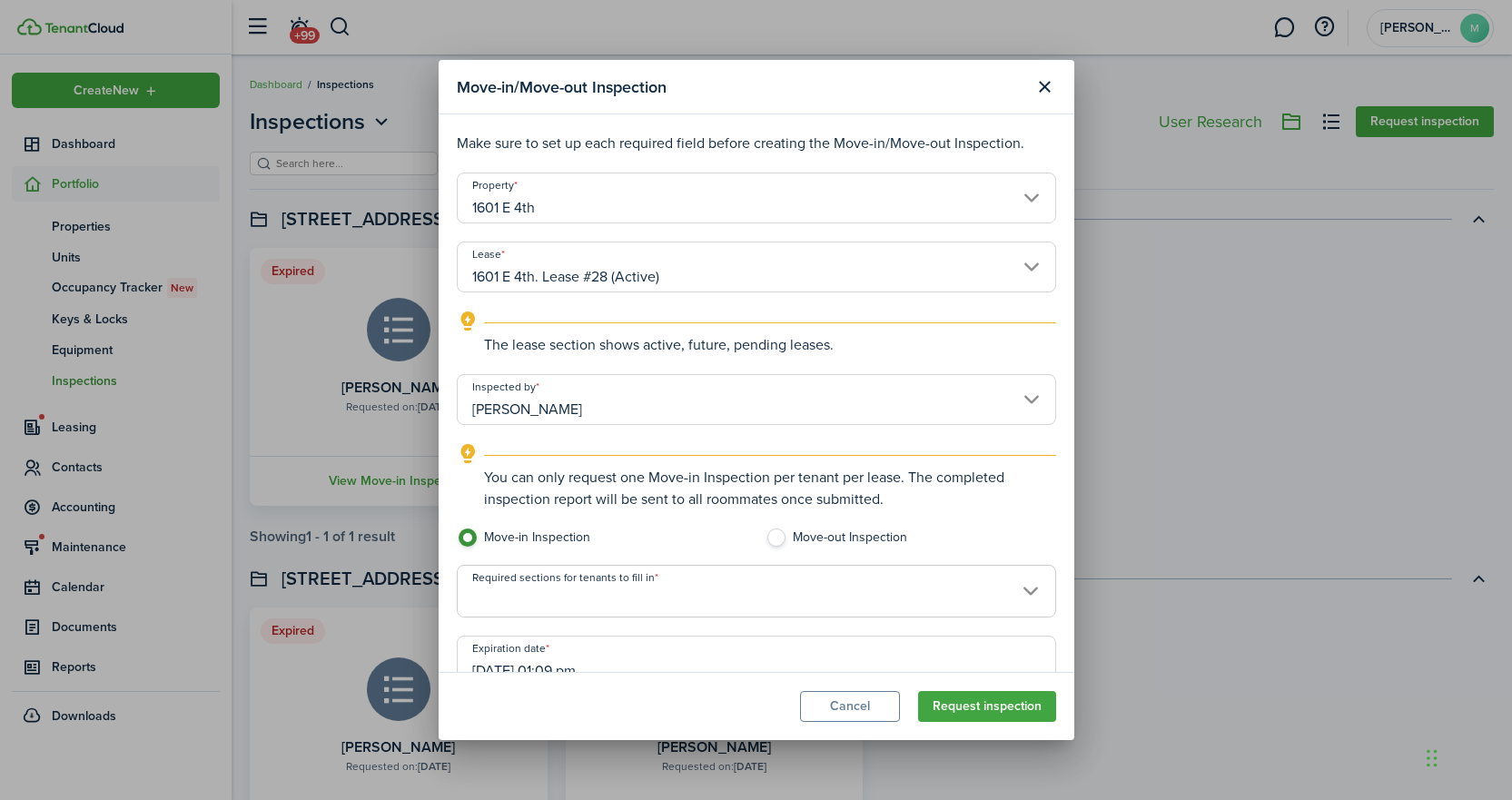
click at [541, 591] on span at bounding box center [756, 602] width 598 height 31
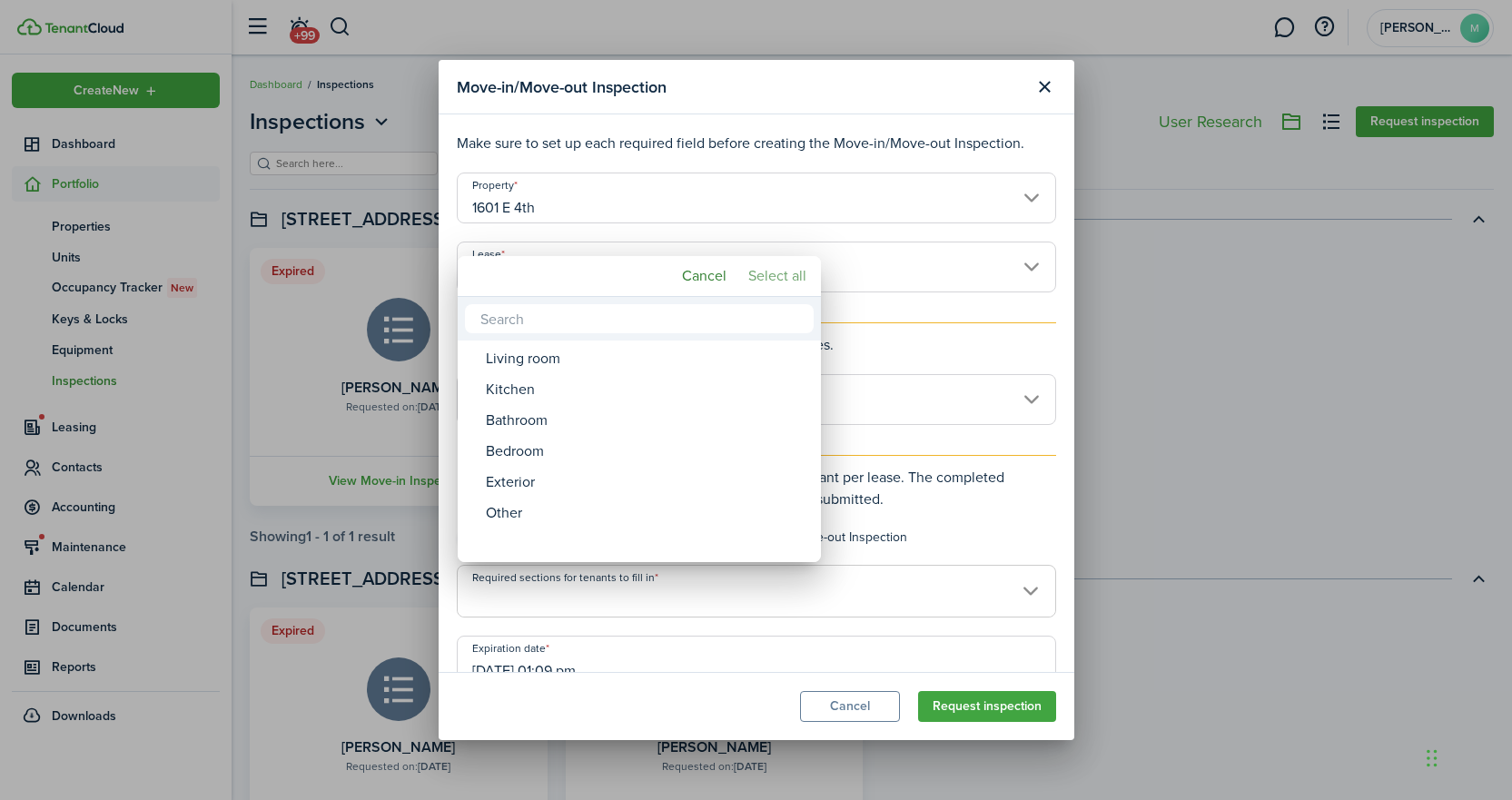
click at [778, 278] on mbsc-button "Select all" at bounding box center [778, 277] width 72 height 32
type input "Living room, Kitchen, Bathroom, Bedroom, Exterior, Other"
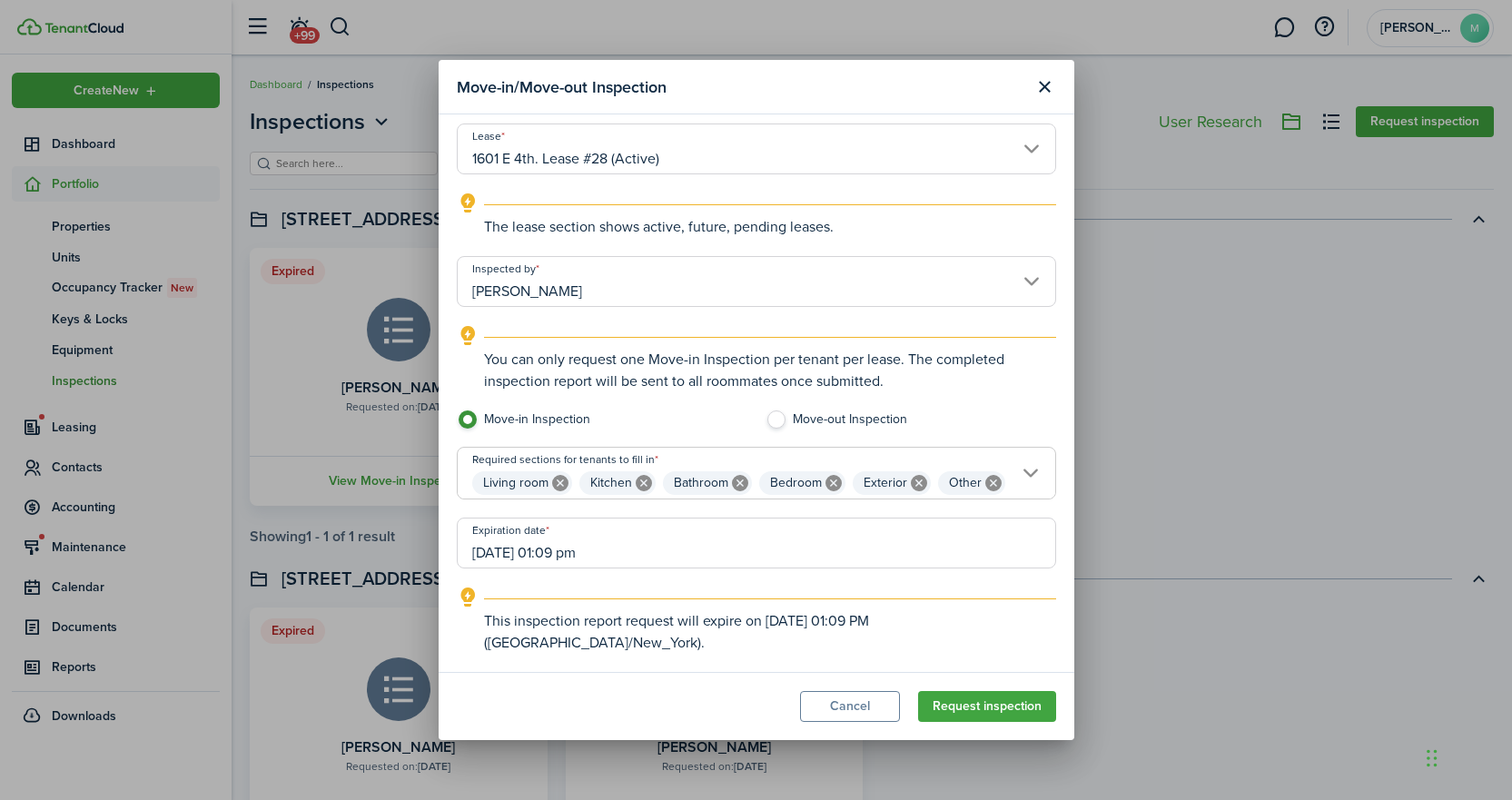
scroll to position [149, 0]
click at [551, 547] on input "[DATE] 01:09 pm" at bounding box center [756, 543] width 600 height 51
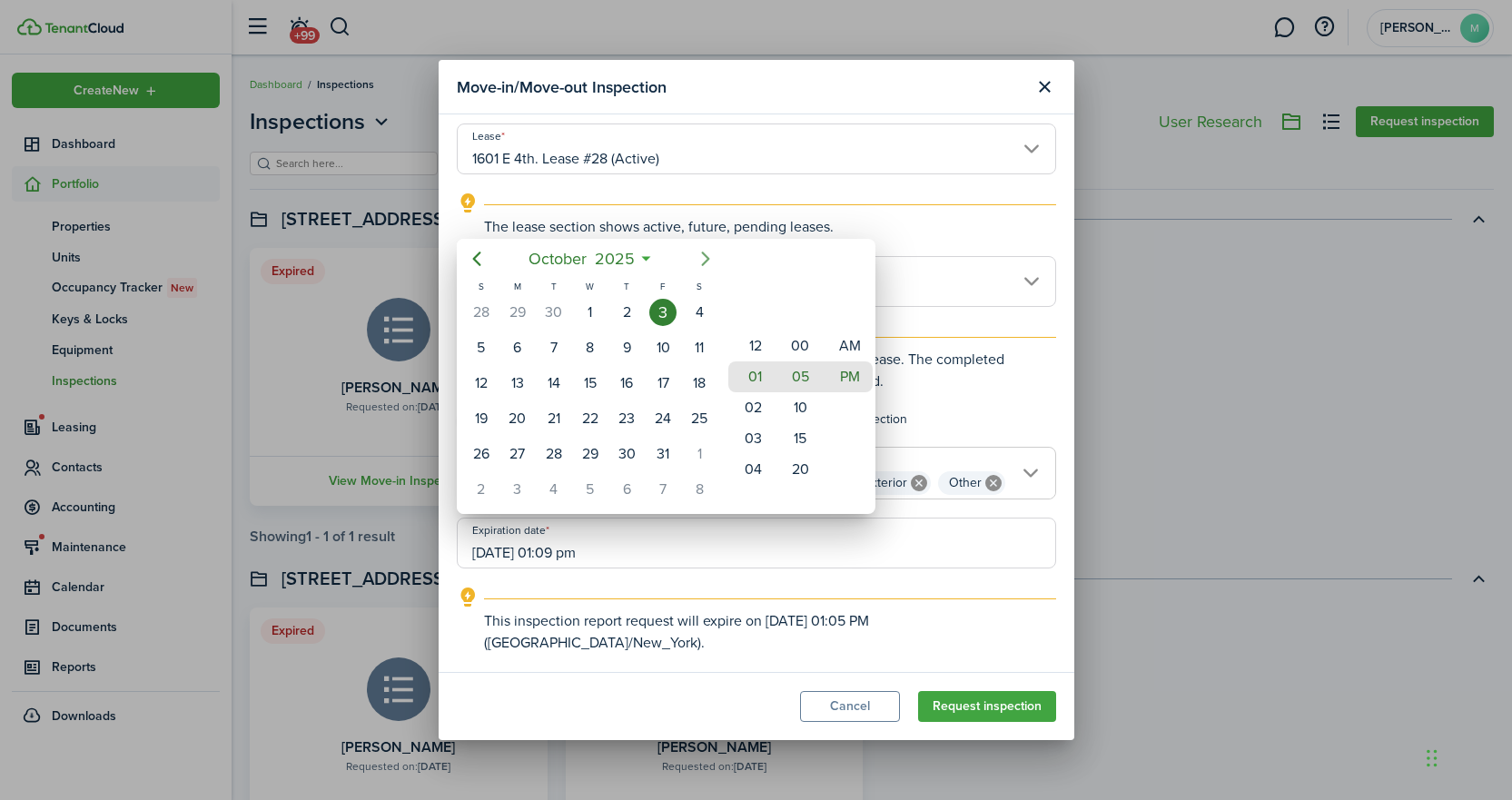
click at [705, 259] on icon "Next page" at bounding box center [705, 258] width 22 height 22
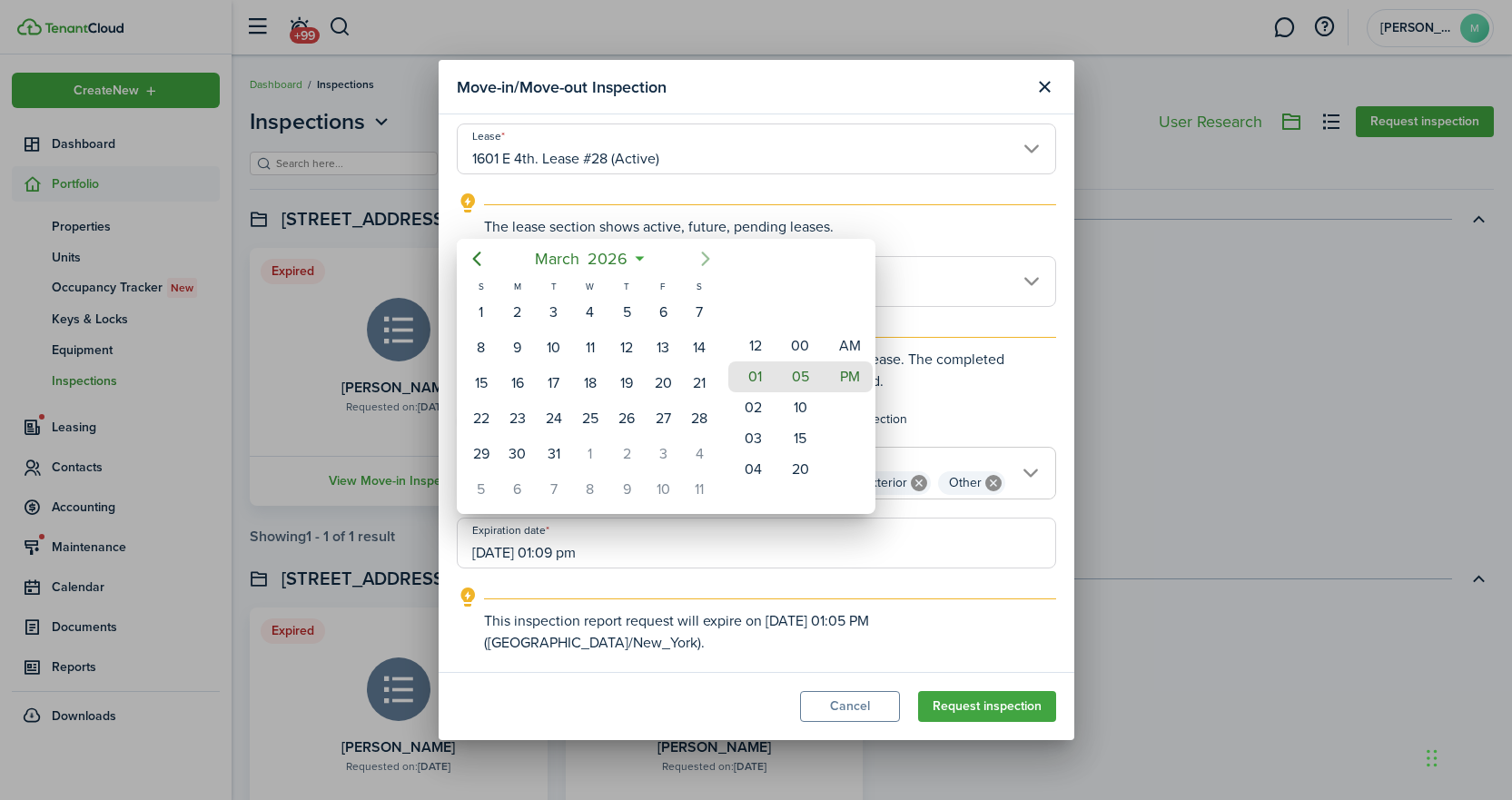
click at [705, 259] on icon "Next page" at bounding box center [705, 258] width 22 height 22
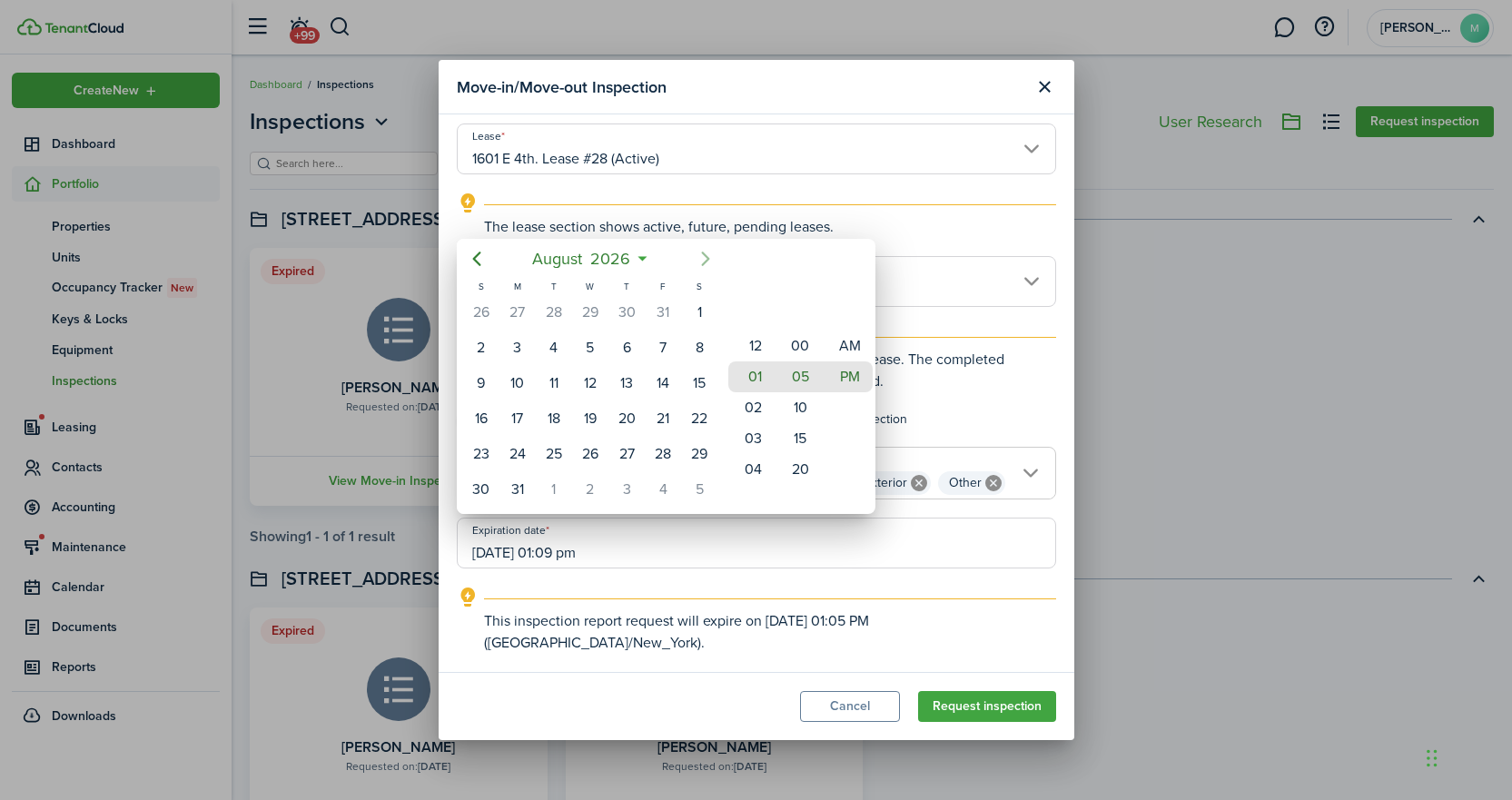
click at [705, 259] on icon "Next page" at bounding box center [705, 258] width 22 height 22
click at [457, 252] on div "[DATE]" at bounding box center [591, 259] width 269 height 40
click at [469, 253] on icon "Previous page" at bounding box center [477, 258] width 22 height 22
click at [479, 257] on icon "Previous page" at bounding box center [477, 258] width 22 height 22
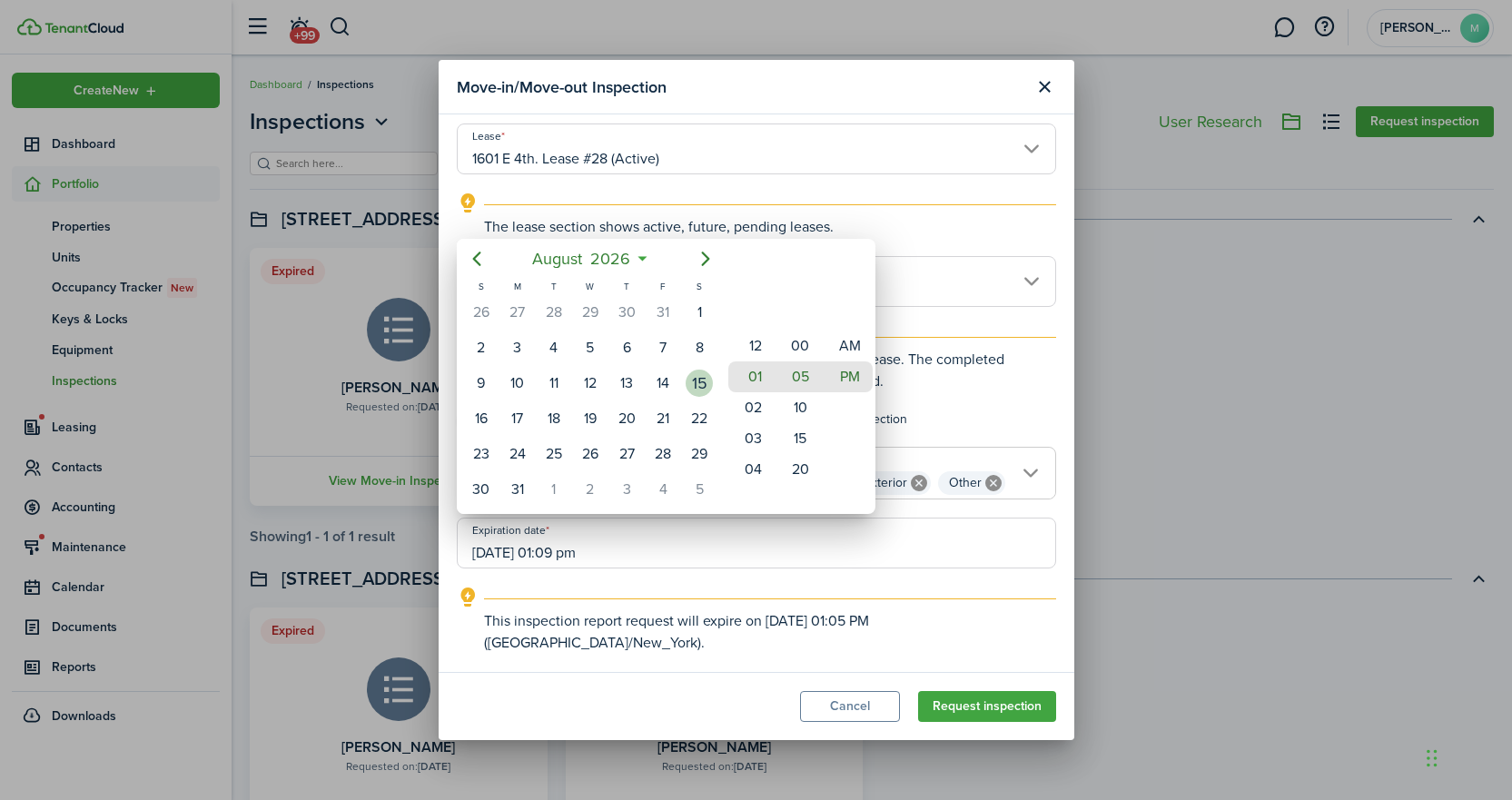
click at [704, 388] on div "15" at bounding box center [699, 383] width 28 height 28
type input "[DATE] 01:05 pm"
click at [954, 709] on div at bounding box center [756, 400] width 1803 height 1091
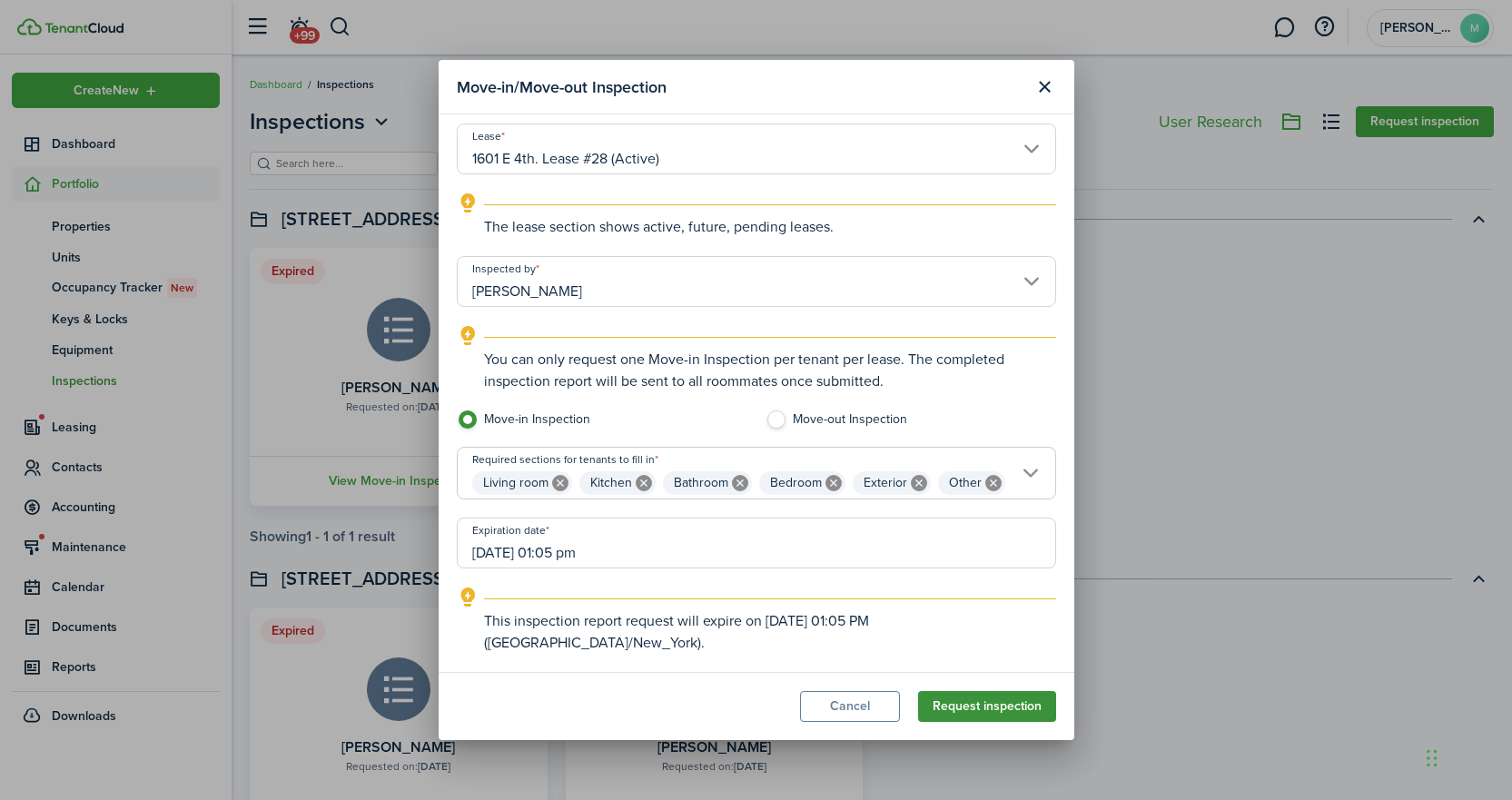
click at [972, 708] on button "Request inspection" at bounding box center [987, 707] width 138 height 31
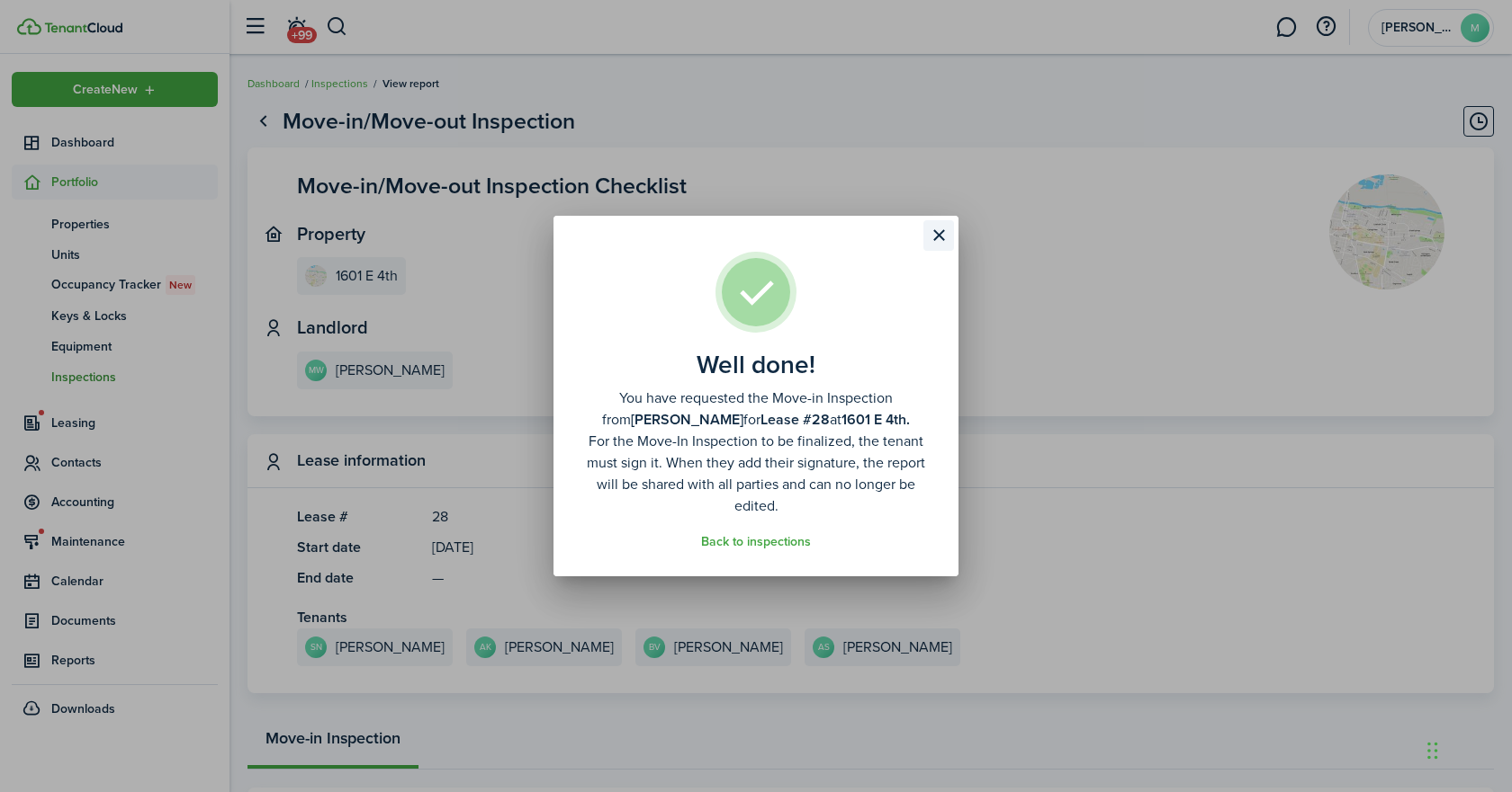
click at [929, 234] on button "Close modal" at bounding box center [939, 235] width 30 height 30
